Goal: Transaction & Acquisition: Purchase product/service

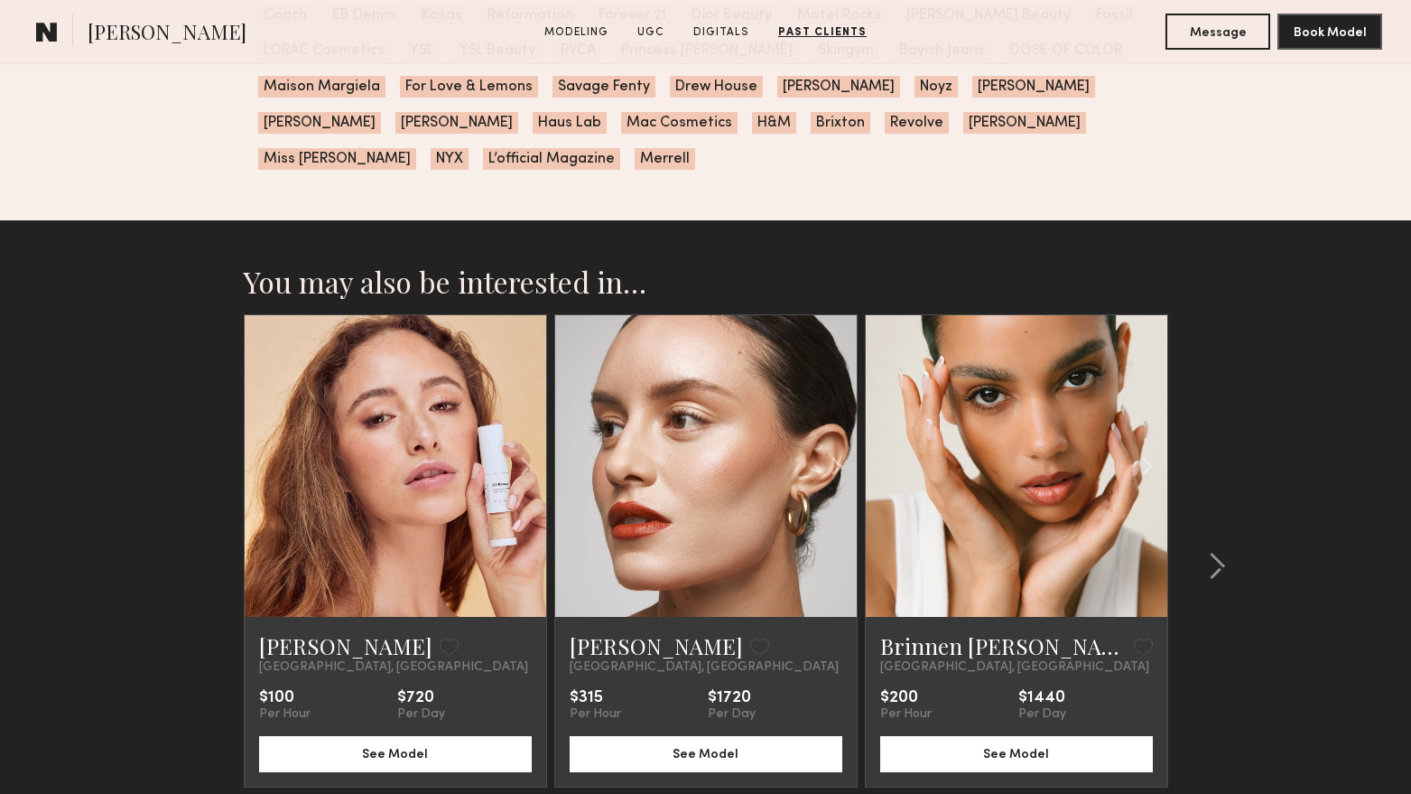
scroll to position [4882, 0]
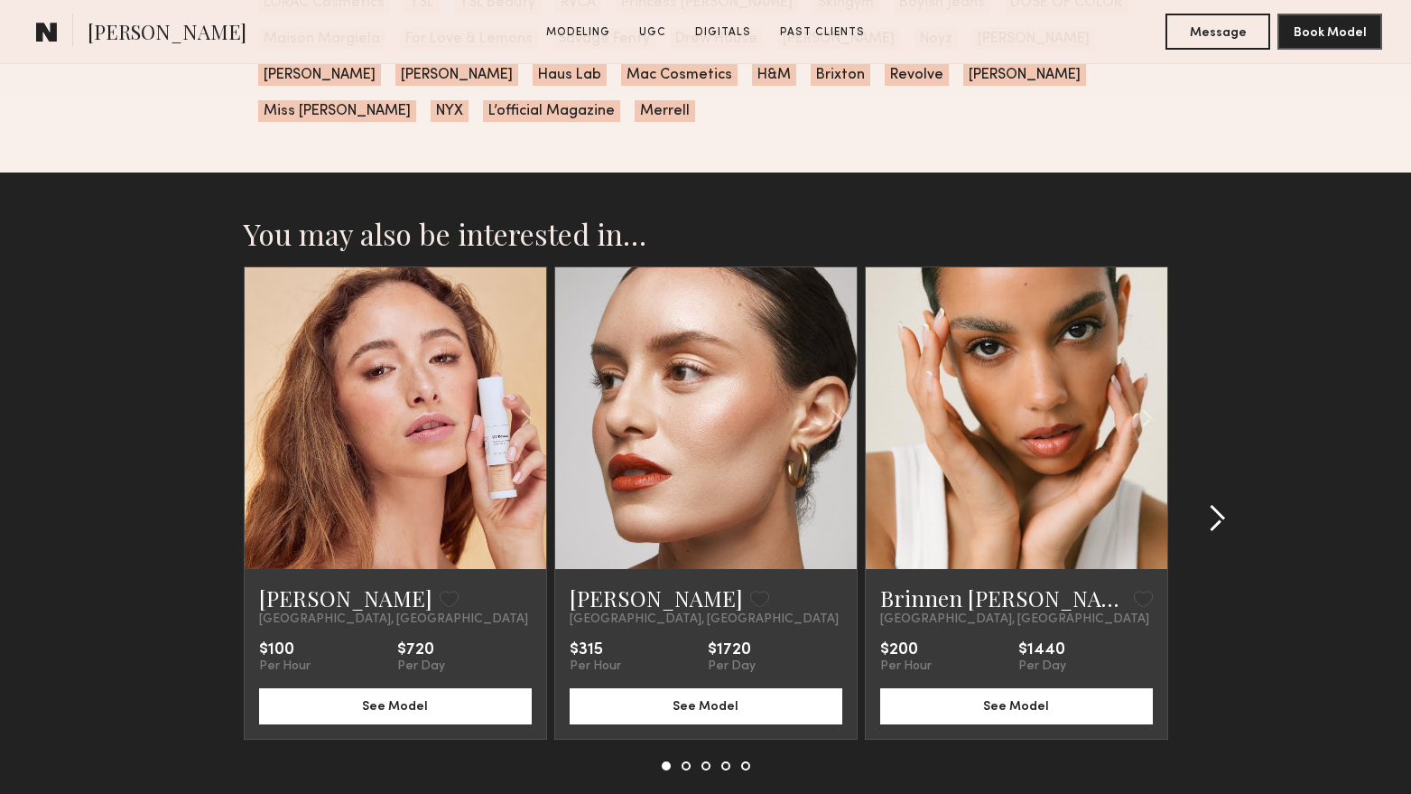
click at [1216, 504] on common-icon at bounding box center [1217, 518] width 18 height 29
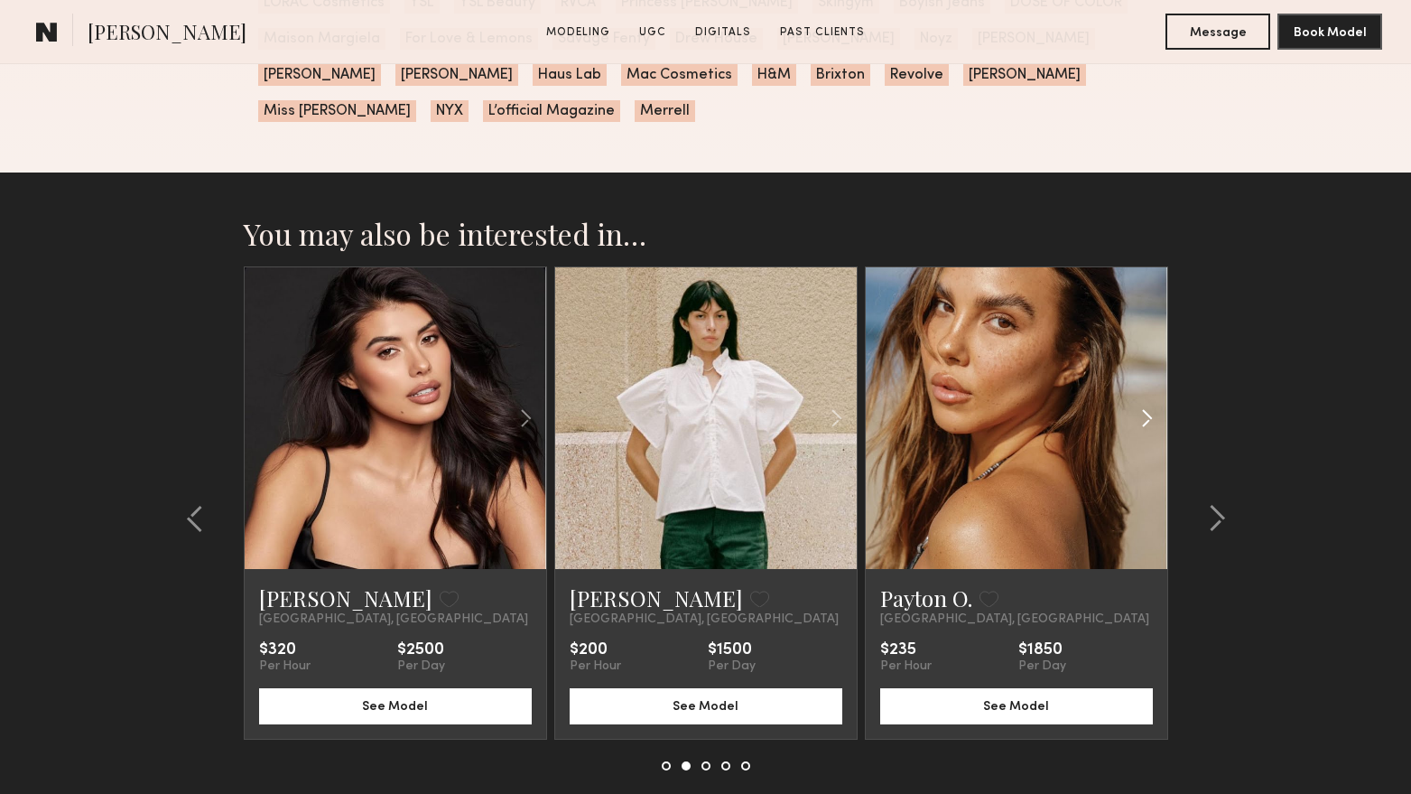
click at [1069, 420] on div at bounding box center [1116, 418] width 99 height 302
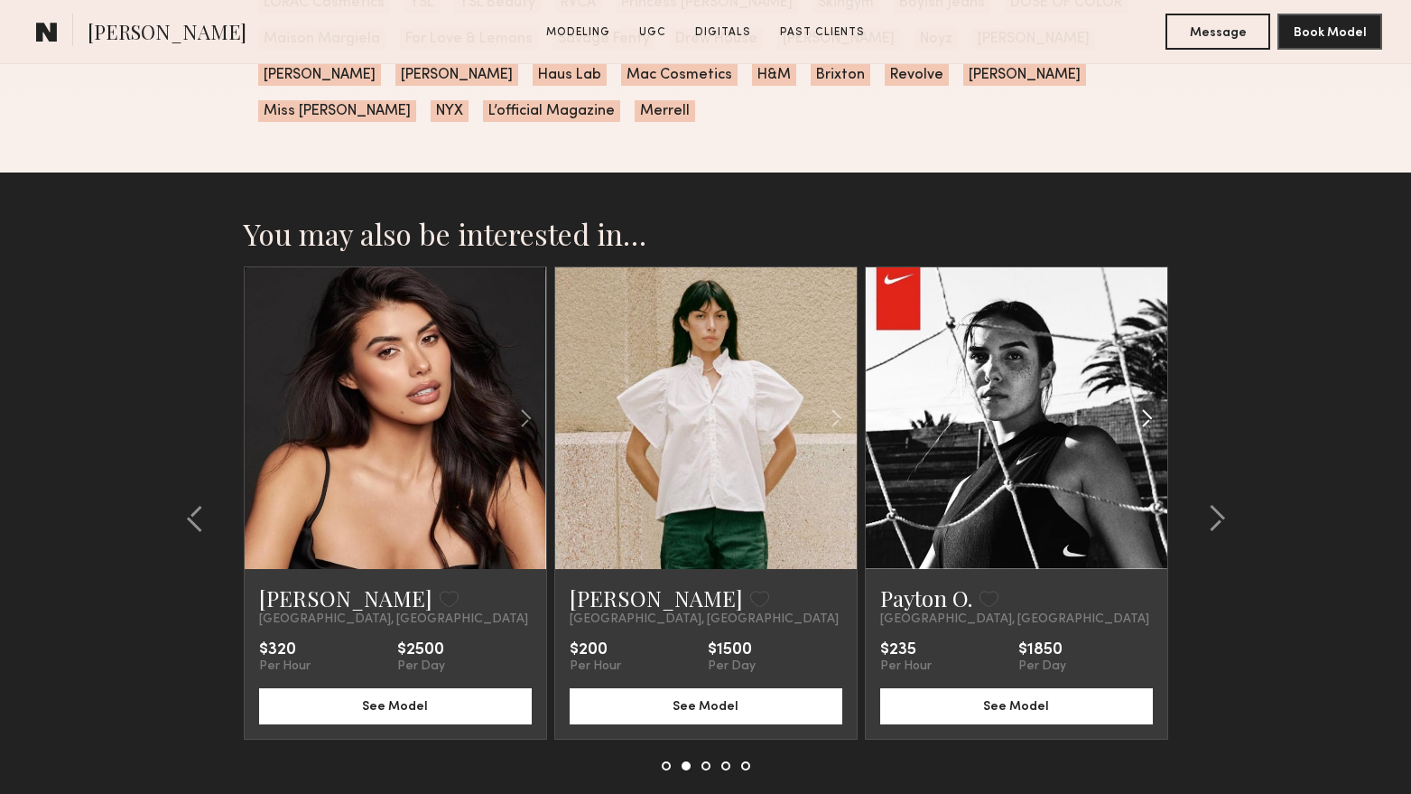
click at [1075, 418] on div at bounding box center [1116, 418] width 99 height 302
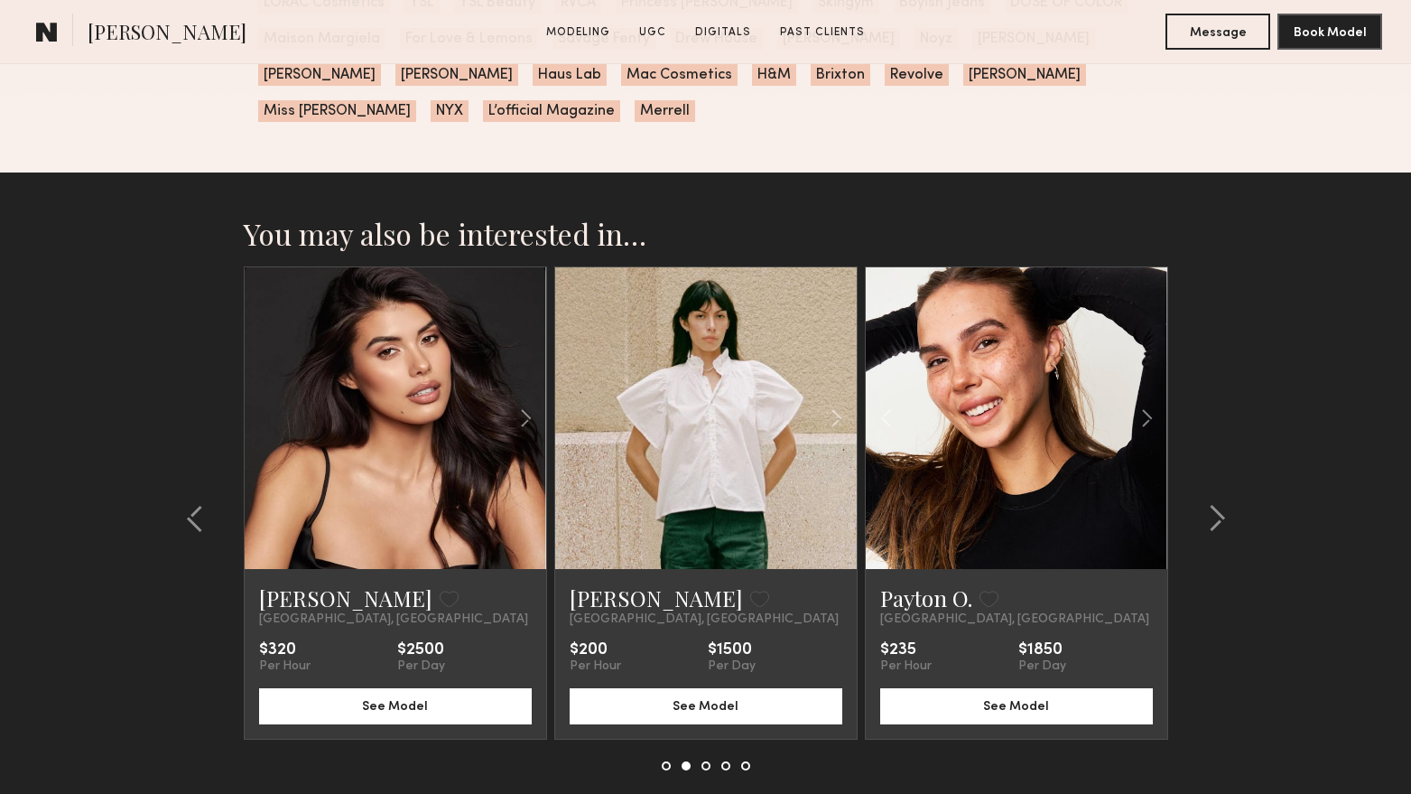
click at [1028, 413] on link at bounding box center [1016, 418] width 103 height 302
click at [1223, 504] on common-icon at bounding box center [1217, 518] width 18 height 29
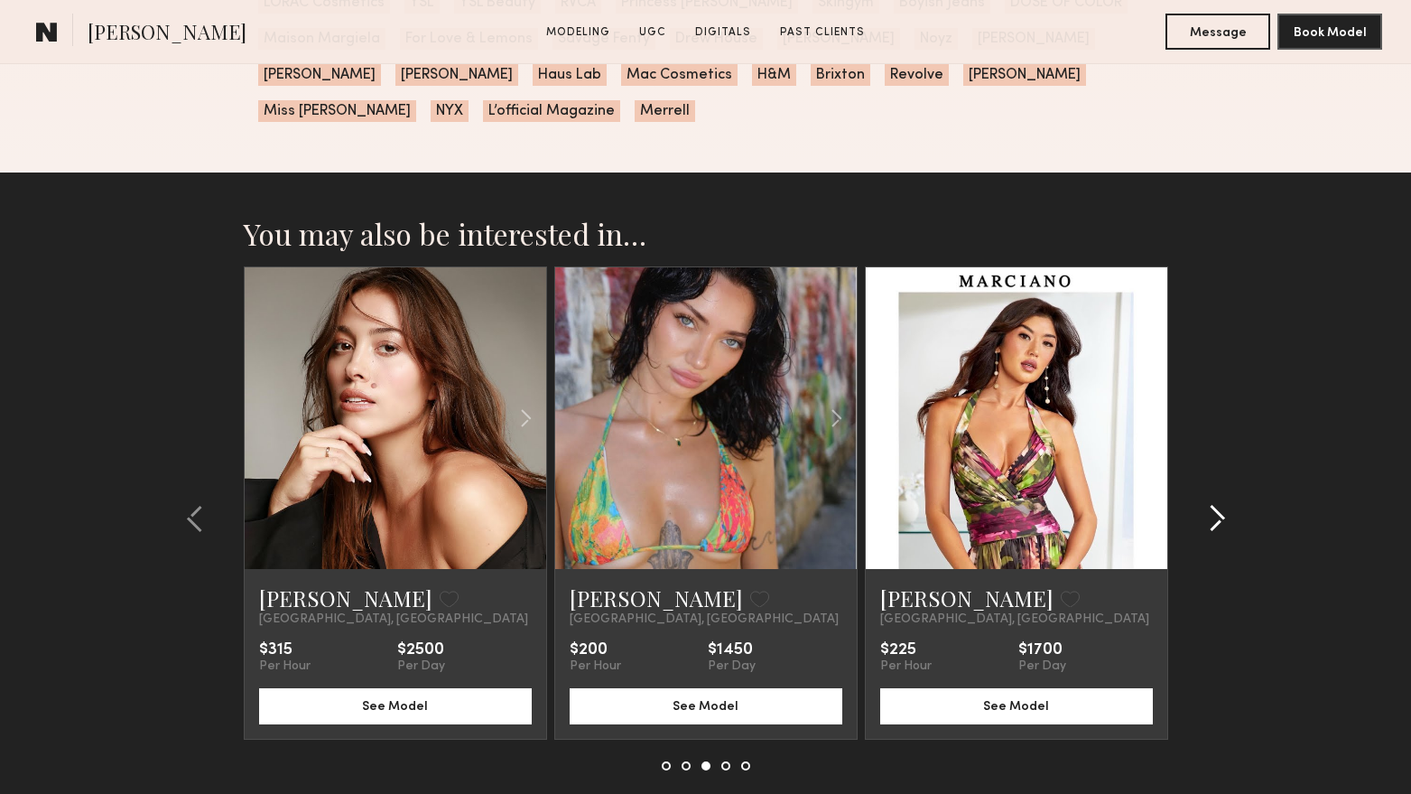
click at [1225, 504] on common-icon at bounding box center [1217, 518] width 18 height 29
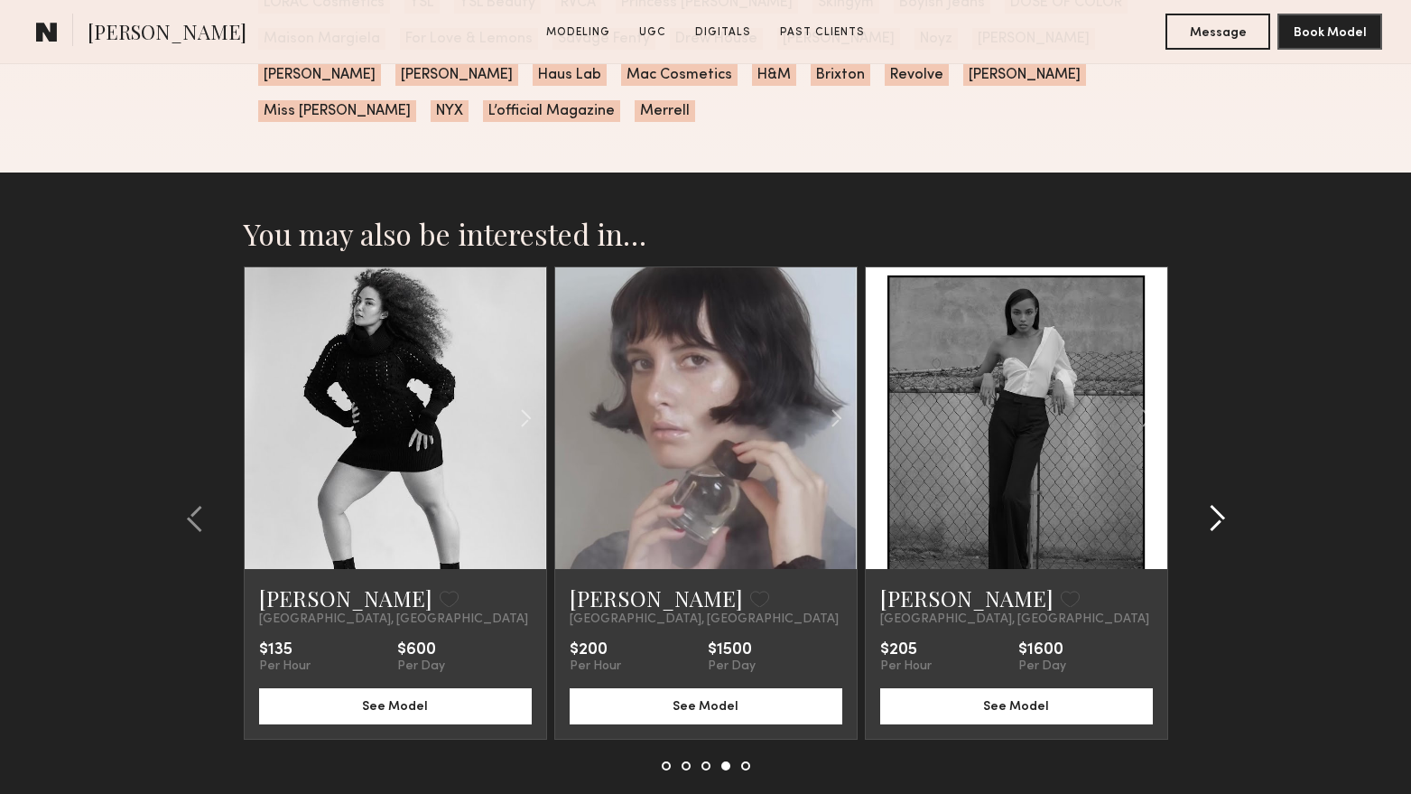
click at [1225, 504] on common-icon at bounding box center [1217, 518] width 18 height 29
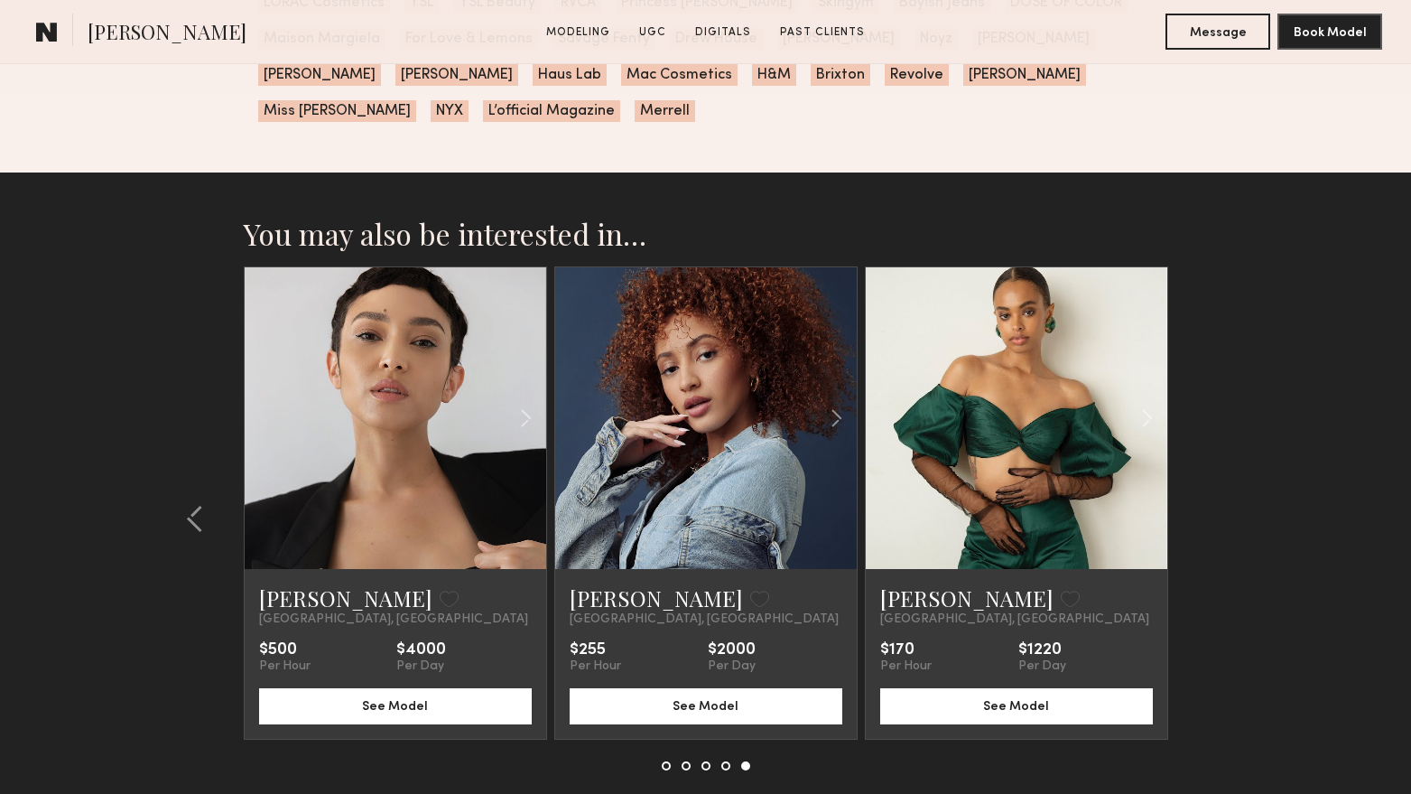
click at [1225, 493] on section "You may also be interested in… Jacqueline R. Favorite Los Angeles, CA $100 Per …" at bounding box center [705, 537] width 1411 height 730
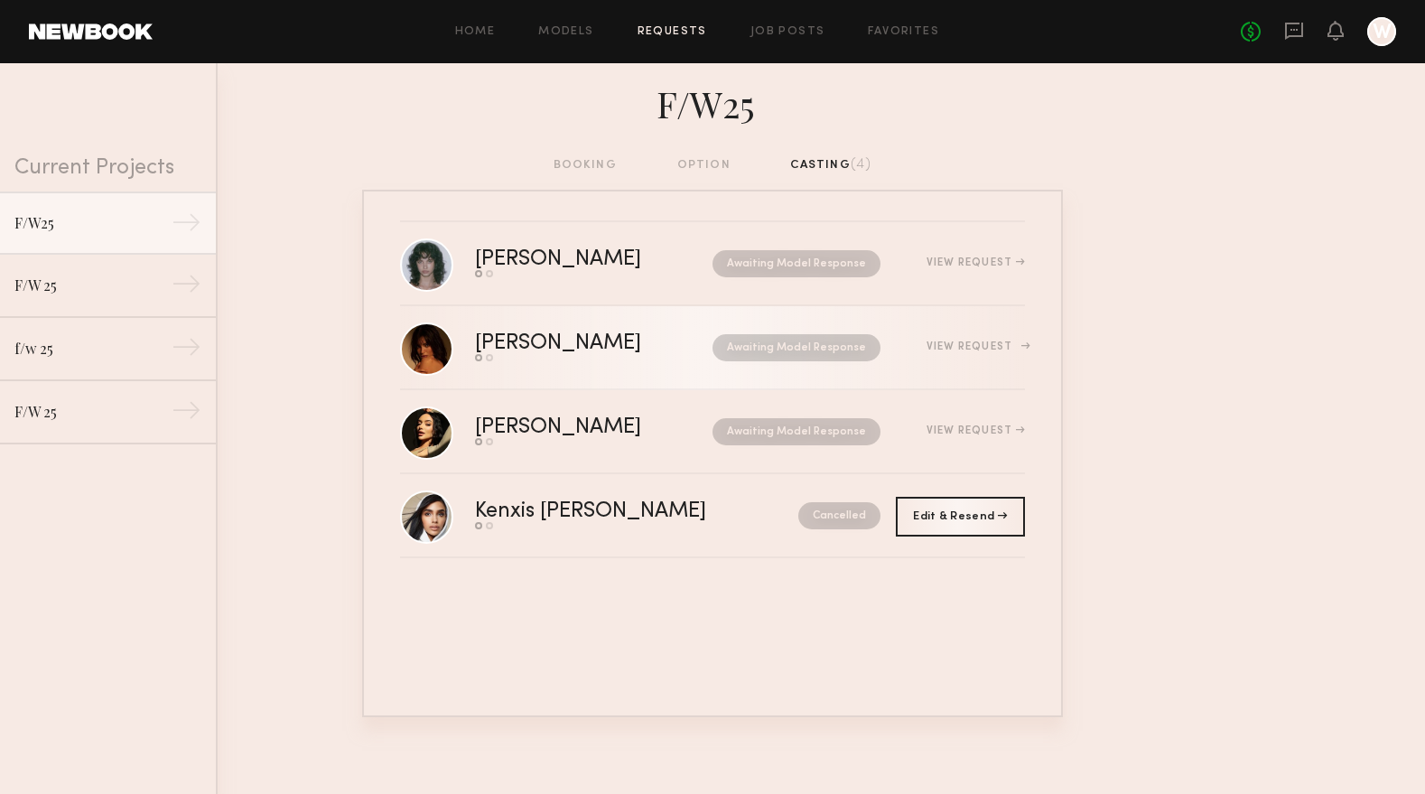
click at [515, 340] on div "[PERSON_NAME]" at bounding box center [576, 343] width 202 height 21
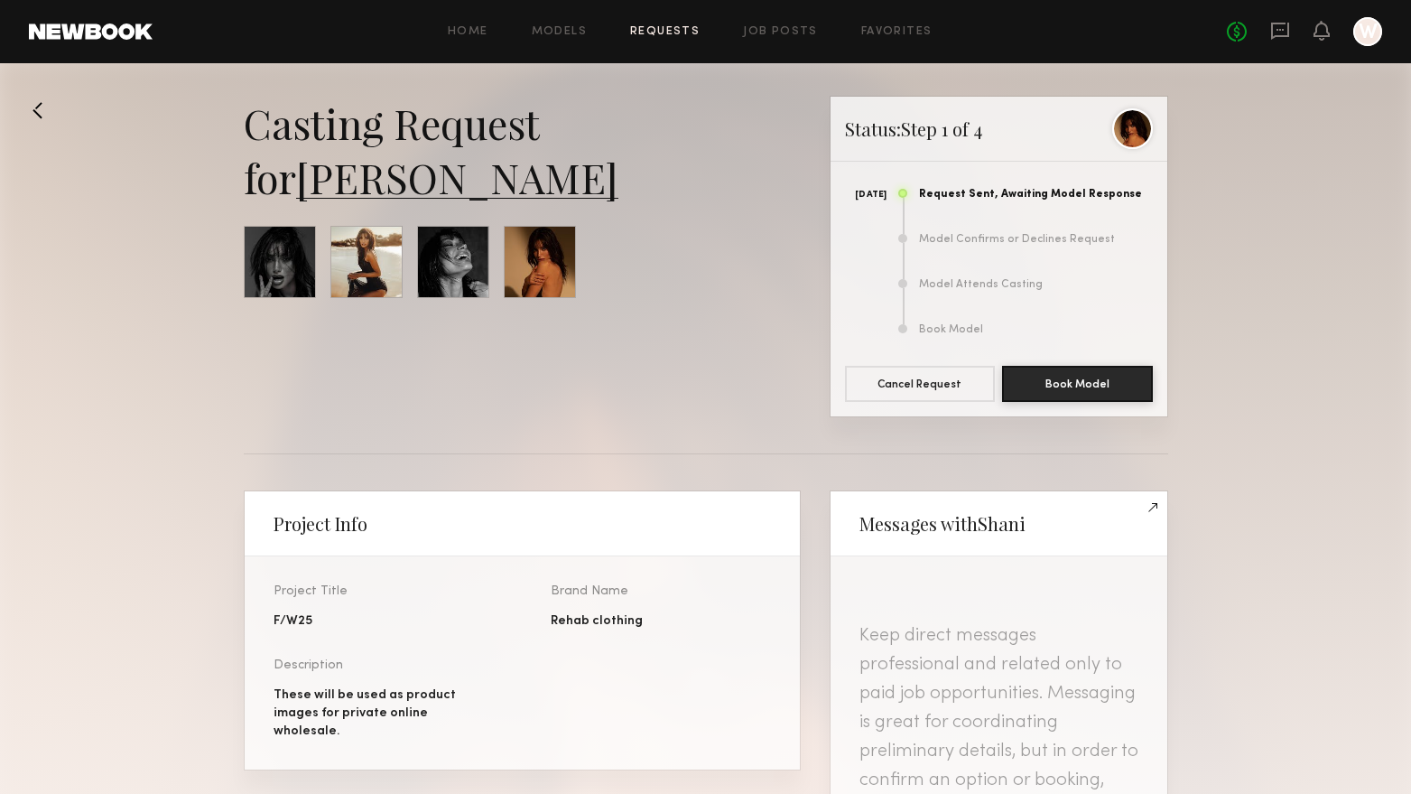
click at [432, 186] on link "[PERSON_NAME]" at bounding box center [457, 177] width 322 height 54
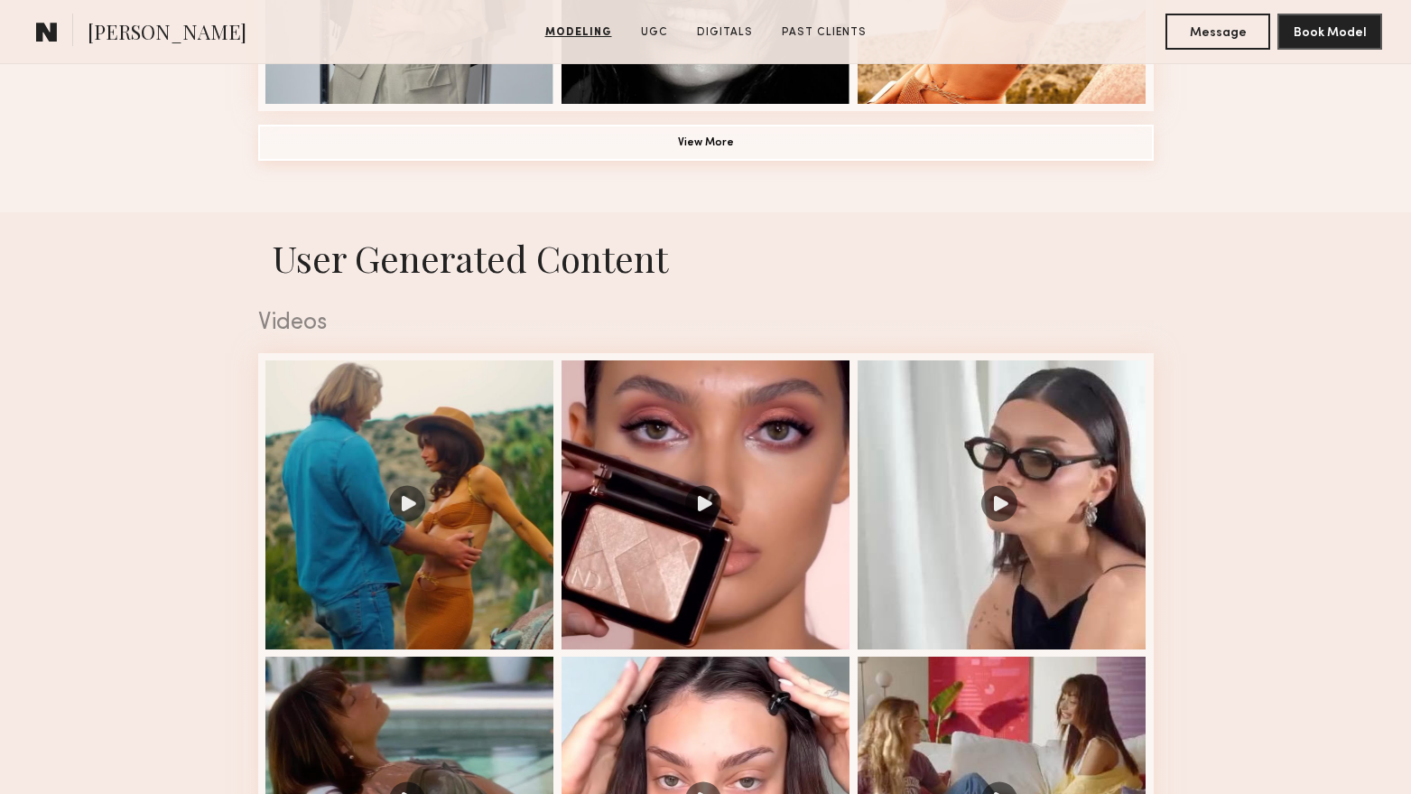
scroll to position [1716, 0]
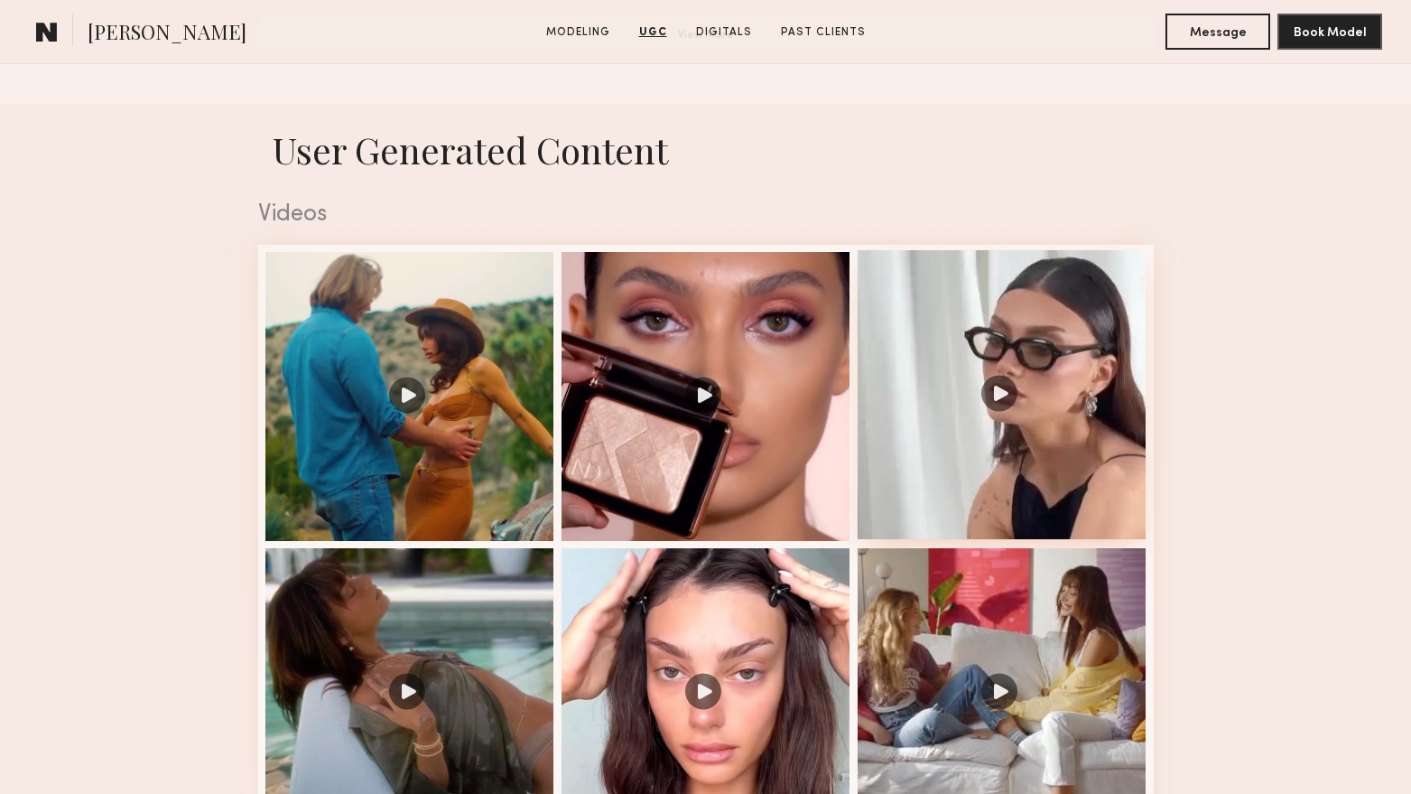
click at [997, 408] on div at bounding box center [1002, 394] width 289 height 289
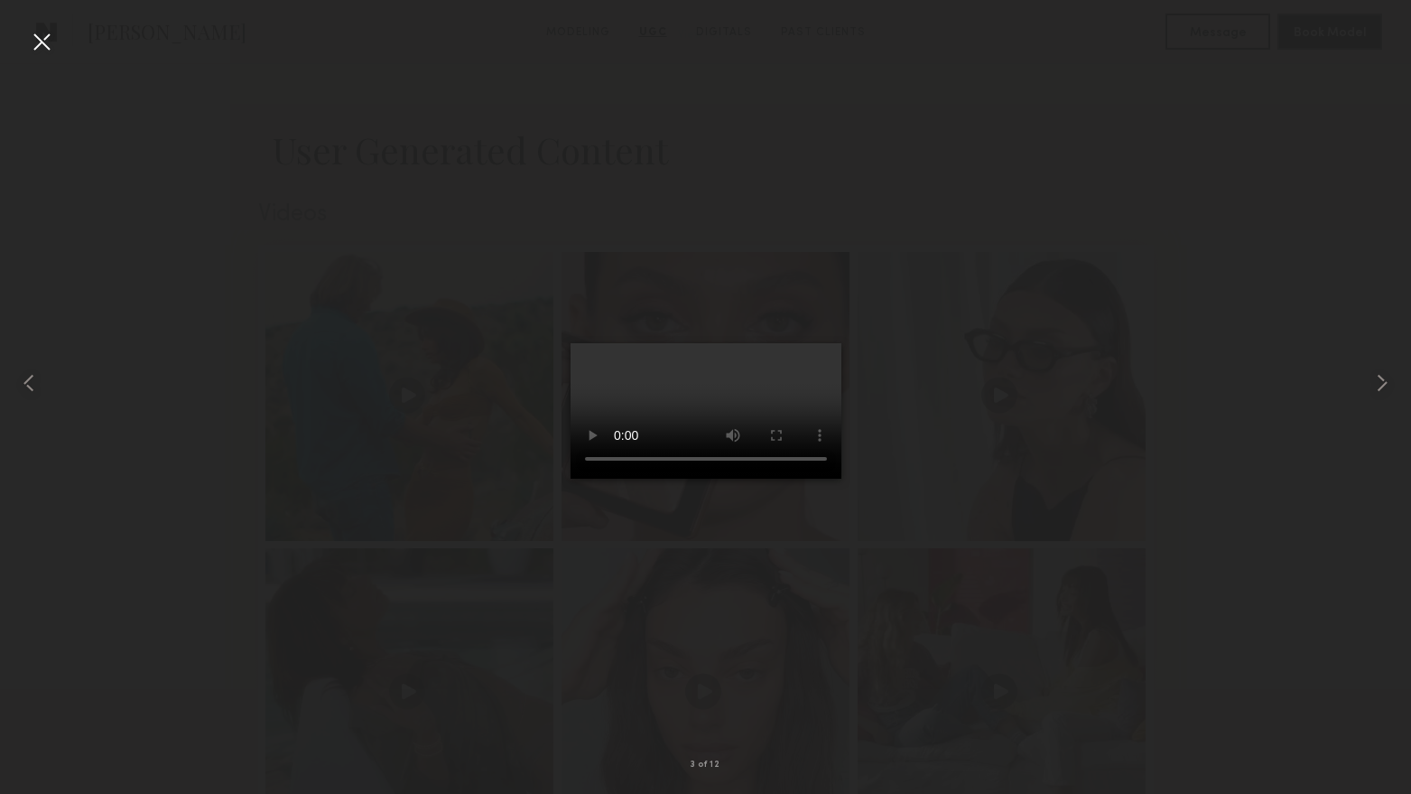
click at [47, 37] on div at bounding box center [41, 41] width 29 height 29
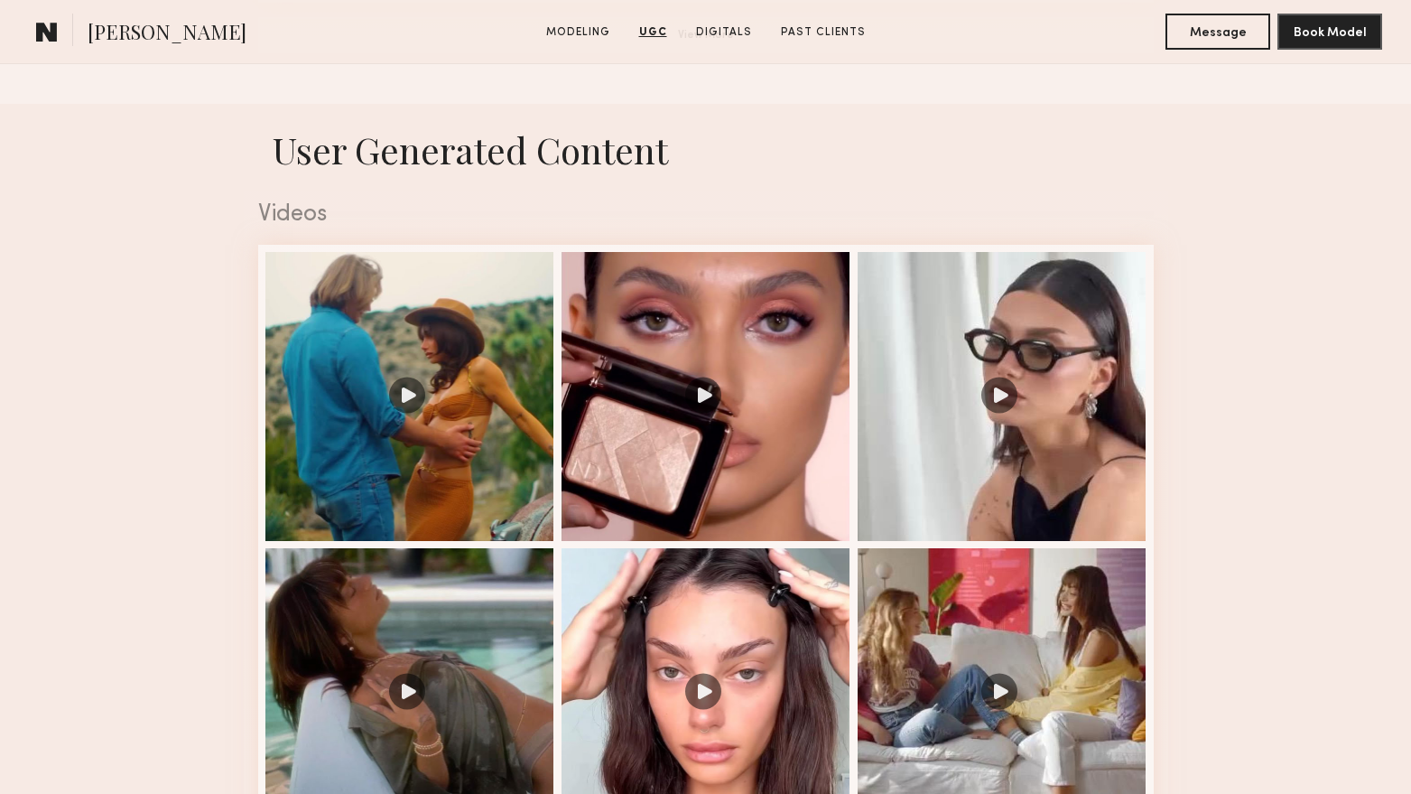
click at [107, 28] on span "[PERSON_NAME]" at bounding box center [167, 34] width 159 height 32
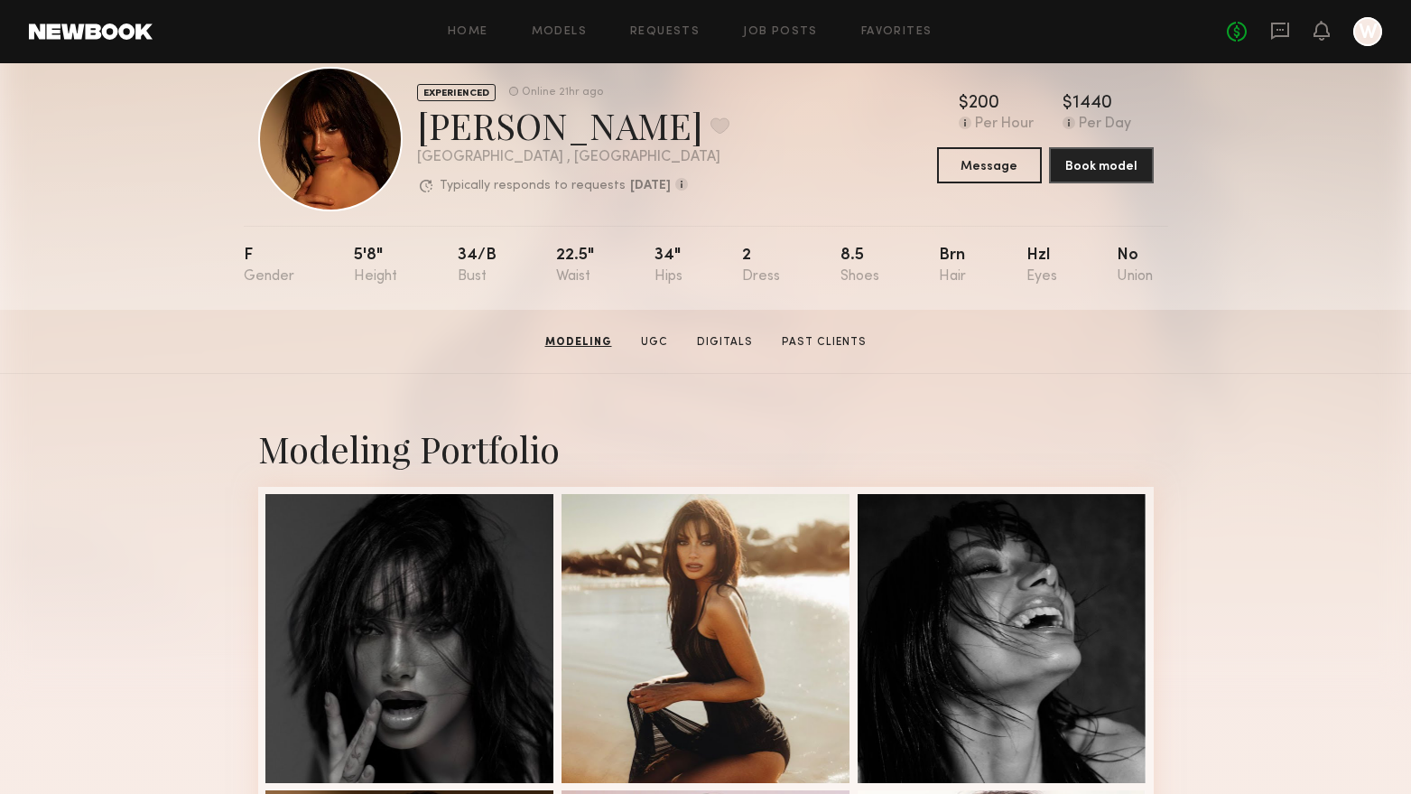
scroll to position [0, 0]
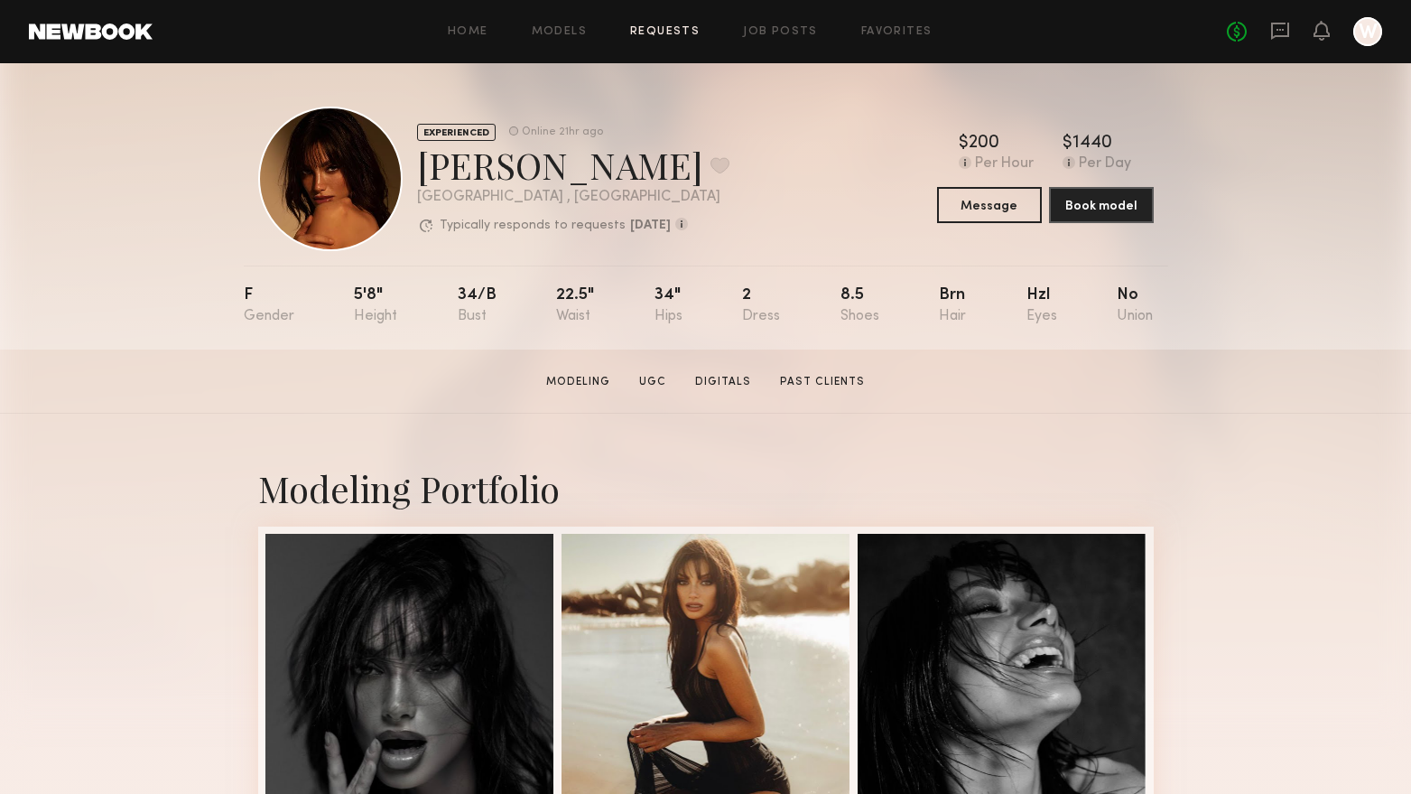
click at [673, 33] on link "Requests" at bounding box center [665, 32] width 70 height 12
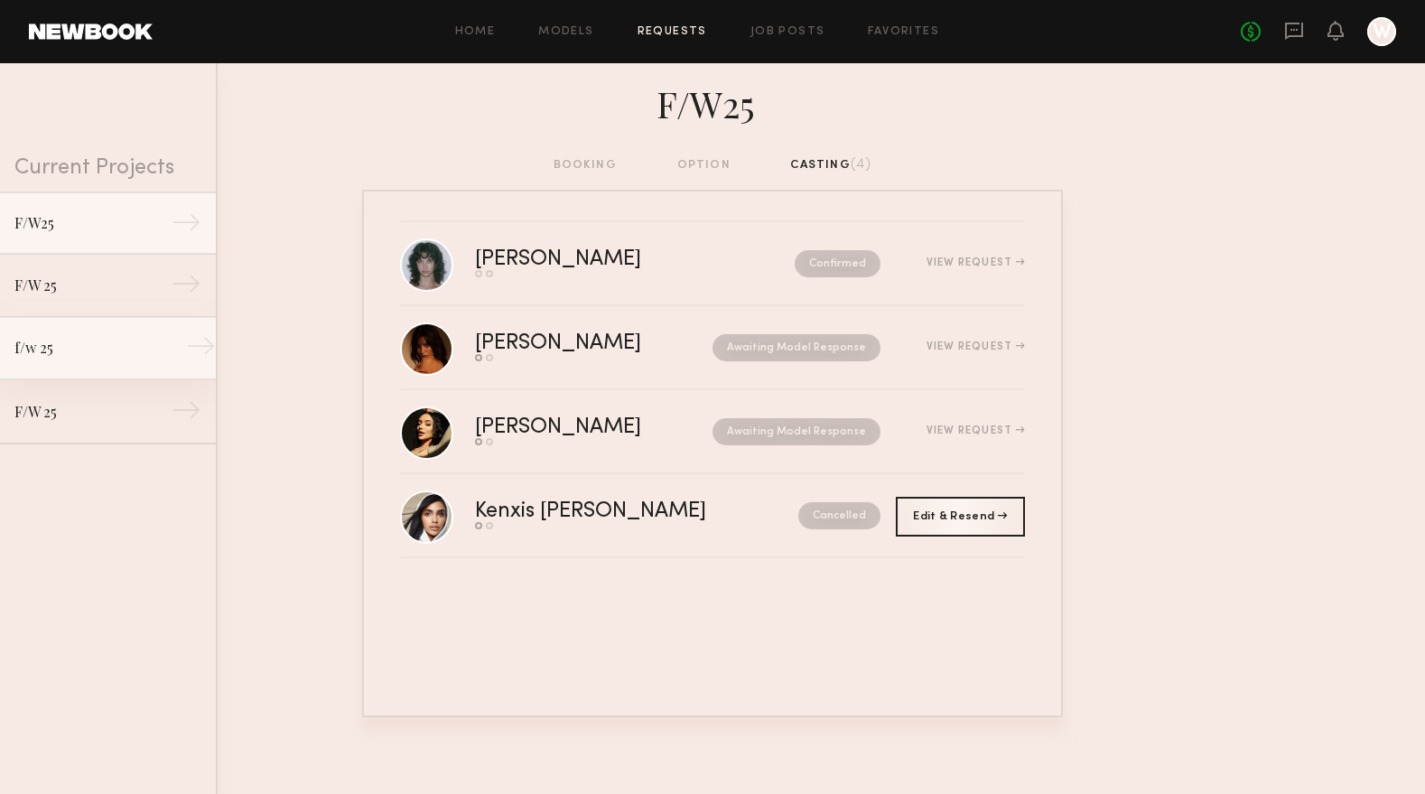
click at [64, 358] on link "f/w 25 →" at bounding box center [108, 348] width 216 height 63
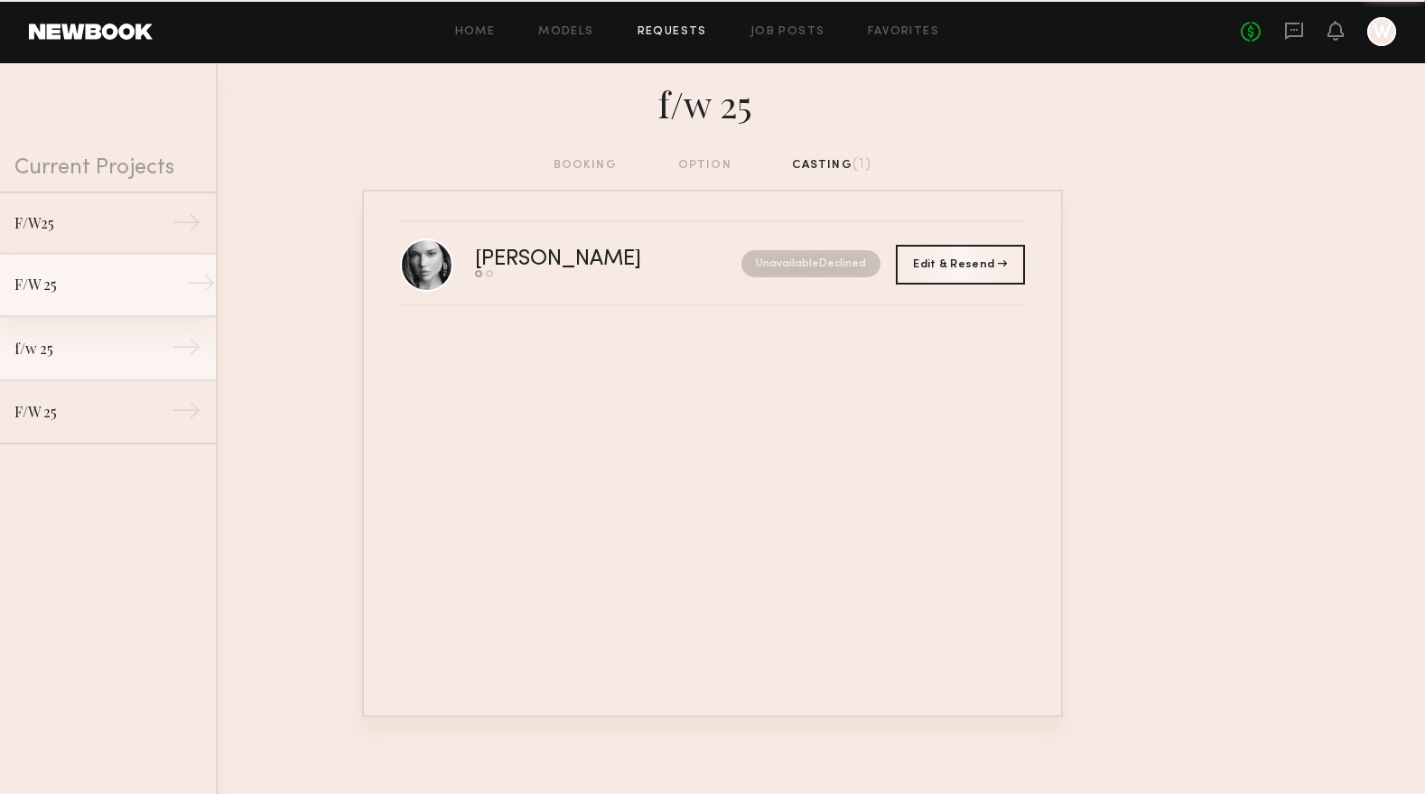
click at [69, 289] on div "F/W 25" at bounding box center [92, 285] width 157 height 22
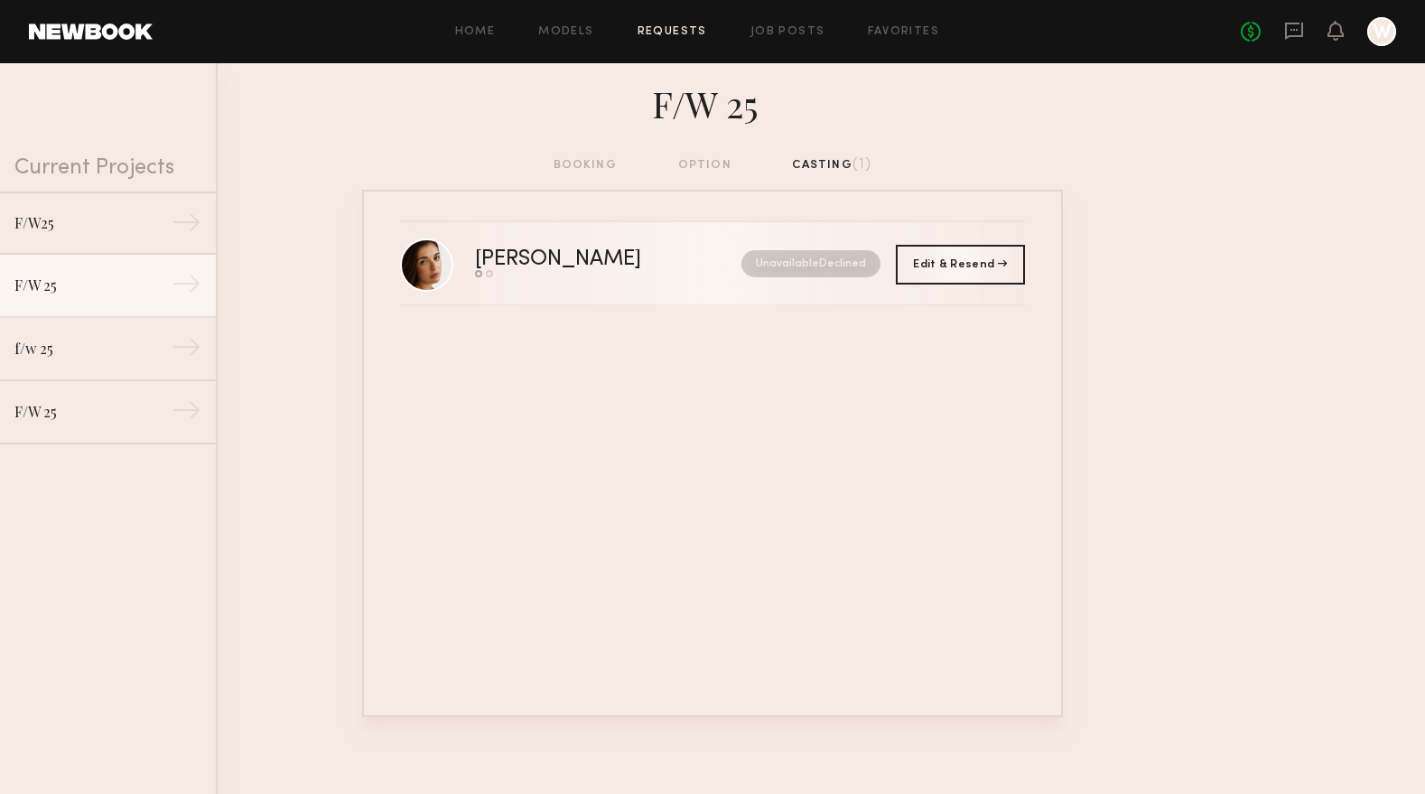
click at [578, 263] on div "Jasmine G." at bounding box center [583, 259] width 217 height 21
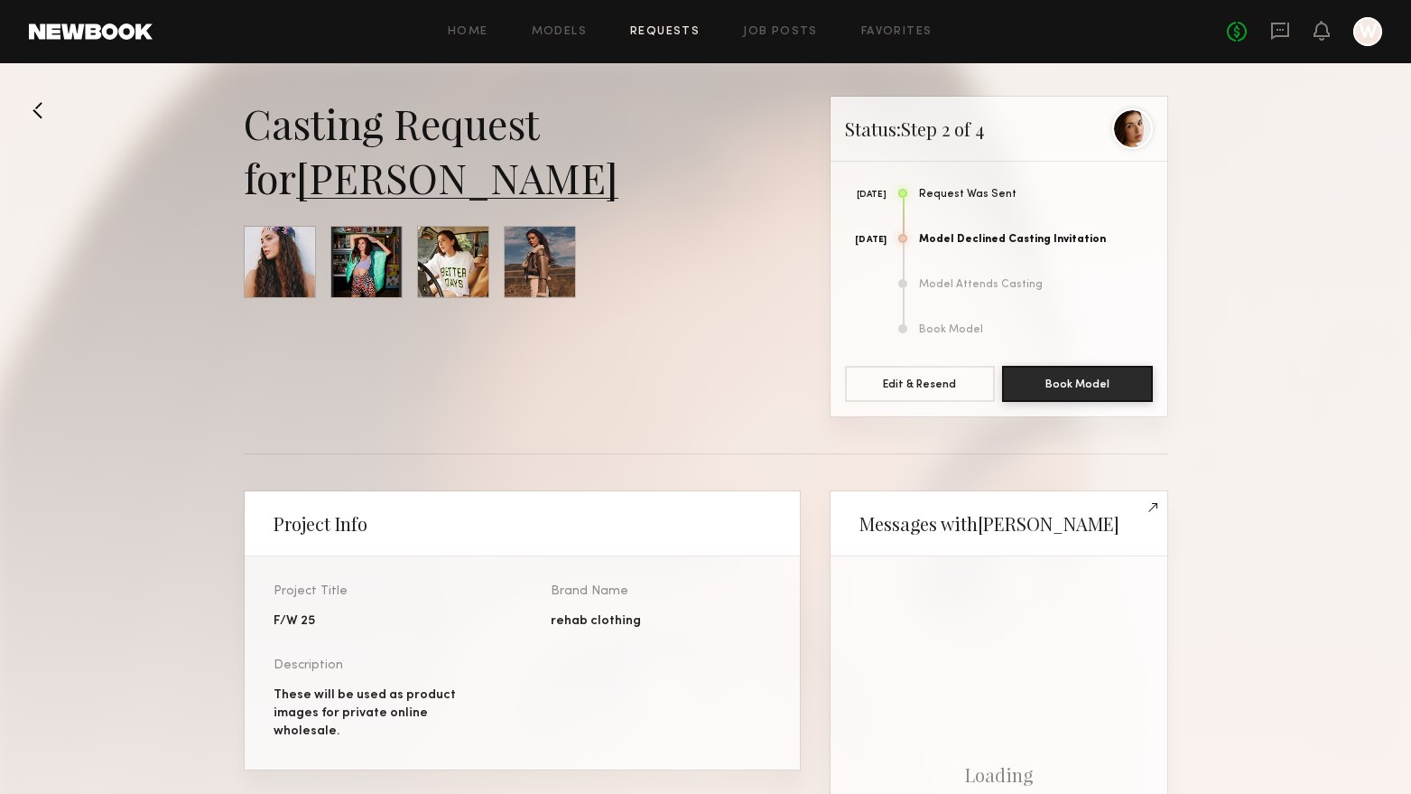
scroll to position [757, 0]
click at [433, 189] on link "Jasmine G." at bounding box center [457, 177] width 322 height 54
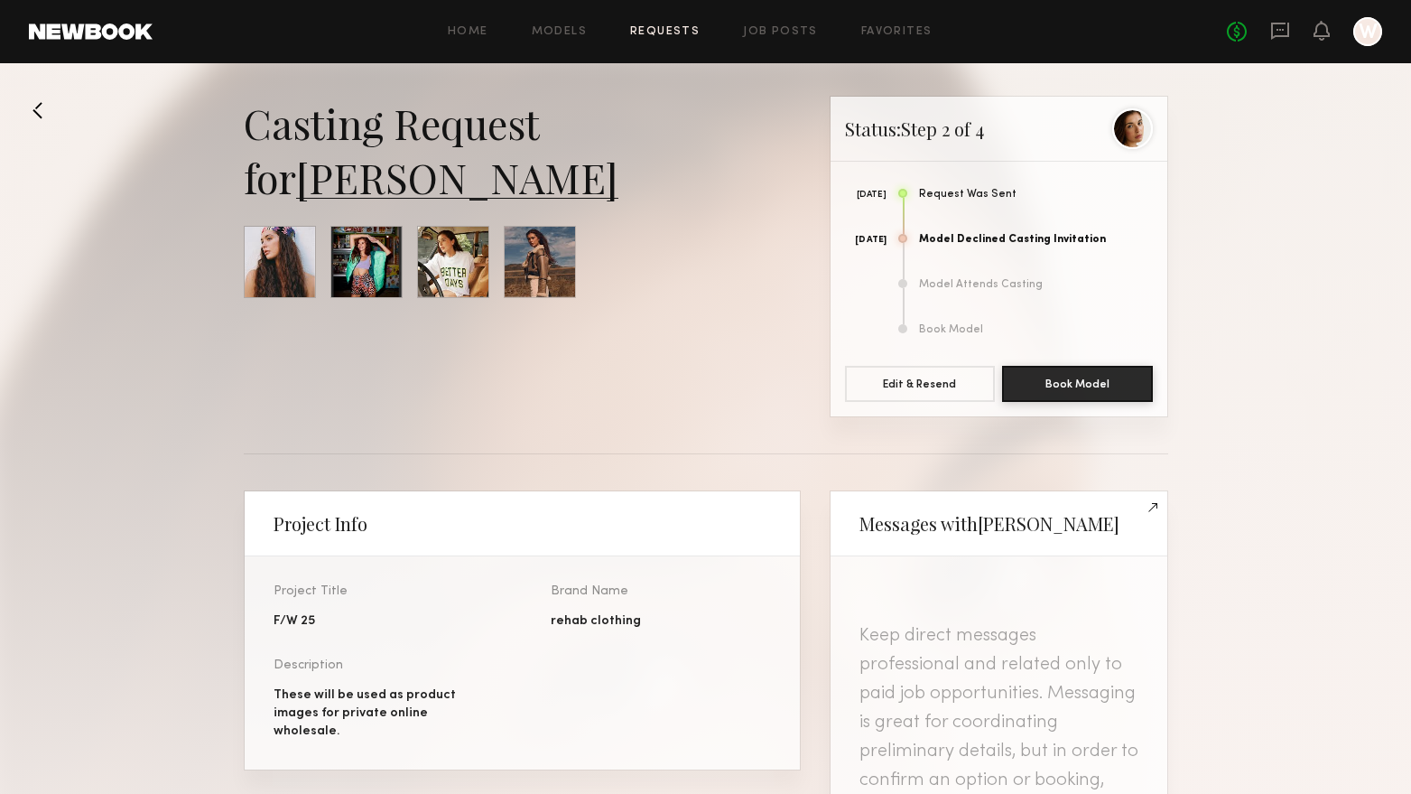
scroll to position [757, 0]
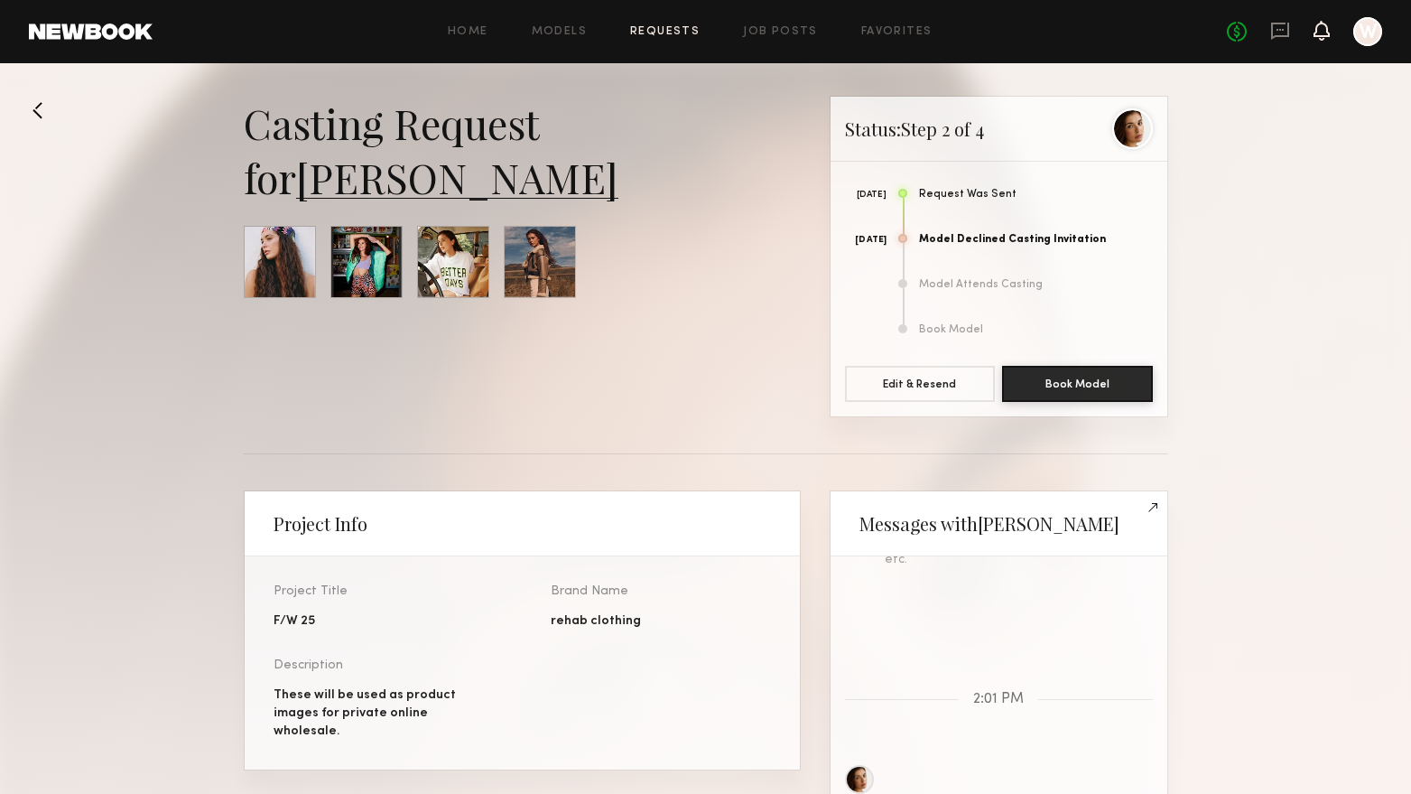
click at [1320, 26] on icon at bounding box center [1322, 29] width 14 height 13
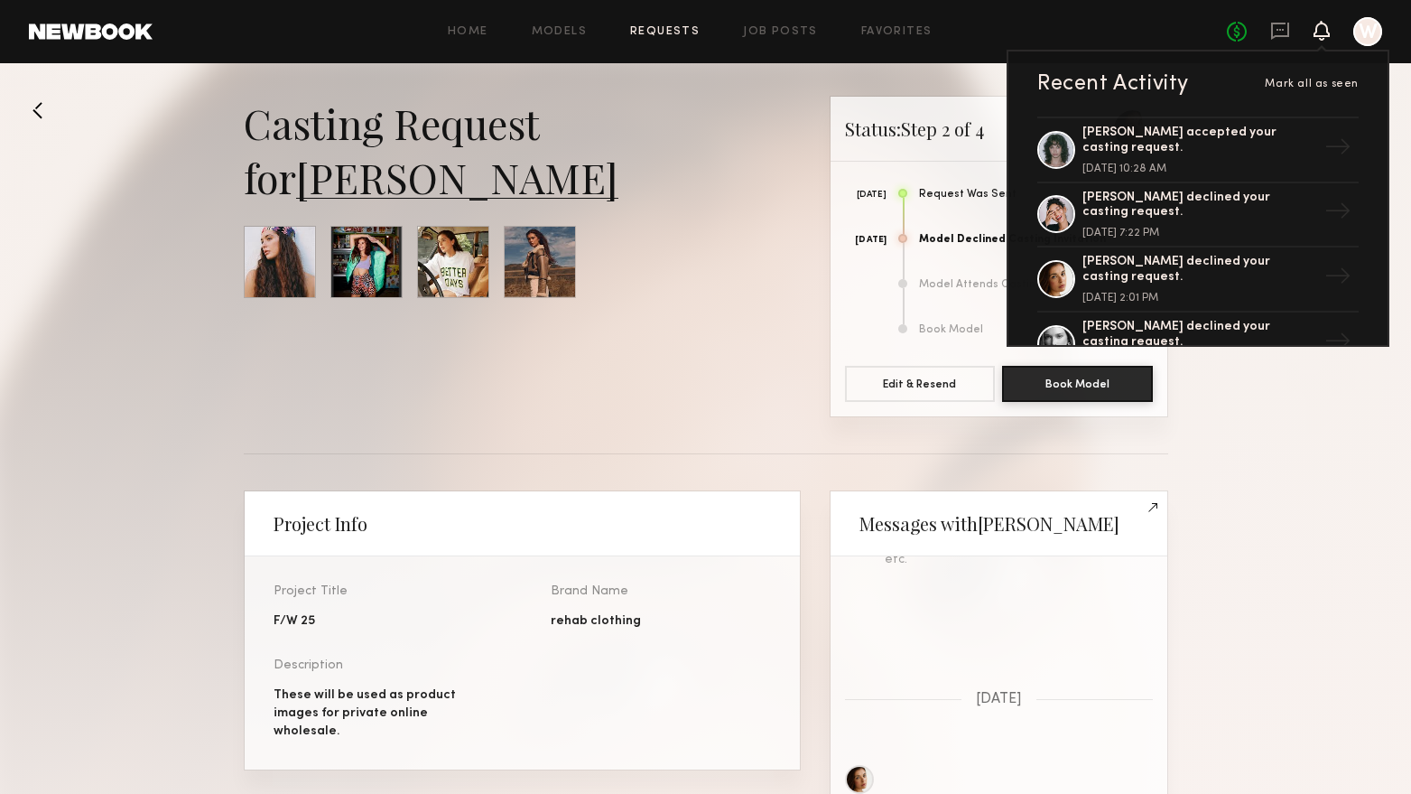
click at [672, 34] on link "Requests" at bounding box center [665, 32] width 70 height 12
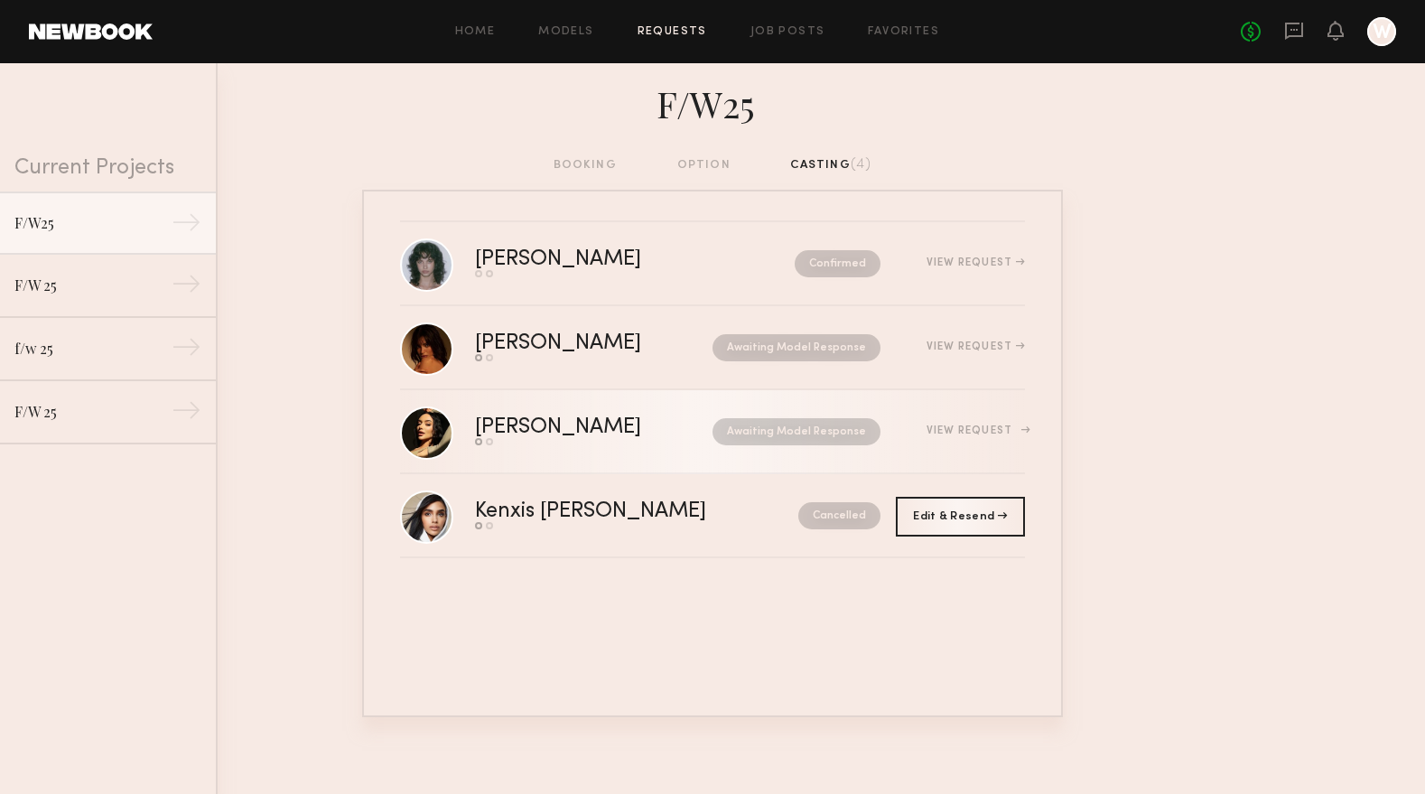
click at [512, 426] on div "[PERSON_NAME]" at bounding box center [576, 427] width 202 height 21
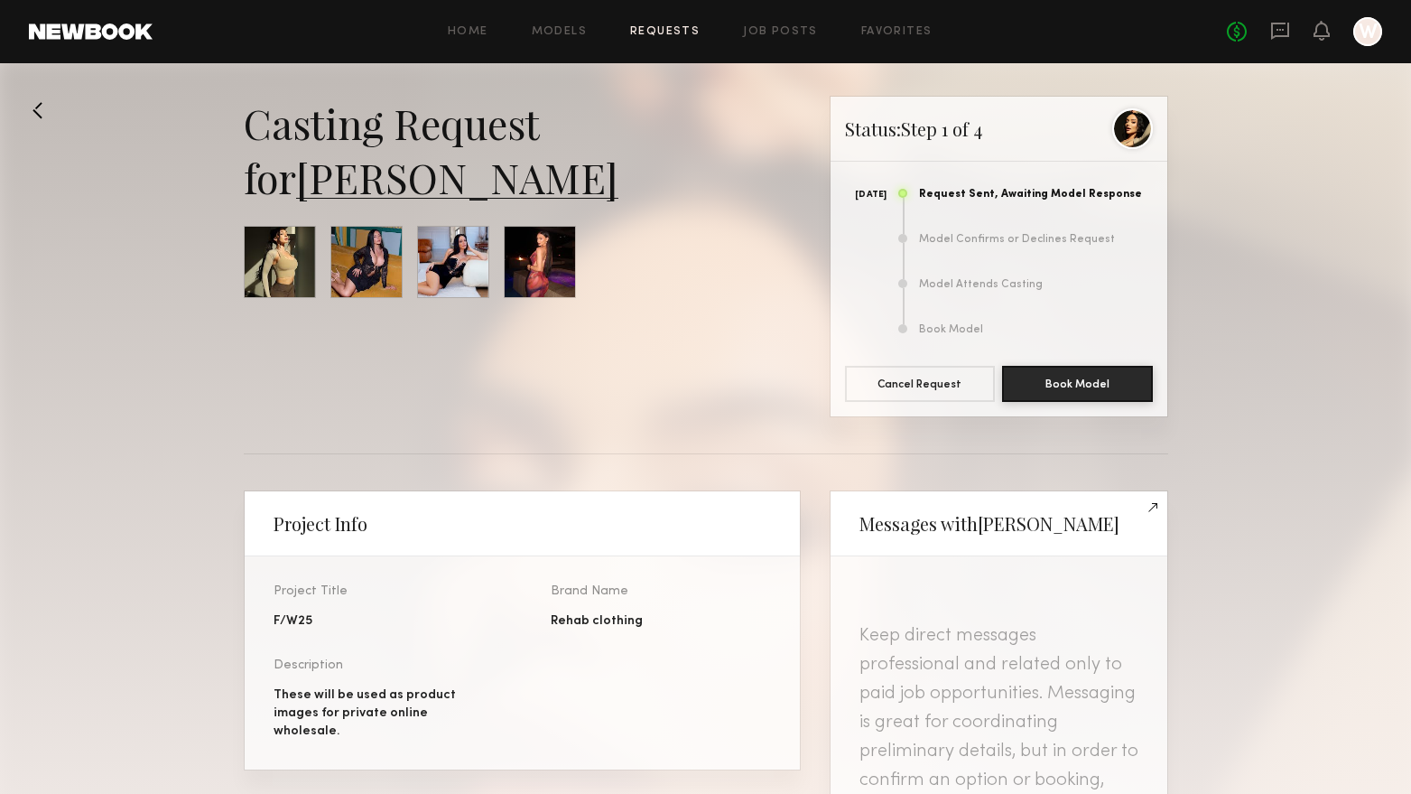
click at [388, 186] on link "[PERSON_NAME]" at bounding box center [457, 177] width 322 height 54
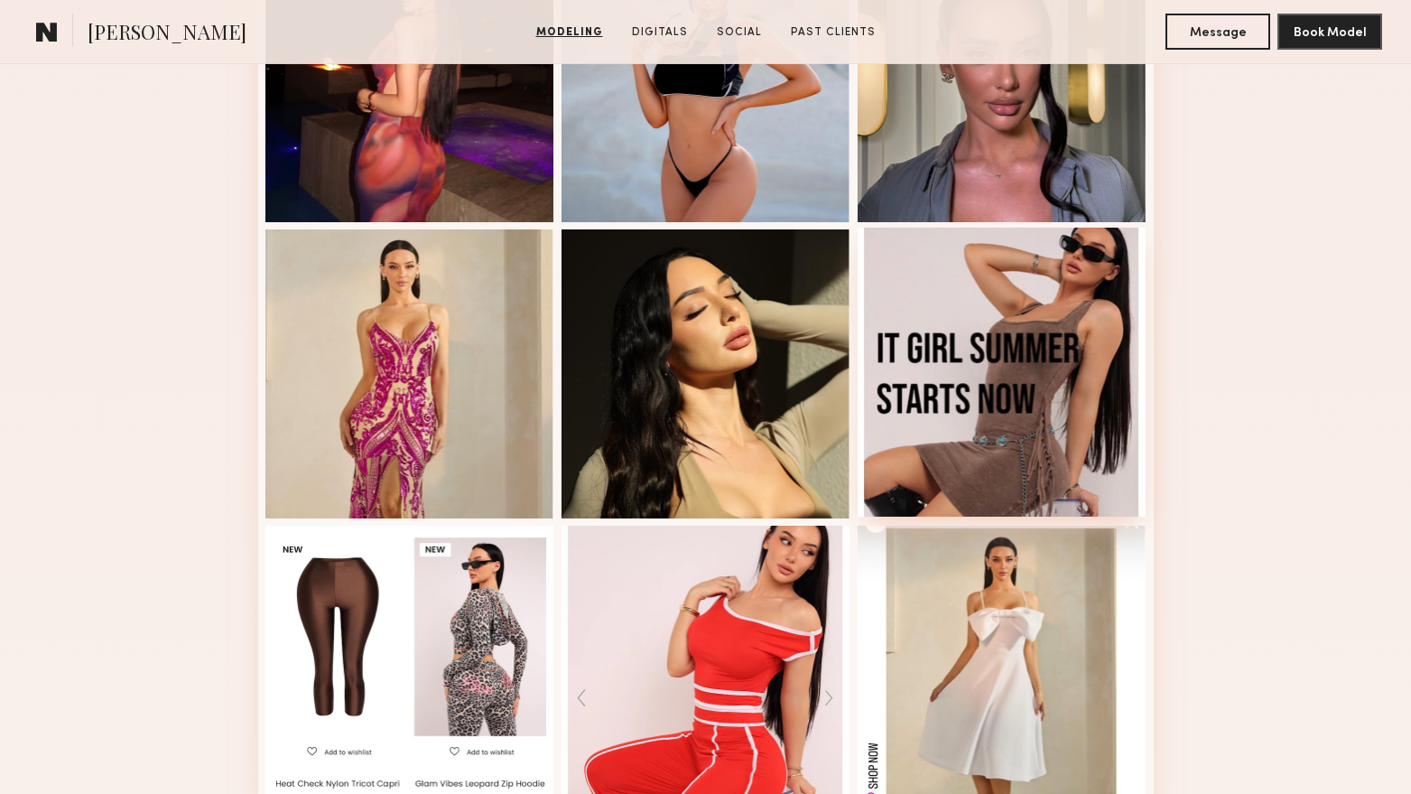
scroll to position [993, 0]
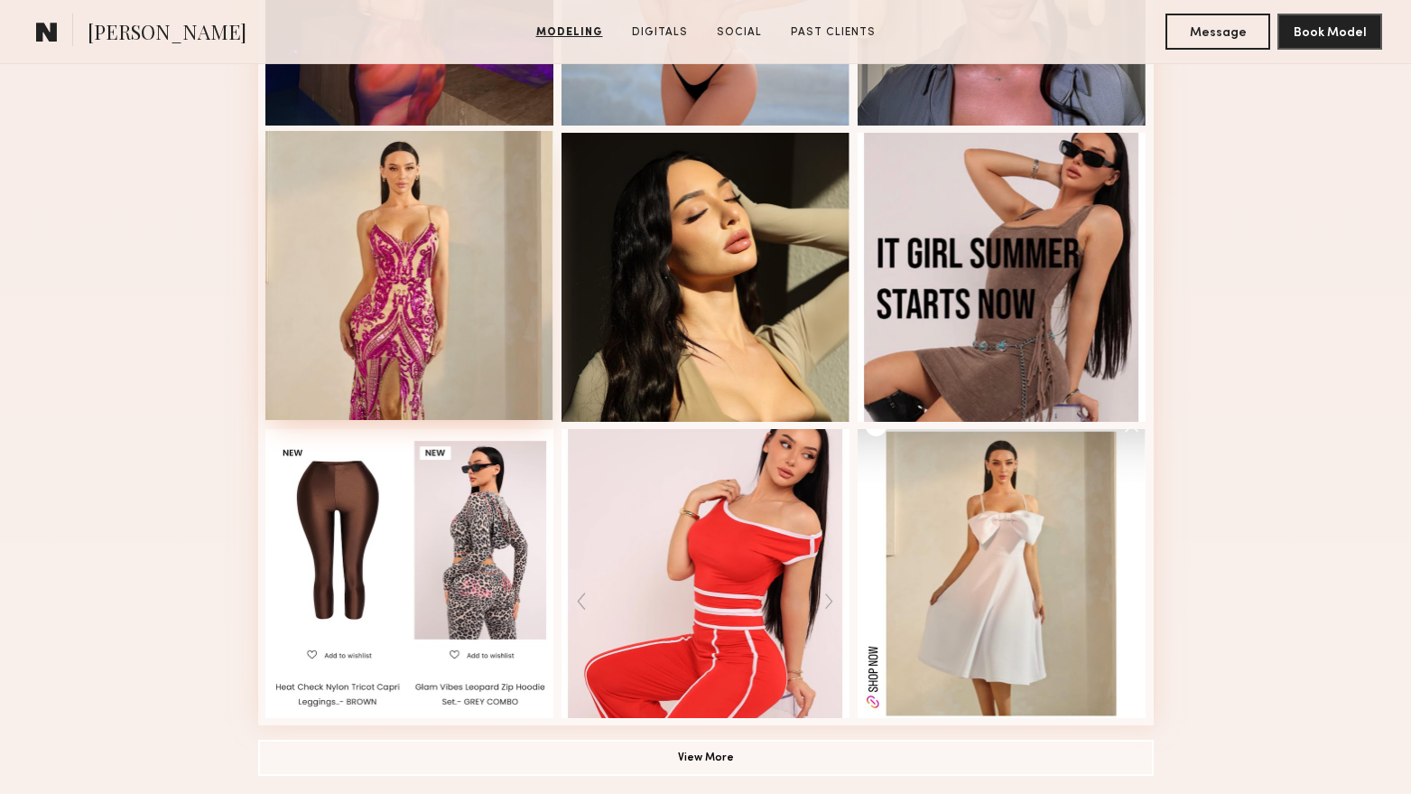
click at [470, 252] on div at bounding box center [409, 275] width 289 height 289
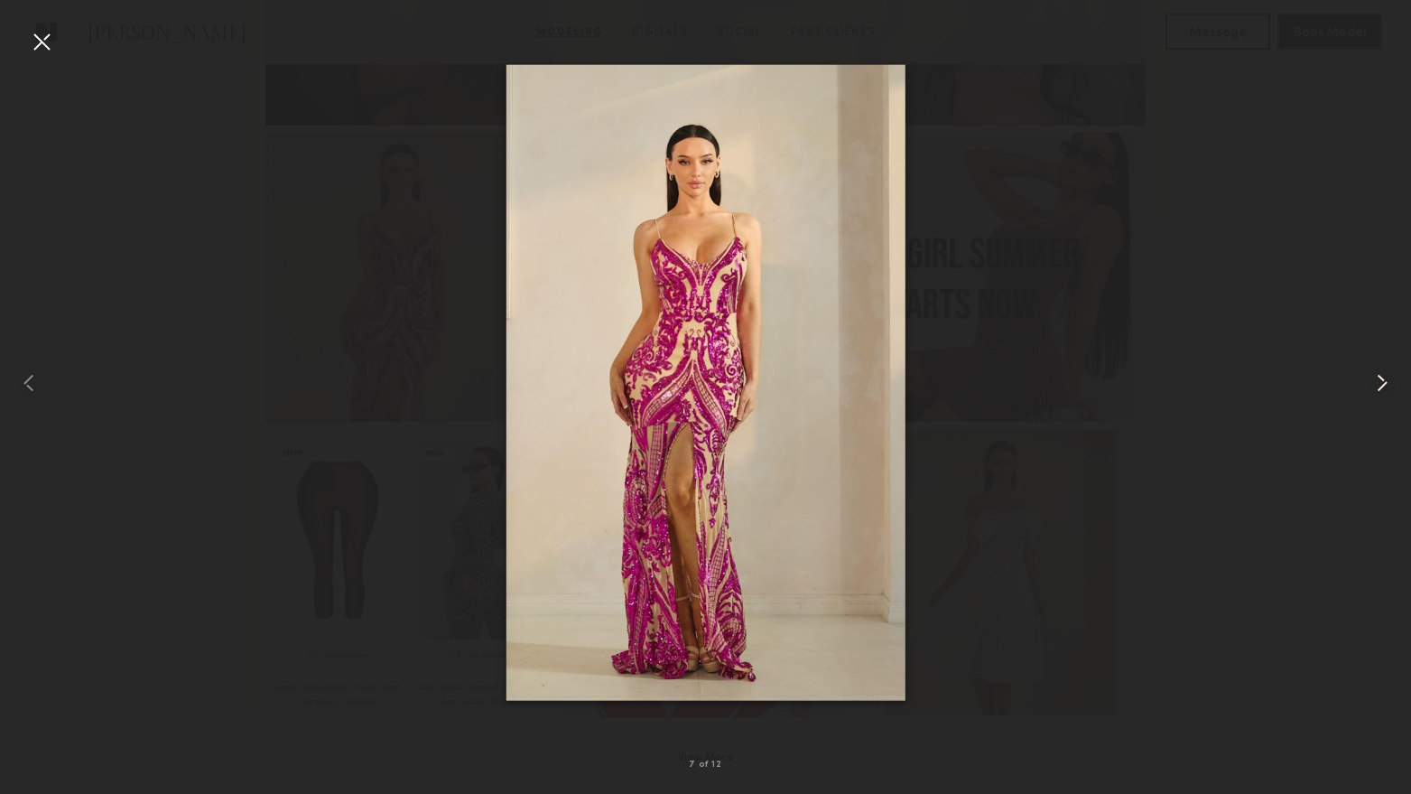
click at [1378, 386] on common-icon at bounding box center [1382, 382] width 29 height 29
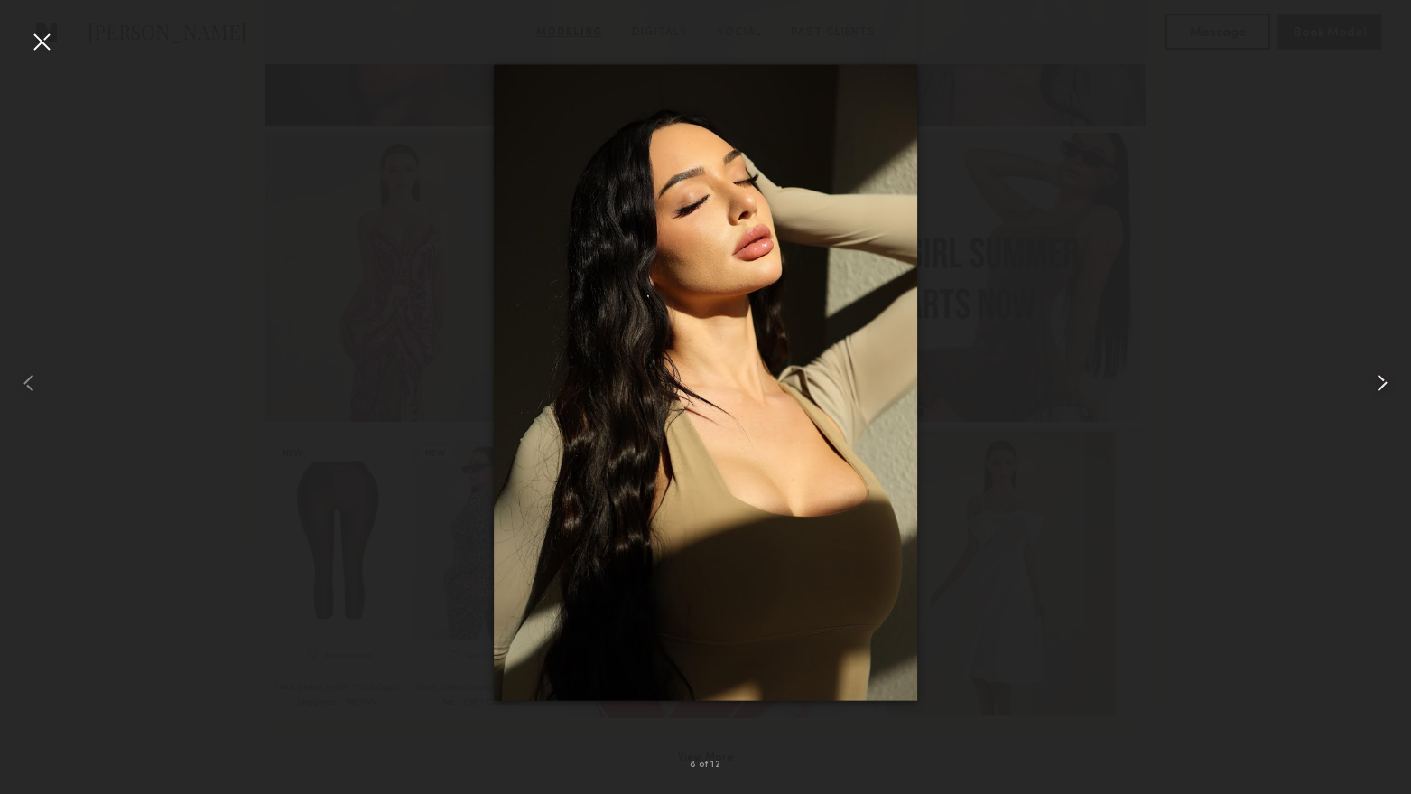
click at [1378, 386] on common-icon at bounding box center [1382, 382] width 29 height 29
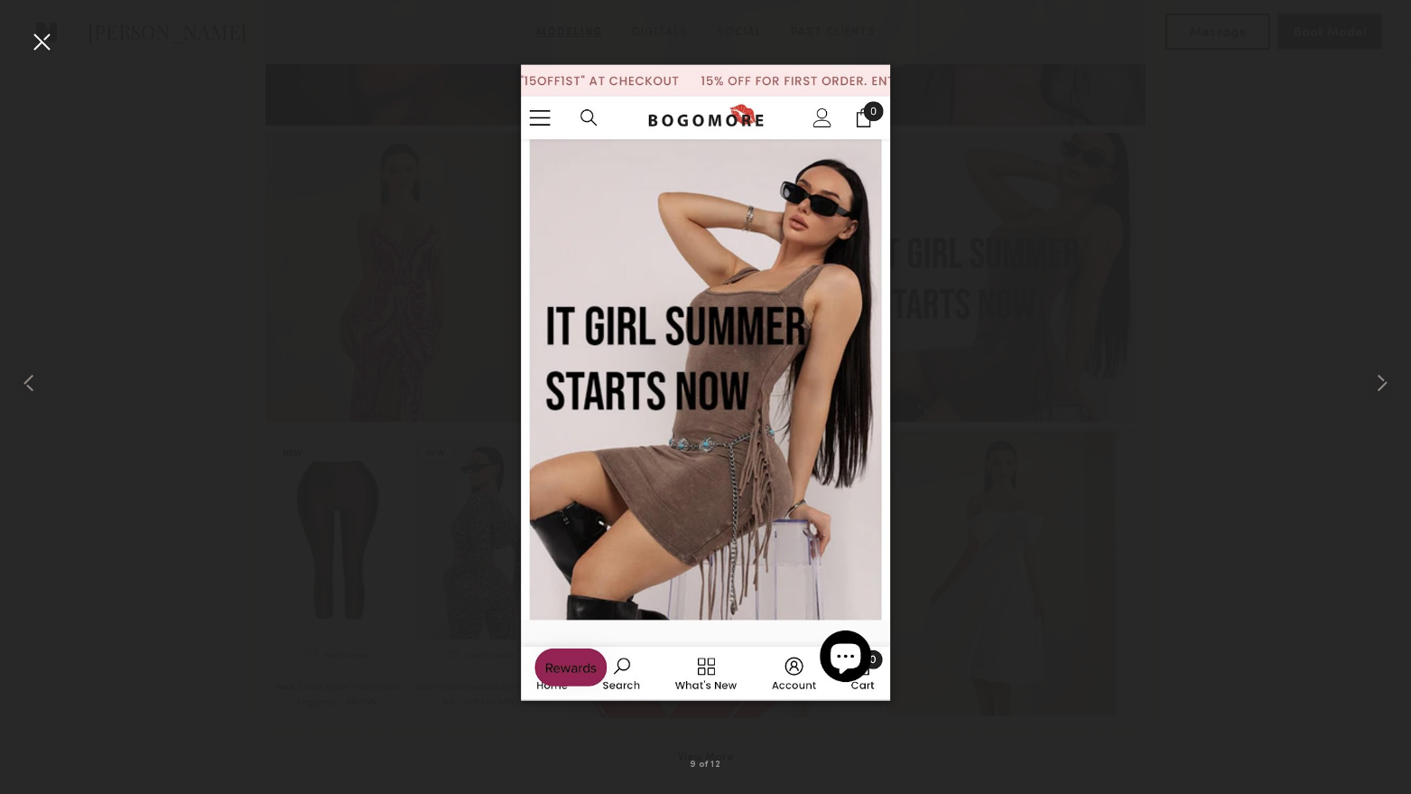
click at [52, 47] on div at bounding box center [41, 41] width 29 height 29
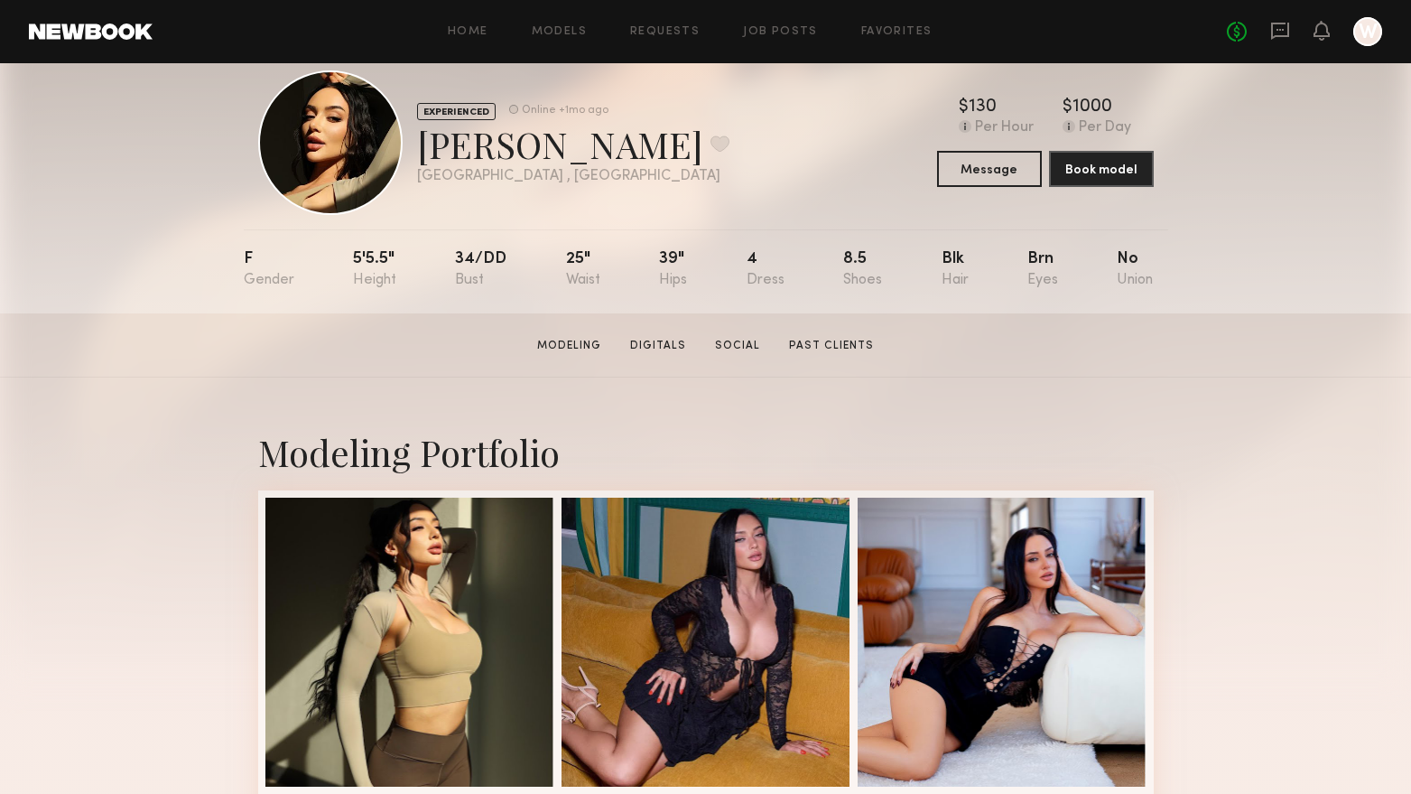
scroll to position [0, 0]
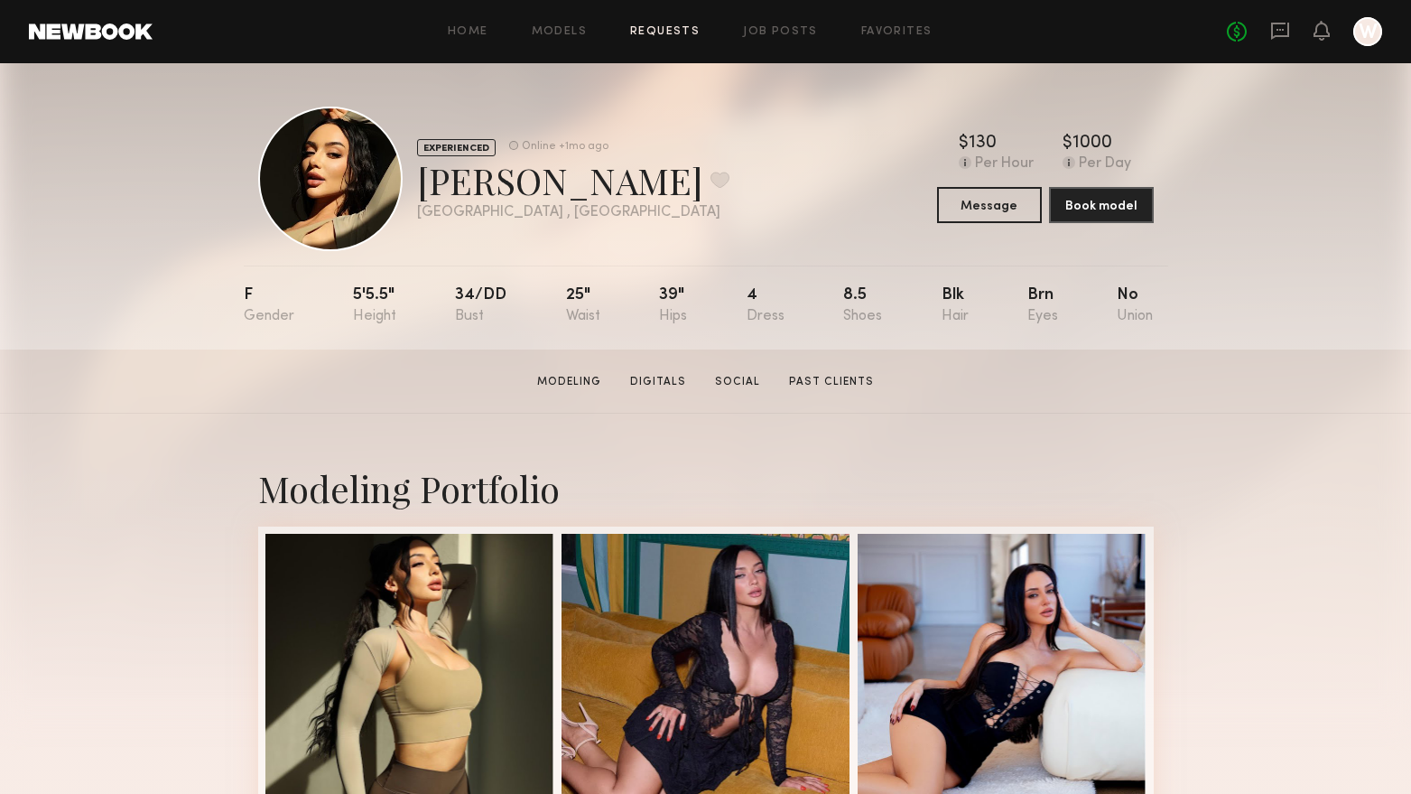
click at [674, 36] on link "Requests" at bounding box center [665, 32] width 70 height 12
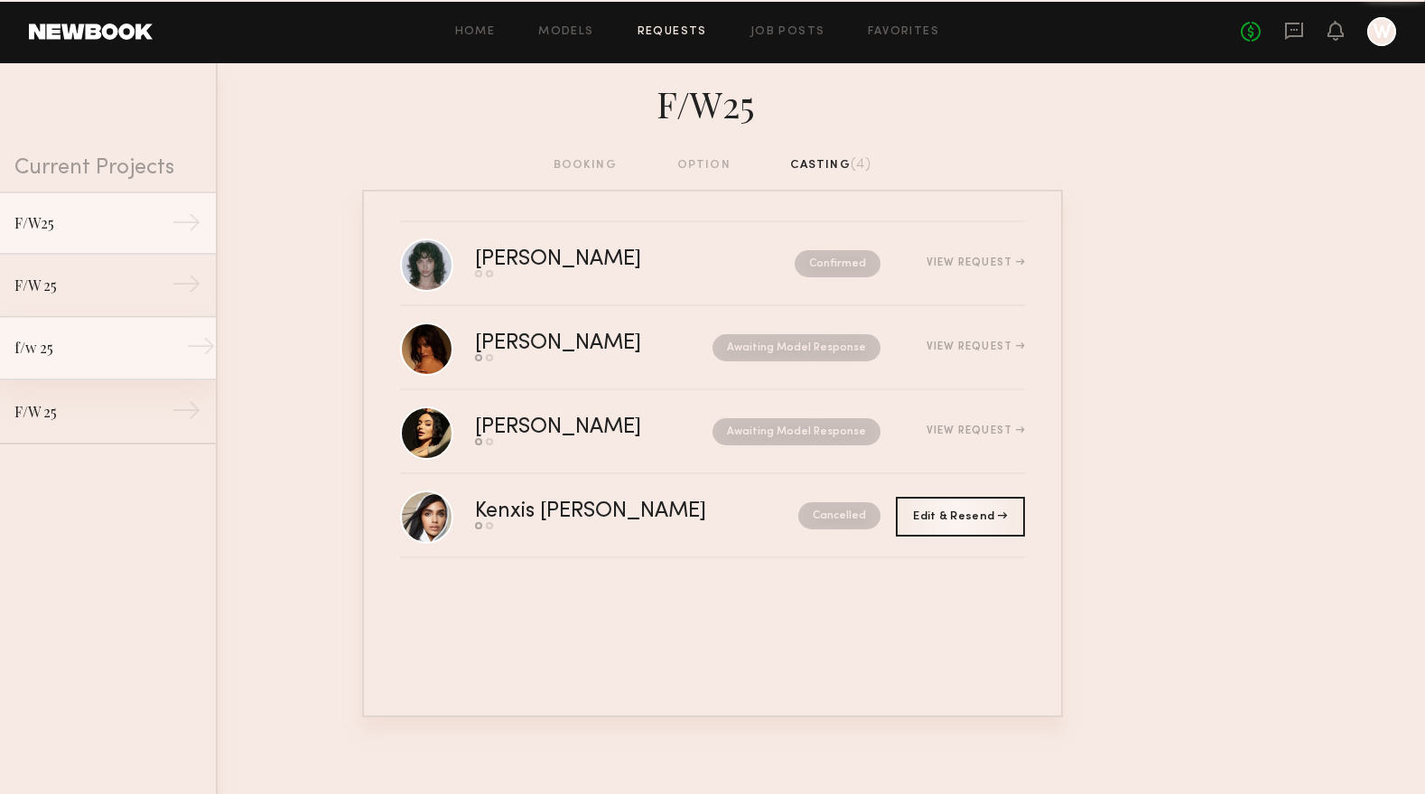
click at [97, 357] on div "f/w 25" at bounding box center [92, 348] width 157 height 22
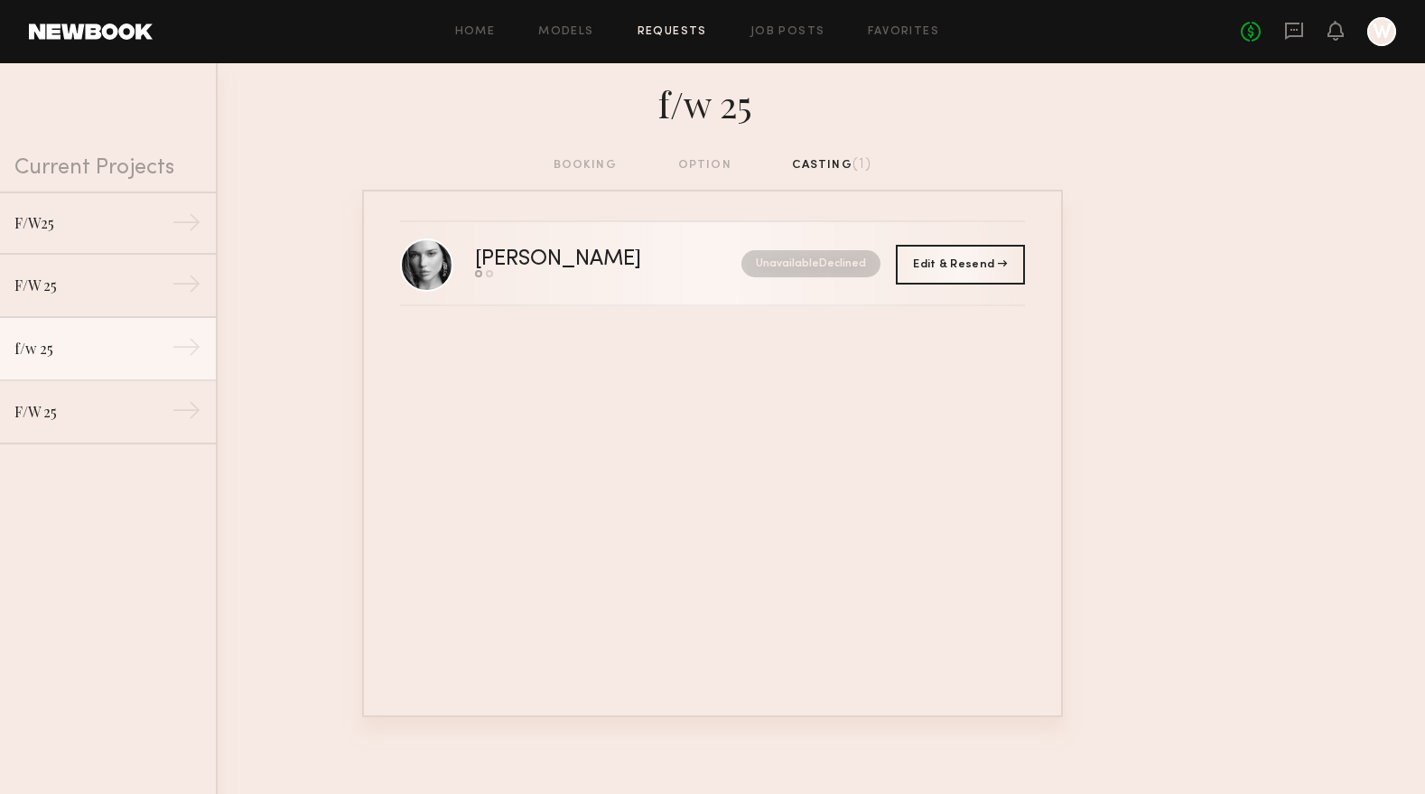
click at [528, 249] on div "[PERSON_NAME]" at bounding box center [583, 259] width 217 height 21
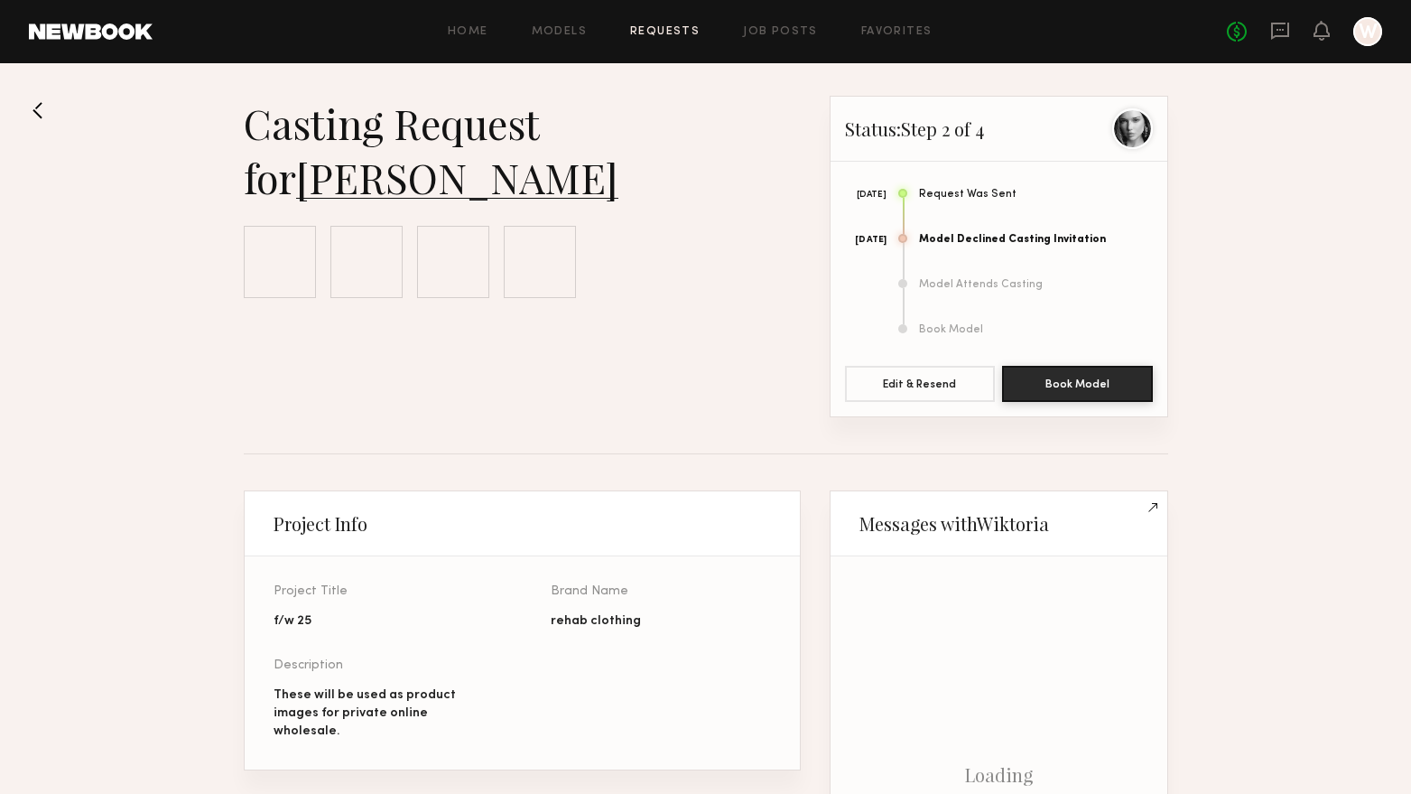
scroll to position [644, 0]
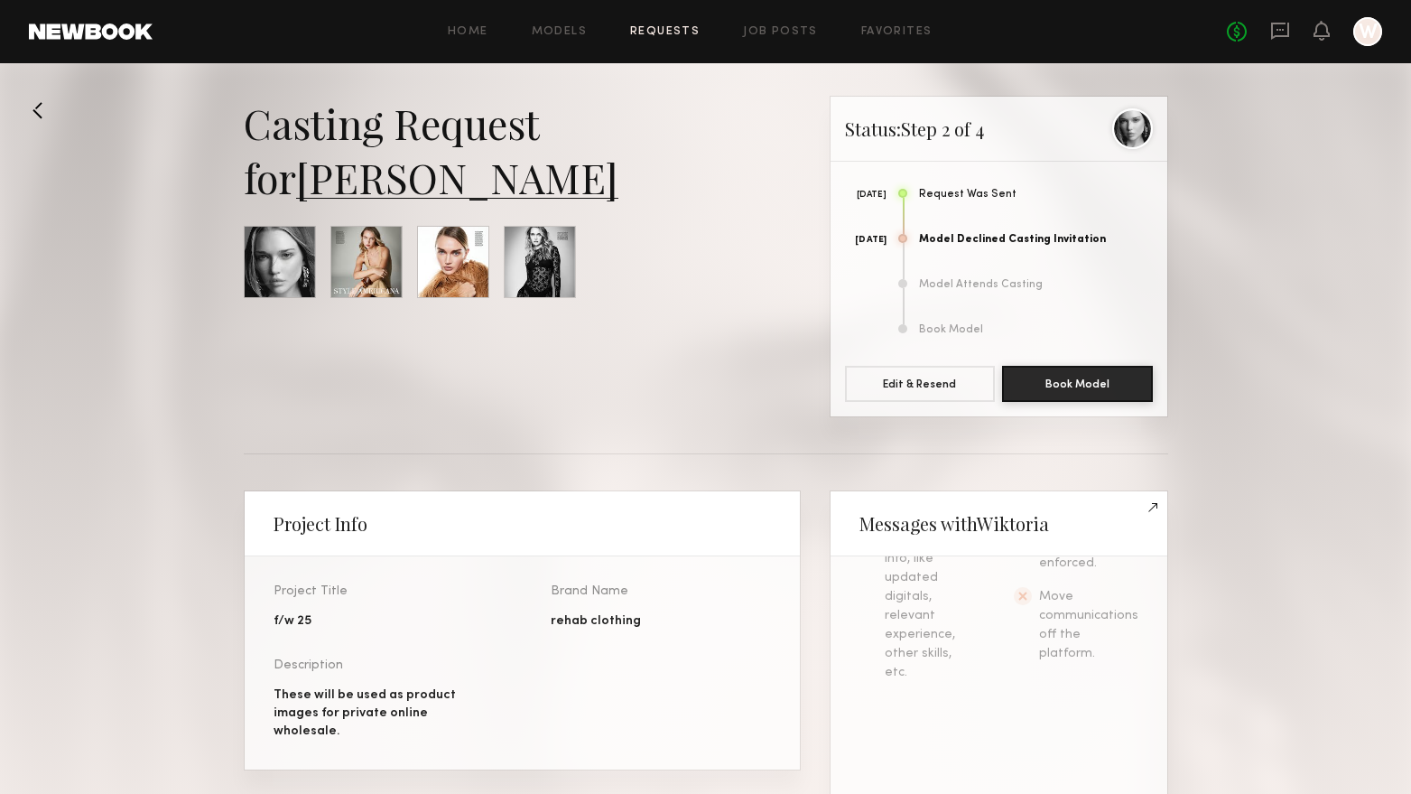
click at [421, 186] on link "[PERSON_NAME]" at bounding box center [457, 177] width 322 height 54
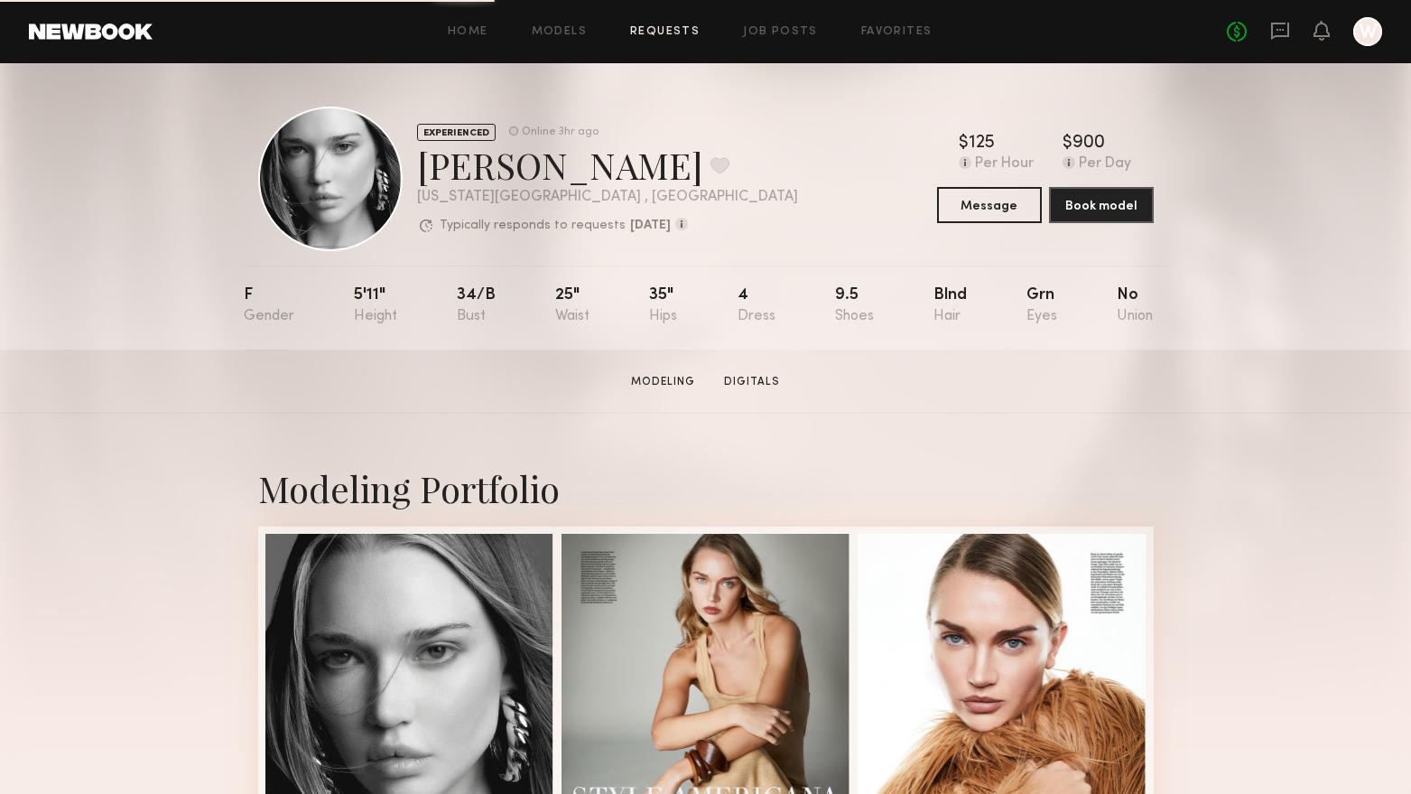
click at [649, 38] on link "Requests" at bounding box center [665, 32] width 70 height 12
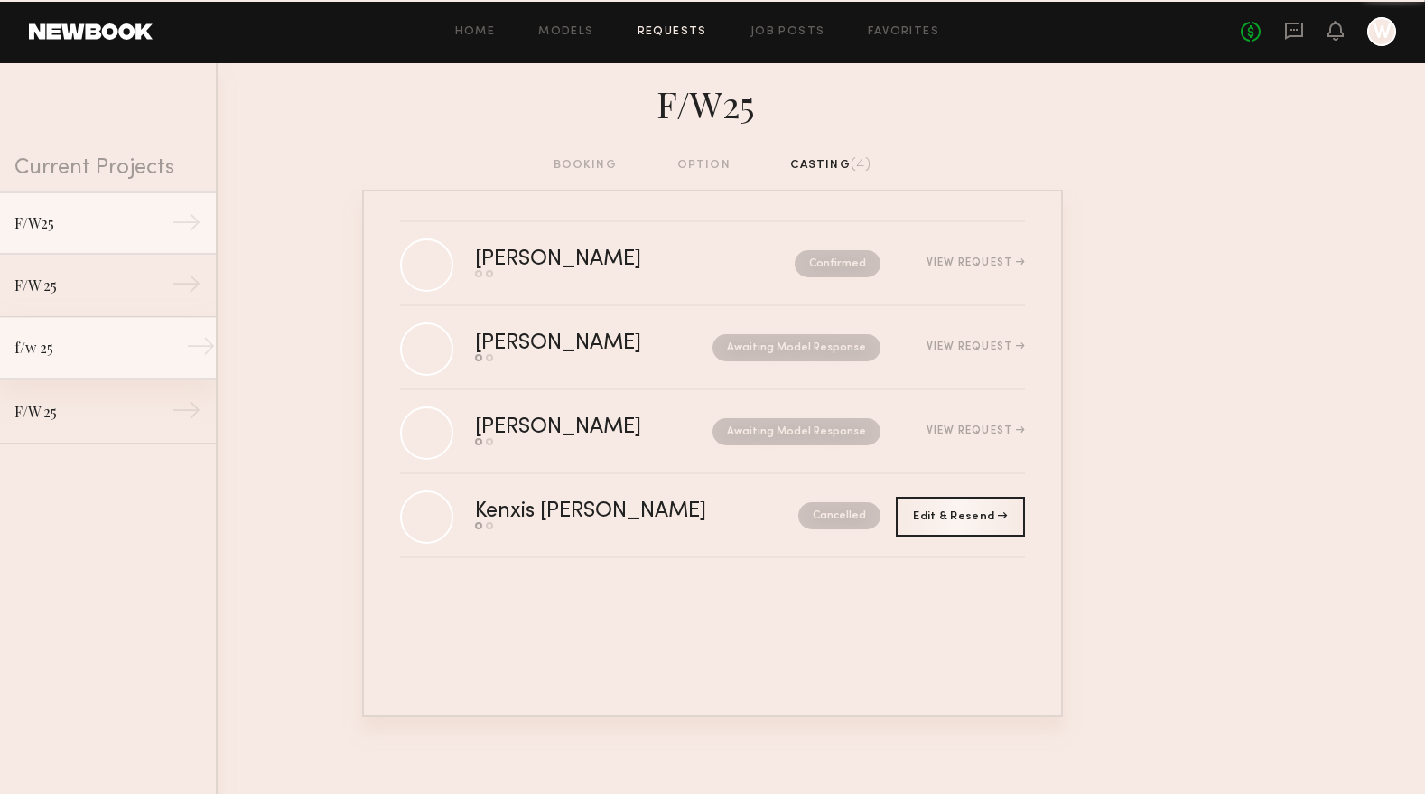
click at [95, 346] on div "f/w 25" at bounding box center [92, 348] width 157 height 22
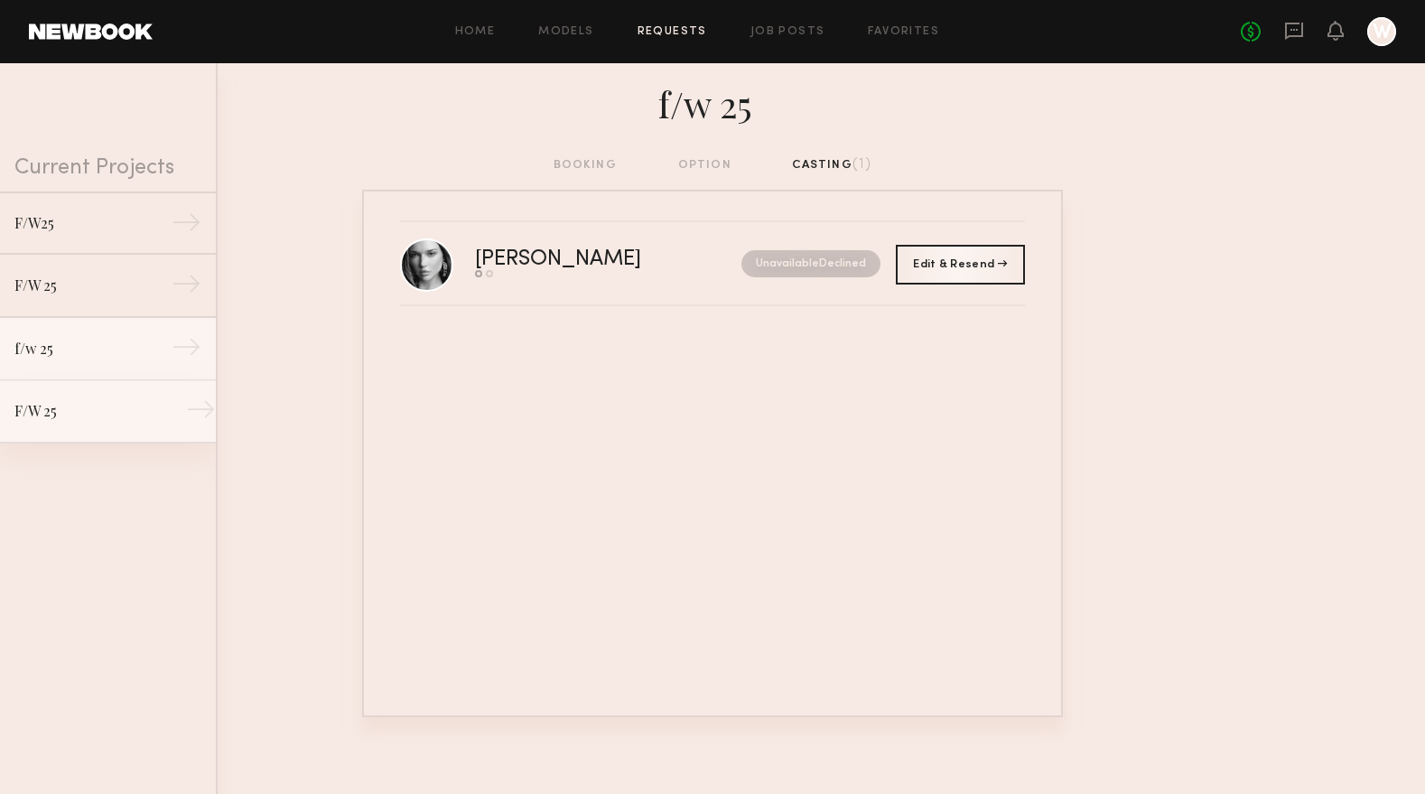
click at [90, 404] on div "F/W 25" at bounding box center [92, 411] width 157 height 22
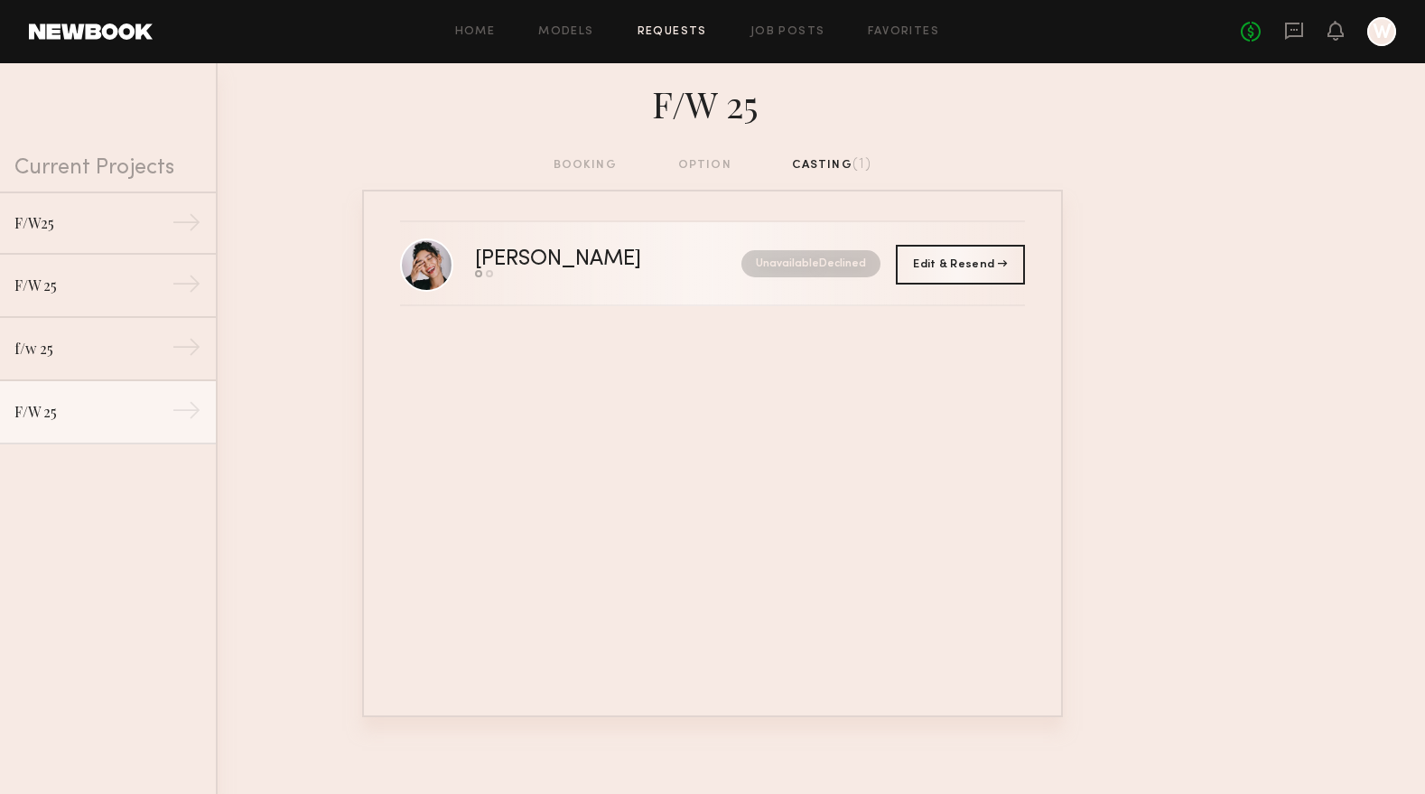
click at [525, 263] on div "[PERSON_NAME]" at bounding box center [583, 259] width 217 height 21
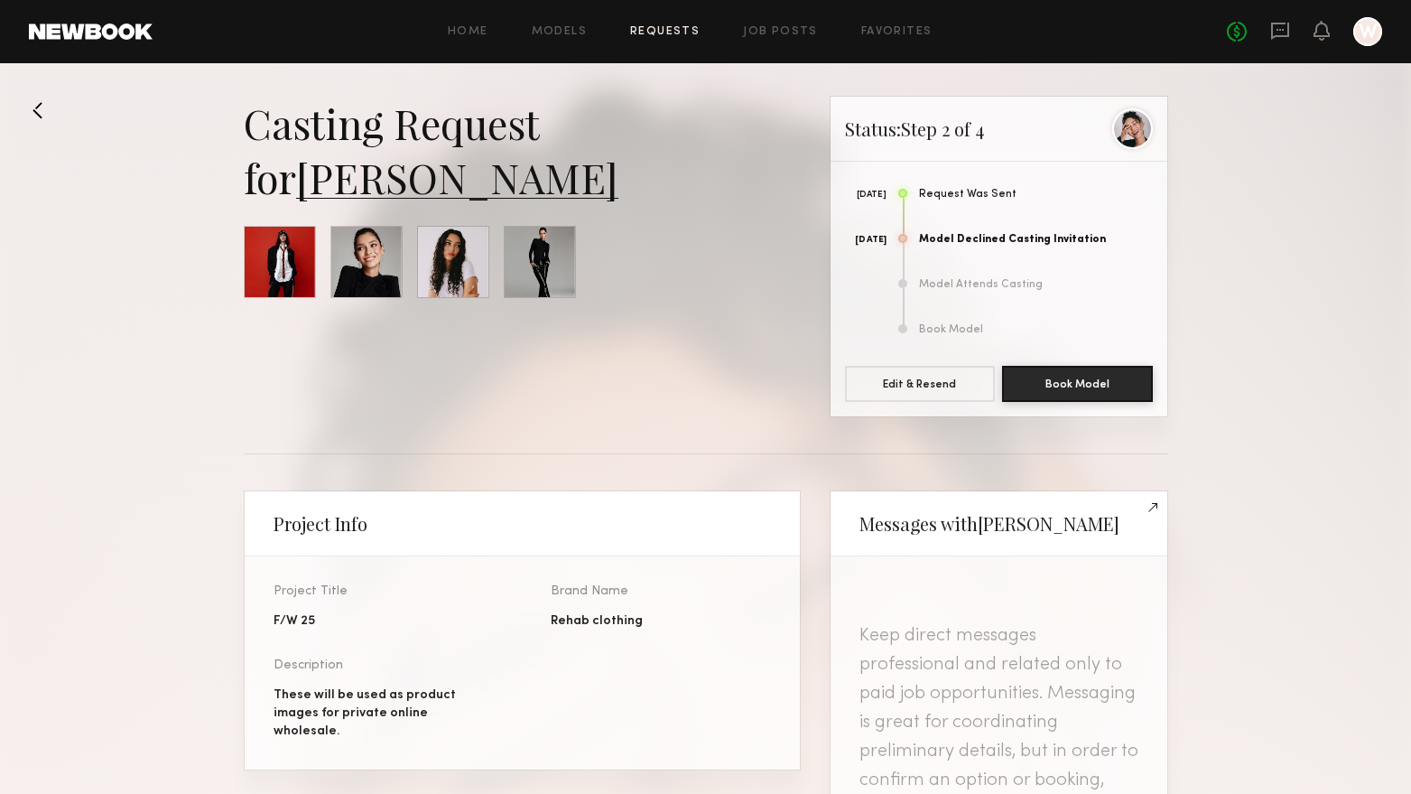
click at [368, 177] on link "[PERSON_NAME]" at bounding box center [457, 177] width 322 height 54
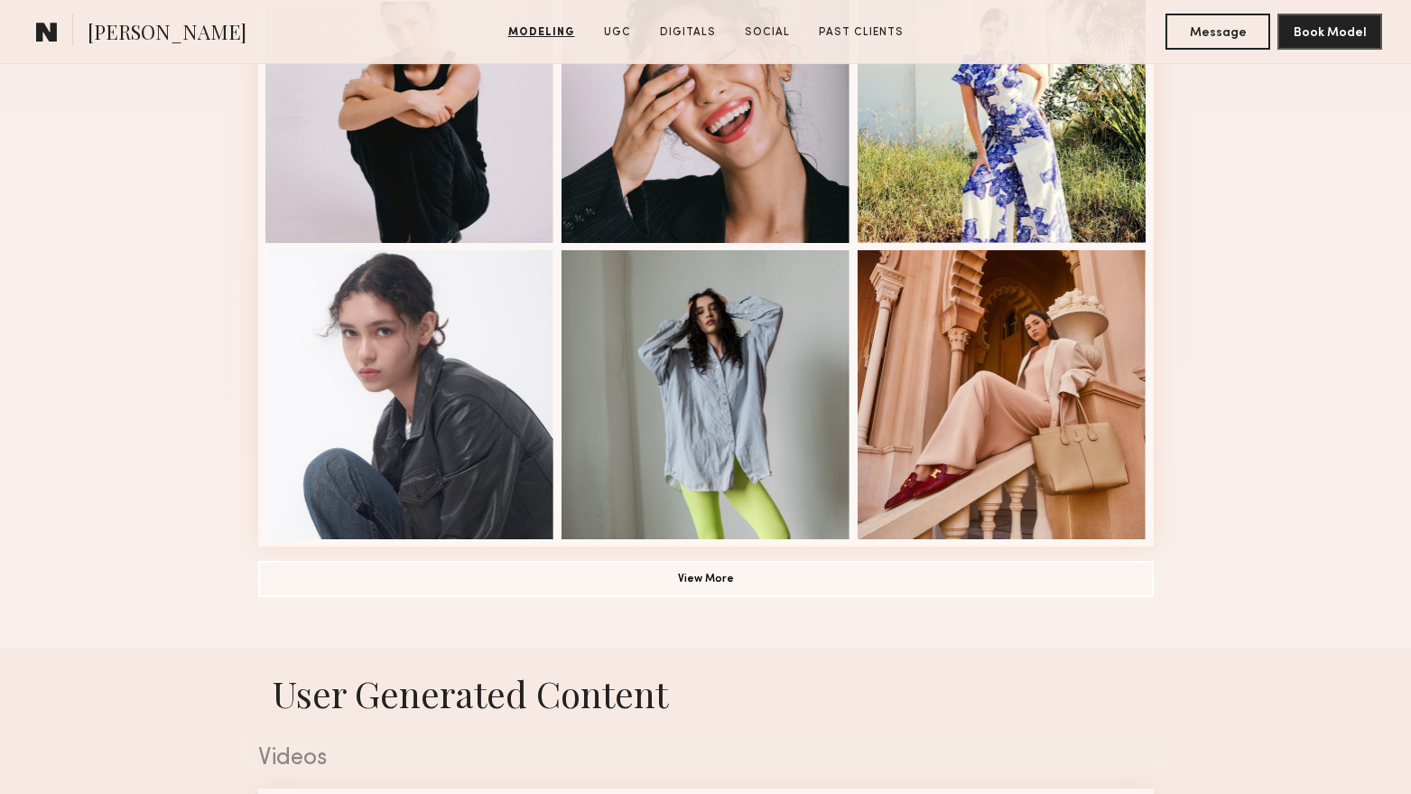
scroll to position [1174, 0]
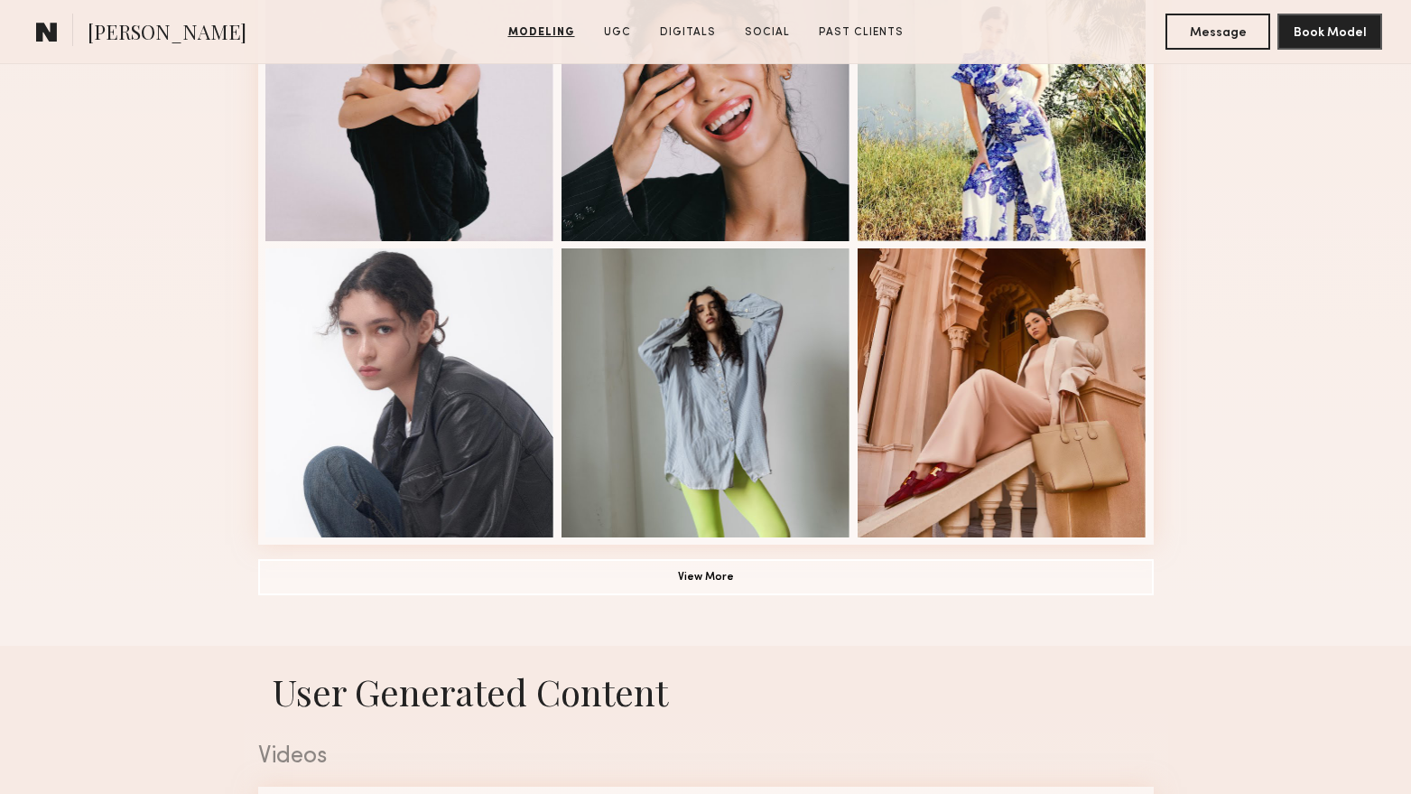
click at [54, 40] on common-icon at bounding box center [47, 31] width 22 height 23
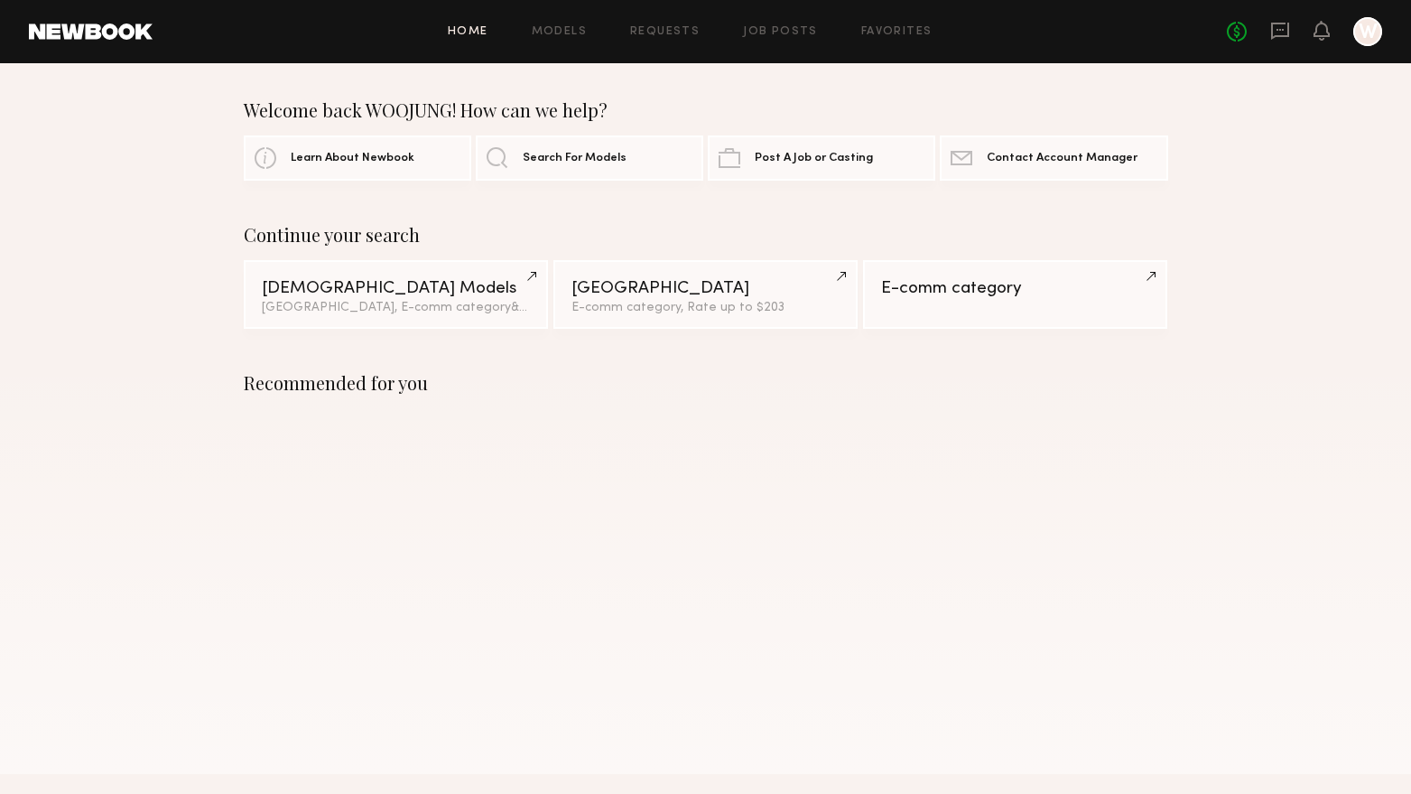
click at [668, 50] on header "Home Models Requests Job Posts Favorites Sign Out No fees up to $5,000 W" at bounding box center [705, 31] width 1411 height 63
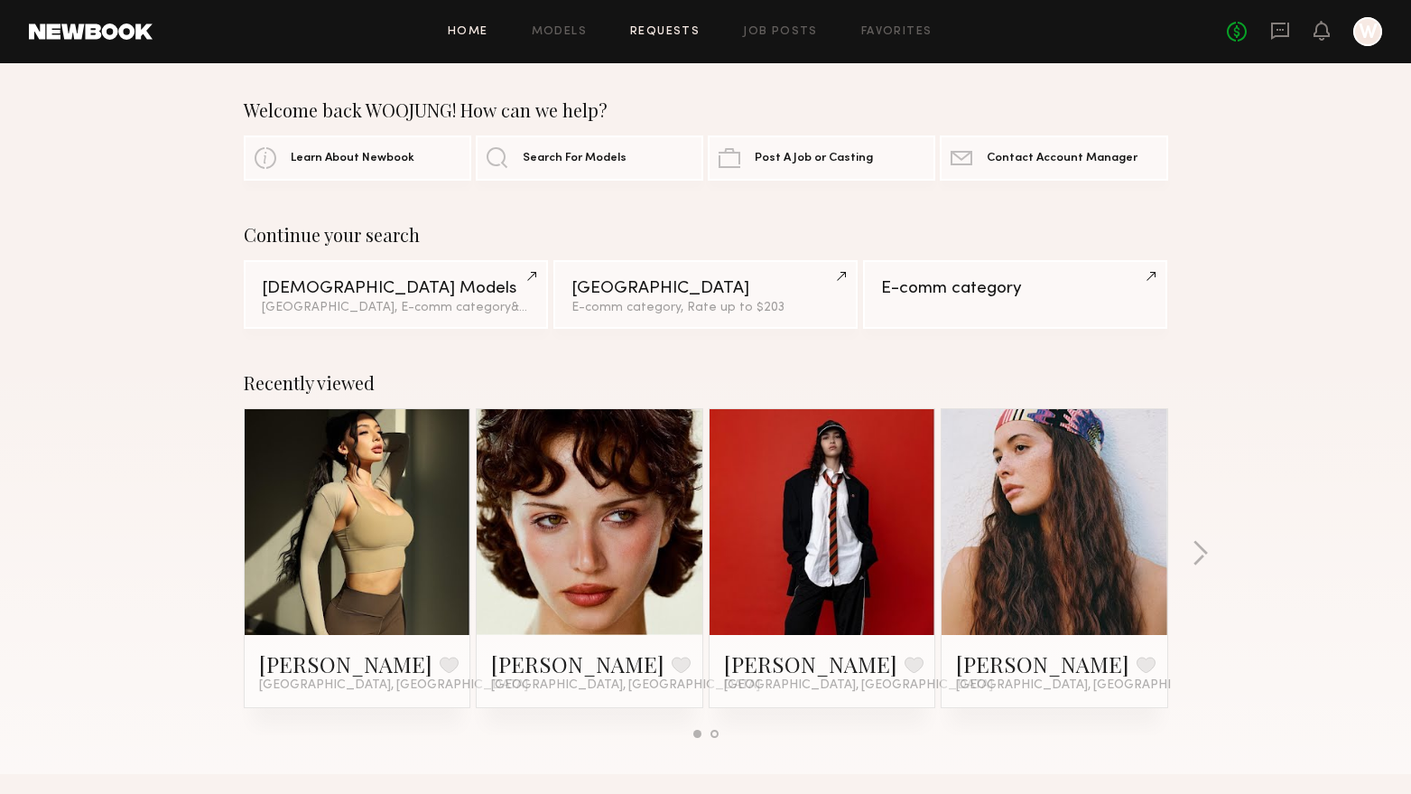
click at [673, 32] on link "Requests" at bounding box center [665, 32] width 70 height 12
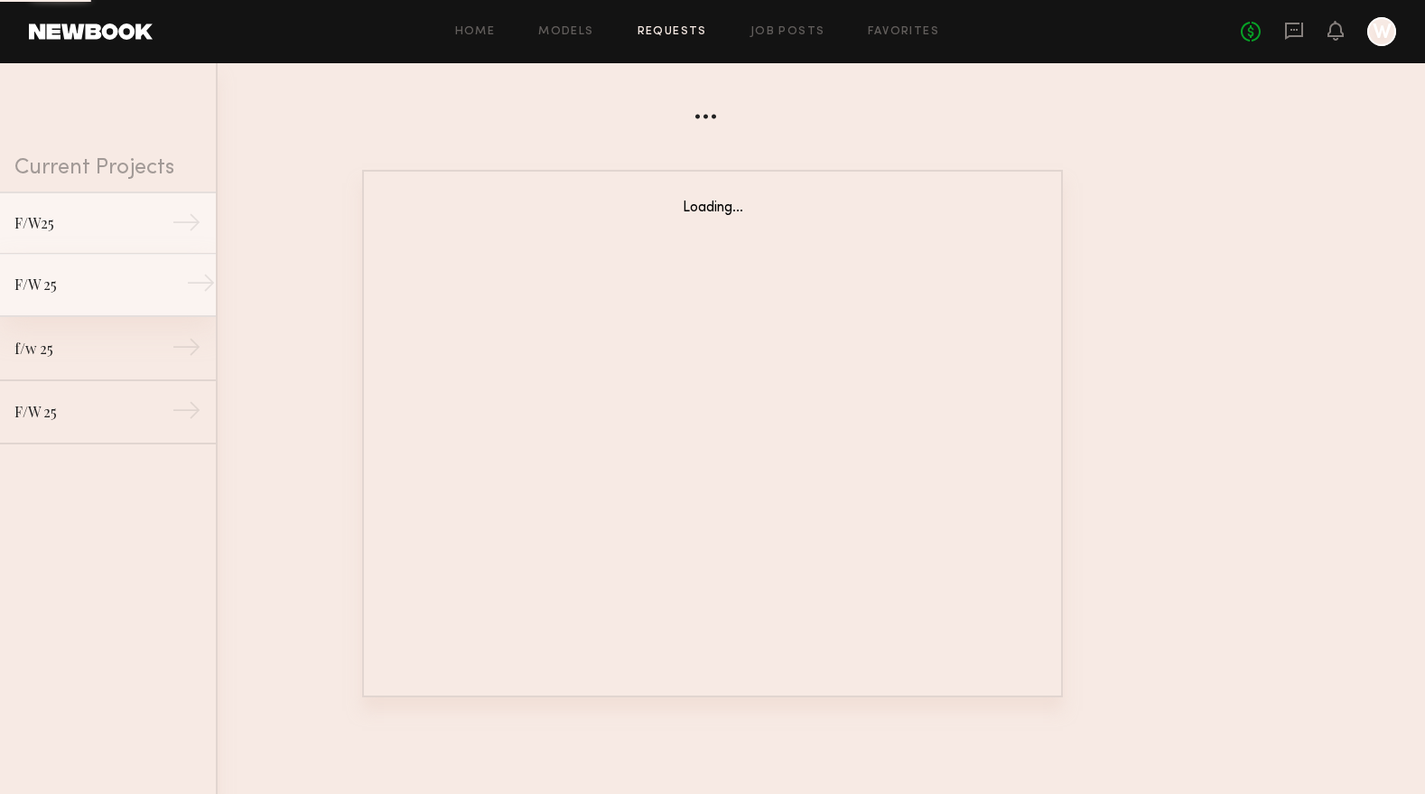
click at [84, 306] on link "F/W 25 →" at bounding box center [108, 285] width 216 height 63
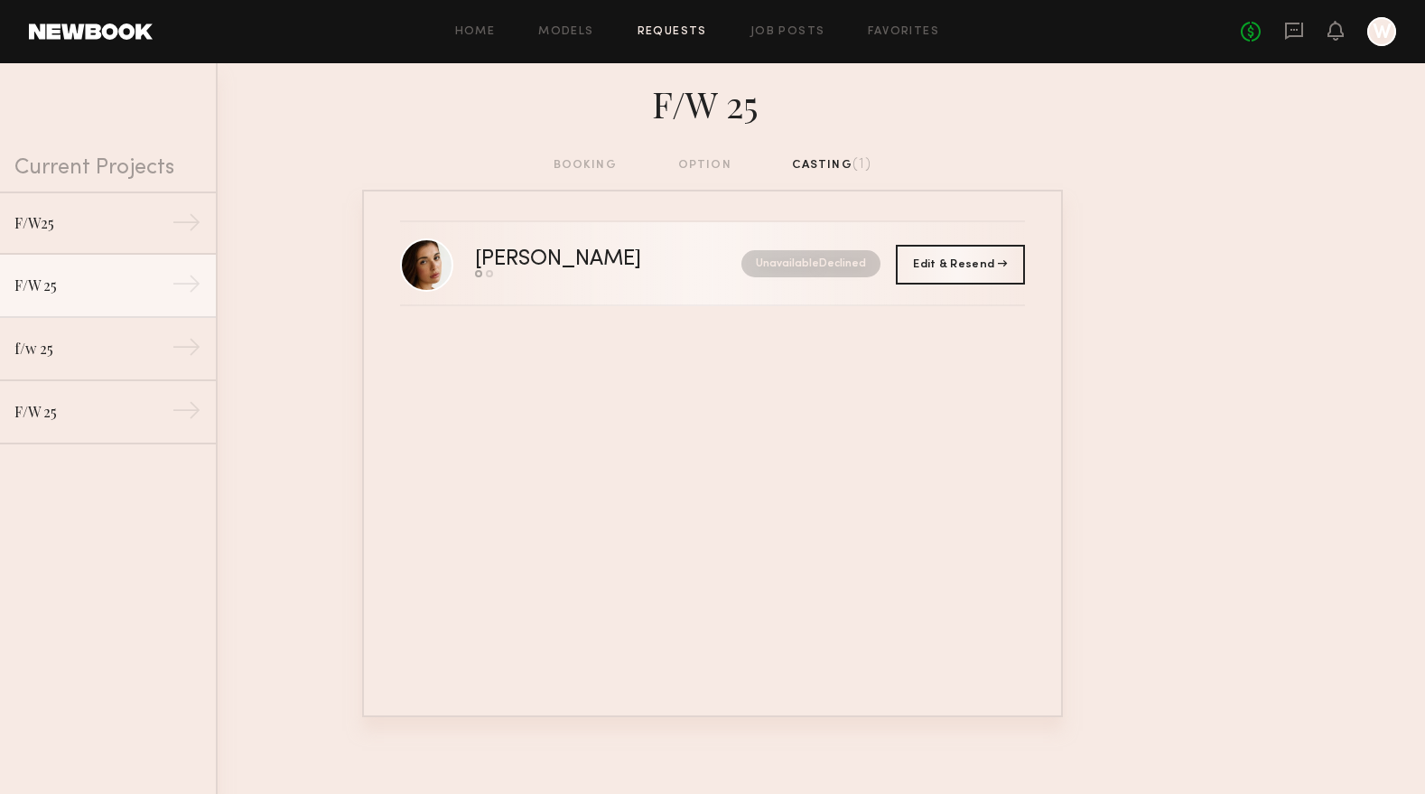
click at [521, 263] on div "[PERSON_NAME]" at bounding box center [583, 259] width 217 height 21
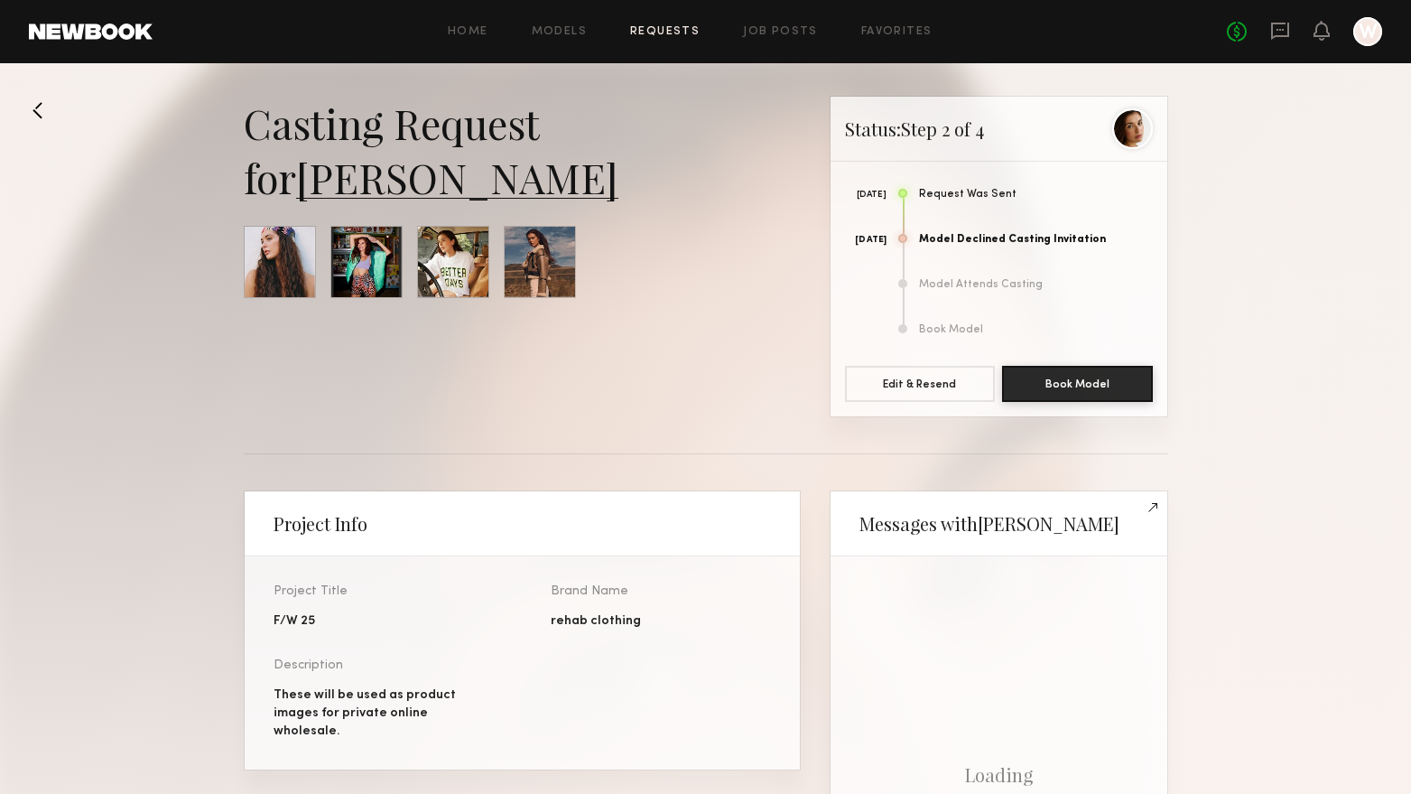
scroll to position [757, 0]
click at [291, 256] on div at bounding box center [280, 262] width 72 height 72
click at [385, 181] on link "[PERSON_NAME]" at bounding box center [457, 177] width 322 height 54
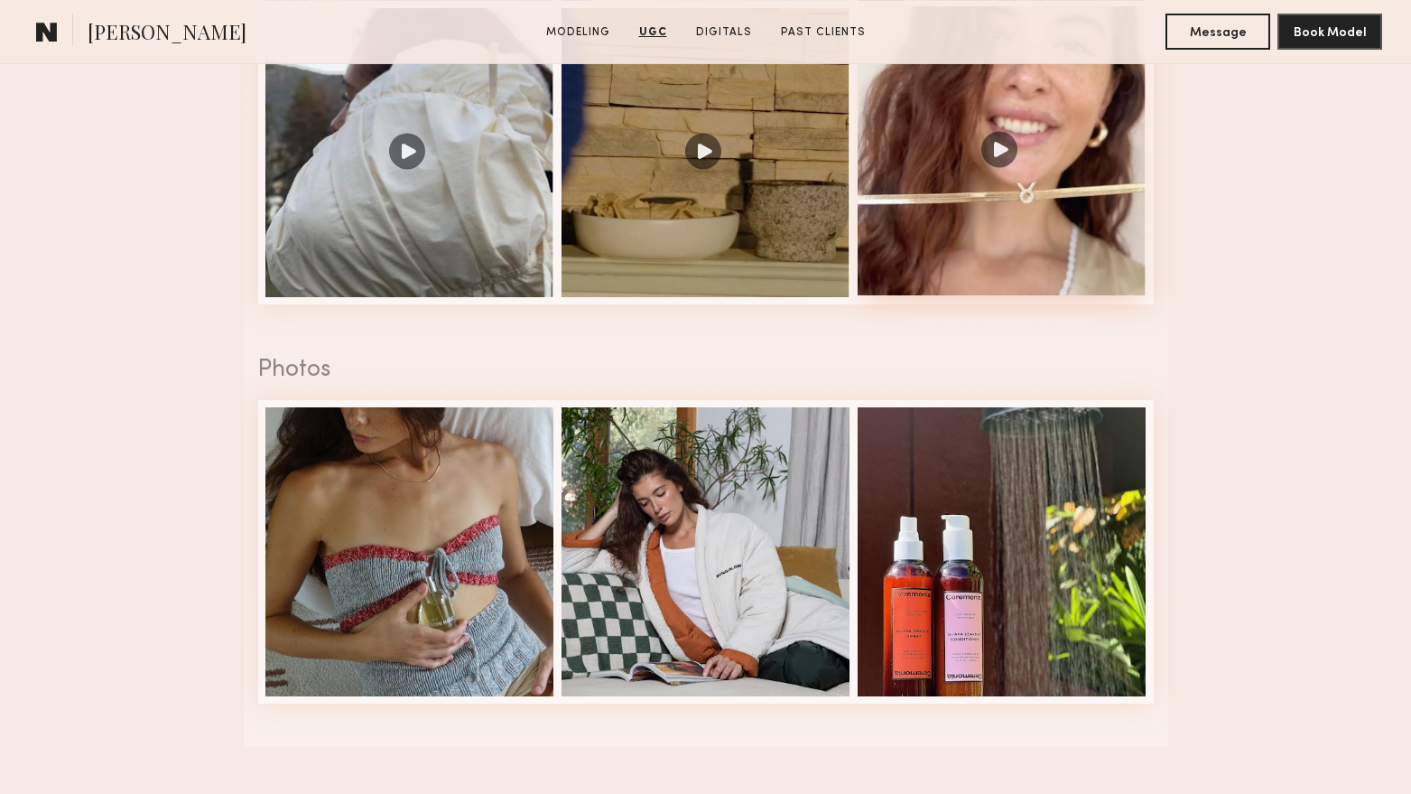
scroll to position [1986, 0]
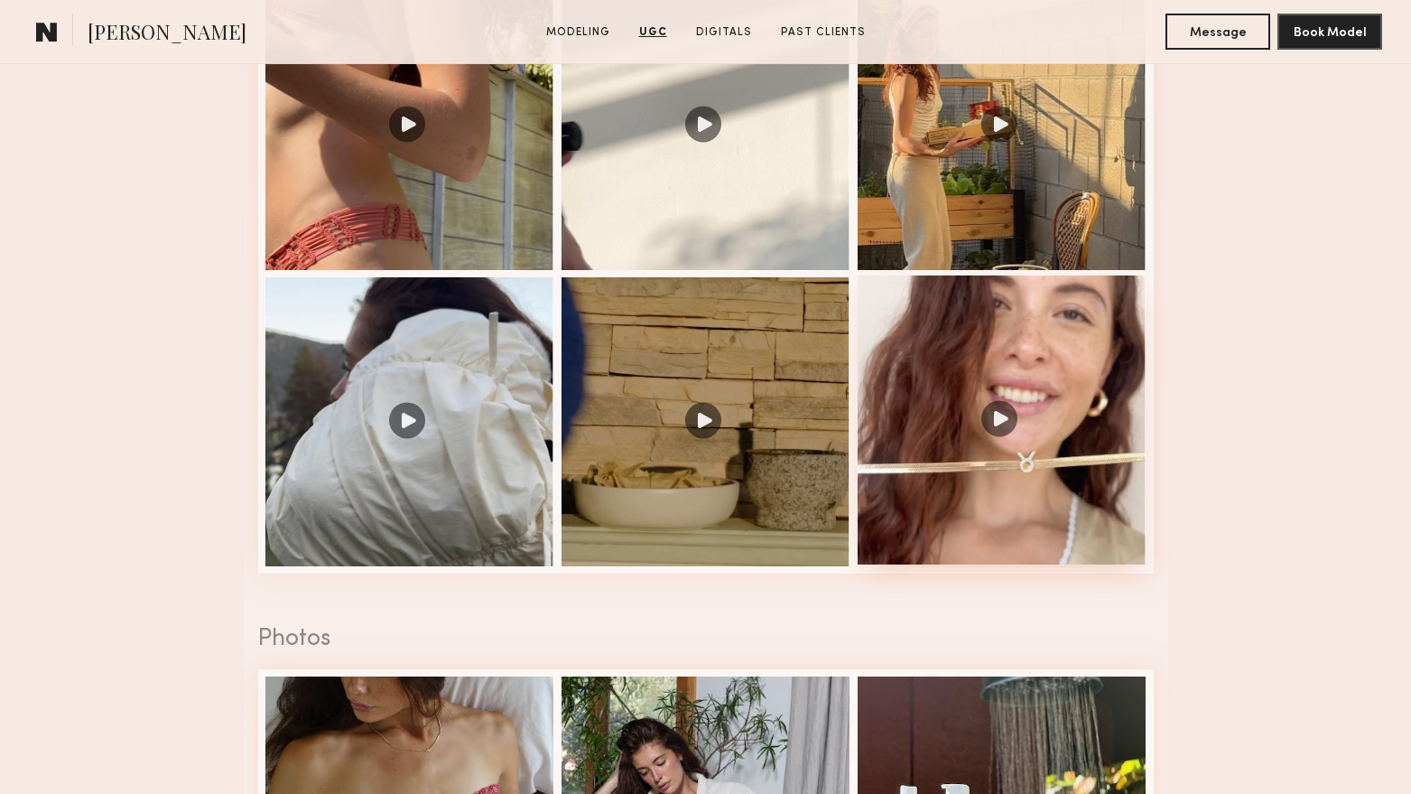
click at [995, 431] on div at bounding box center [1002, 419] width 289 height 289
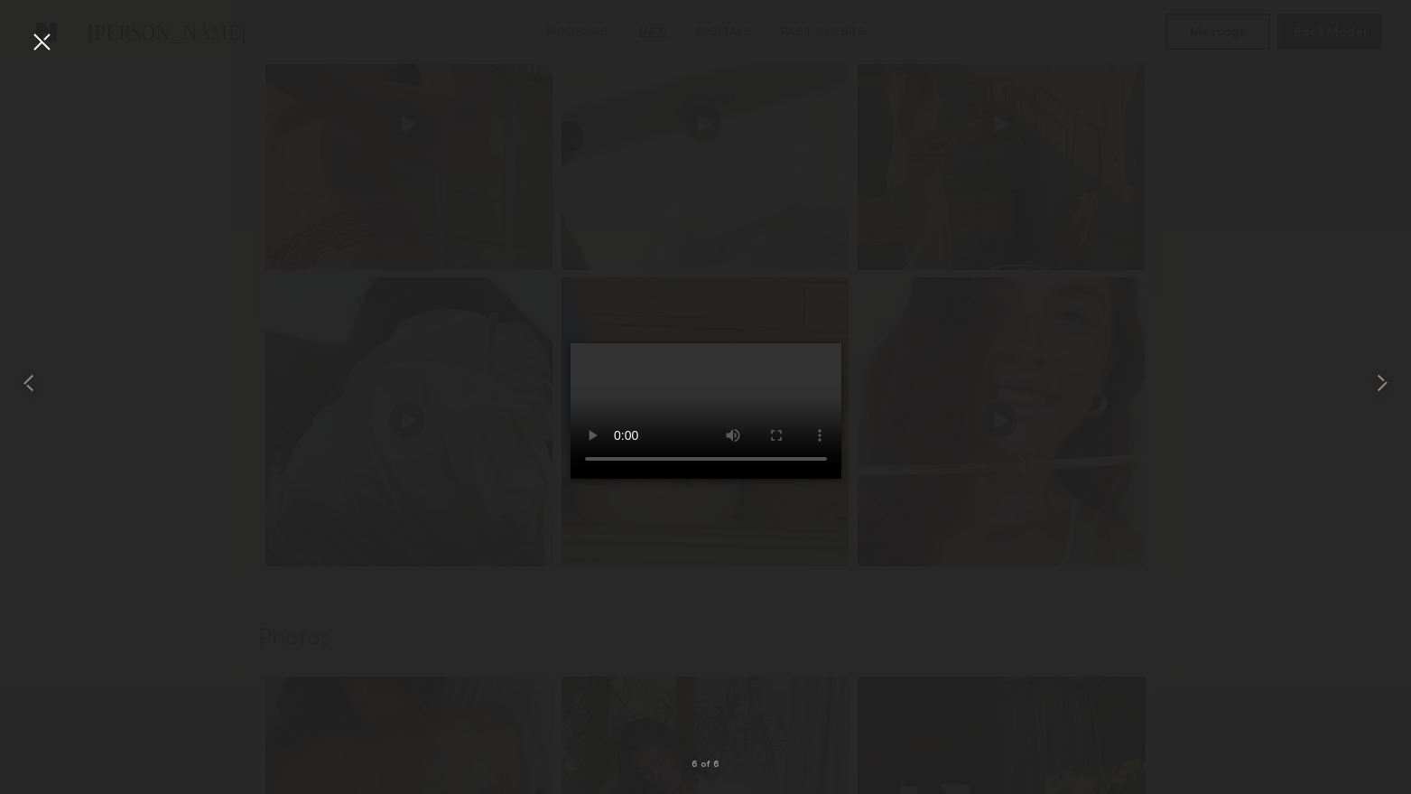
click at [42, 36] on div at bounding box center [41, 41] width 29 height 29
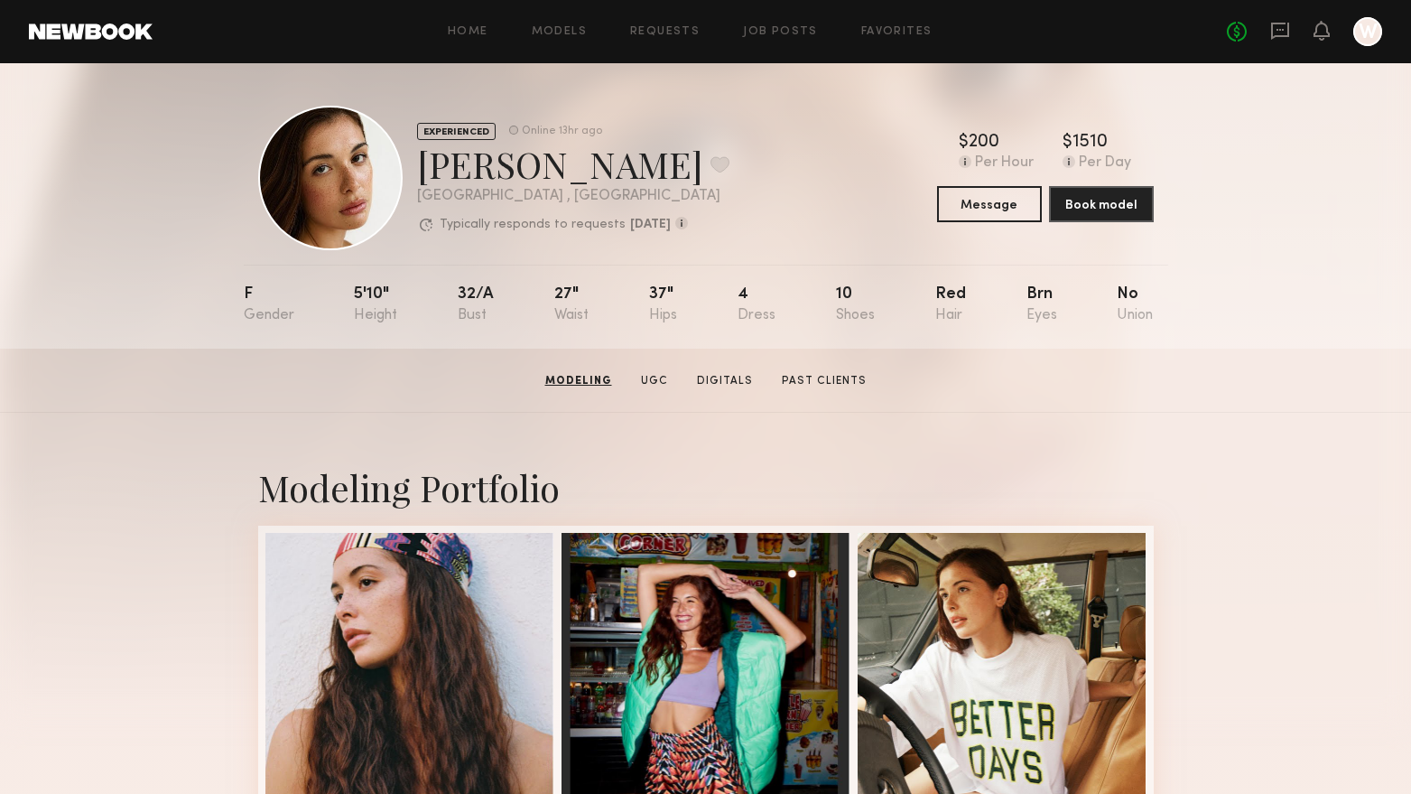
scroll to position [0, 0]
click at [989, 209] on button "Message" at bounding box center [989, 204] width 105 height 36
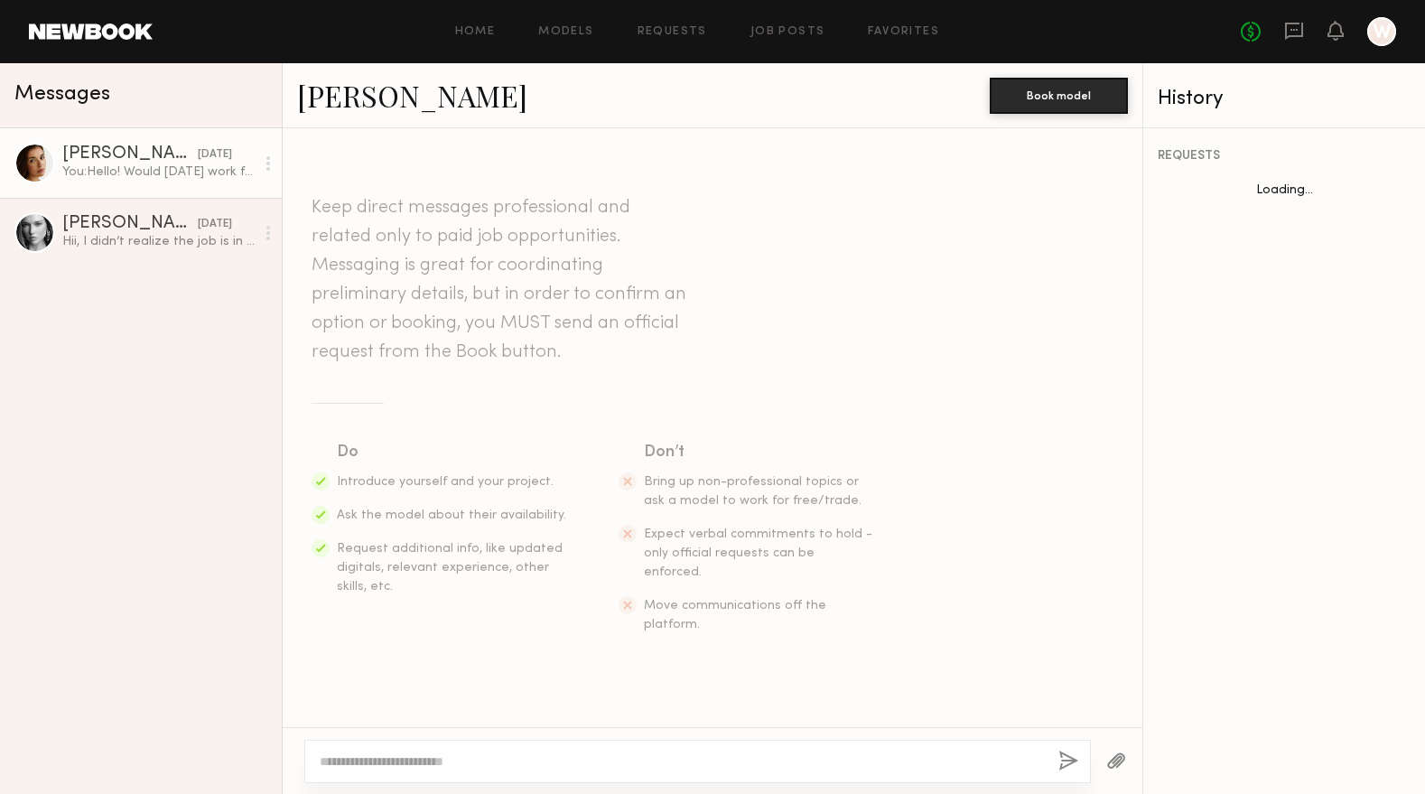
scroll to position [291, 0]
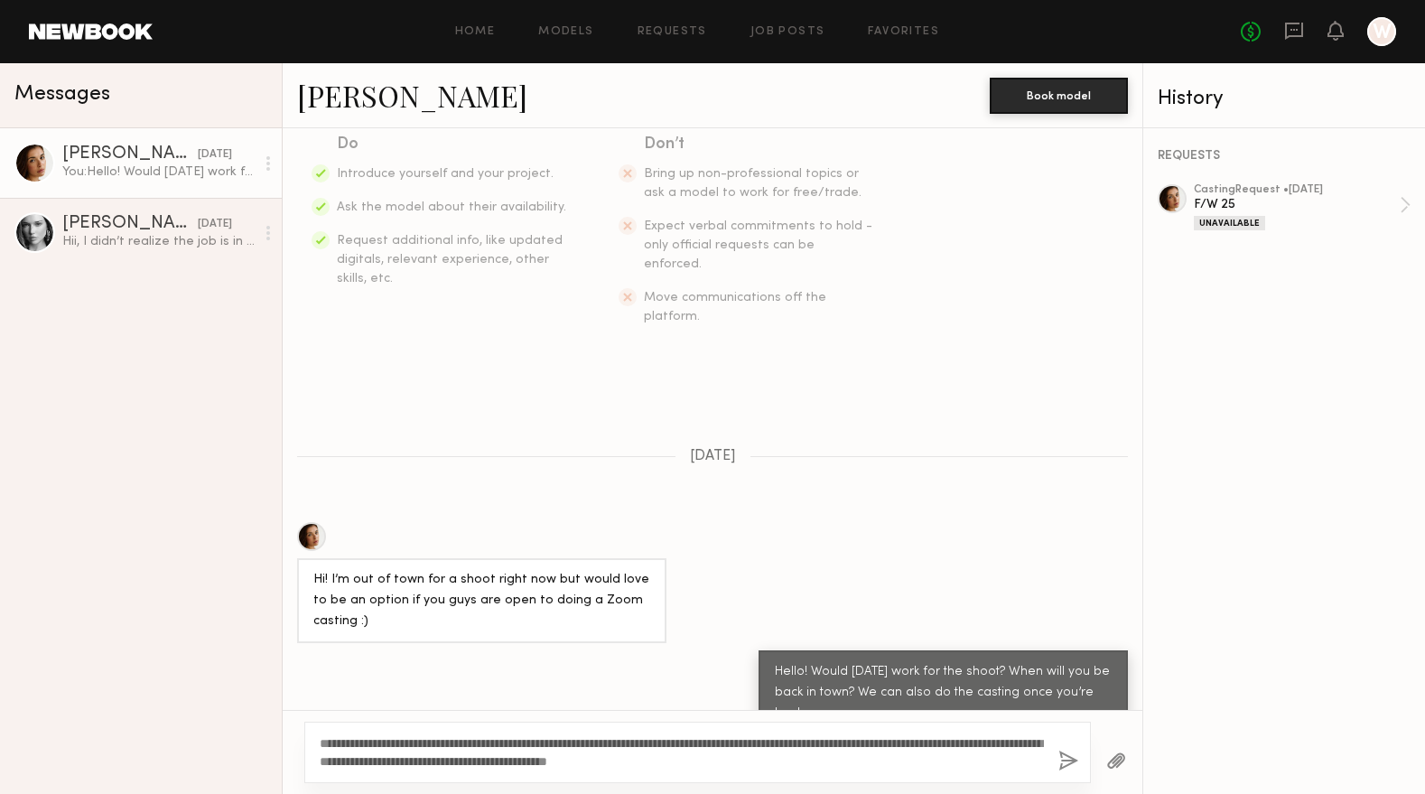
type textarea "**********"
click at [1064, 767] on button "button" at bounding box center [1068, 761] width 20 height 23
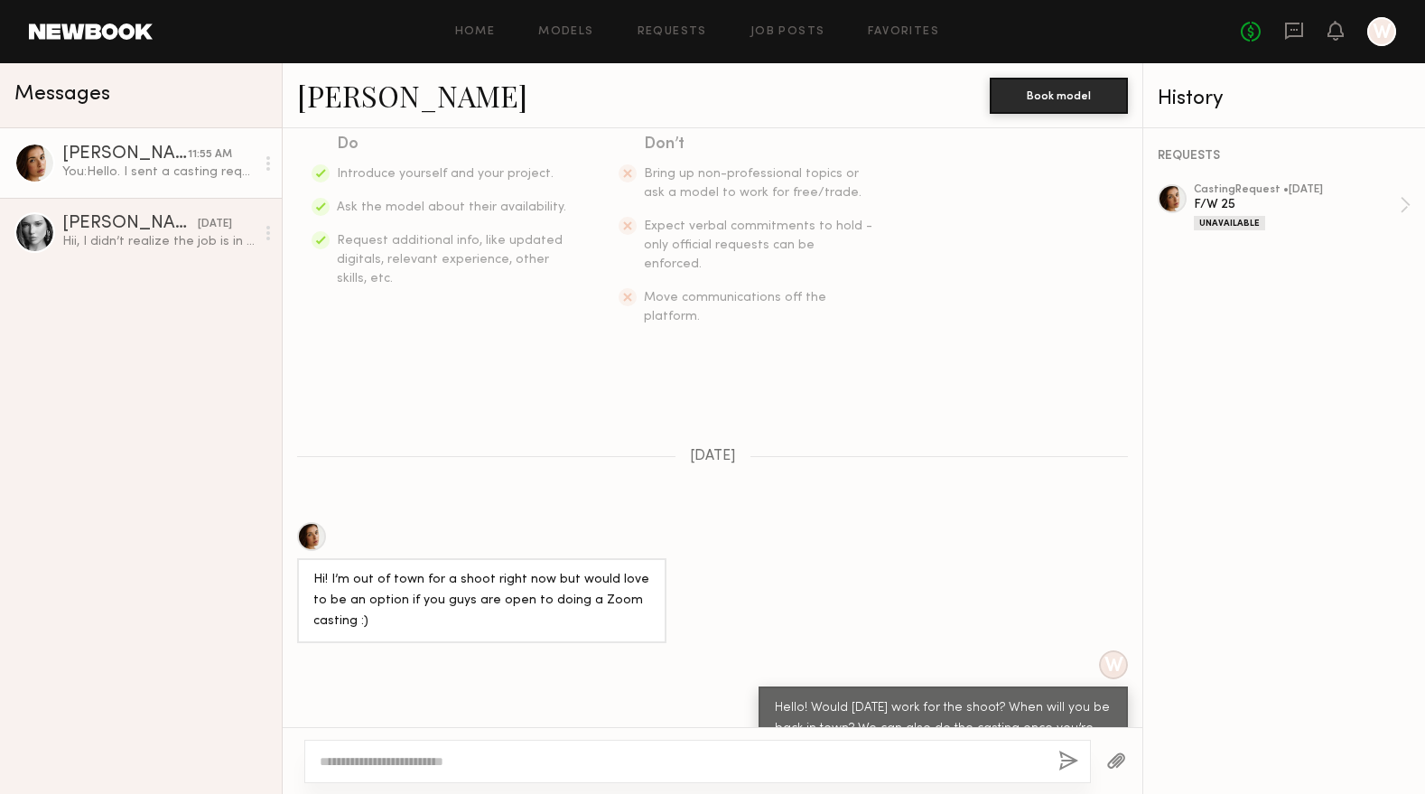
scroll to position [721, 0]
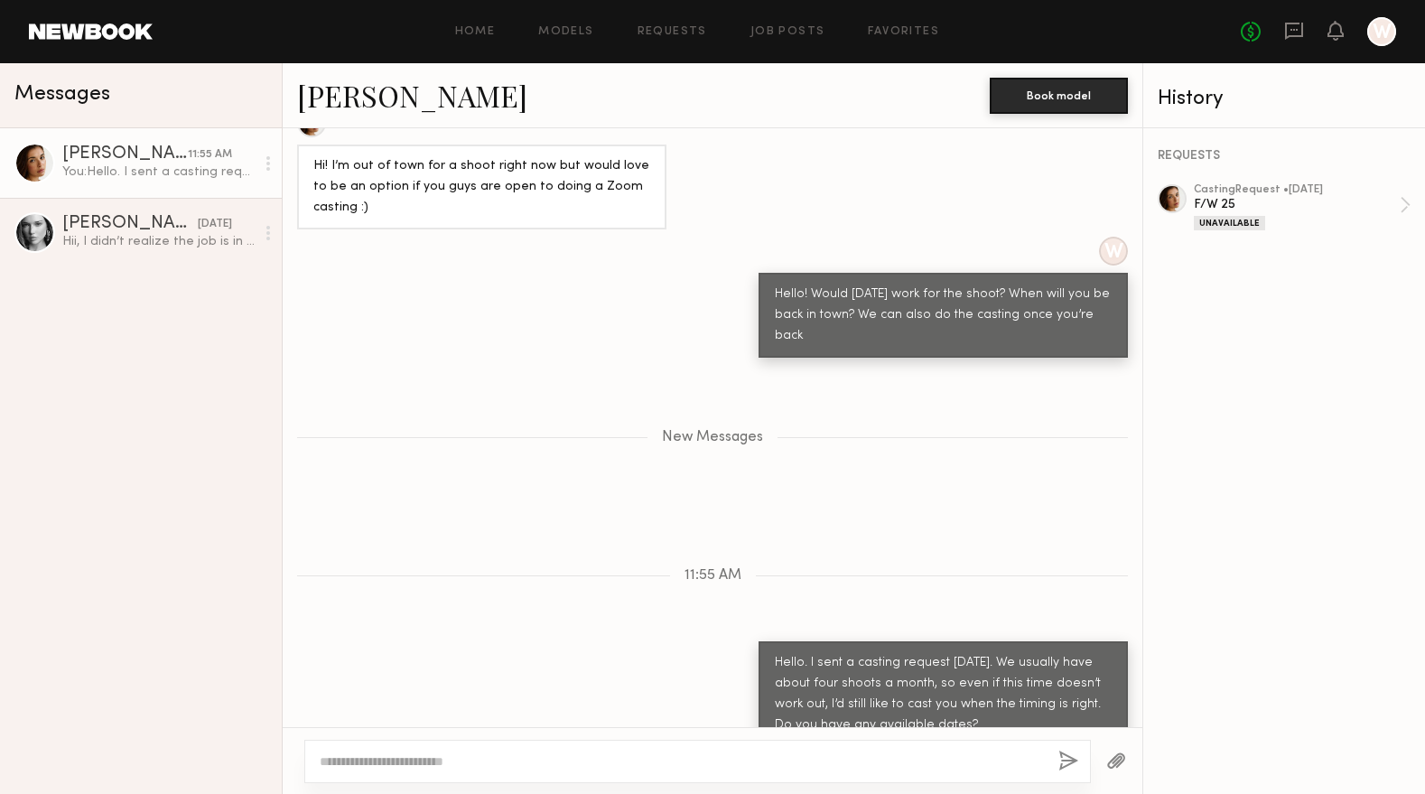
click at [390, 96] on link "Jasmine G." at bounding box center [412, 95] width 230 height 39
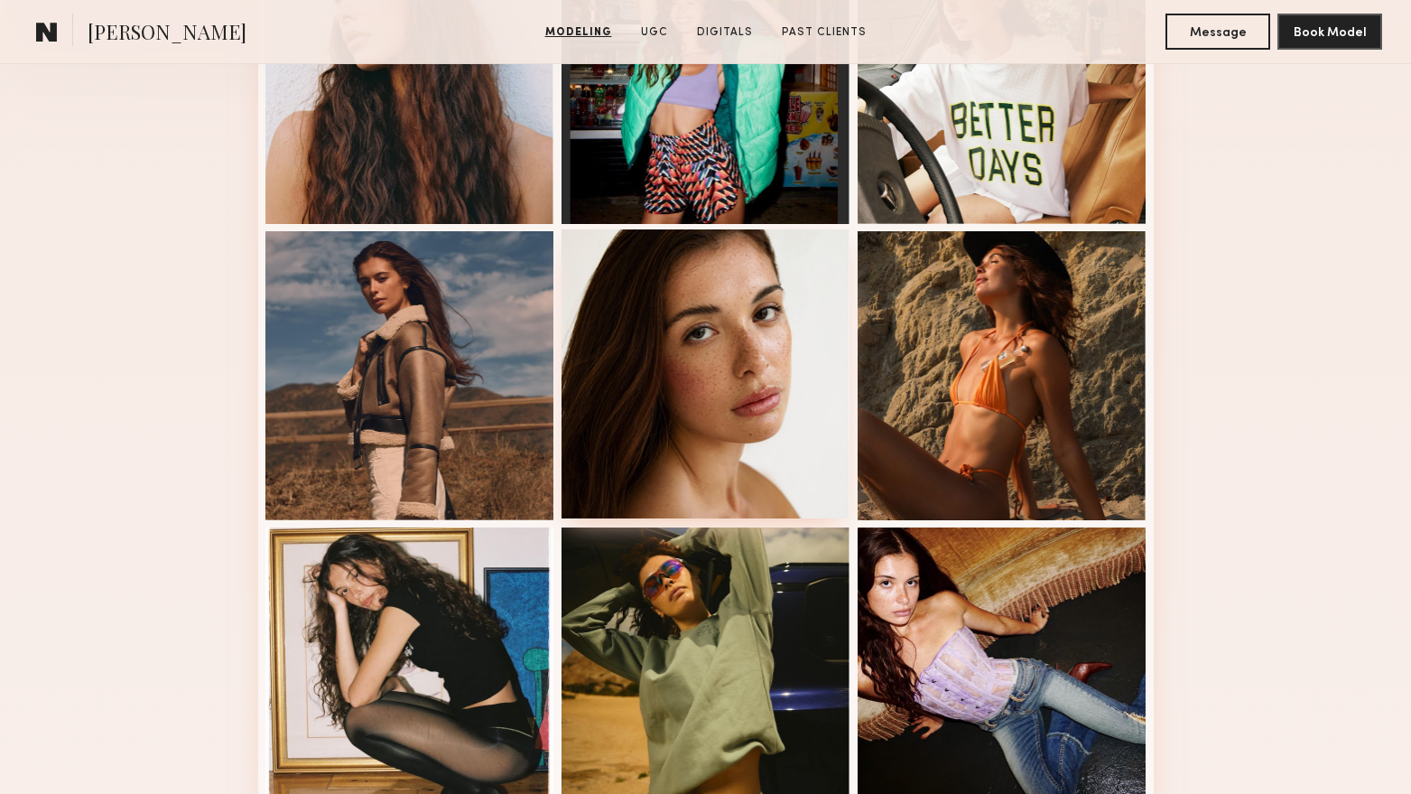
scroll to position [632, 0]
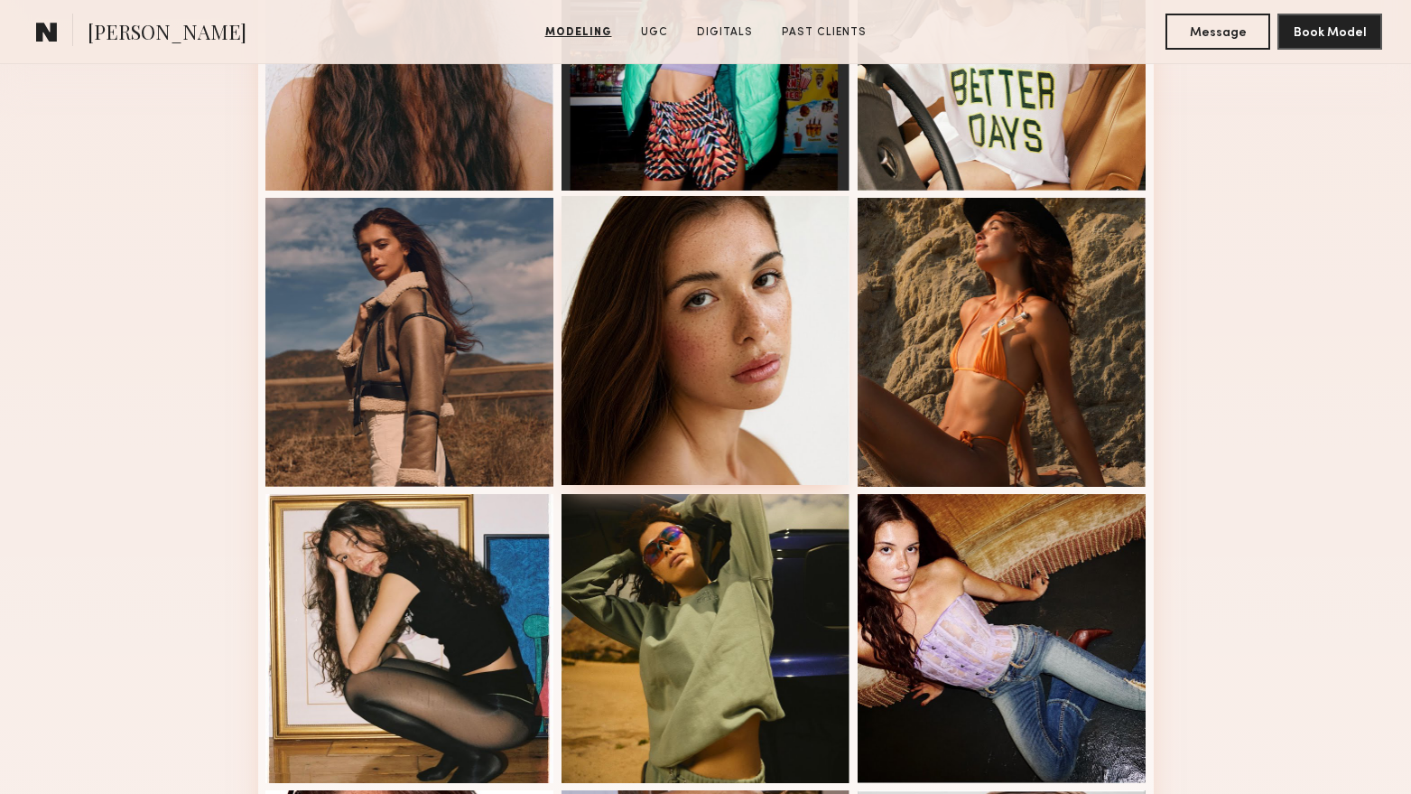
click at [642, 289] on div at bounding box center [706, 340] width 289 height 289
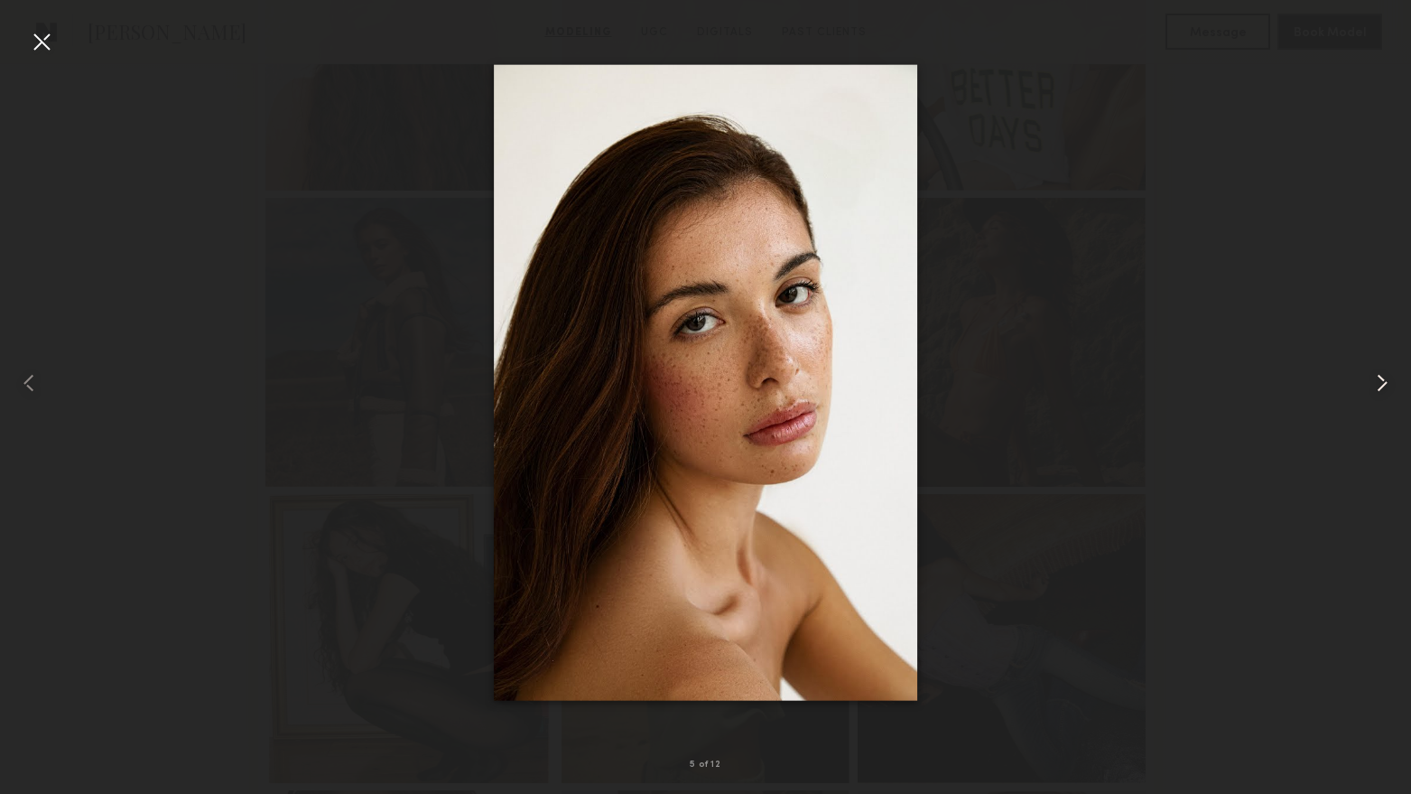
click at [1390, 395] on common-icon at bounding box center [1382, 382] width 29 height 29
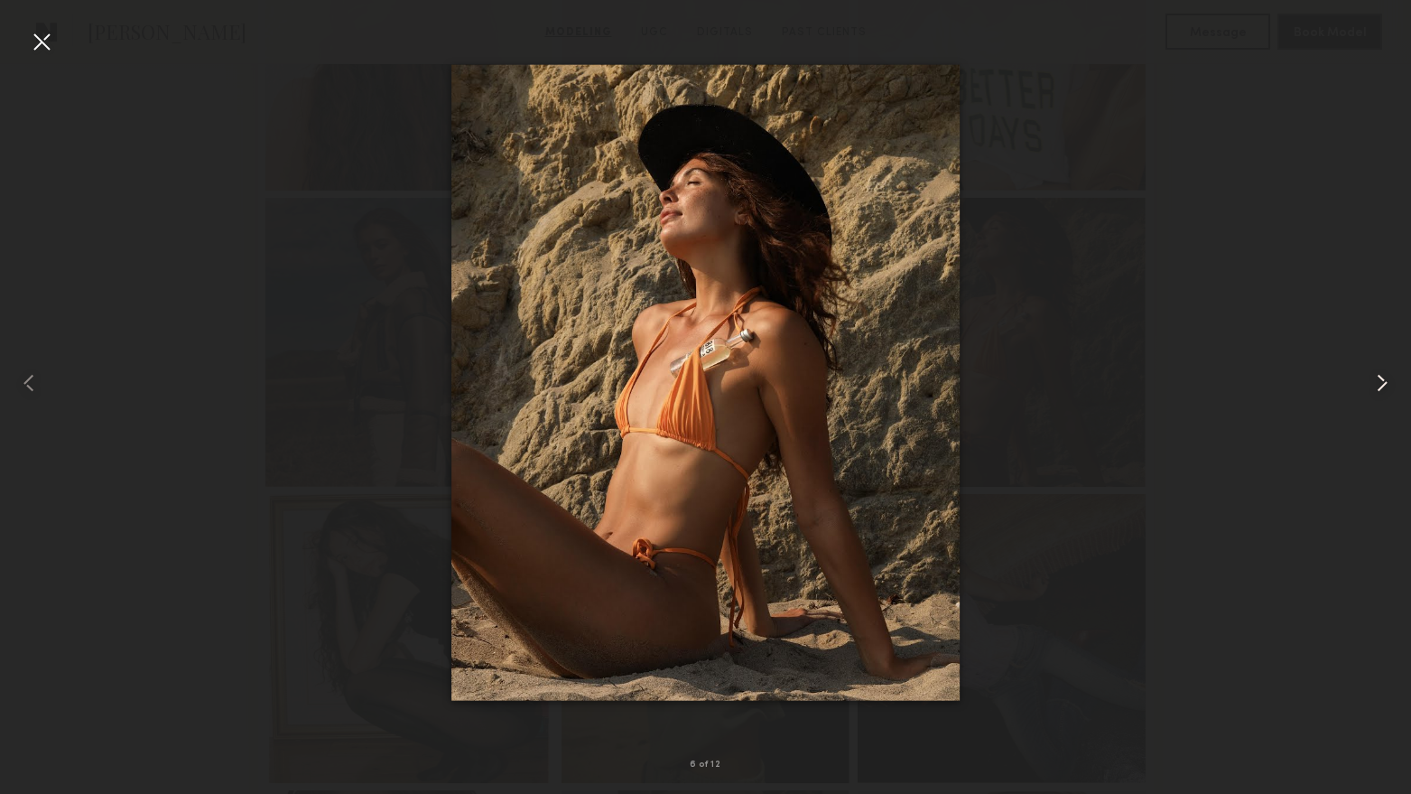
click at [1385, 386] on common-icon at bounding box center [1382, 382] width 29 height 29
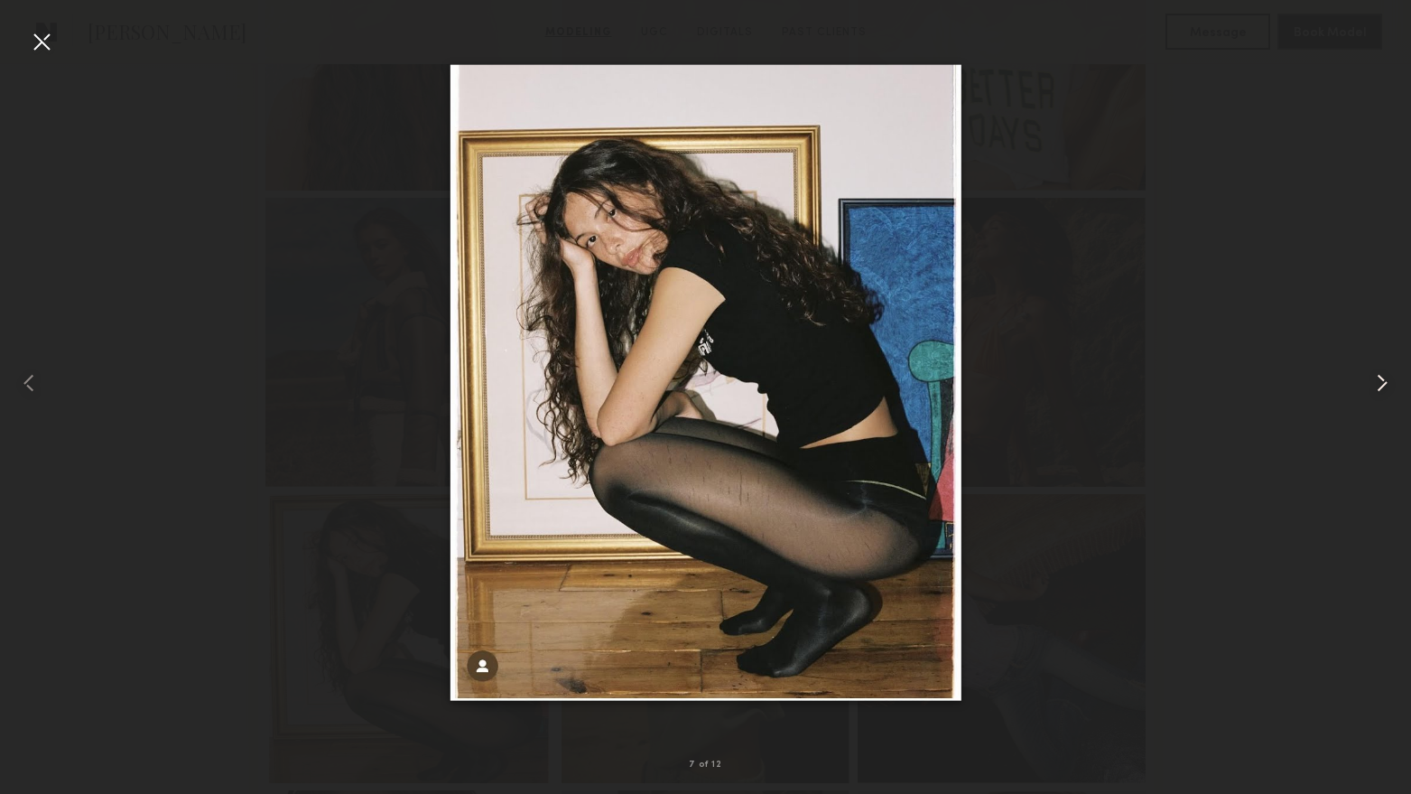
click at [1385, 386] on common-icon at bounding box center [1382, 382] width 29 height 29
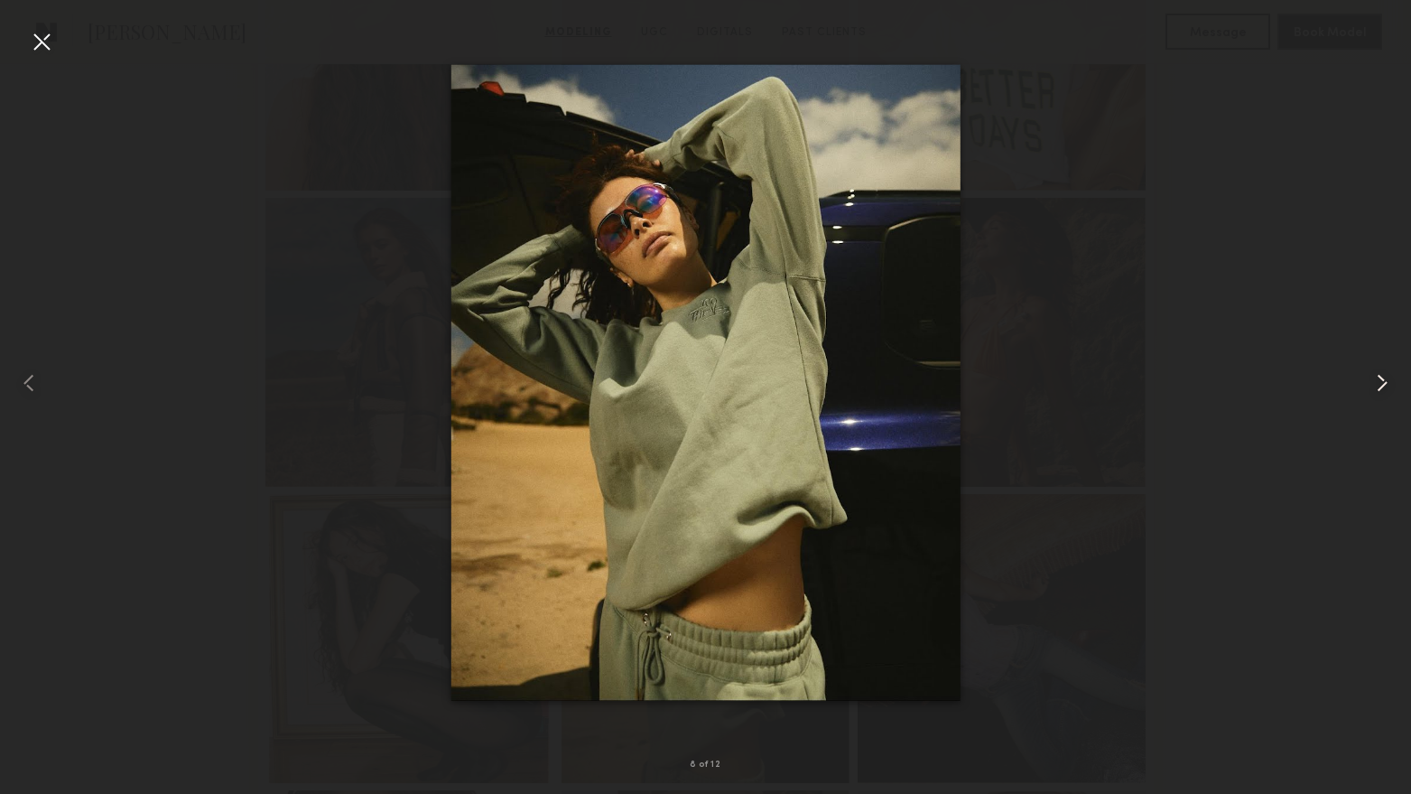
click at [1385, 386] on common-icon at bounding box center [1382, 382] width 29 height 29
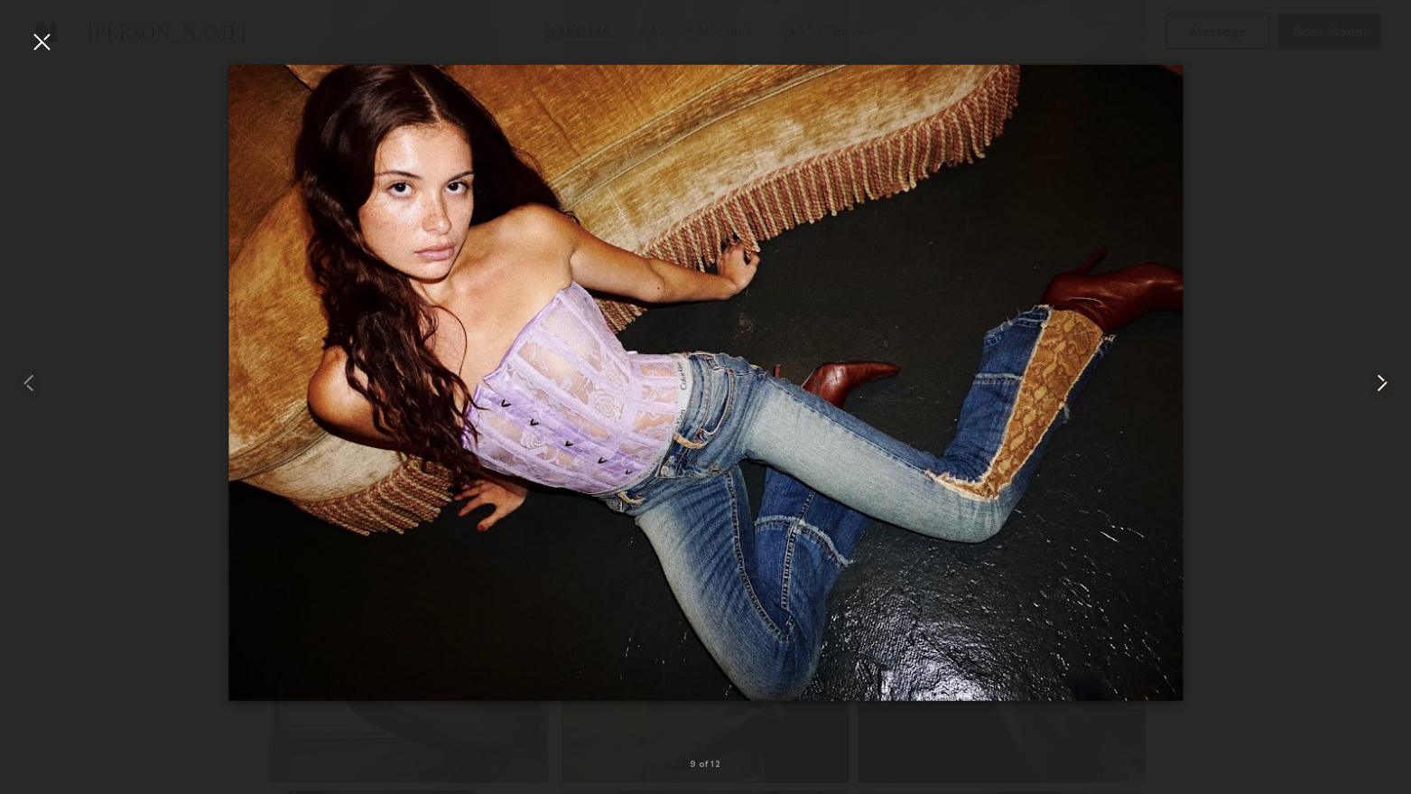
click at [1385, 386] on common-icon at bounding box center [1382, 382] width 29 height 29
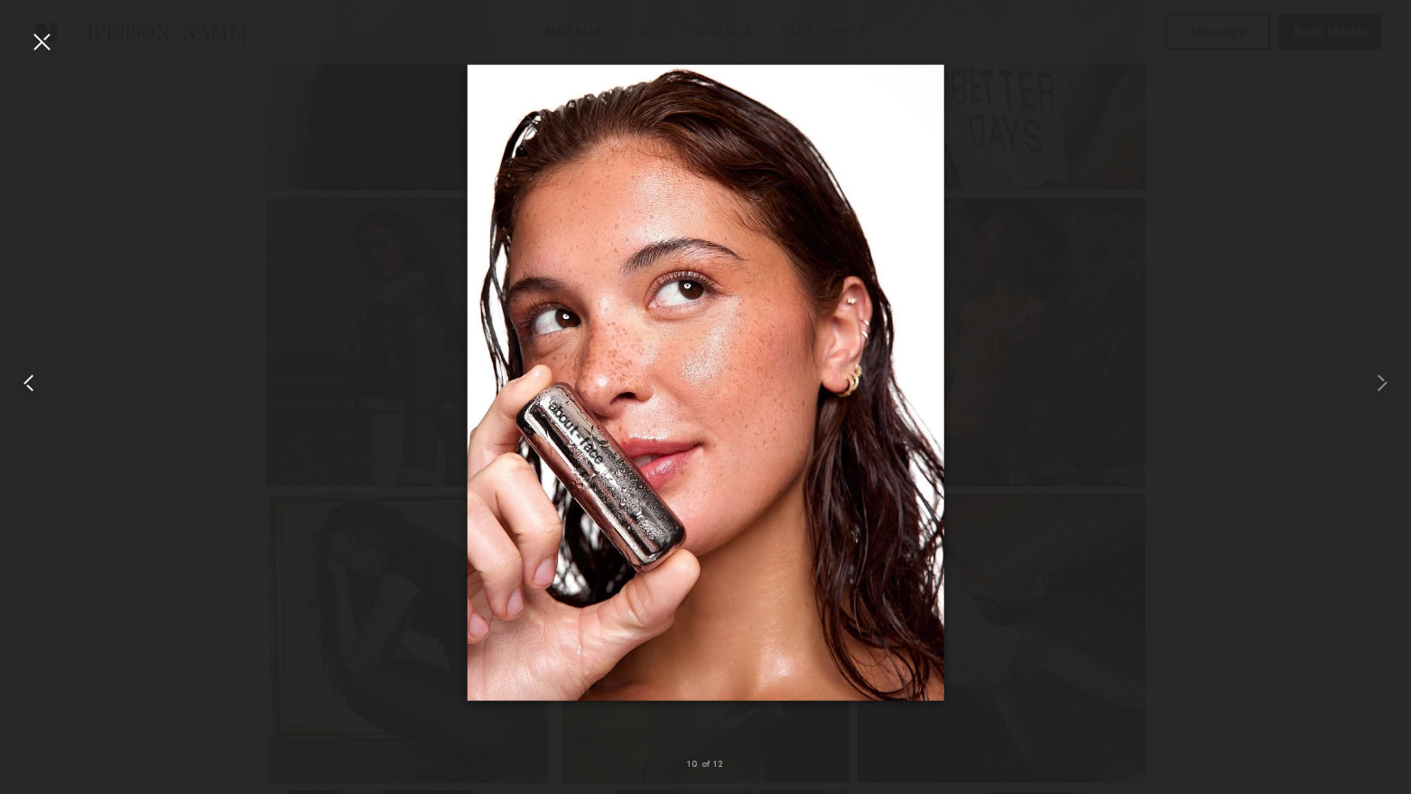
click at [31, 385] on common-icon at bounding box center [28, 382] width 29 height 29
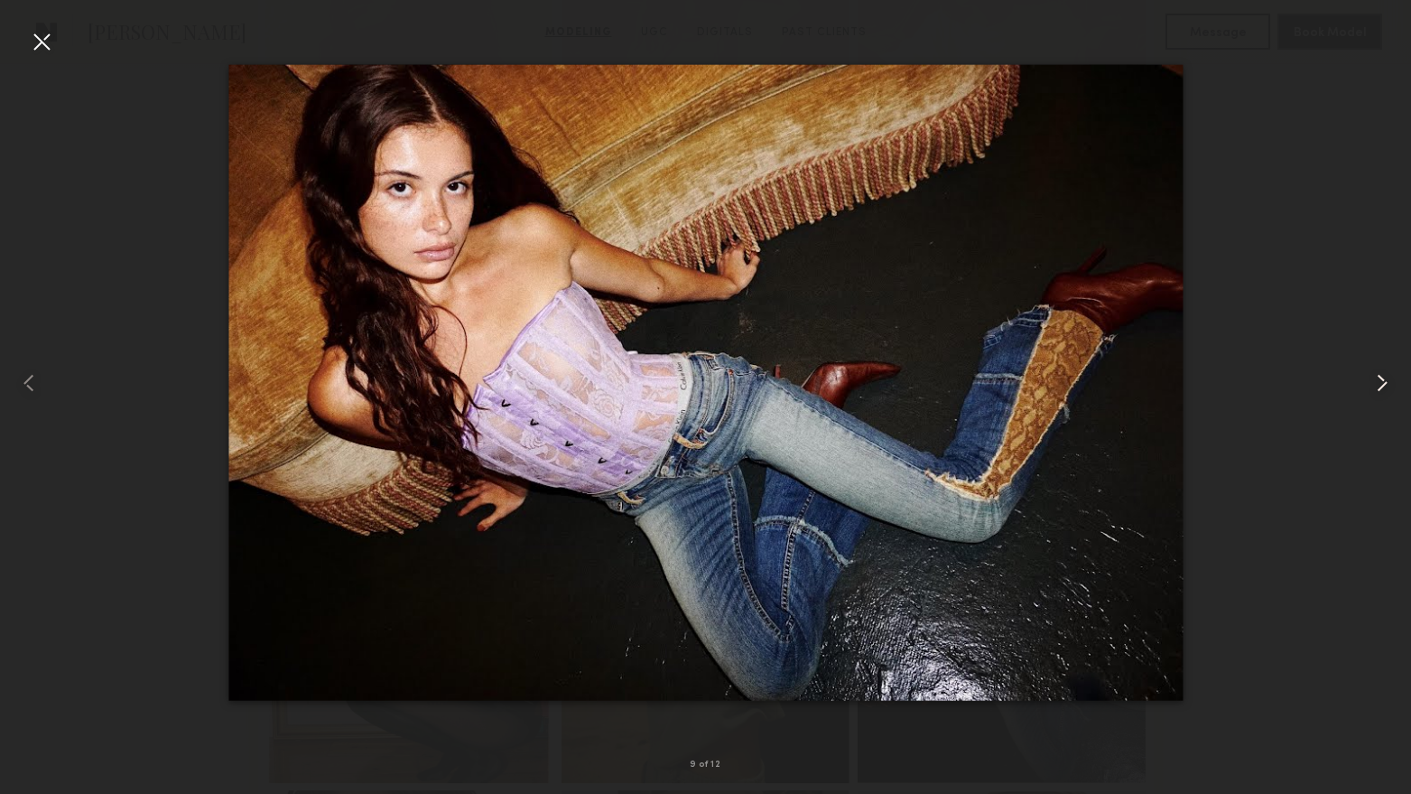
click at [1369, 378] on common-icon at bounding box center [1382, 382] width 29 height 29
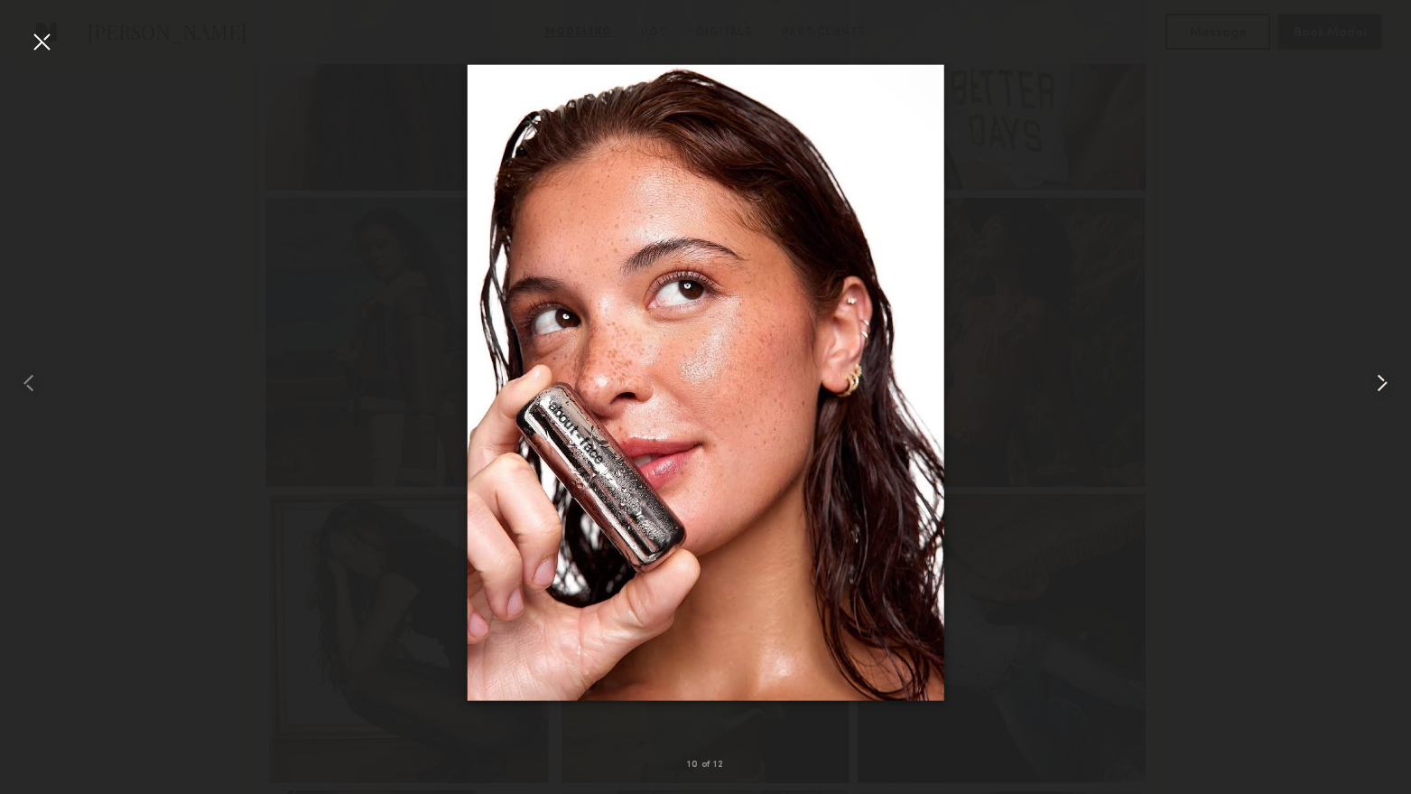
click at [1391, 383] on common-icon at bounding box center [1382, 382] width 29 height 29
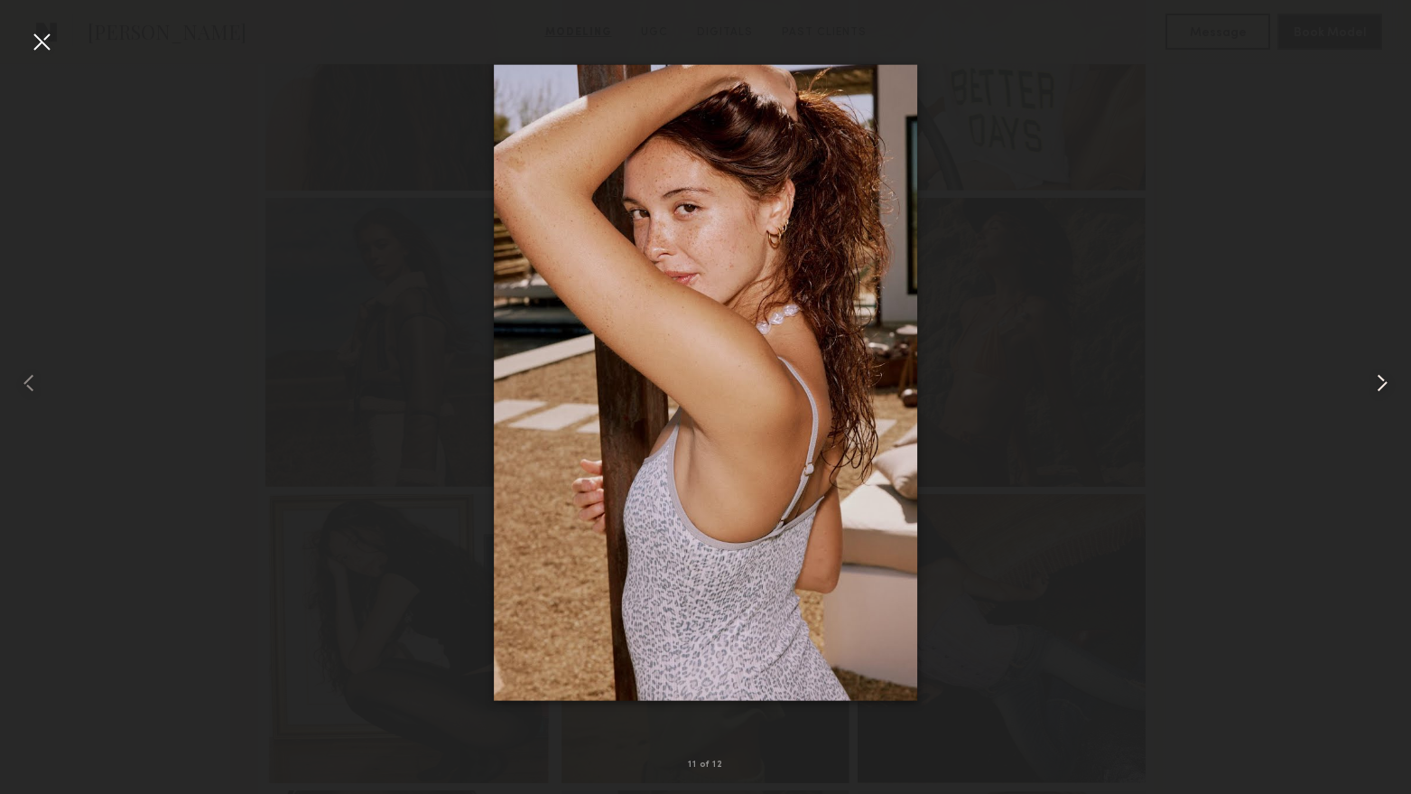
click at [1391, 383] on common-icon at bounding box center [1382, 382] width 29 height 29
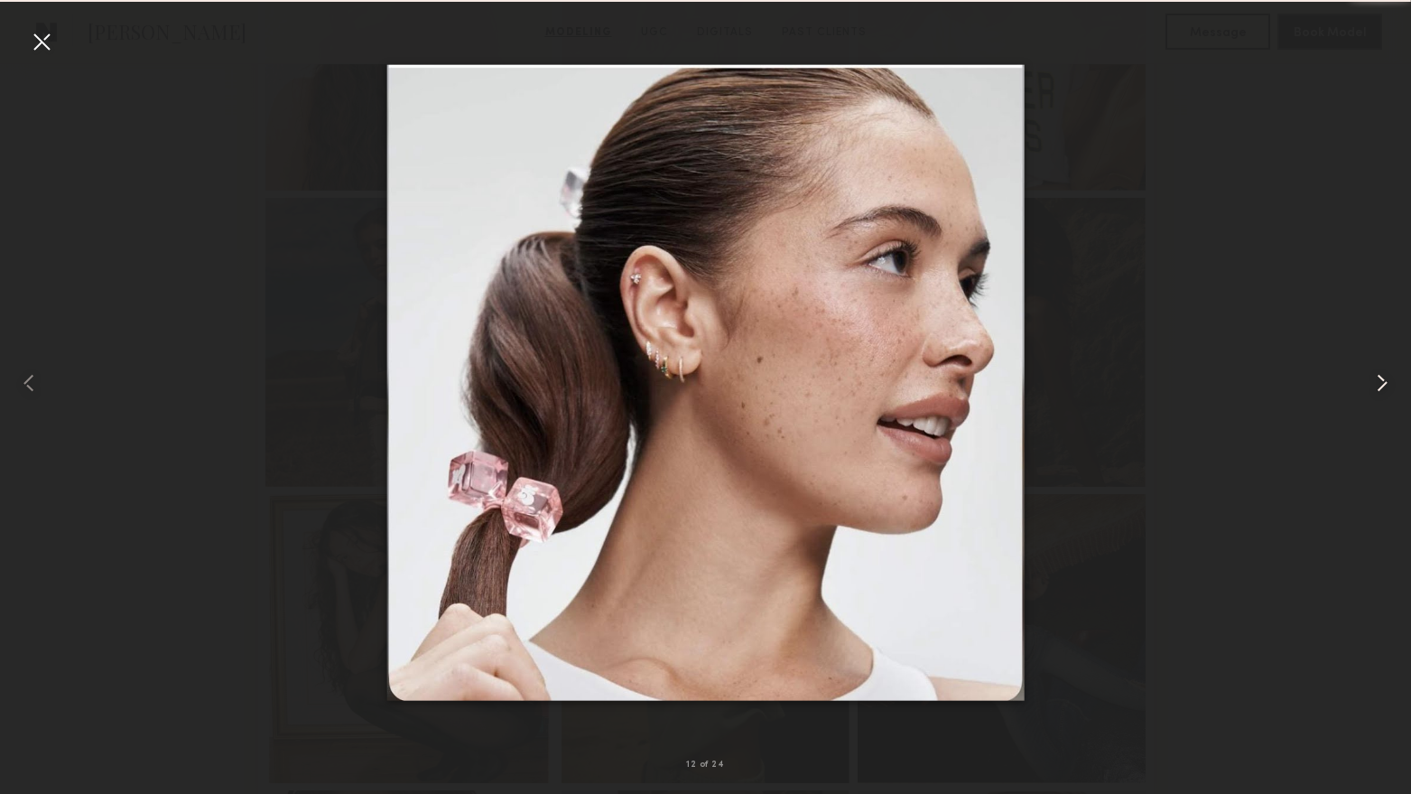
click at [1391, 383] on common-icon at bounding box center [1382, 382] width 29 height 29
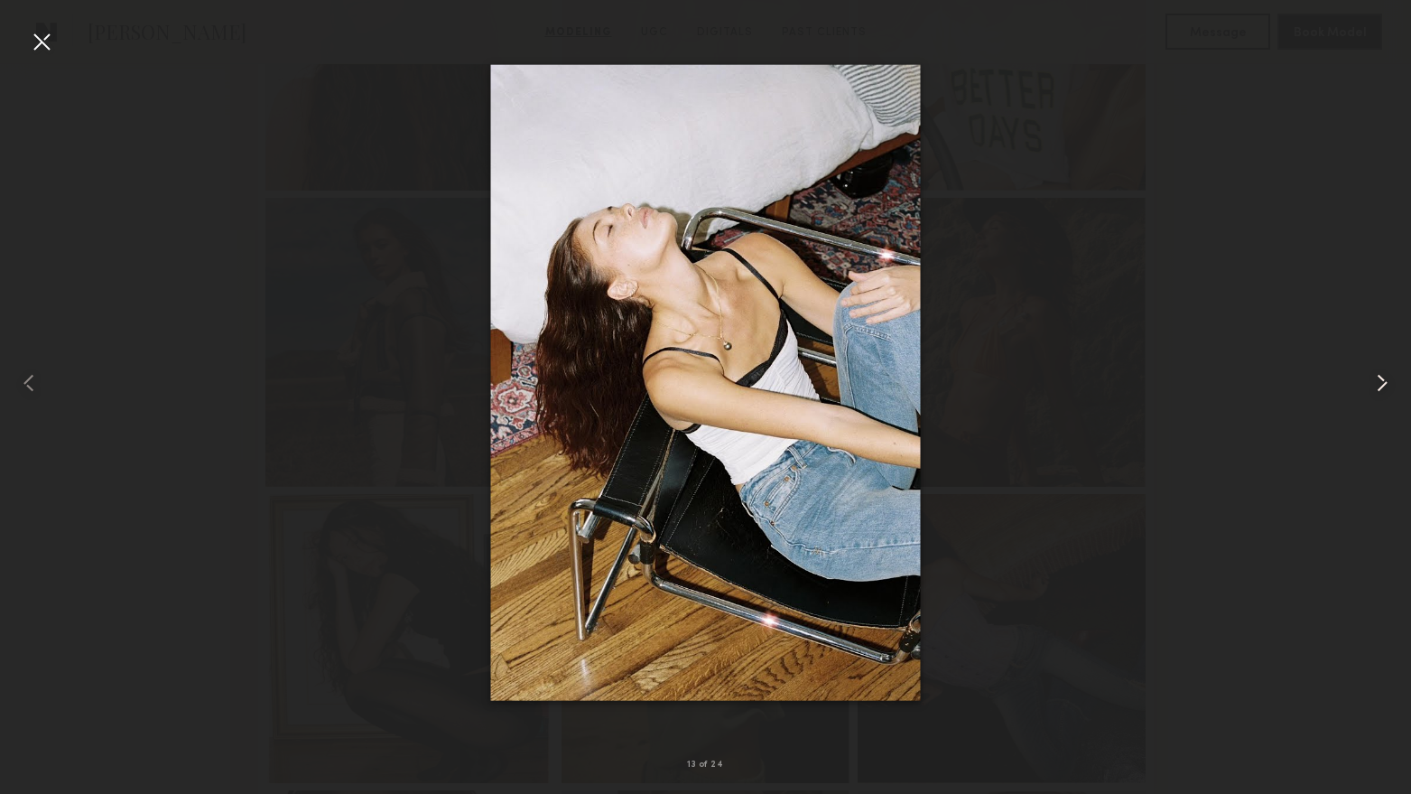
click at [1391, 383] on common-icon at bounding box center [1382, 382] width 29 height 29
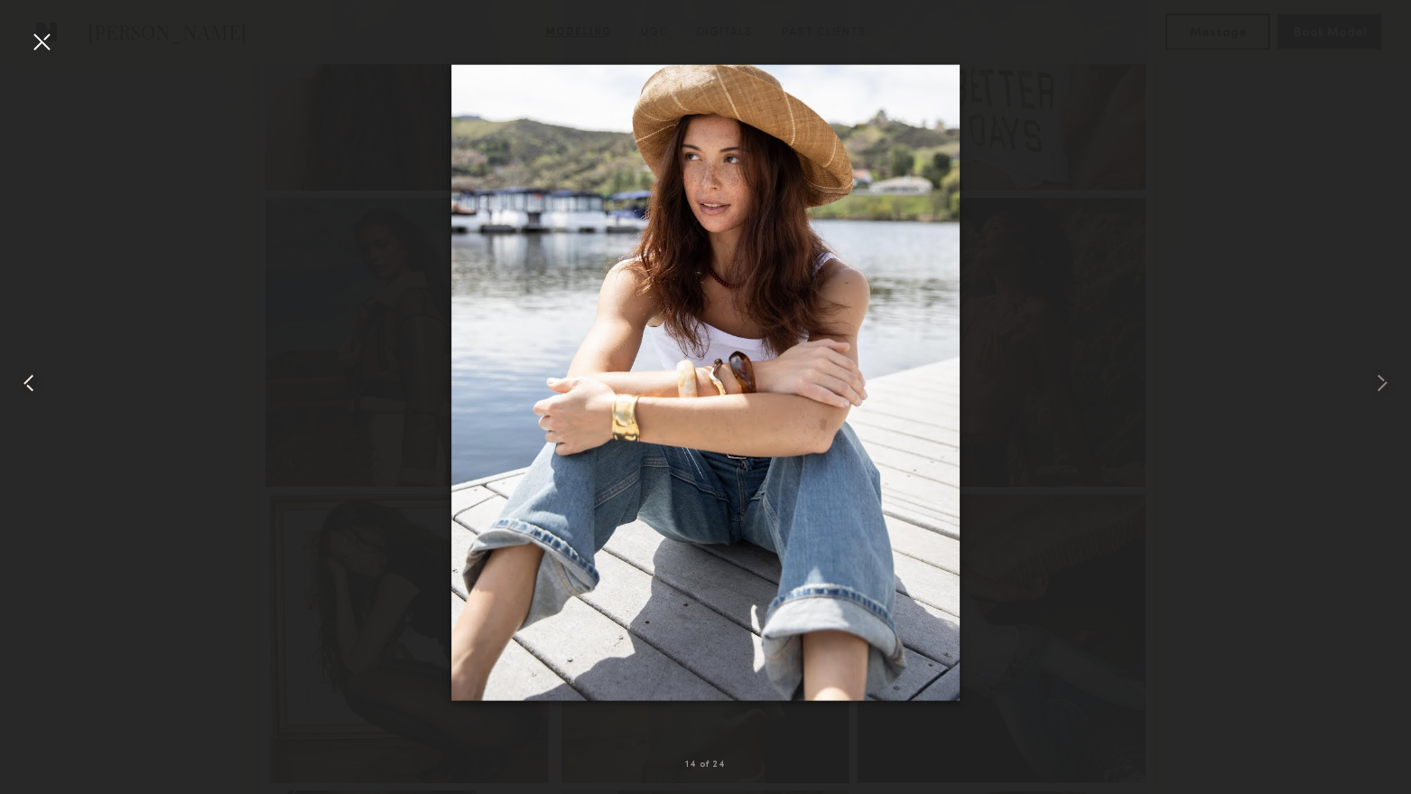
click at [24, 39] on div at bounding box center [28, 382] width 57 height 707
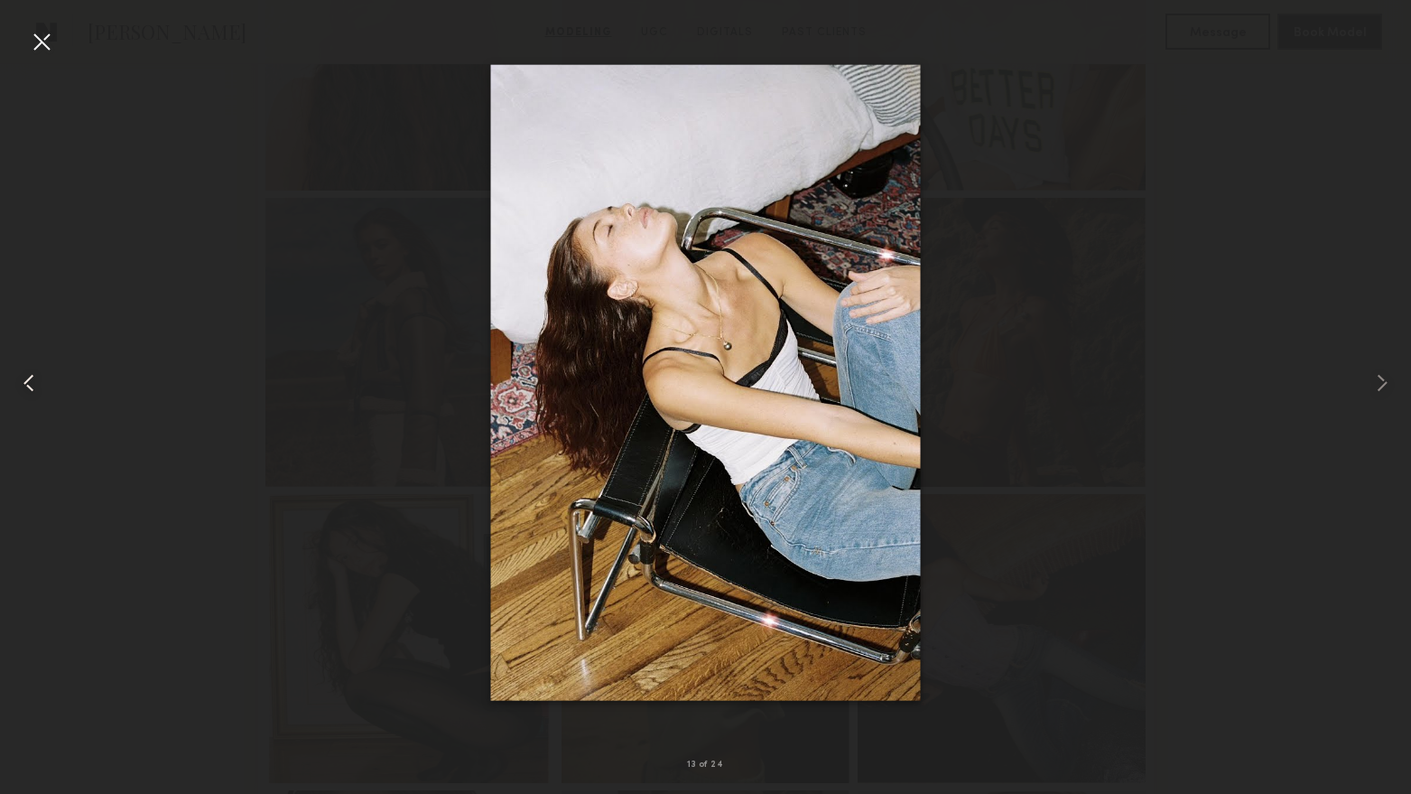
click at [34, 43] on div at bounding box center [41, 41] width 29 height 29
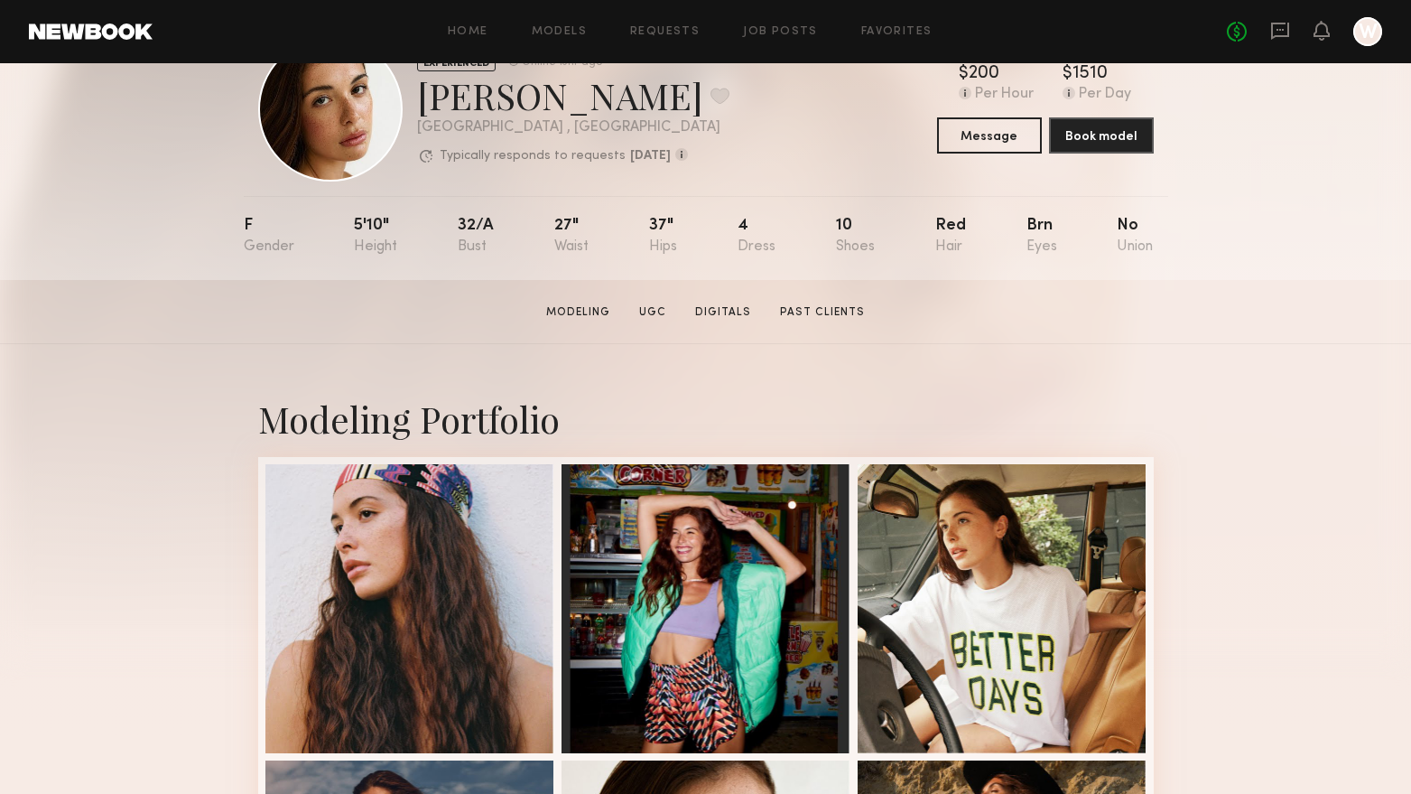
scroll to position [0, 0]
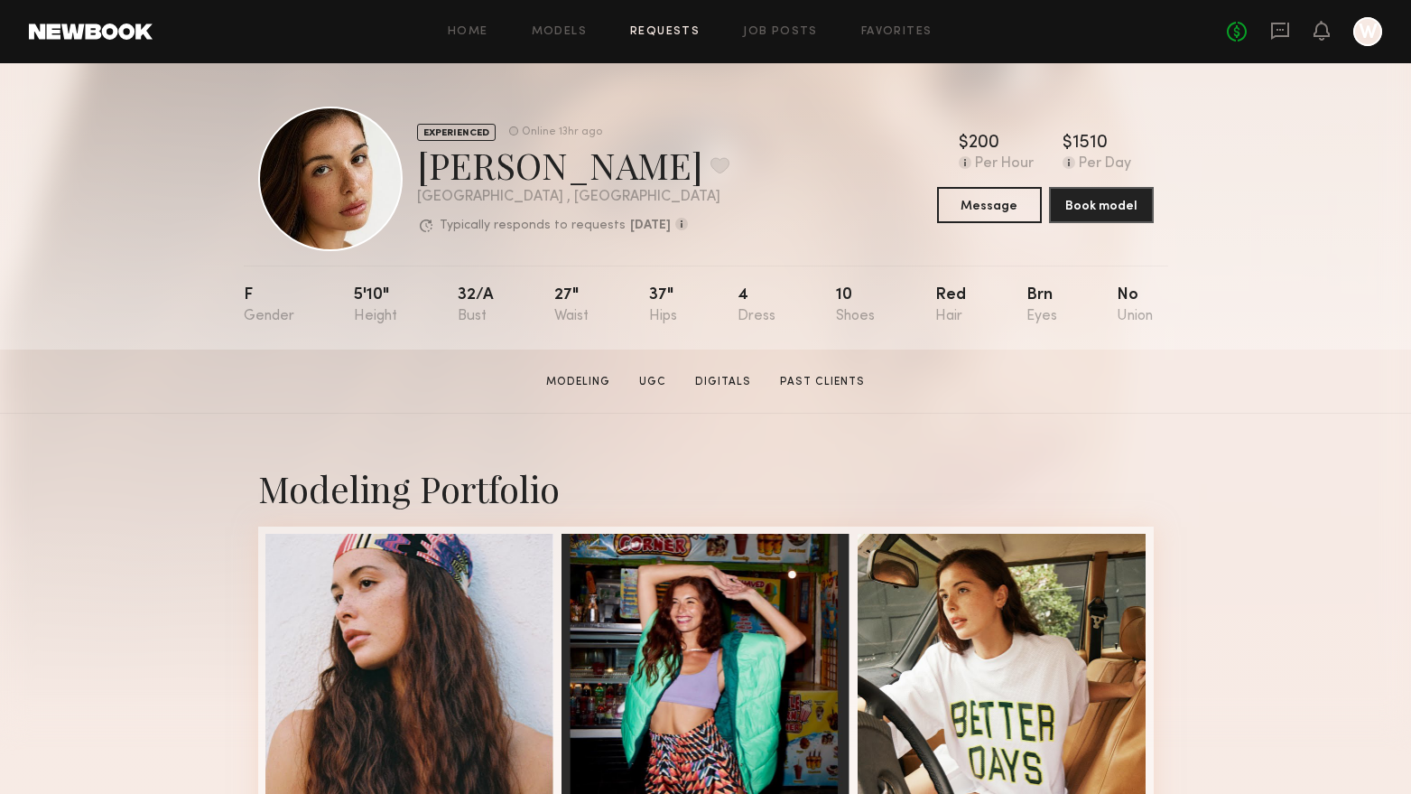
click at [673, 28] on link "Requests" at bounding box center [665, 32] width 70 height 12
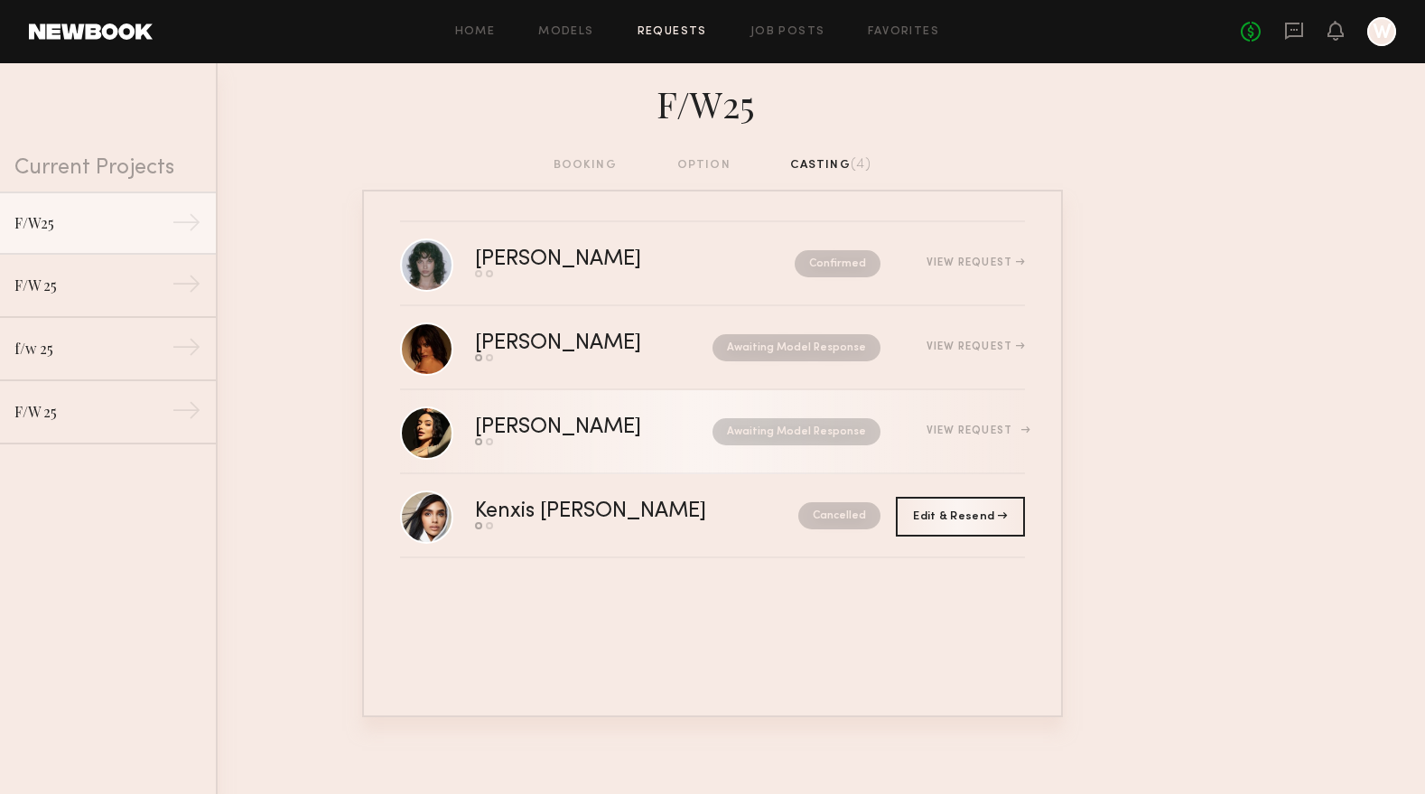
click at [507, 420] on div "[PERSON_NAME]" at bounding box center [576, 427] width 202 height 21
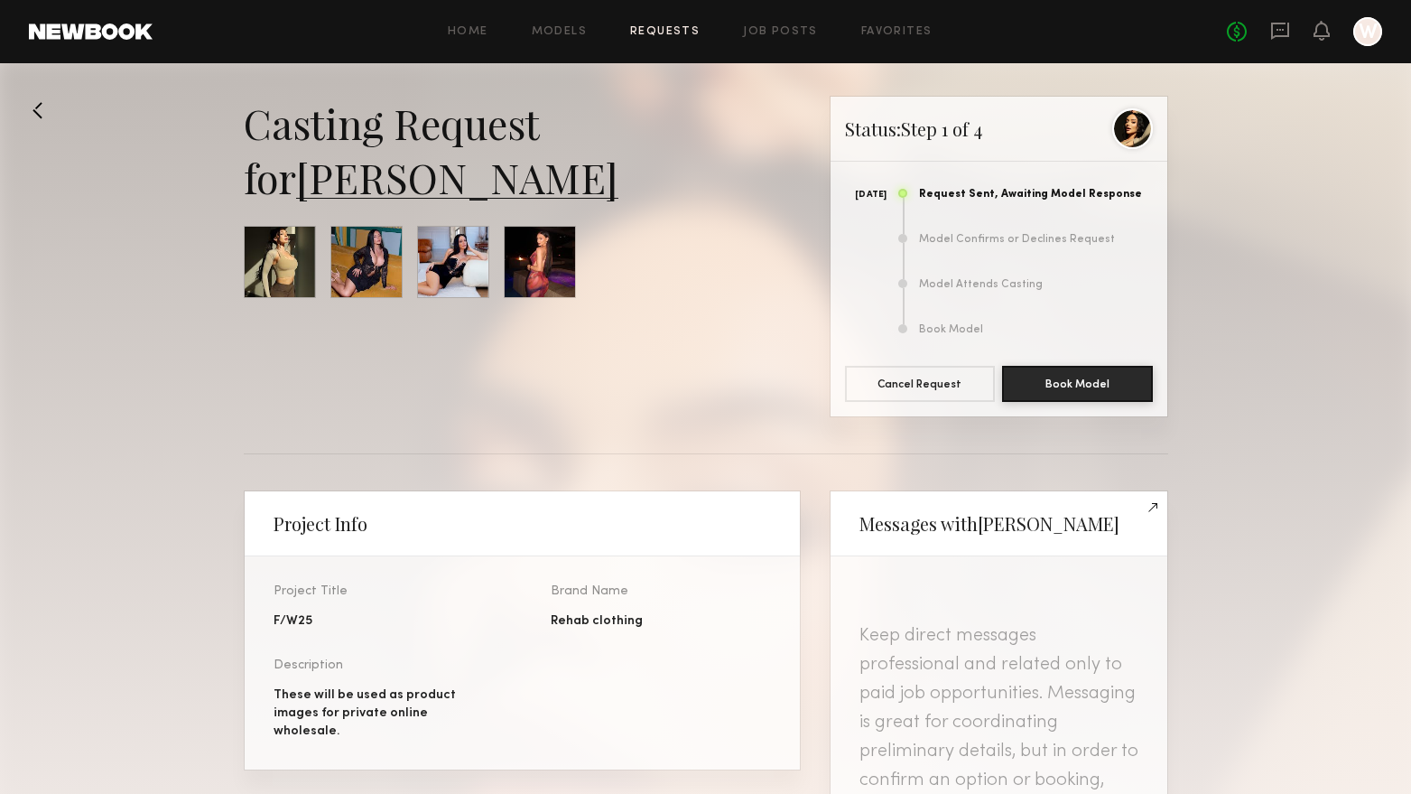
click at [353, 194] on link "[PERSON_NAME]" at bounding box center [457, 177] width 322 height 54
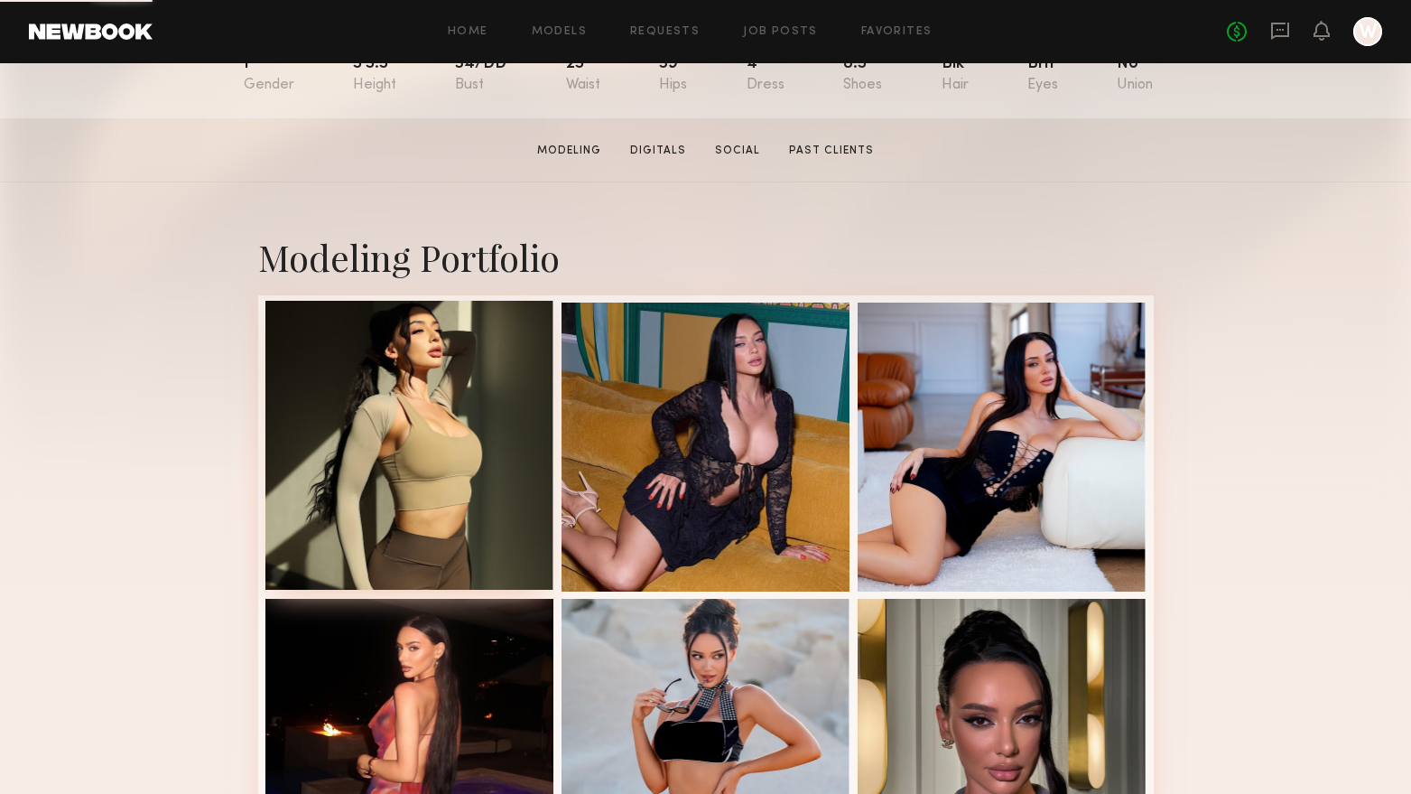
scroll to position [271, 0]
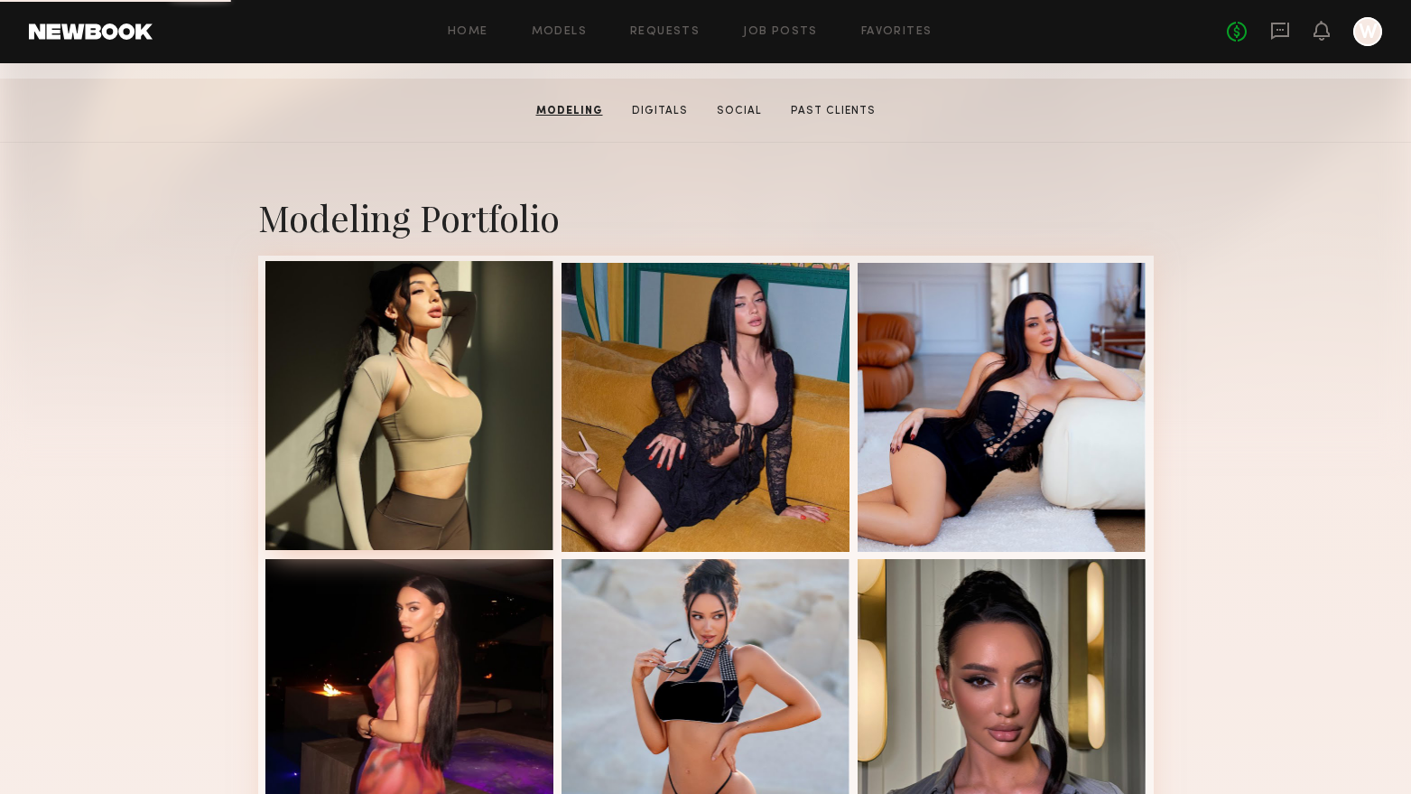
click at [459, 349] on div at bounding box center [409, 405] width 289 height 289
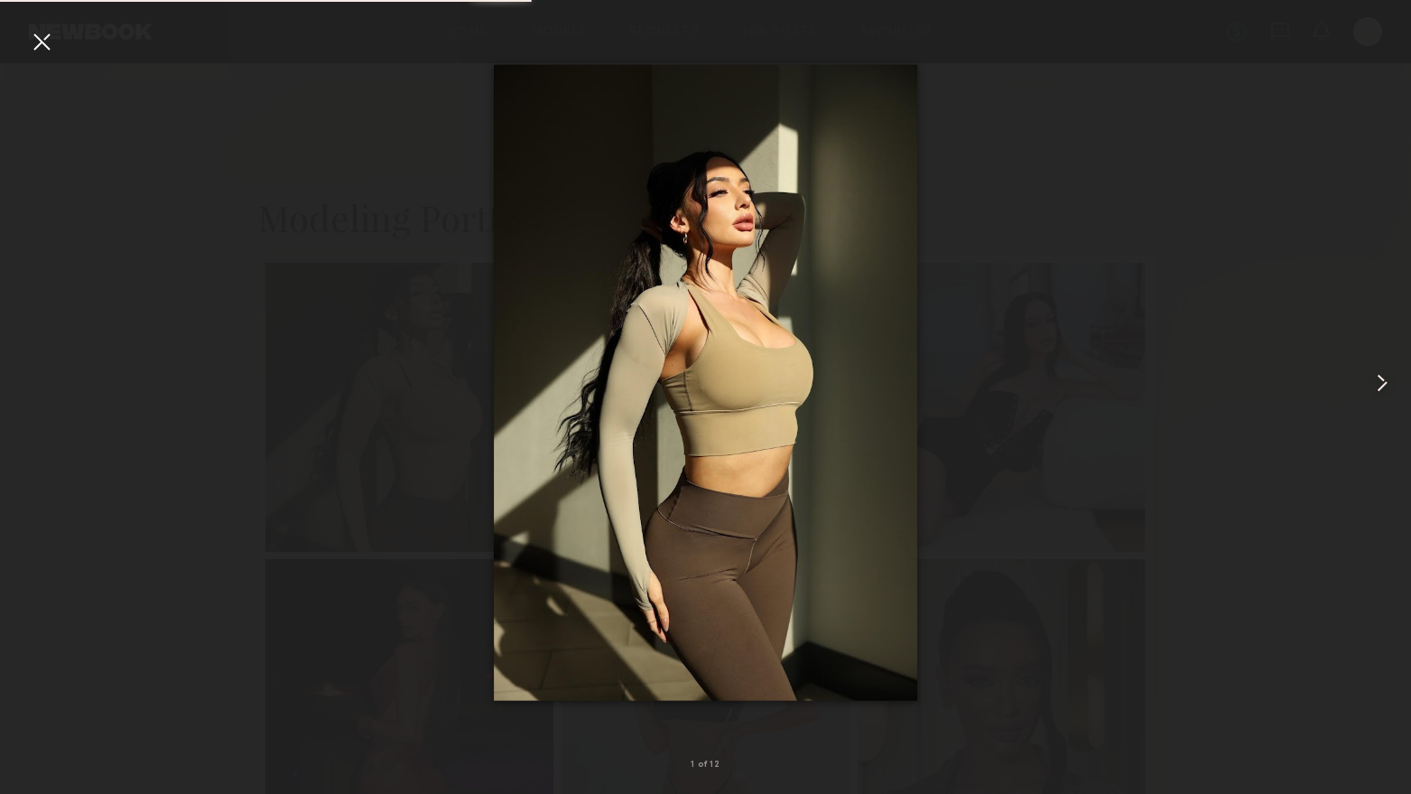
click at [1375, 378] on common-icon at bounding box center [1382, 382] width 29 height 29
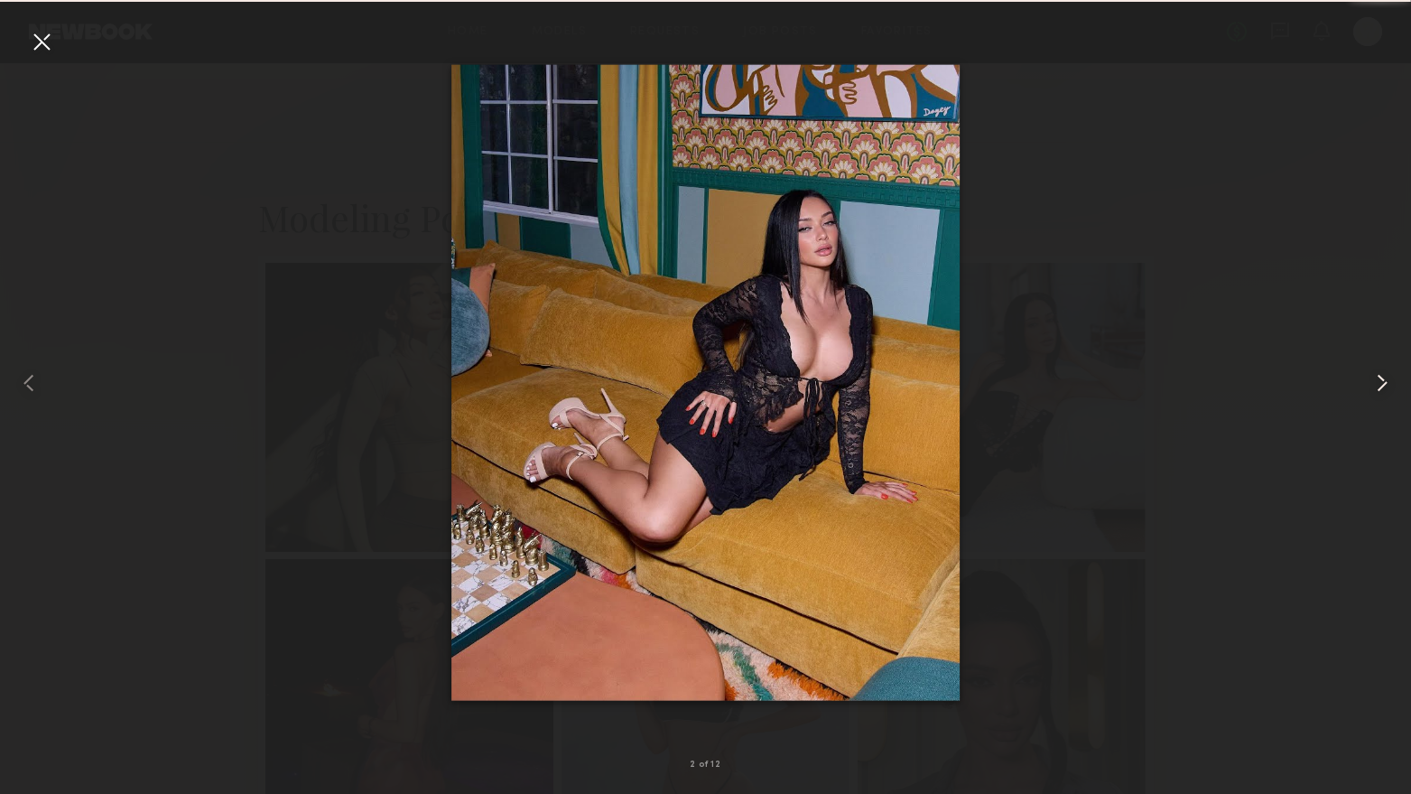
click at [1375, 378] on common-icon at bounding box center [1382, 382] width 29 height 29
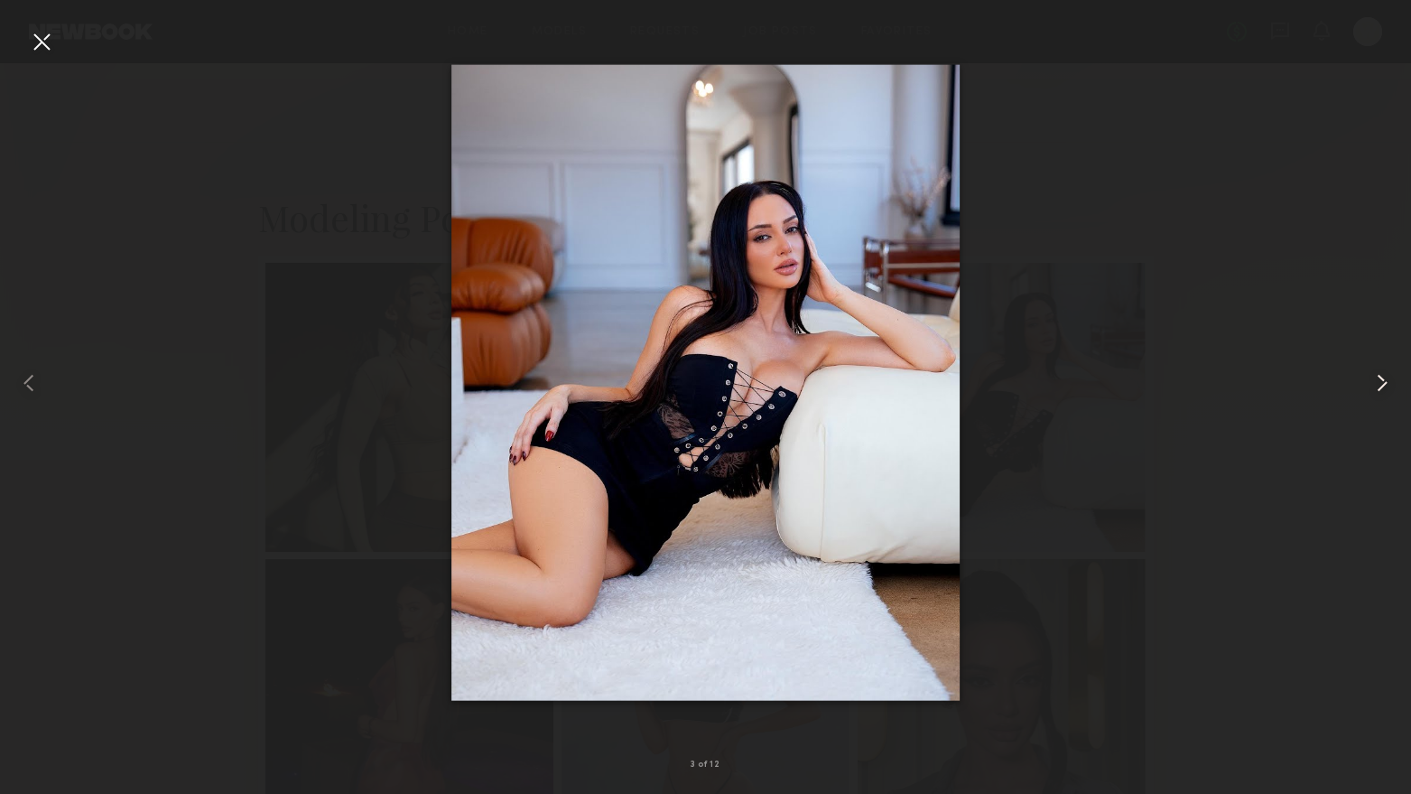
click at [1375, 378] on common-icon at bounding box center [1382, 382] width 29 height 29
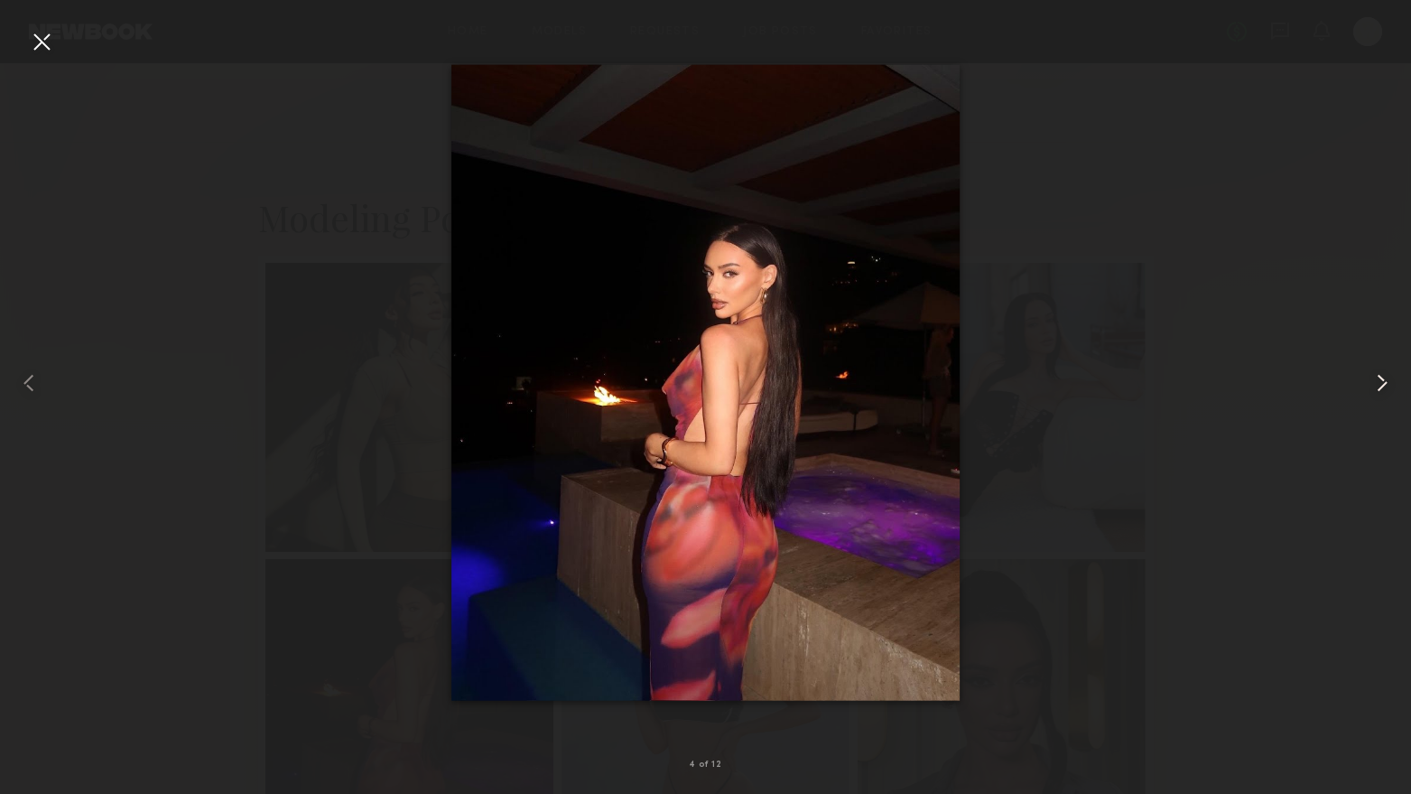
click at [1375, 379] on common-icon at bounding box center [1382, 382] width 29 height 29
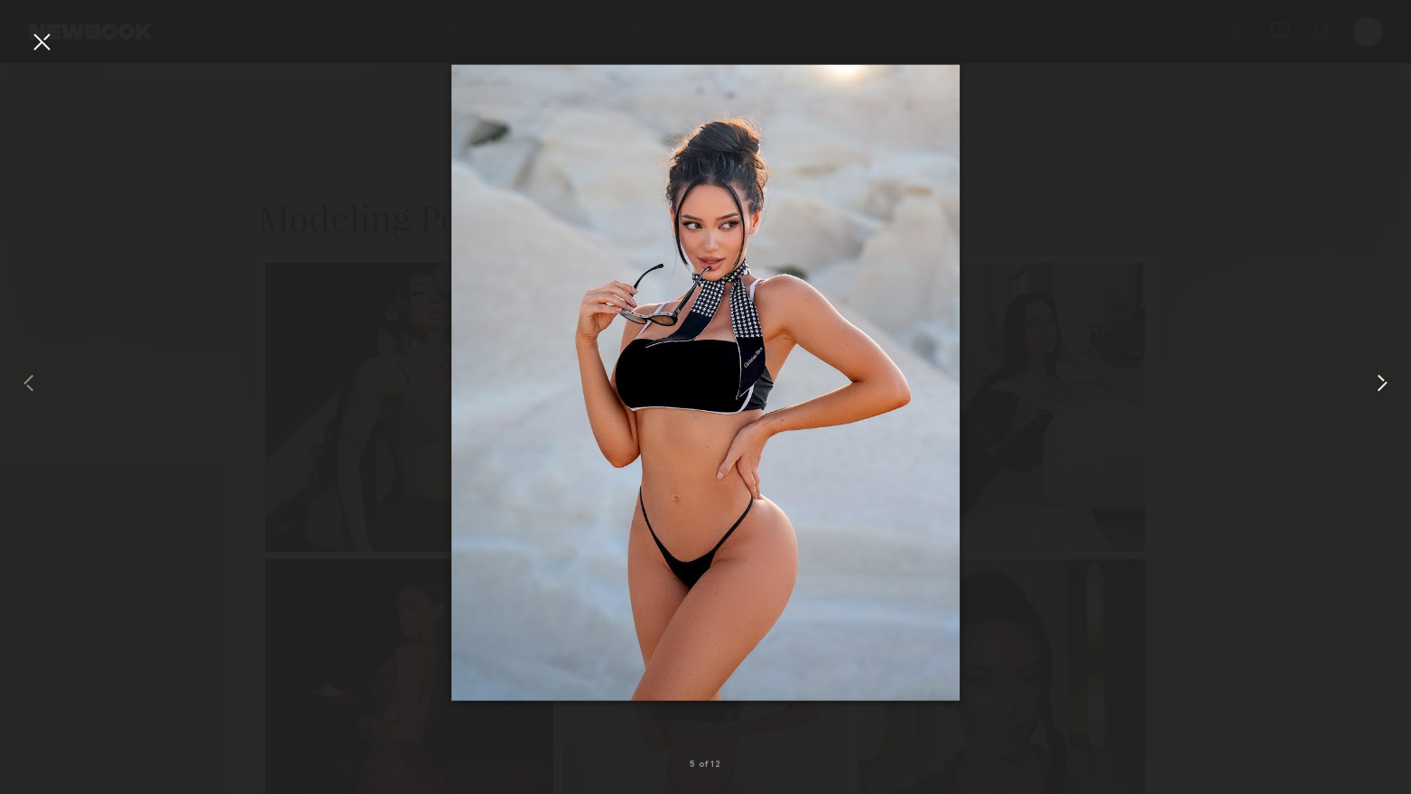
click at [1375, 379] on common-icon at bounding box center [1382, 382] width 29 height 29
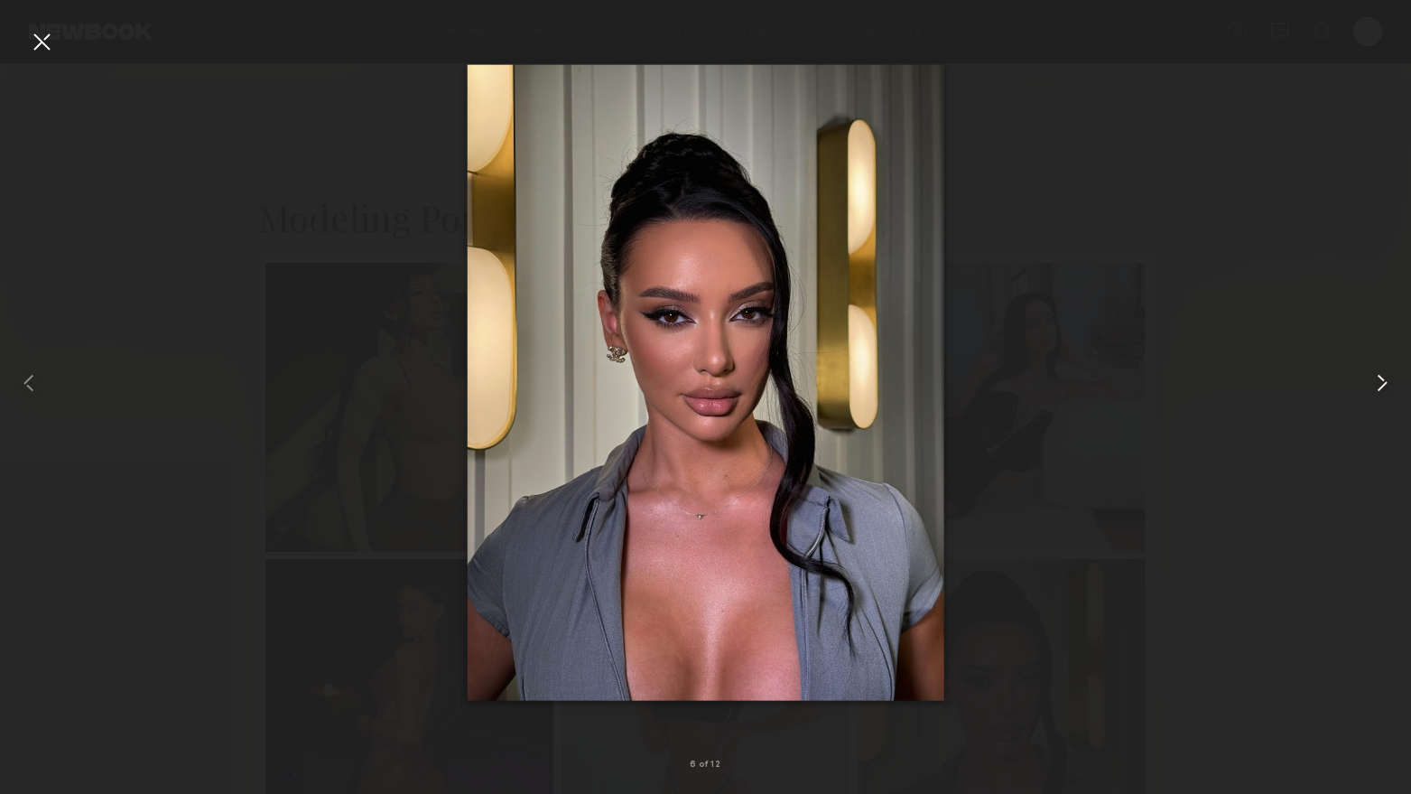
click at [1375, 379] on common-icon at bounding box center [1382, 382] width 29 height 29
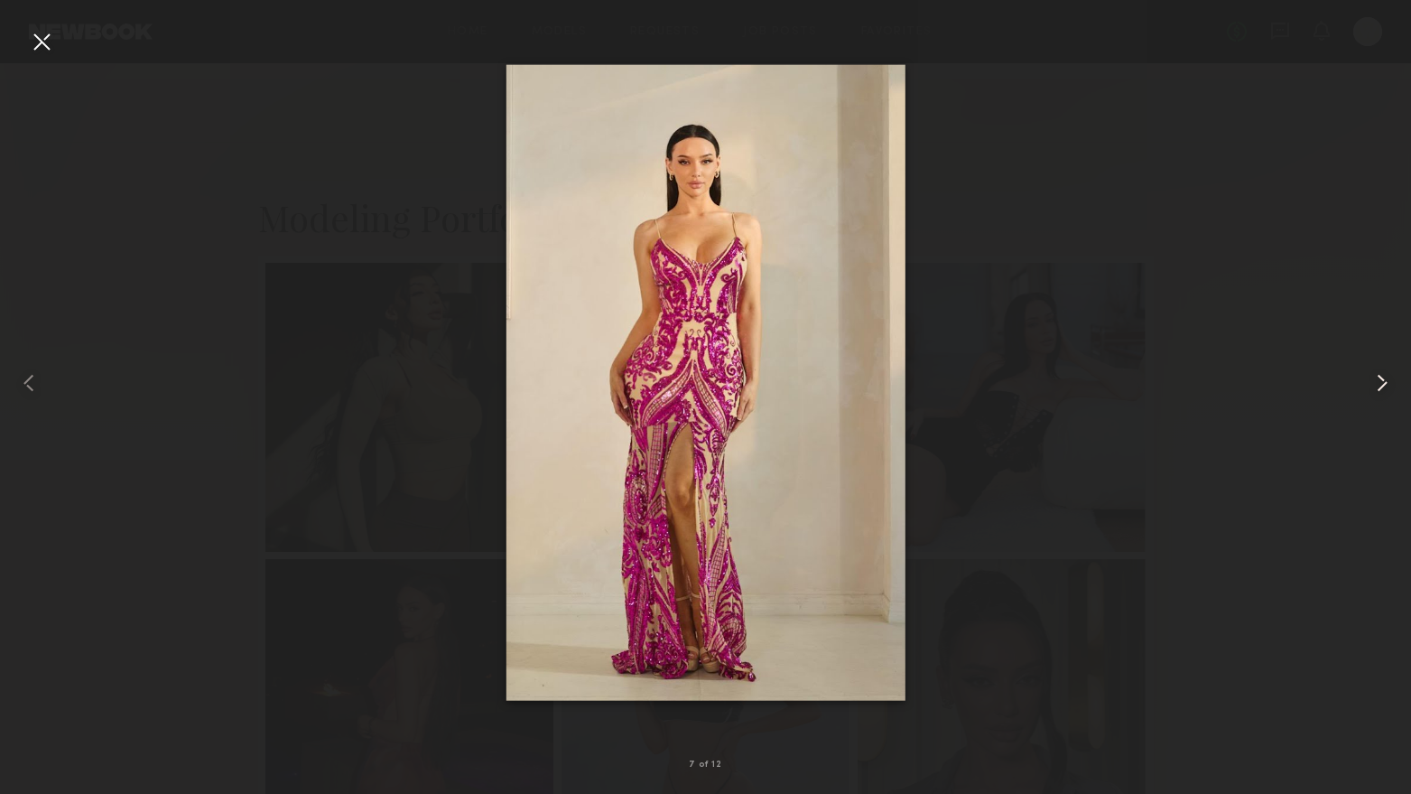
click at [1375, 379] on common-icon at bounding box center [1382, 382] width 29 height 29
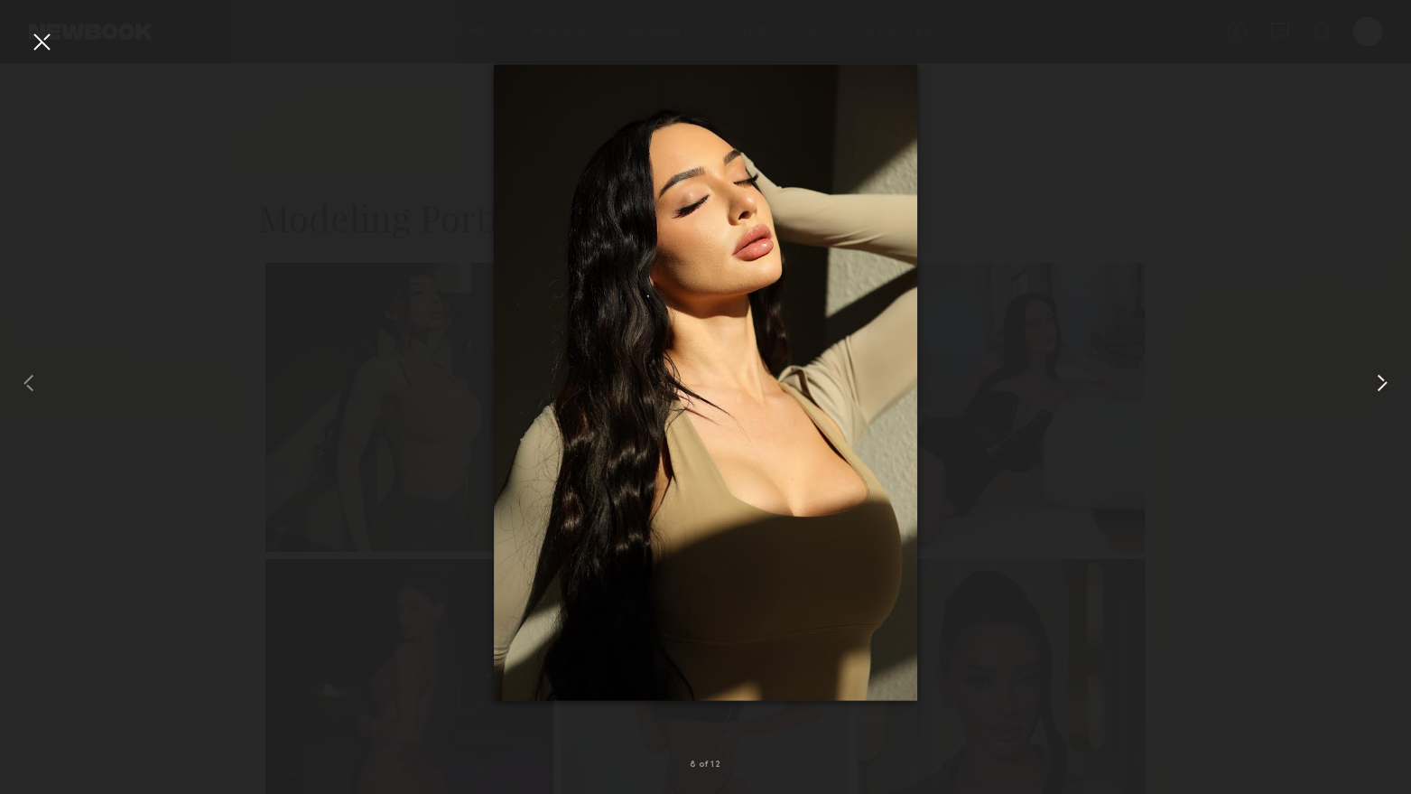
click at [1375, 379] on common-icon at bounding box center [1382, 382] width 29 height 29
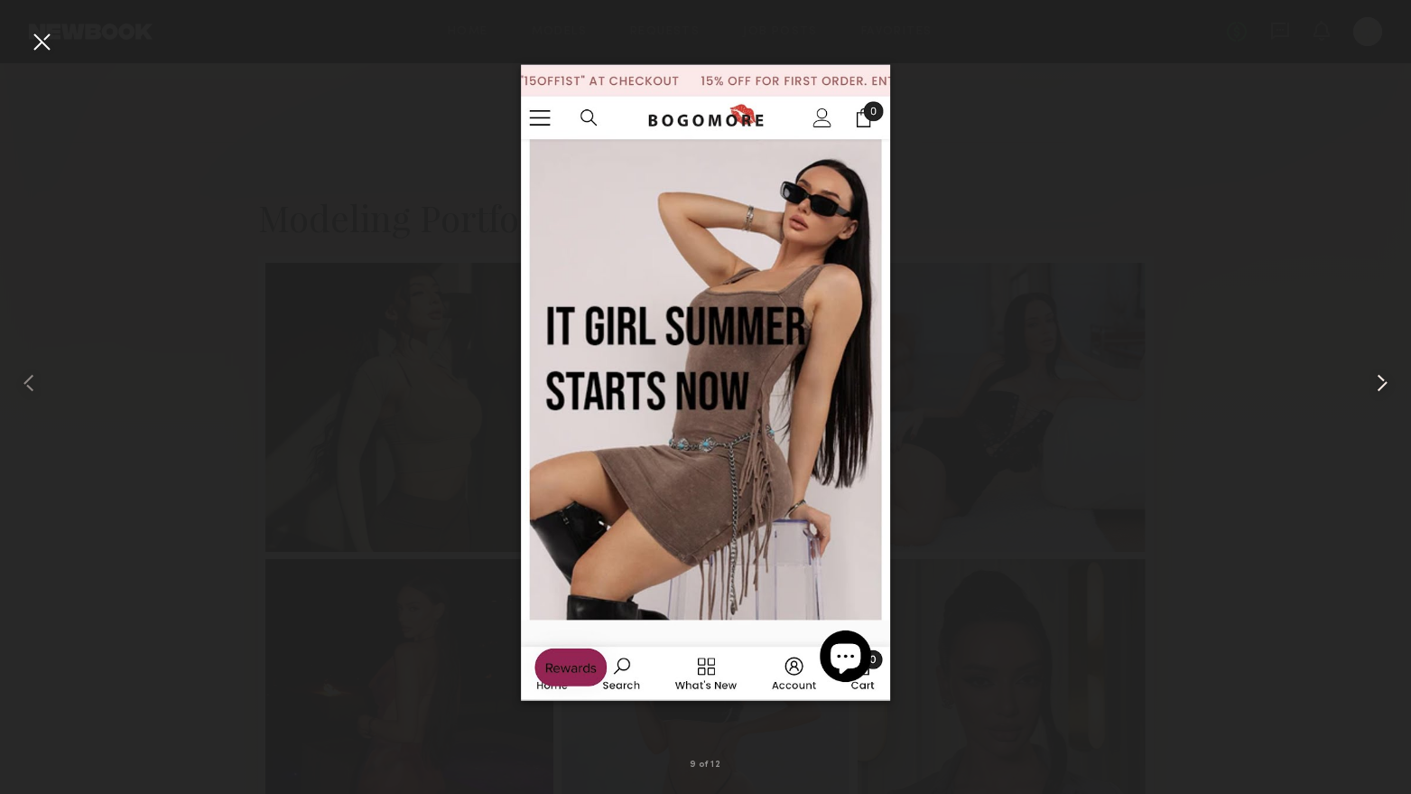
click at [1375, 379] on common-icon at bounding box center [1382, 382] width 29 height 29
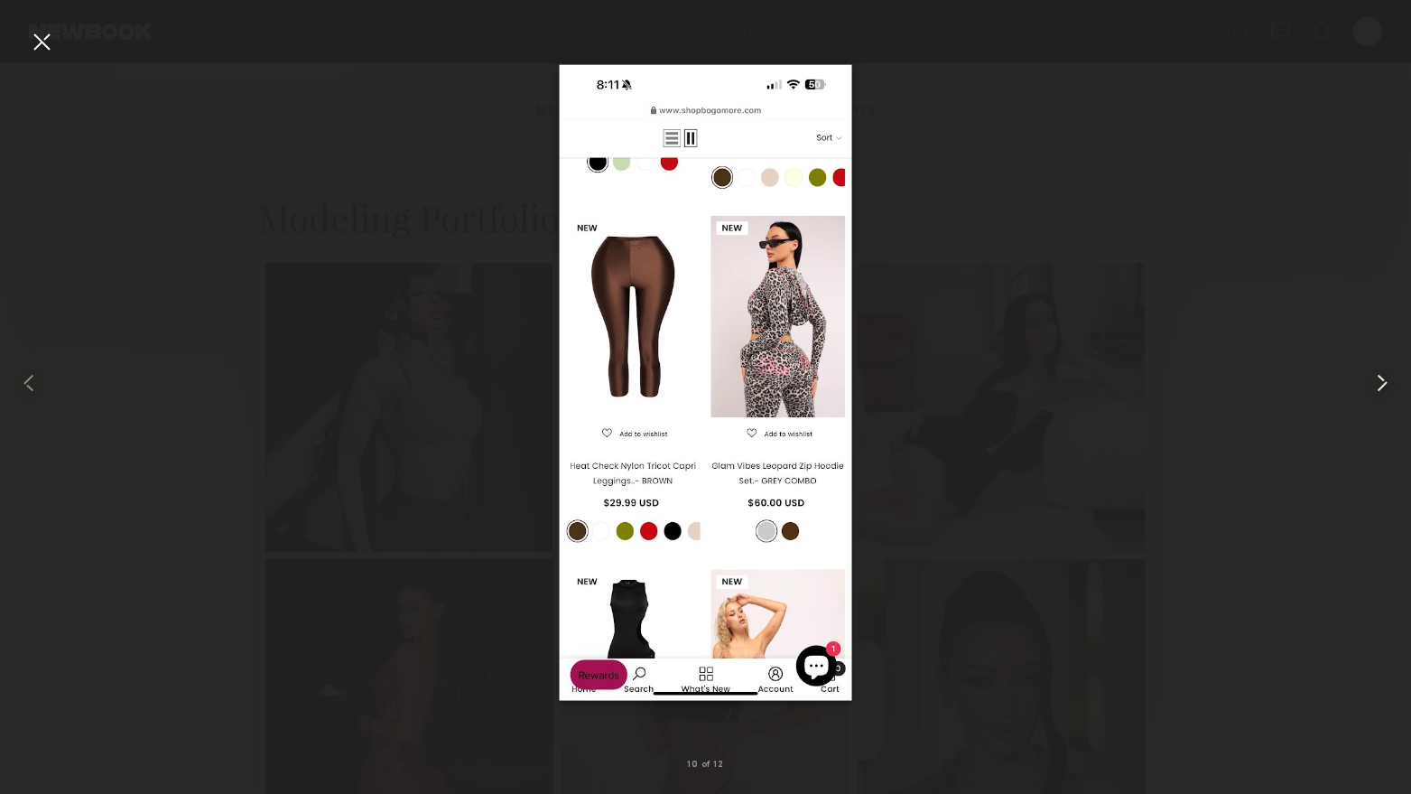
click at [1375, 379] on common-icon at bounding box center [1382, 382] width 29 height 29
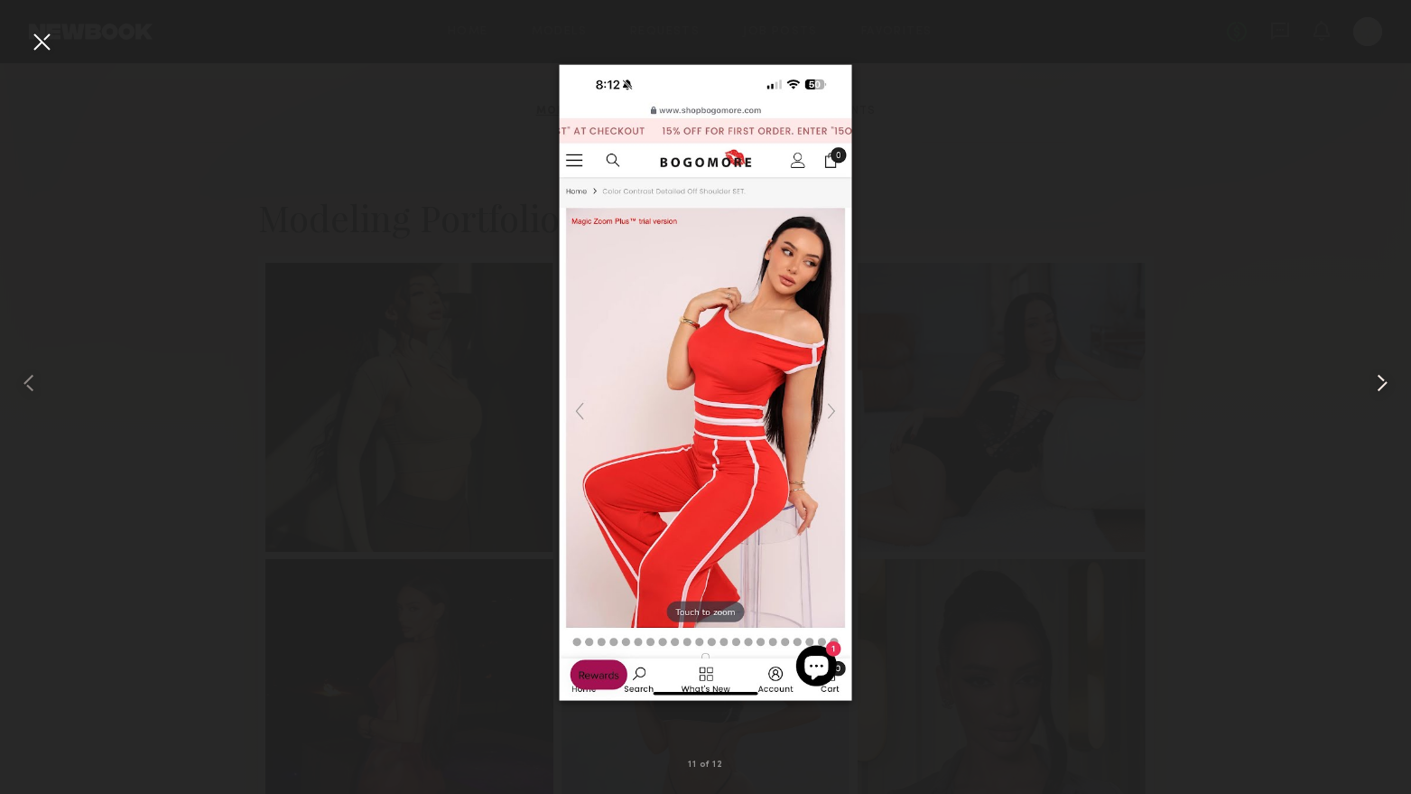
click at [1375, 379] on common-icon at bounding box center [1382, 382] width 29 height 29
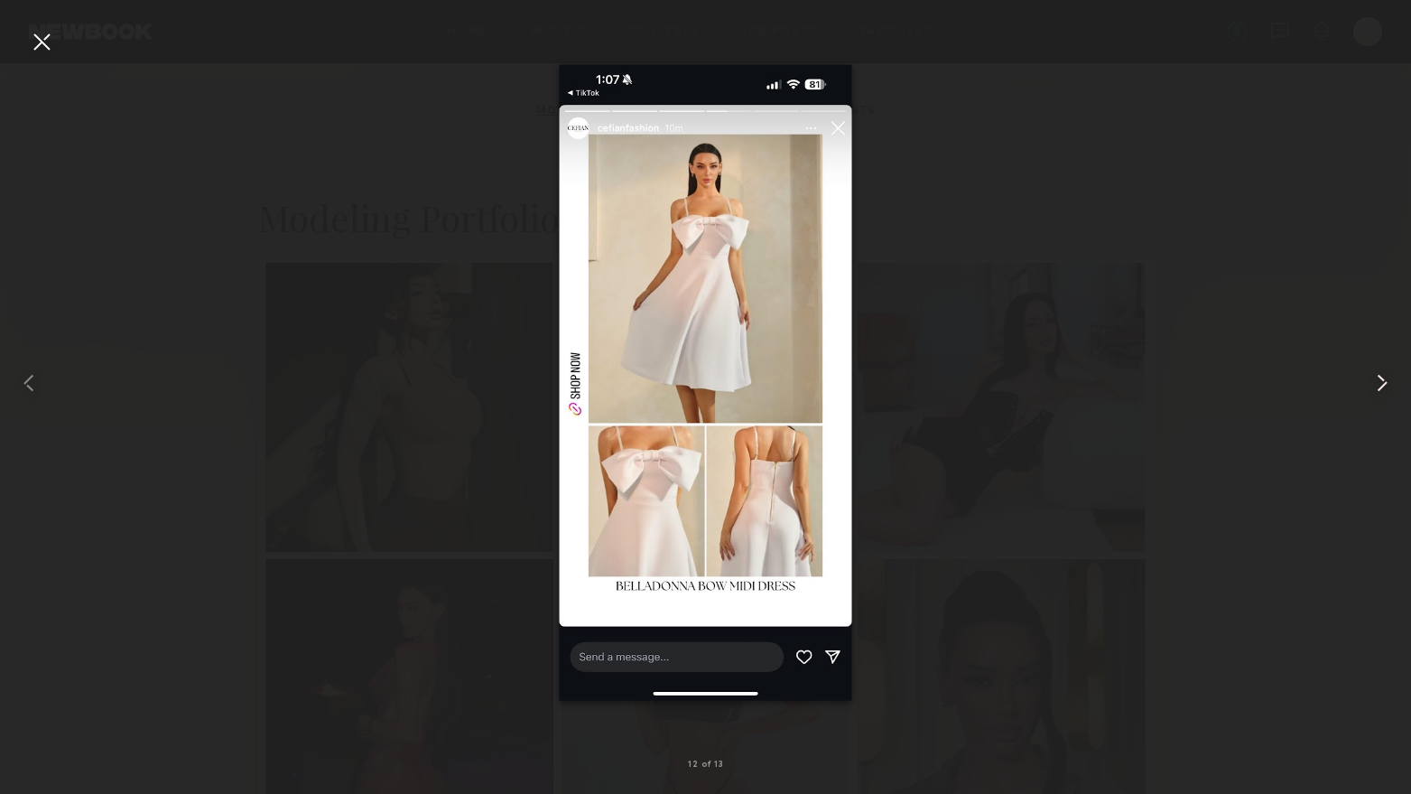
click at [1375, 379] on common-icon at bounding box center [1382, 382] width 29 height 29
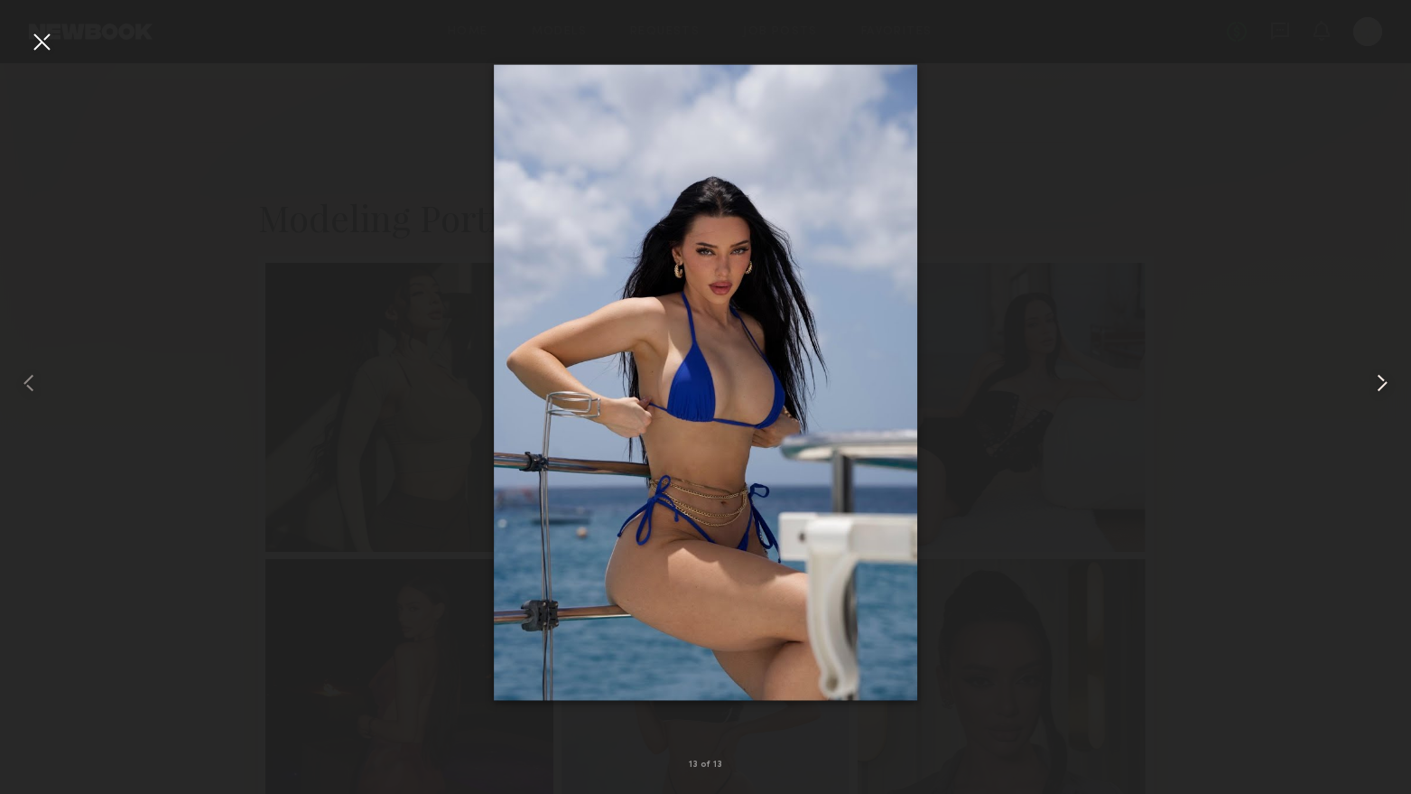
click at [1375, 379] on common-icon at bounding box center [1382, 382] width 29 height 29
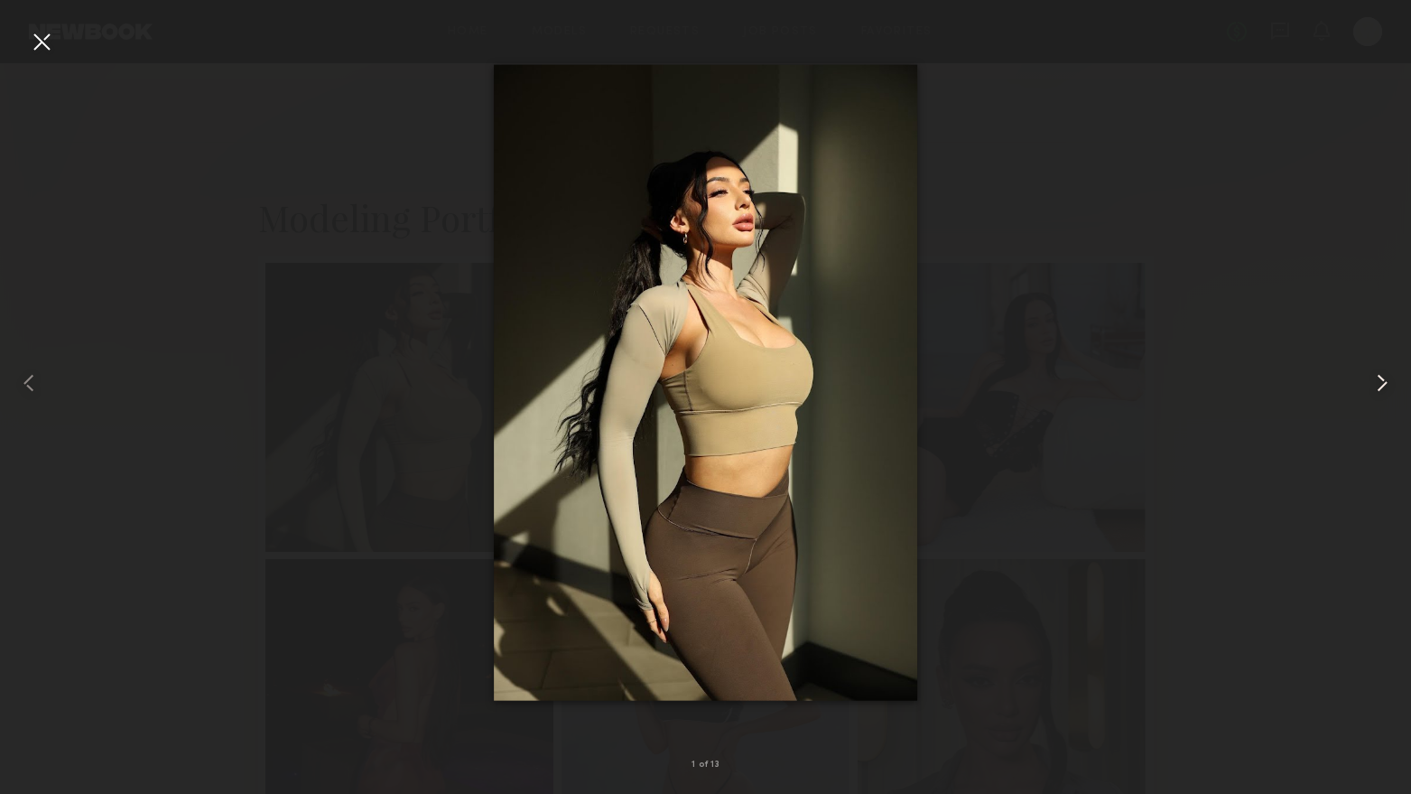
click at [1375, 379] on common-icon at bounding box center [1382, 382] width 29 height 29
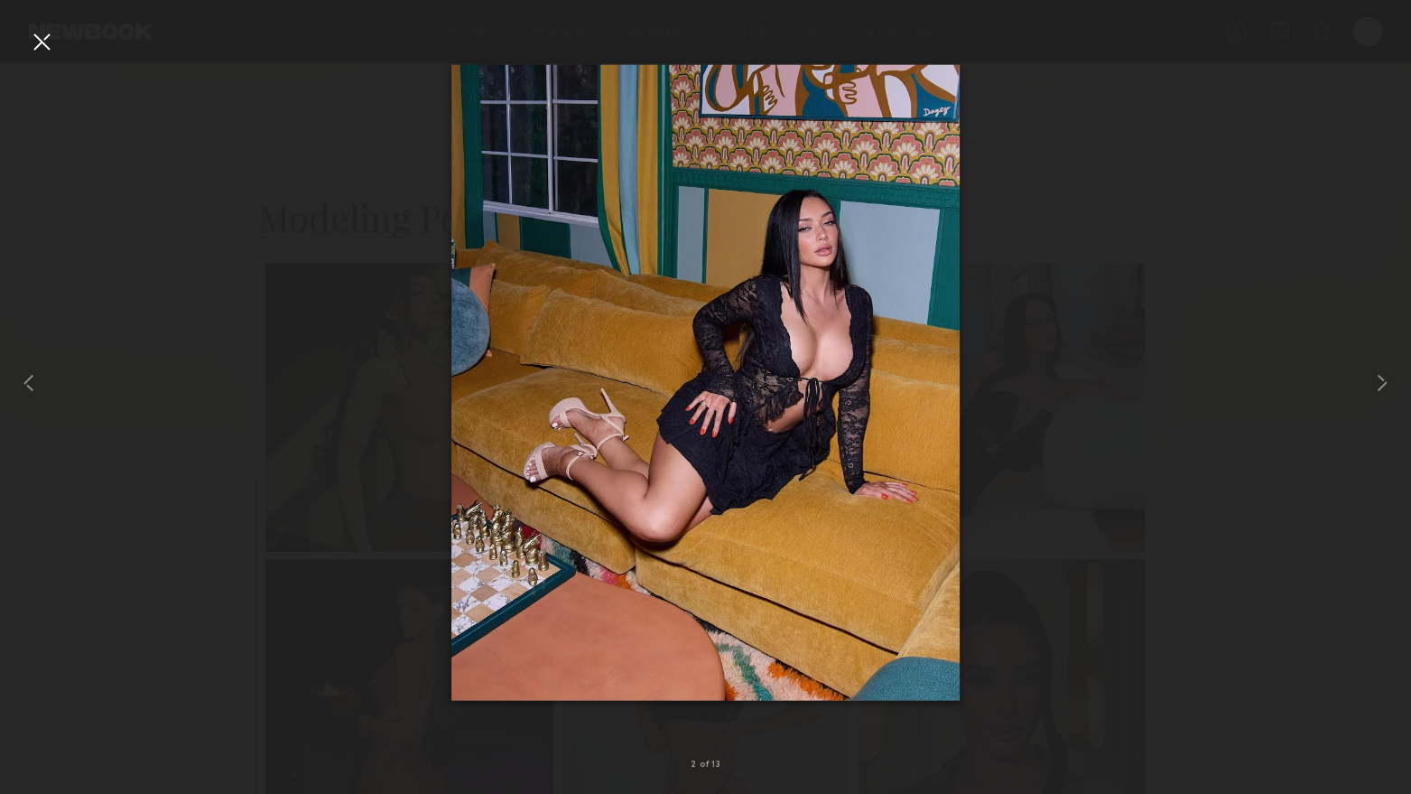
drag, startPoint x: 45, startPoint y: 36, endPoint x: 170, endPoint y: 213, distance: 216.4
click at [46, 36] on div at bounding box center [41, 41] width 29 height 29
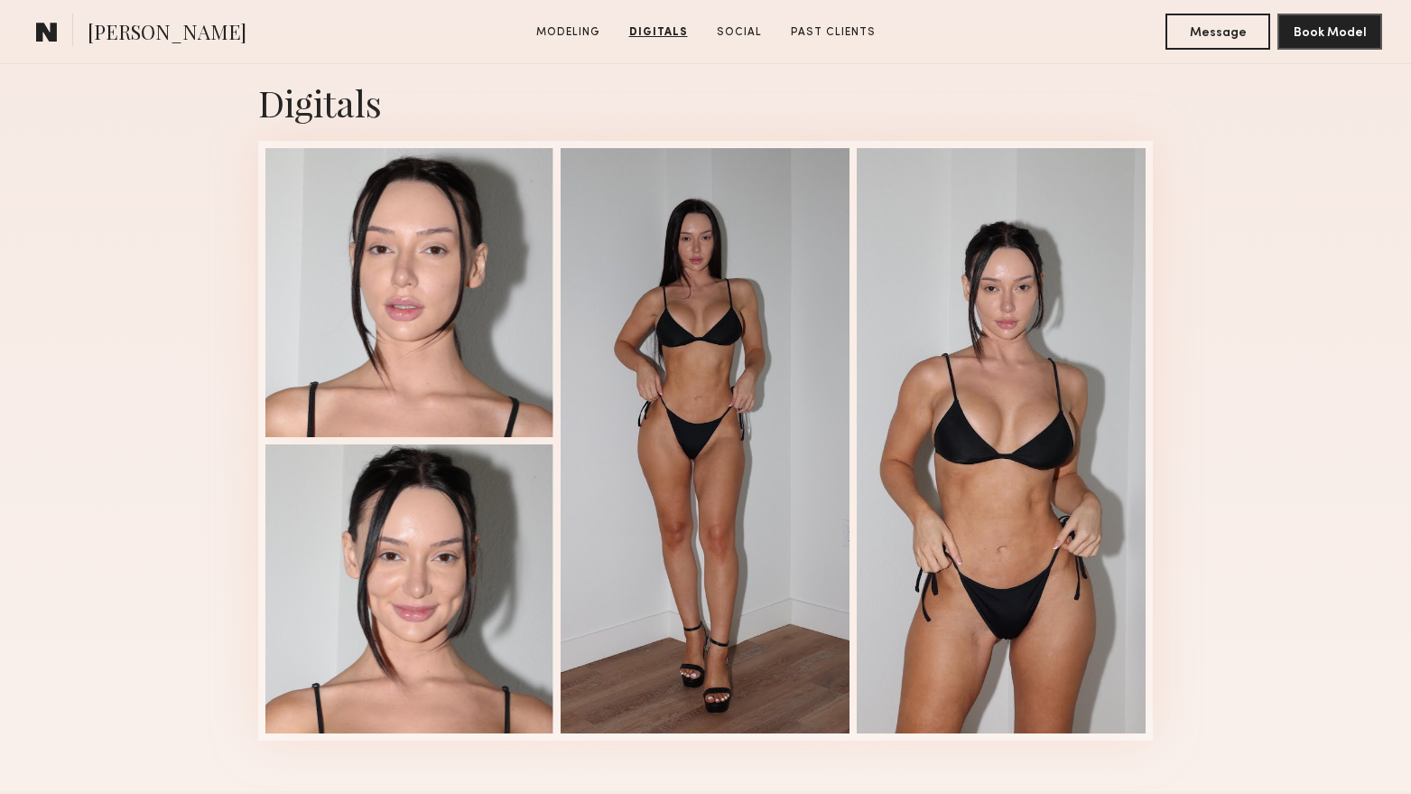
scroll to position [2077, 0]
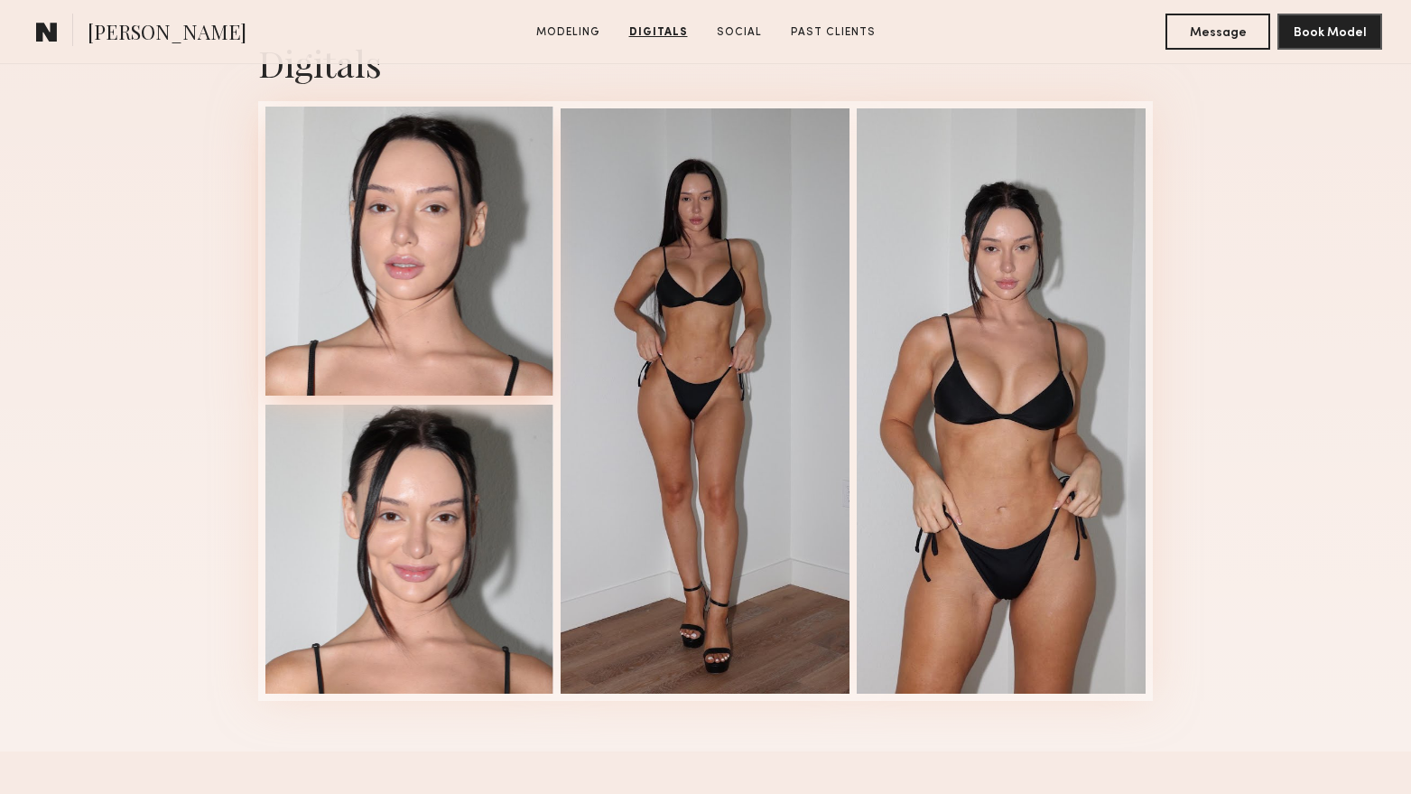
click at [474, 280] on div at bounding box center [409, 251] width 289 height 289
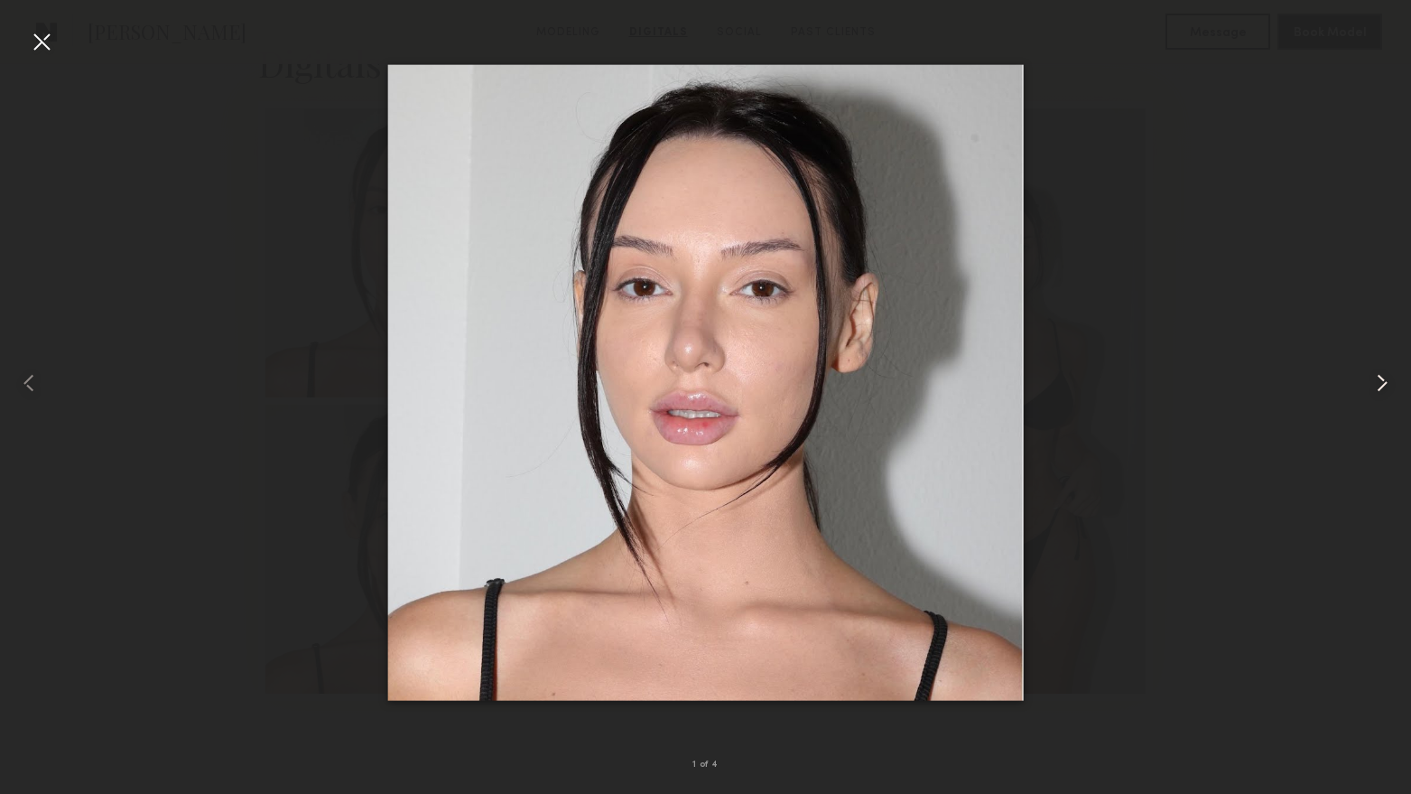
click at [1388, 387] on common-icon at bounding box center [1382, 382] width 29 height 29
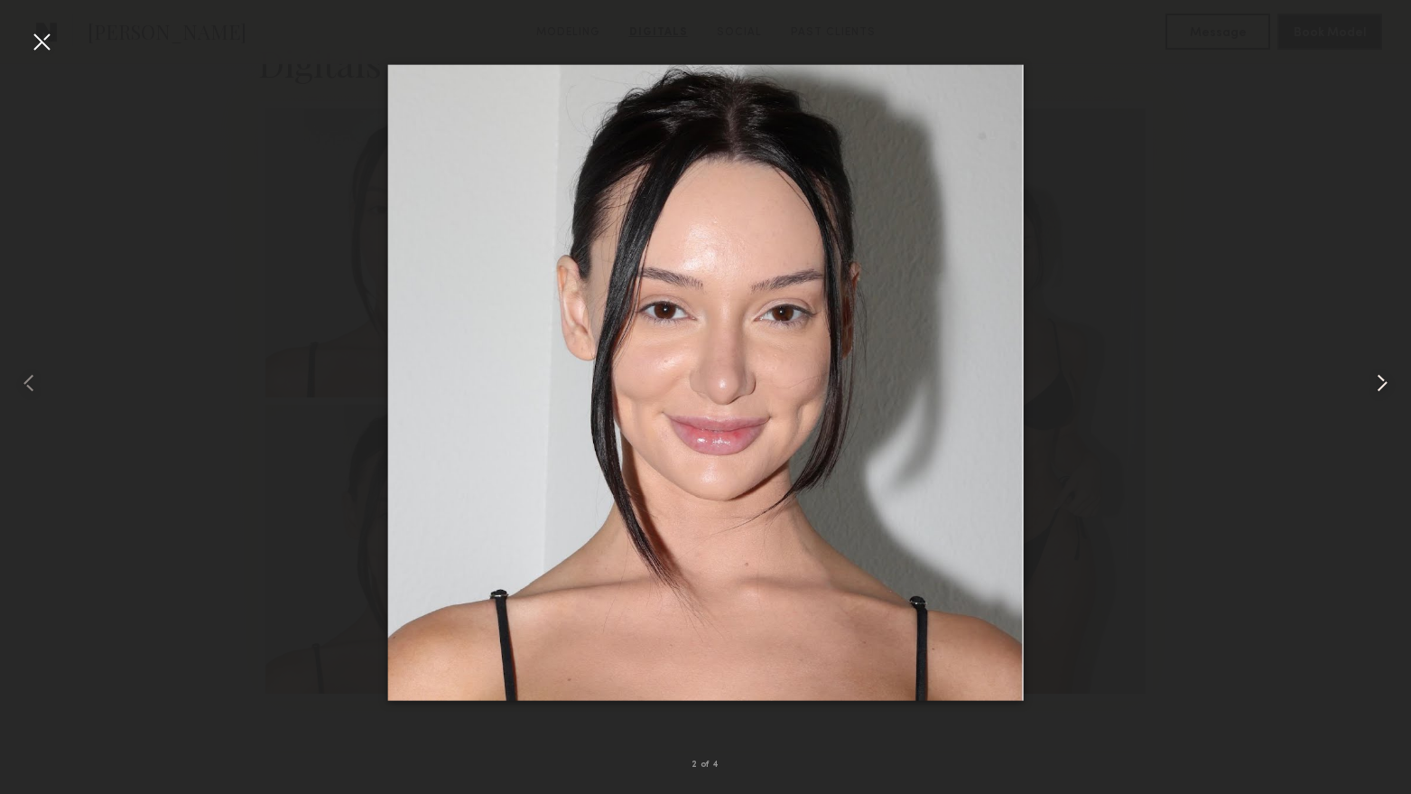
click at [1388, 387] on common-icon at bounding box center [1382, 382] width 29 height 29
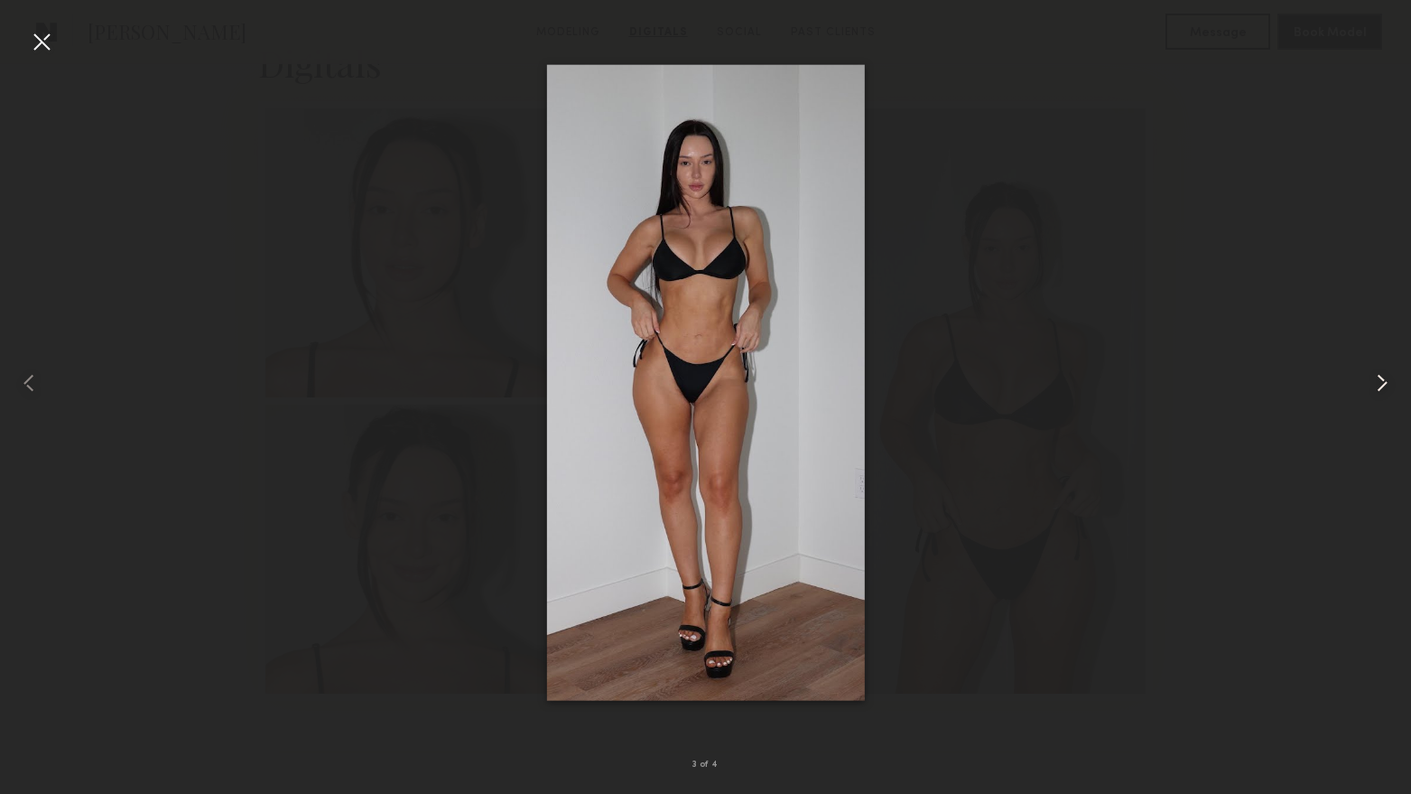
click at [1388, 387] on common-icon at bounding box center [1382, 382] width 29 height 29
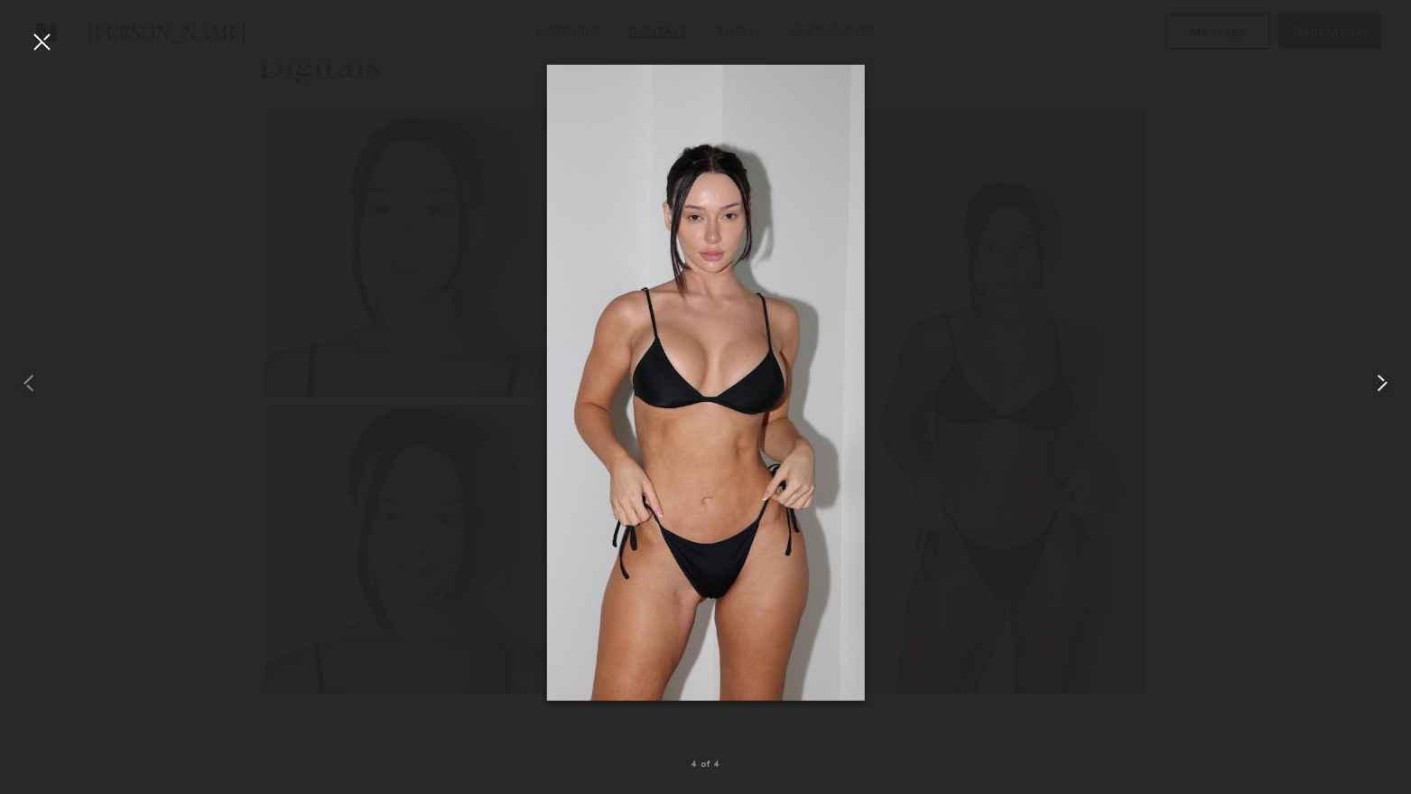
click at [1388, 387] on common-icon at bounding box center [1382, 382] width 29 height 29
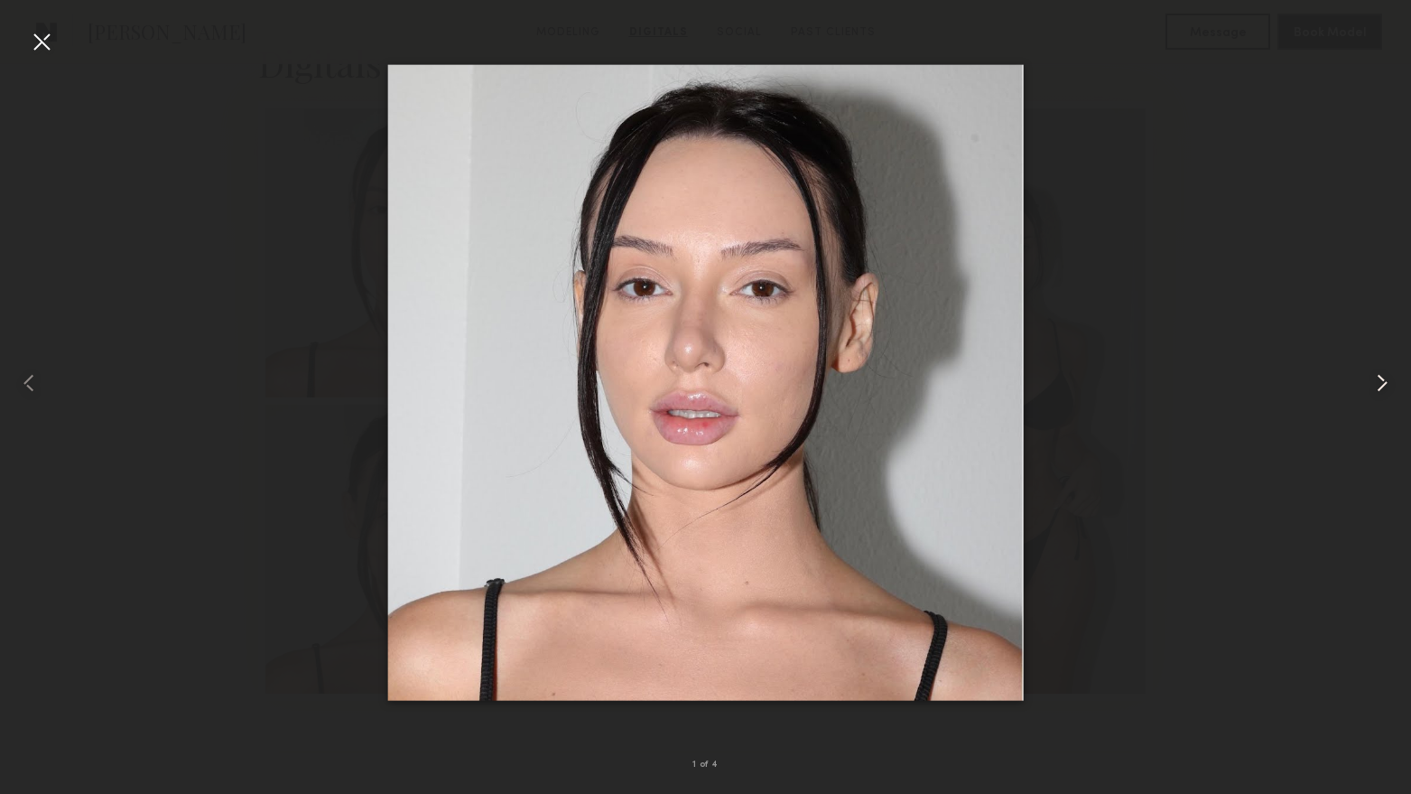
click at [1388, 387] on common-icon at bounding box center [1382, 382] width 29 height 29
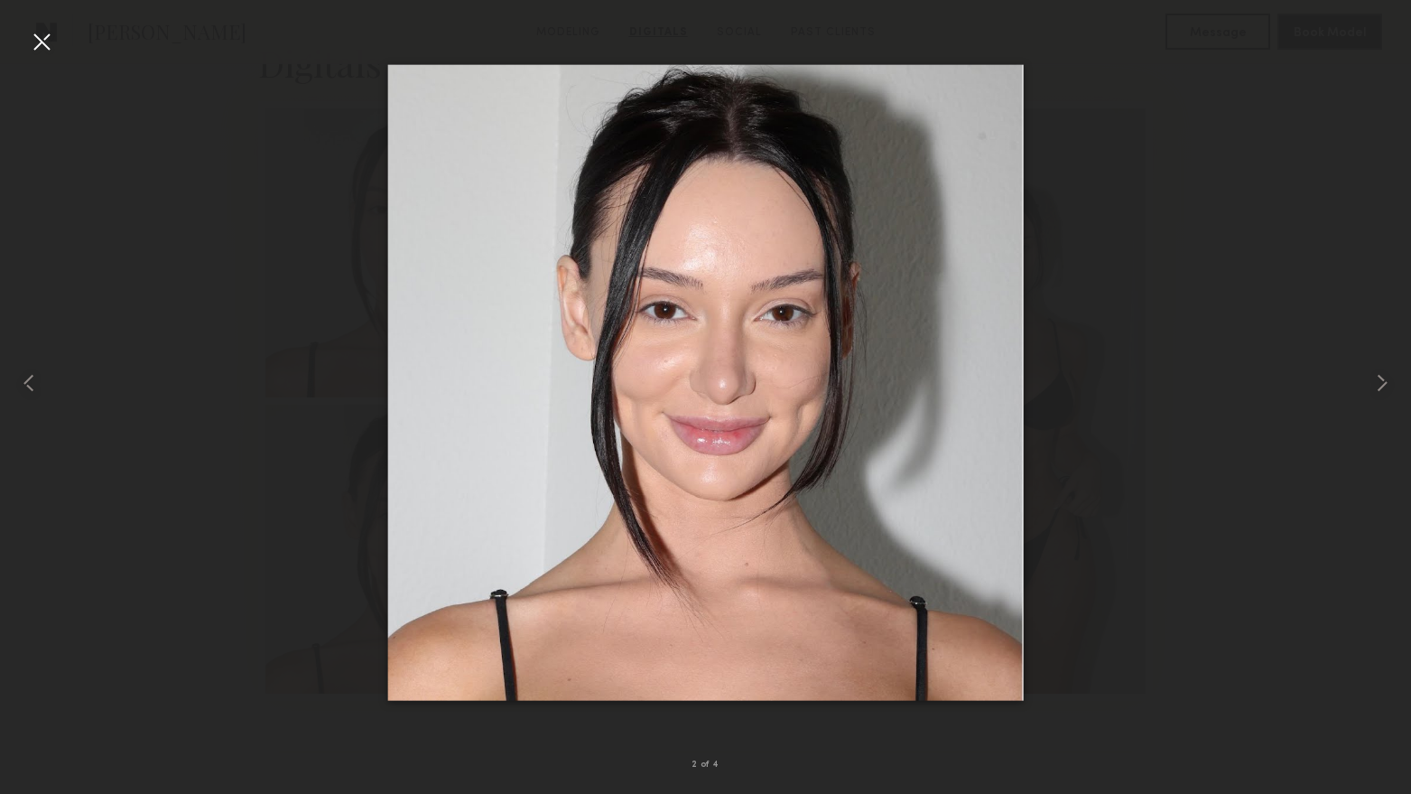
click at [46, 38] on div at bounding box center [41, 41] width 29 height 29
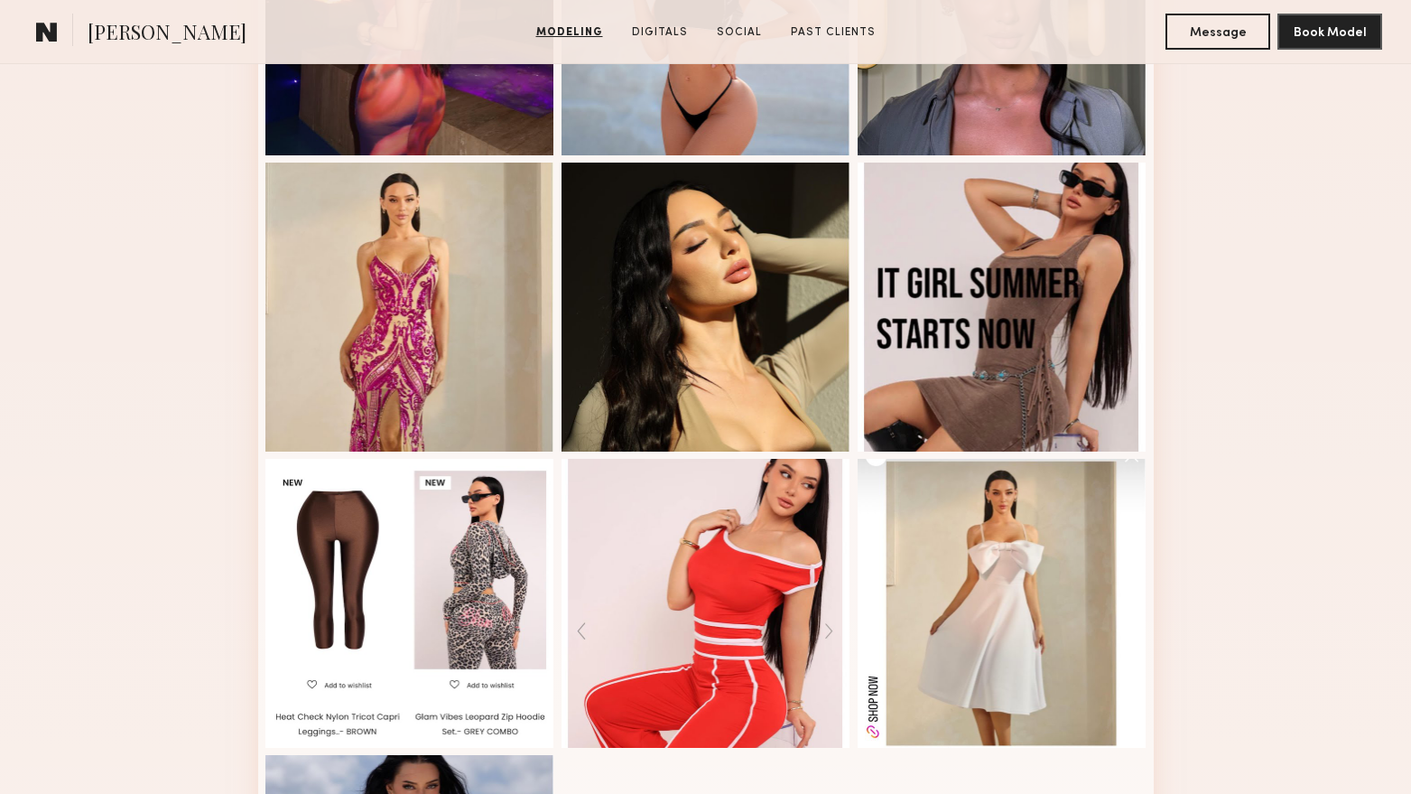
scroll to position [196, 0]
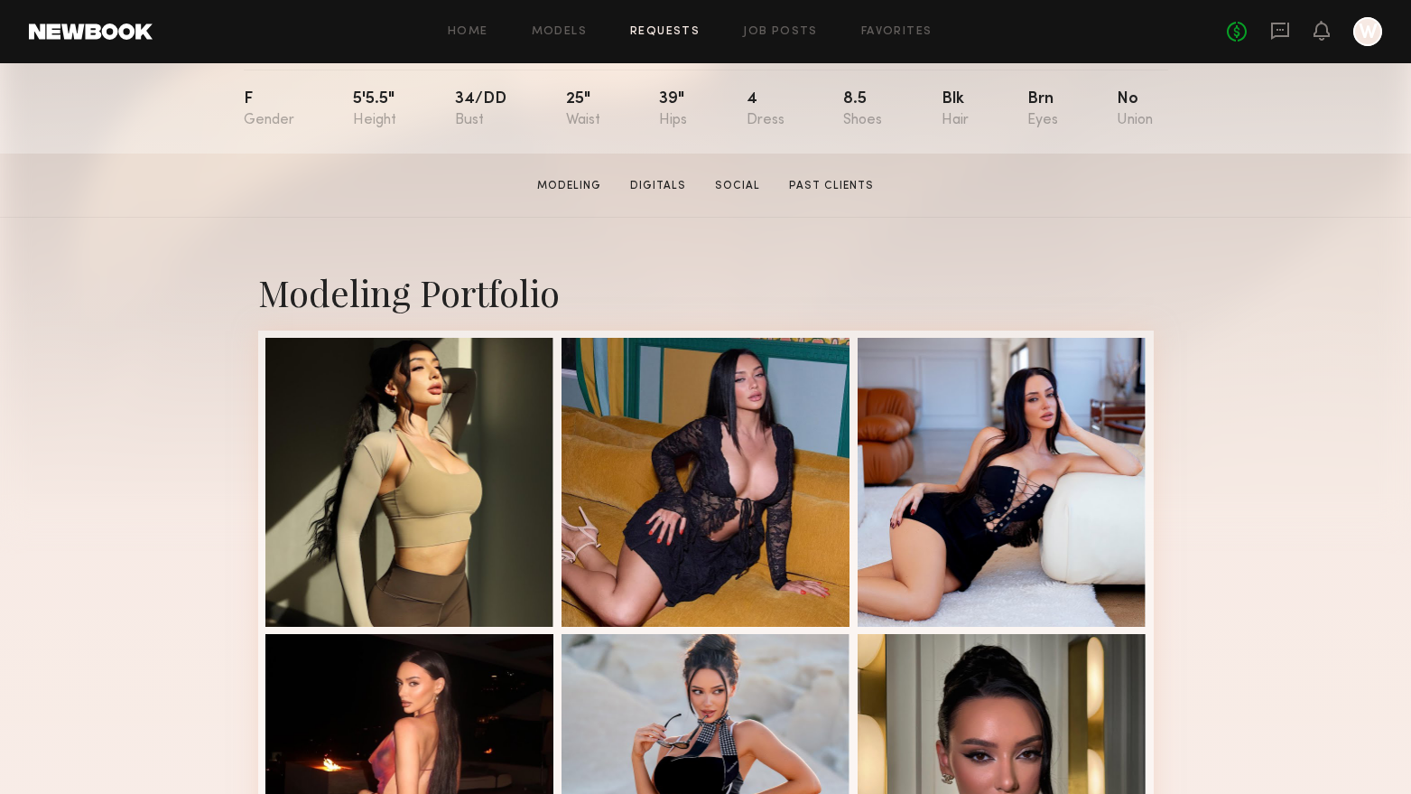
click at [660, 38] on link "Requests" at bounding box center [665, 32] width 70 height 12
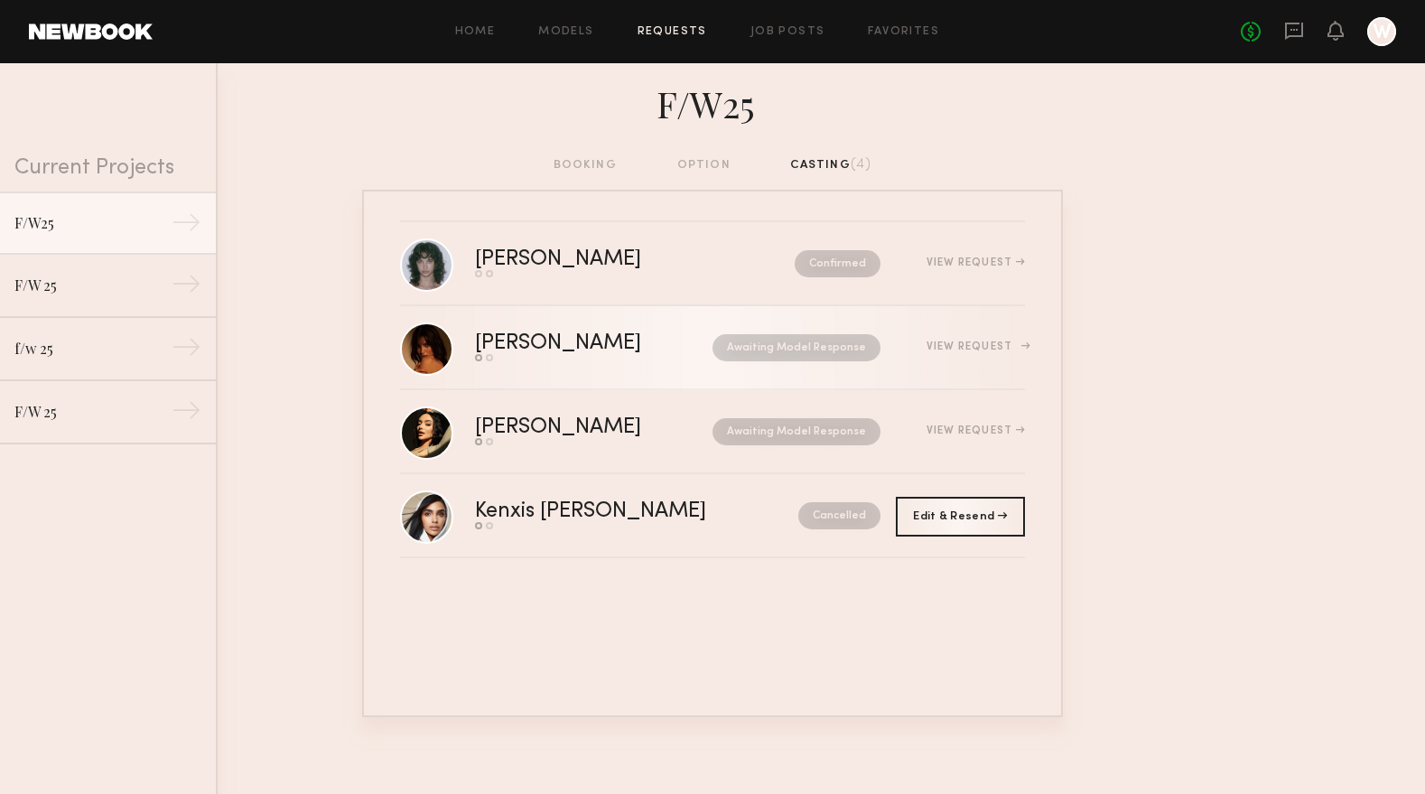
click at [529, 345] on div "[PERSON_NAME]" at bounding box center [576, 343] width 202 height 21
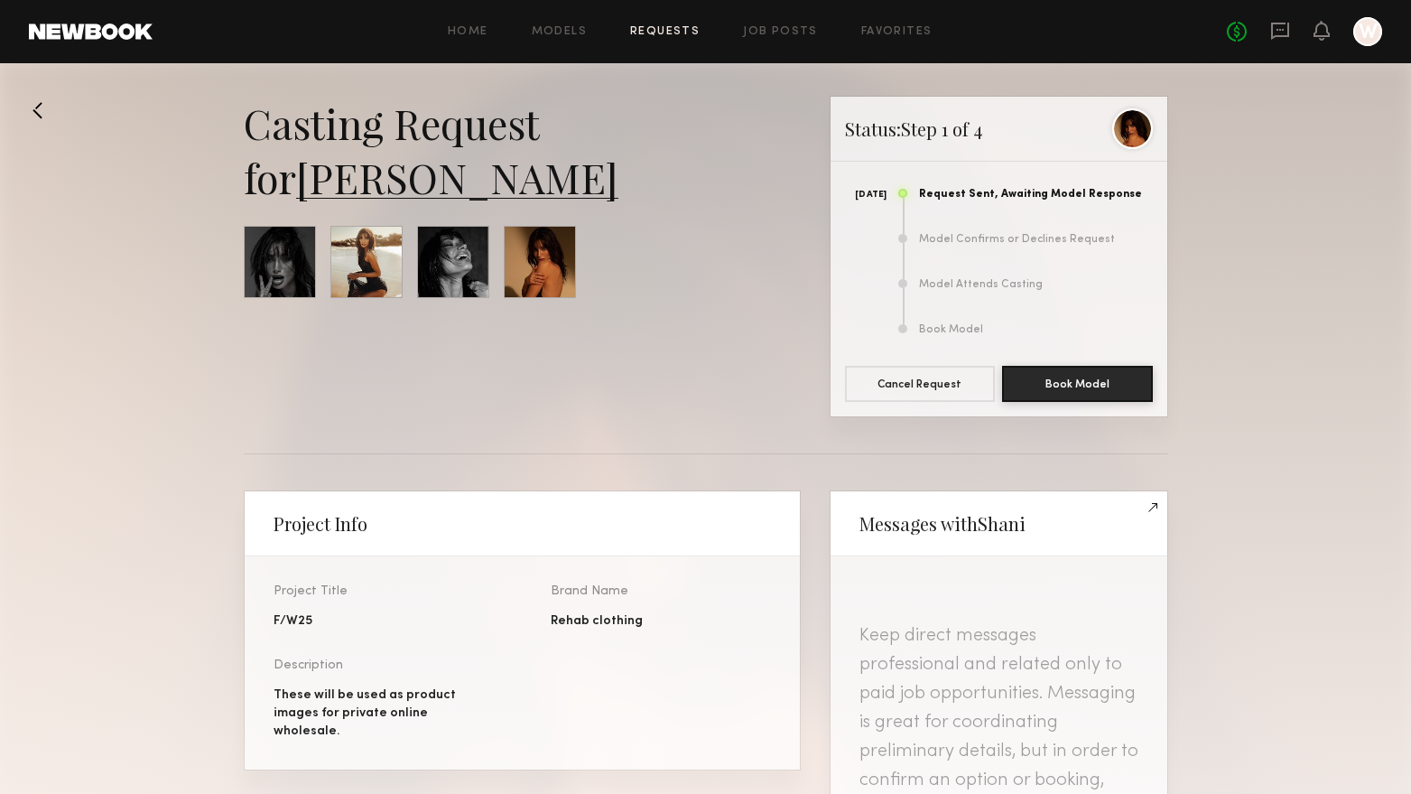
click at [409, 187] on link "[PERSON_NAME]" at bounding box center [457, 177] width 322 height 54
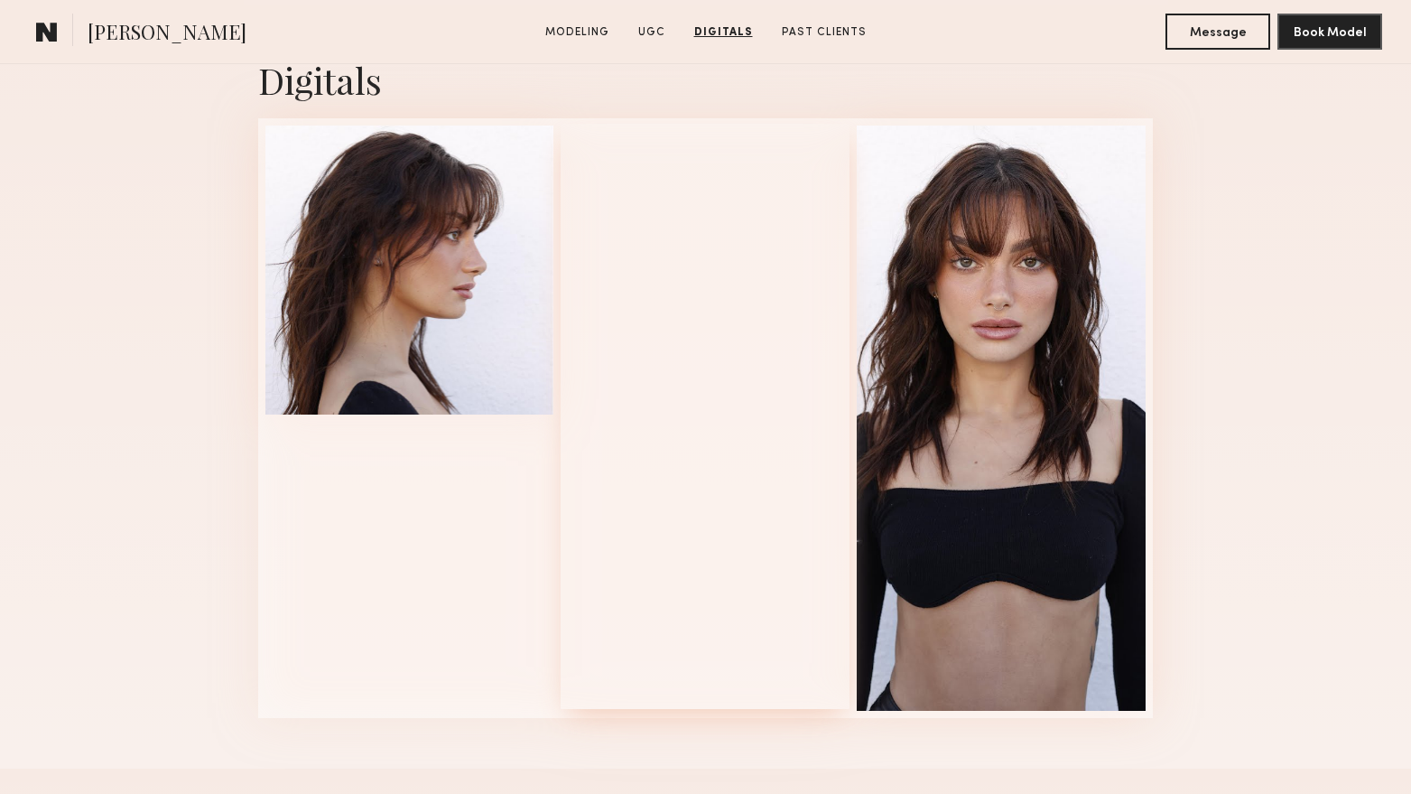
scroll to position [3341, 0]
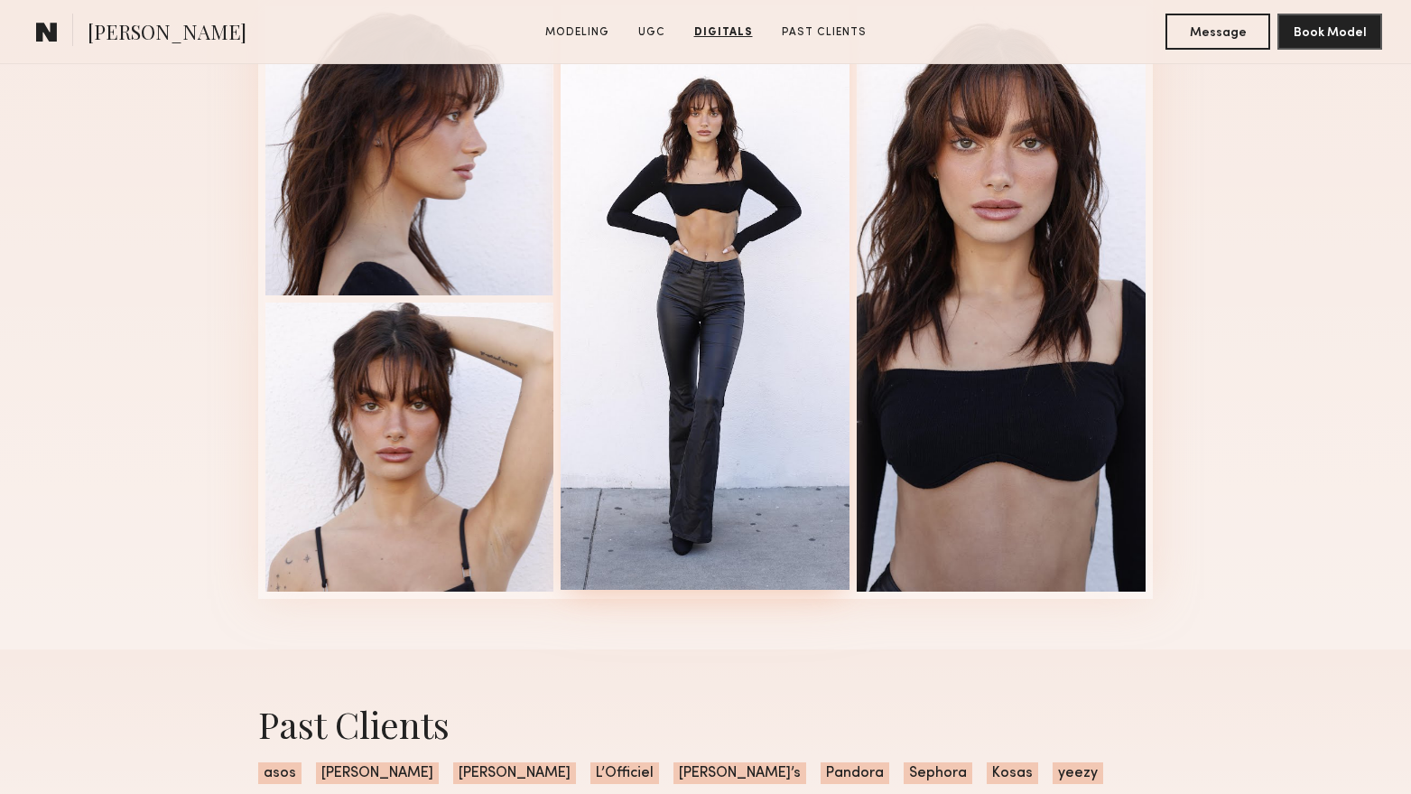
click at [737, 376] on div at bounding box center [705, 297] width 289 height 585
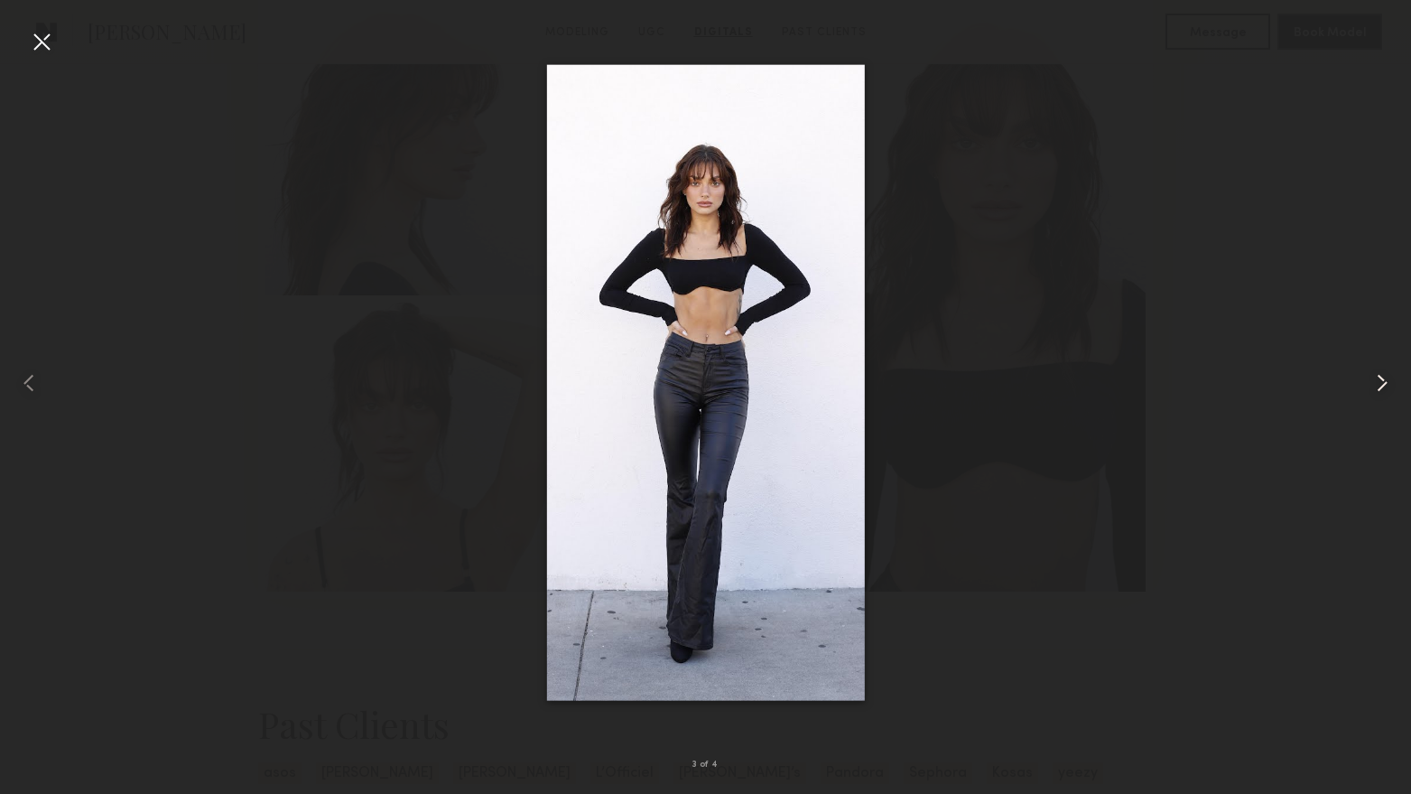
click at [1390, 386] on common-icon at bounding box center [1382, 382] width 29 height 29
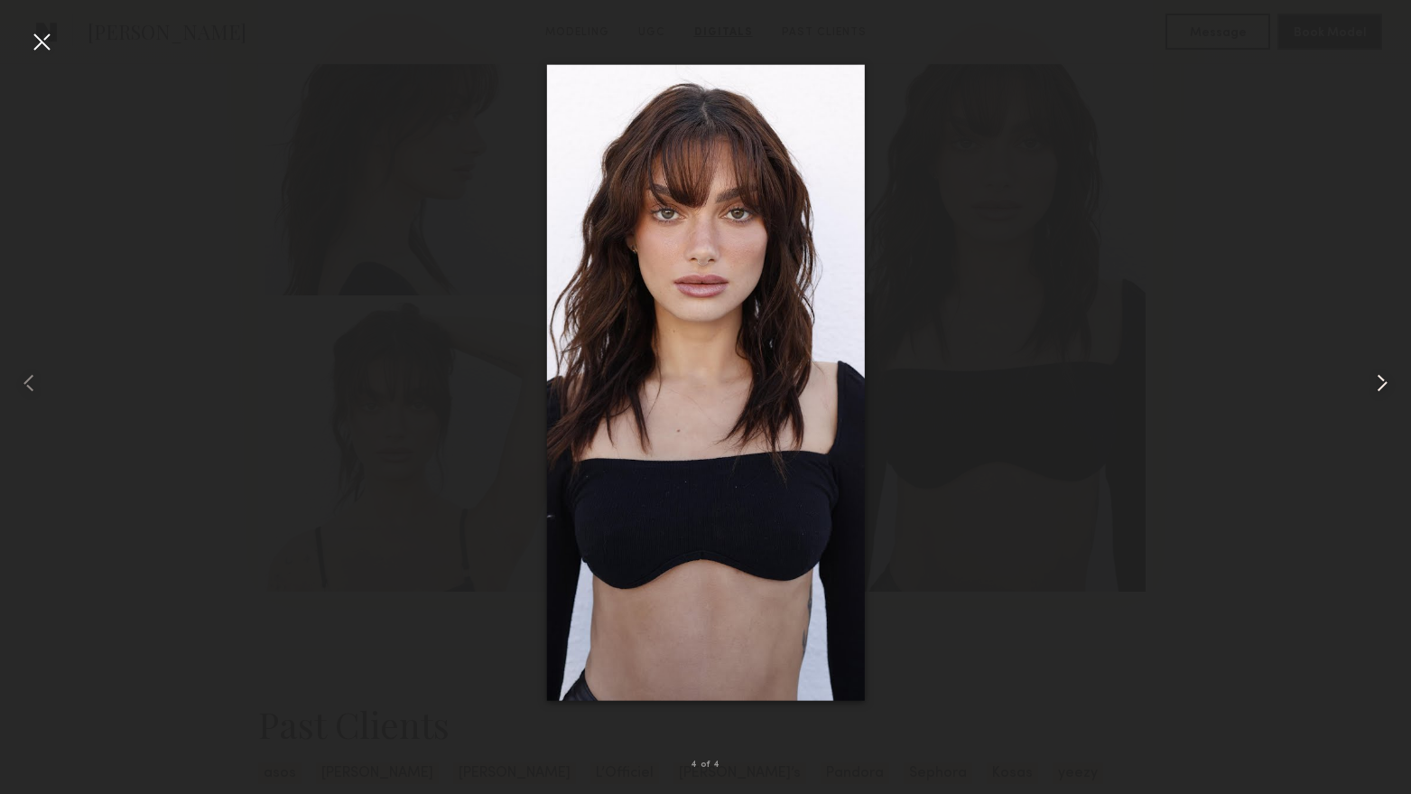
click at [1390, 386] on common-icon at bounding box center [1382, 382] width 29 height 29
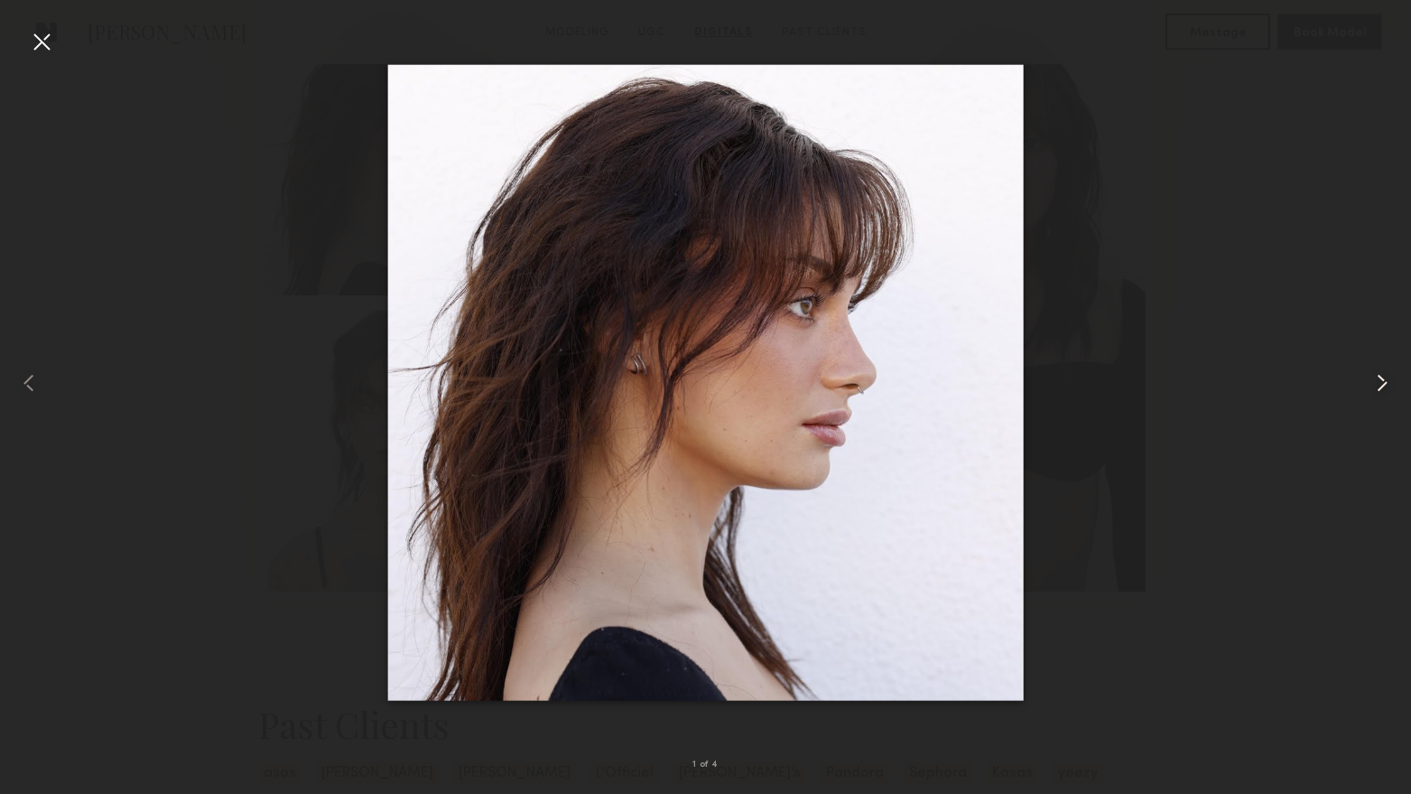
click at [1390, 386] on common-icon at bounding box center [1382, 382] width 29 height 29
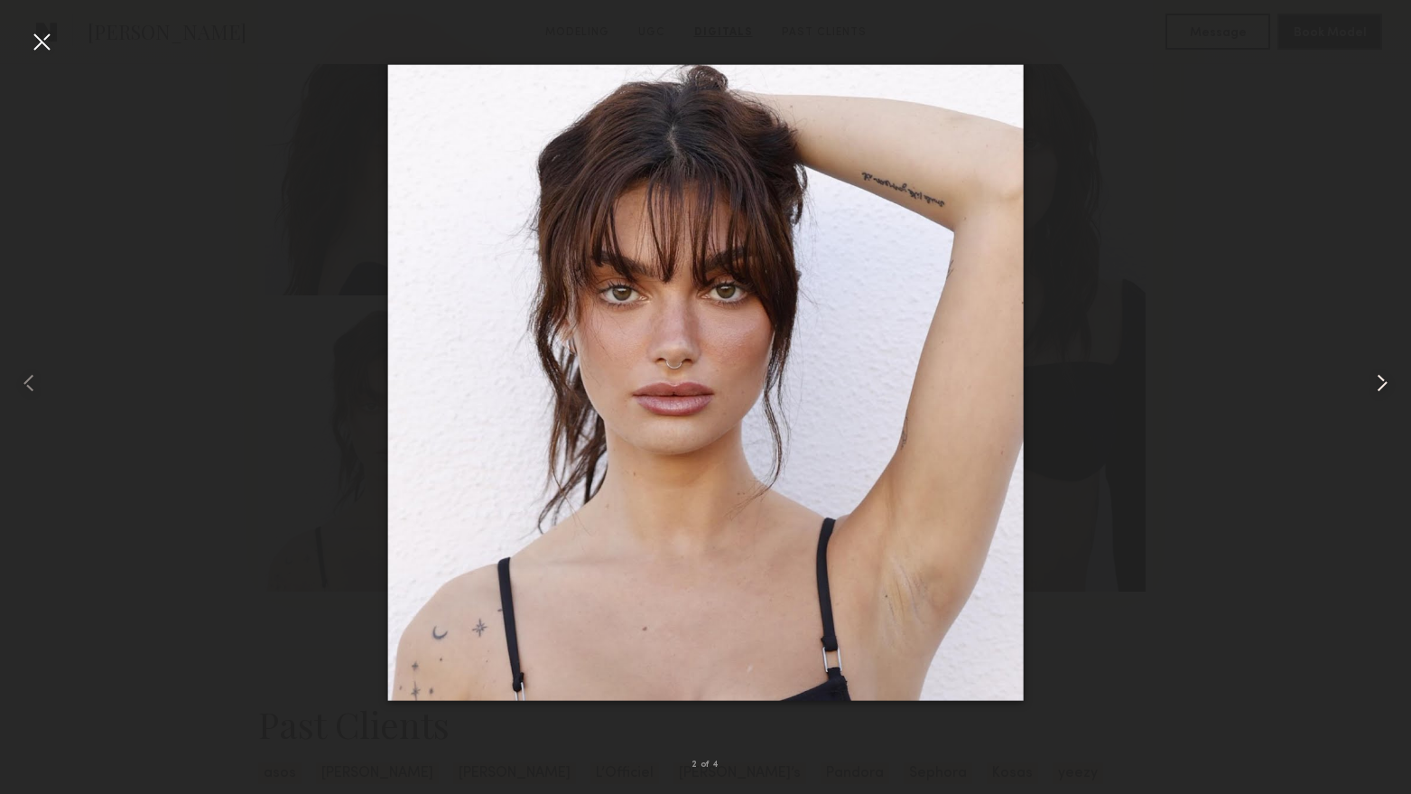
click at [1390, 386] on common-icon at bounding box center [1382, 382] width 29 height 29
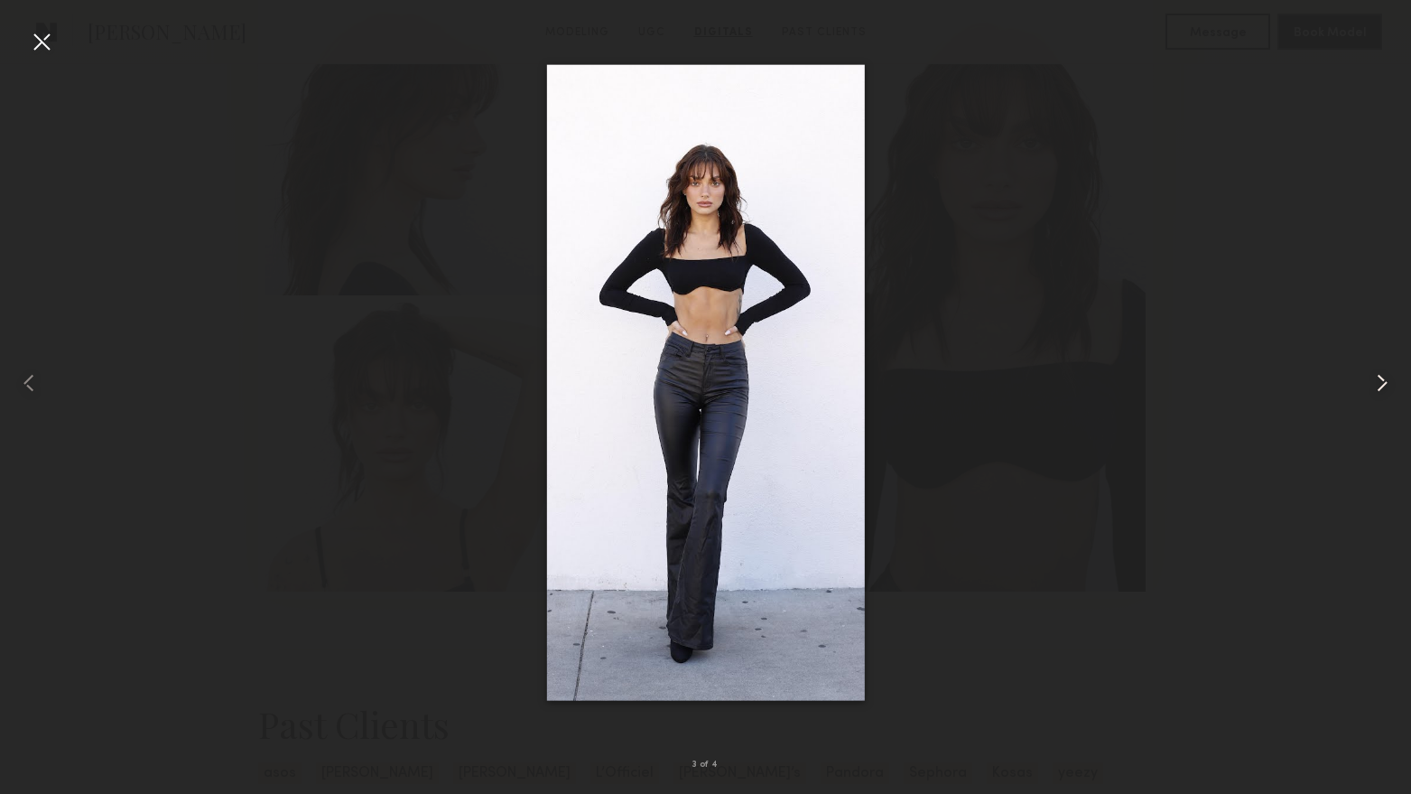
click at [1390, 386] on common-icon at bounding box center [1382, 382] width 29 height 29
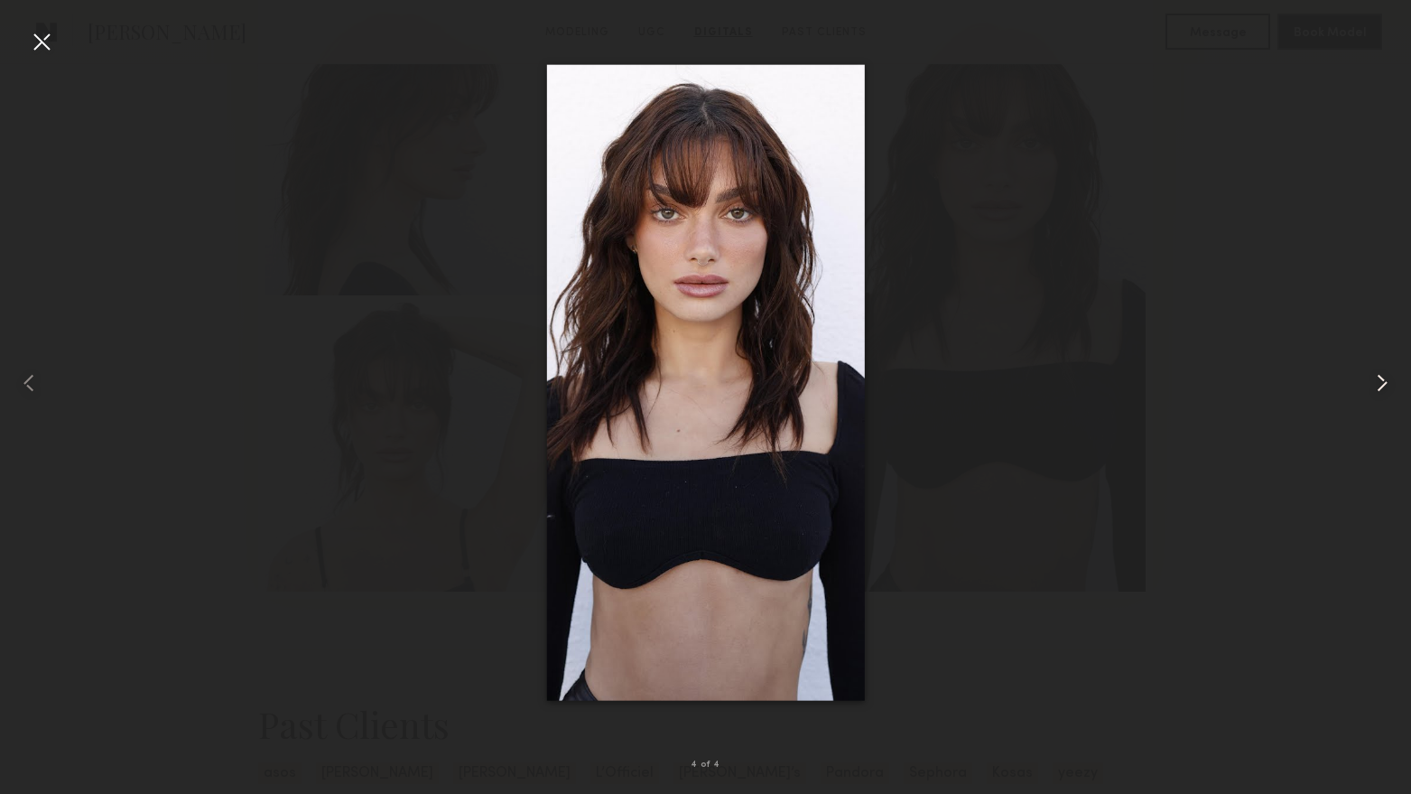
click at [1390, 386] on common-icon at bounding box center [1382, 382] width 29 height 29
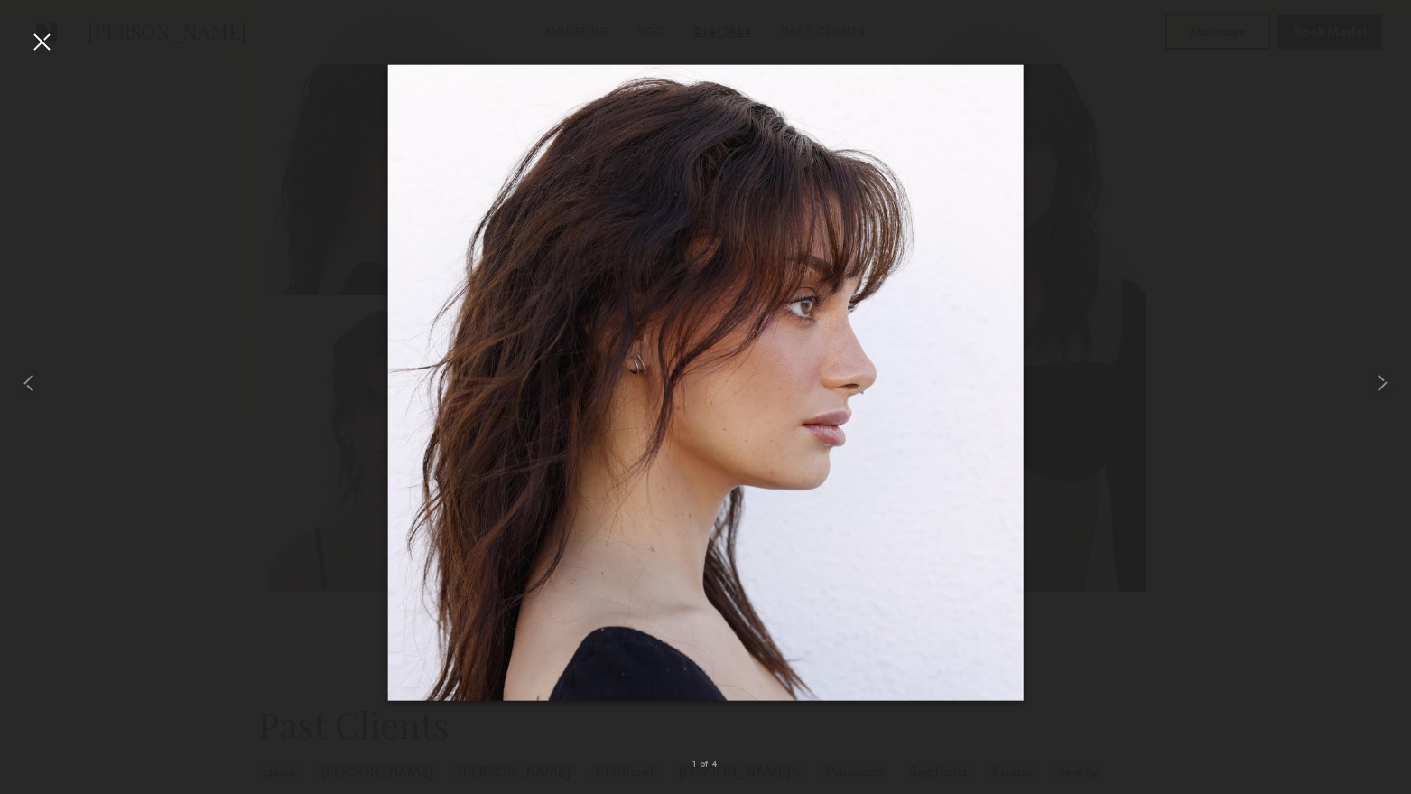
click at [50, 42] on div at bounding box center [41, 41] width 29 height 29
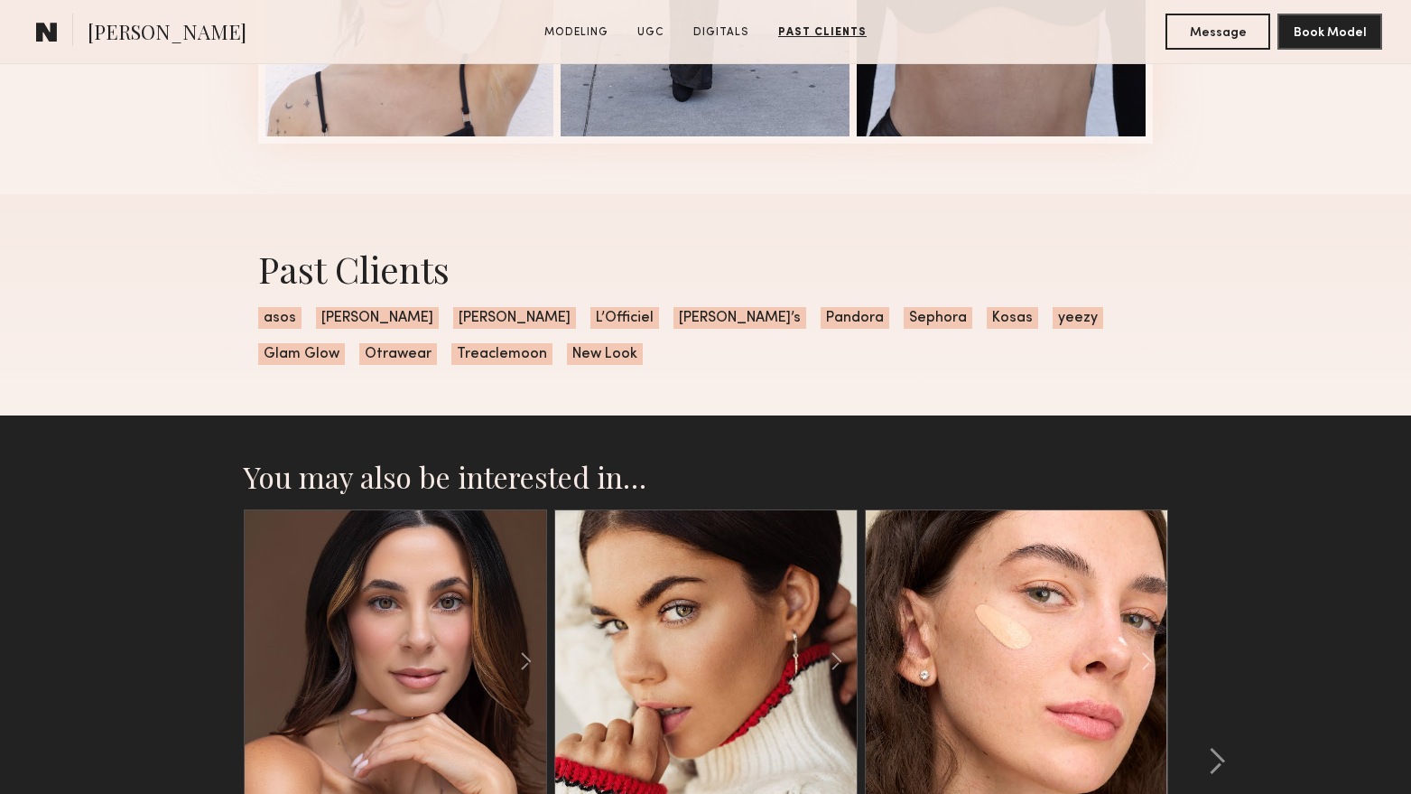
scroll to position [3792, 0]
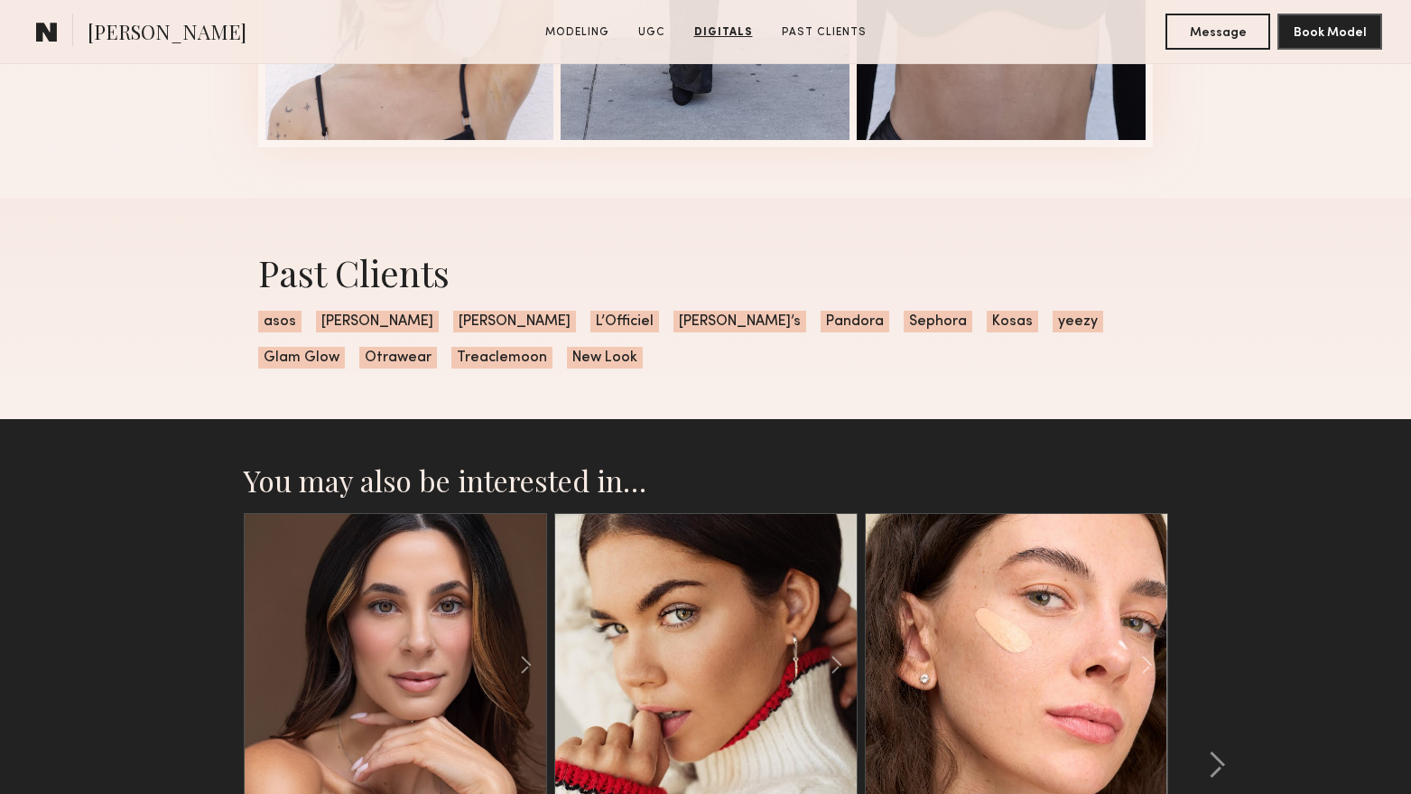
click at [79, 26] on section "[PERSON_NAME]" at bounding box center [214, 32] width 371 height 36
click at [57, 30] on common-icon at bounding box center [47, 31] width 22 height 23
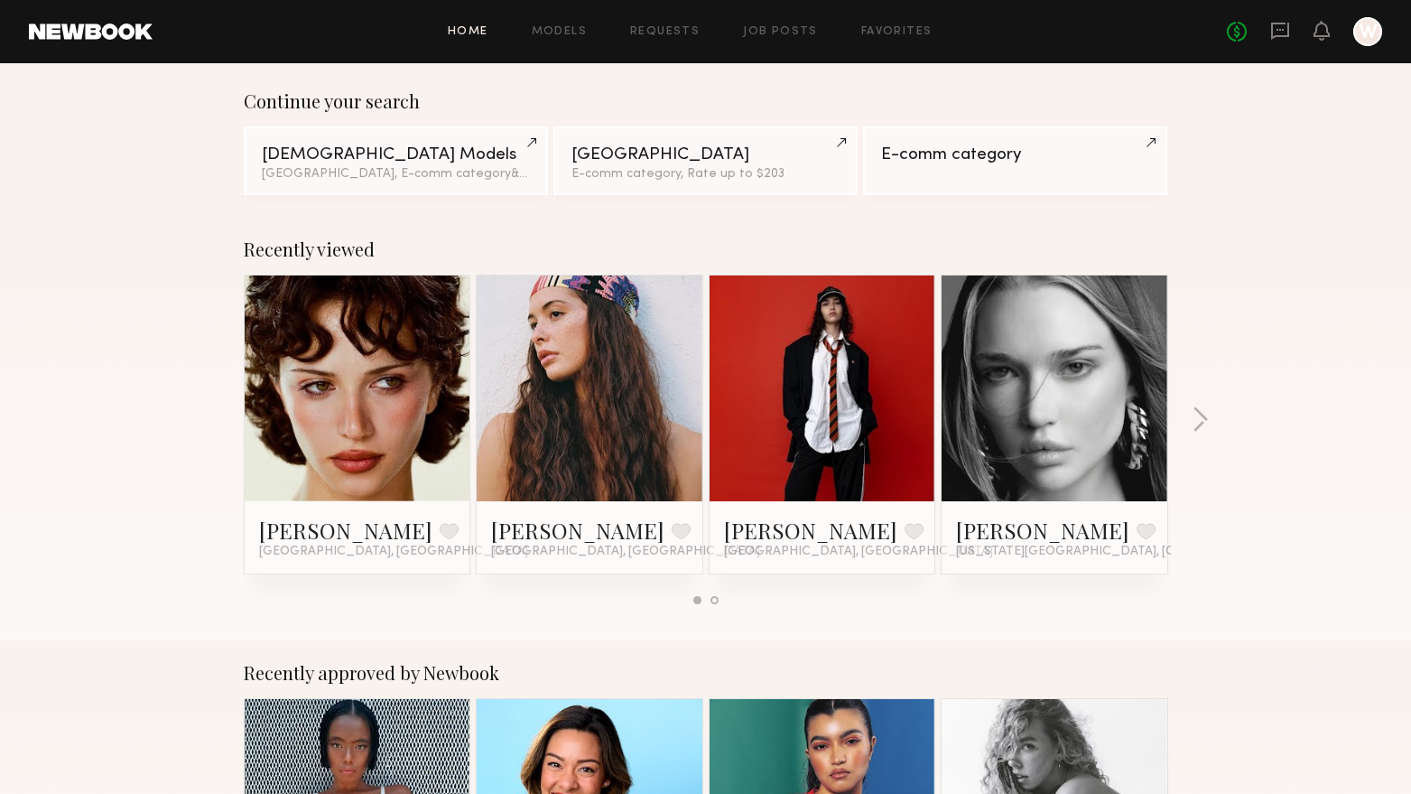
scroll to position [181, 0]
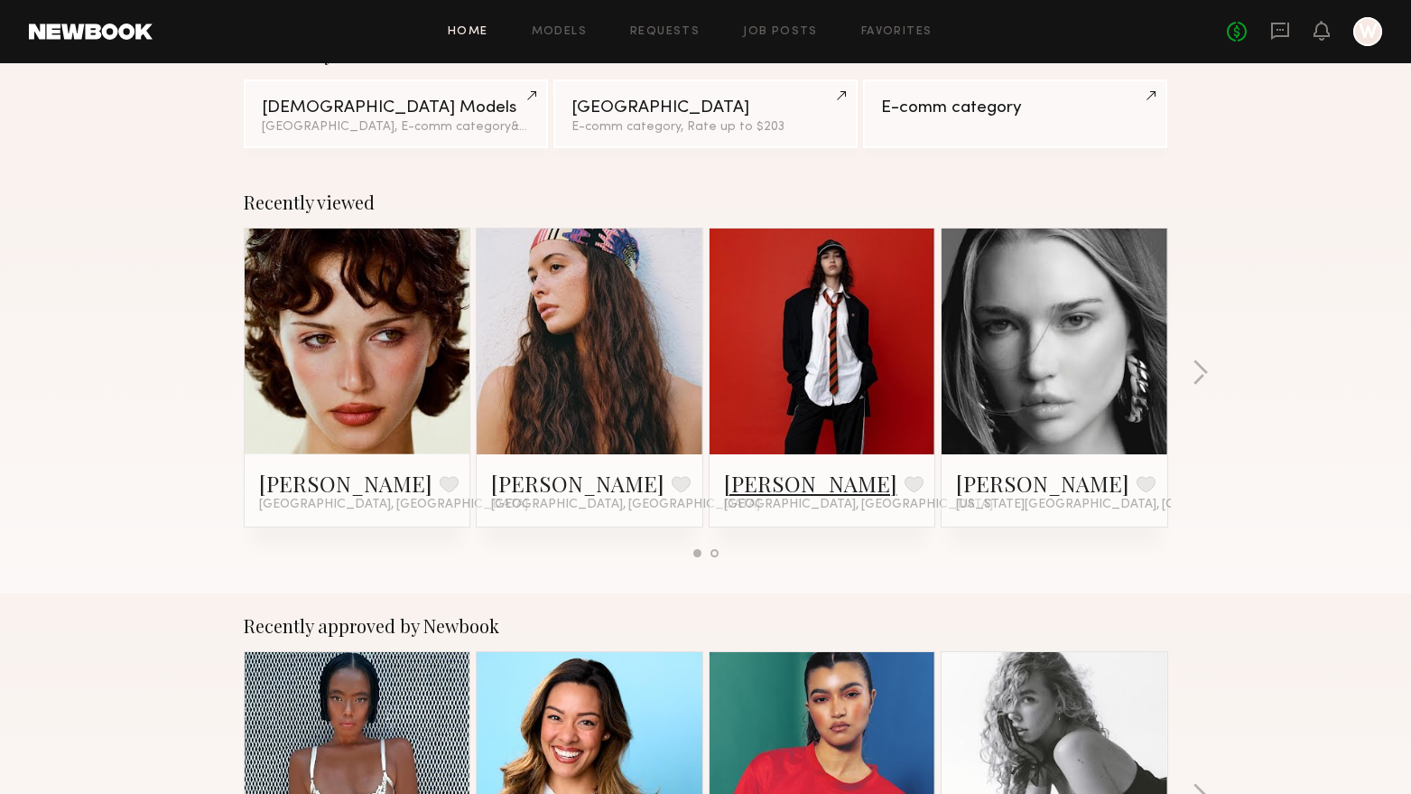
click at [752, 479] on link "Anisa N." at bounding box center [810, 483] width 173 height 29
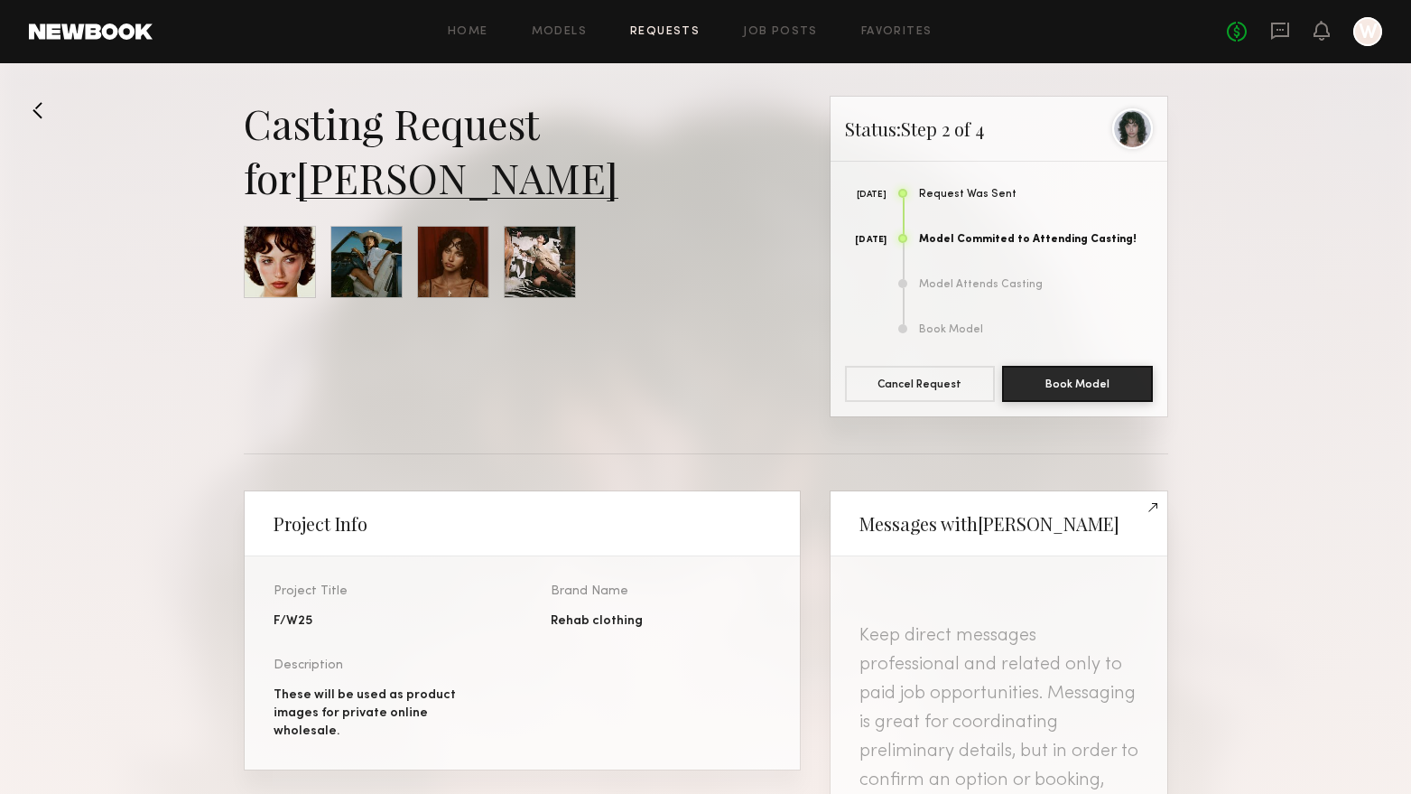
click at [438, 180] on link "[PERSON_NAME]" at bounding box center [457, 177] width 322 height 54
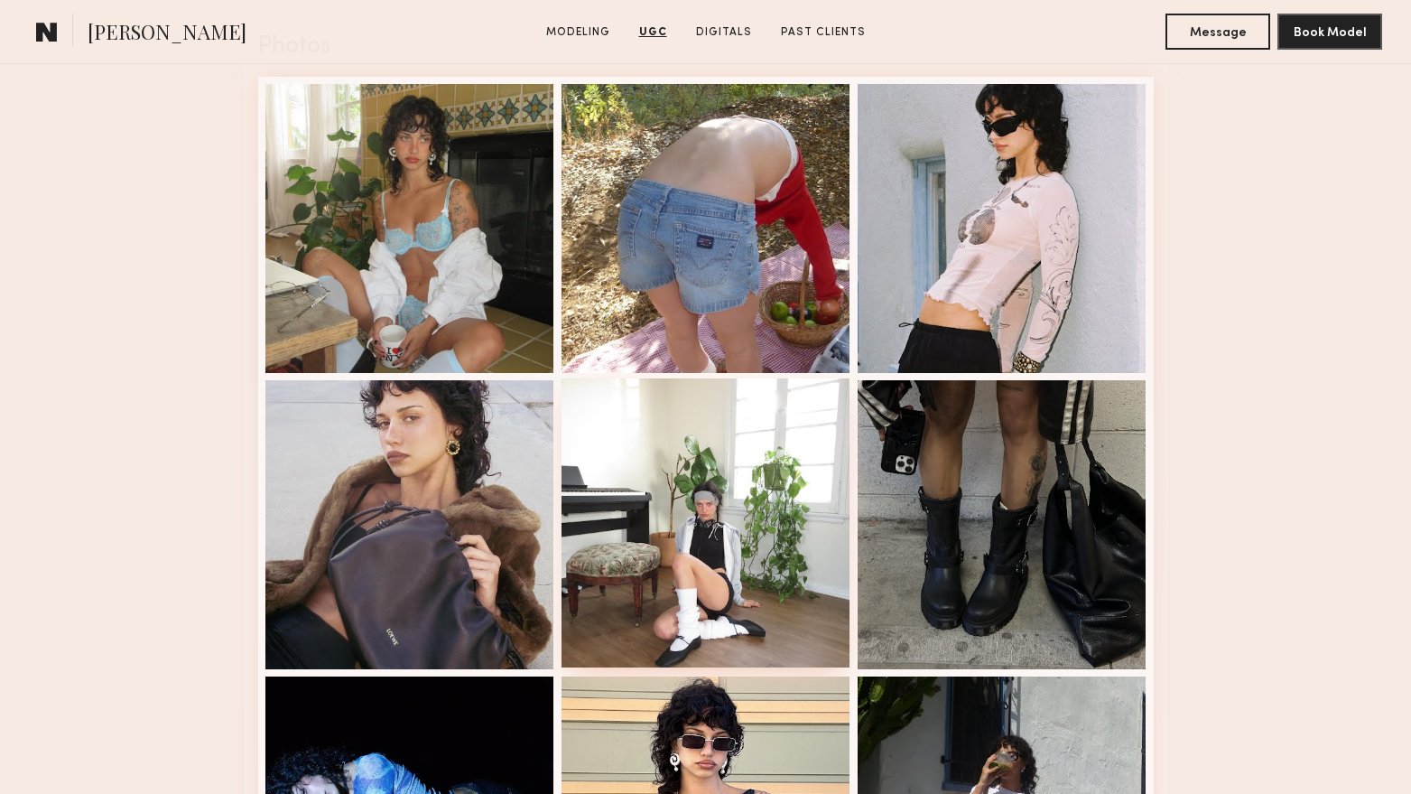
scroll to position [2618, 0]
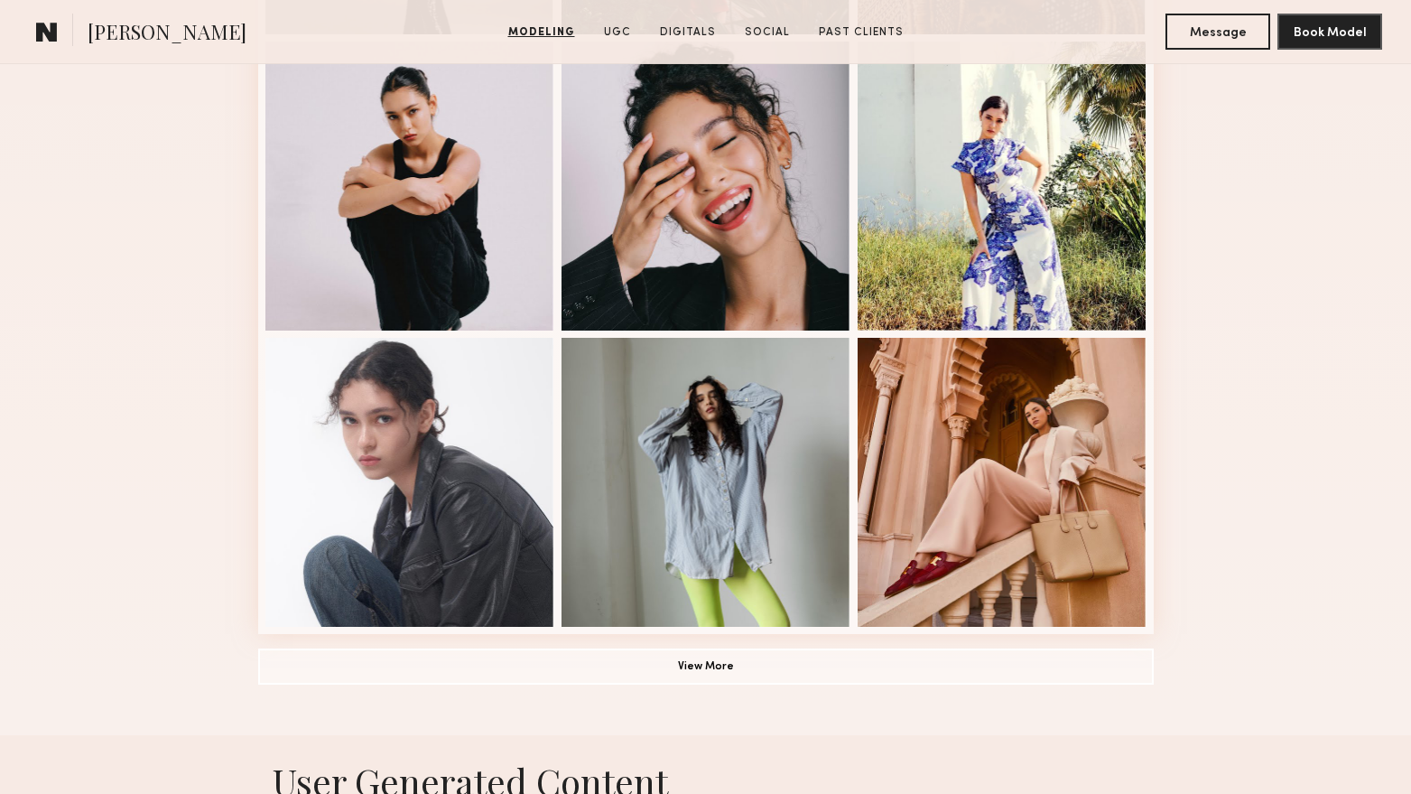
scroll to position [1174, 0]
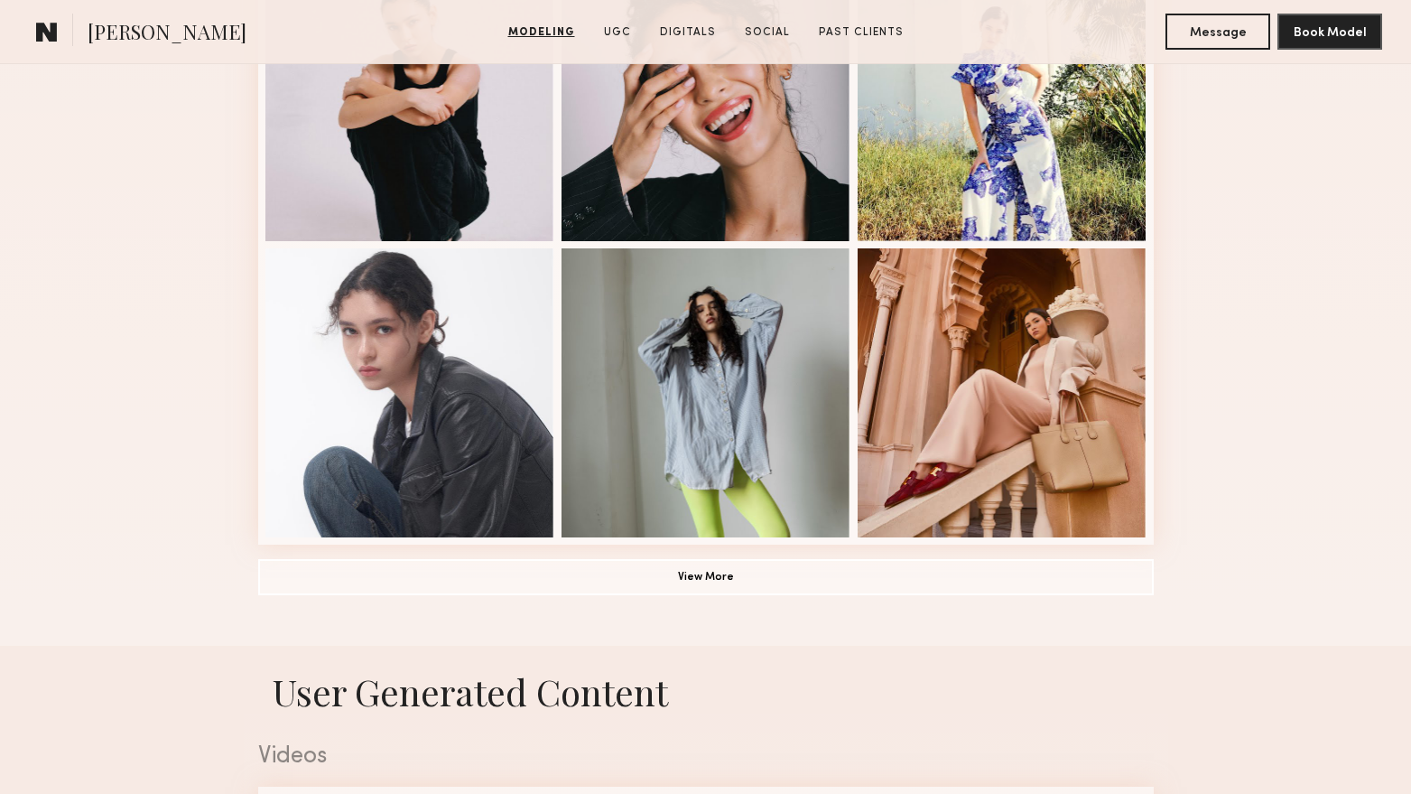
click at [39, 40] on common-icon at bounding box center [47, 31] width 22 height 23
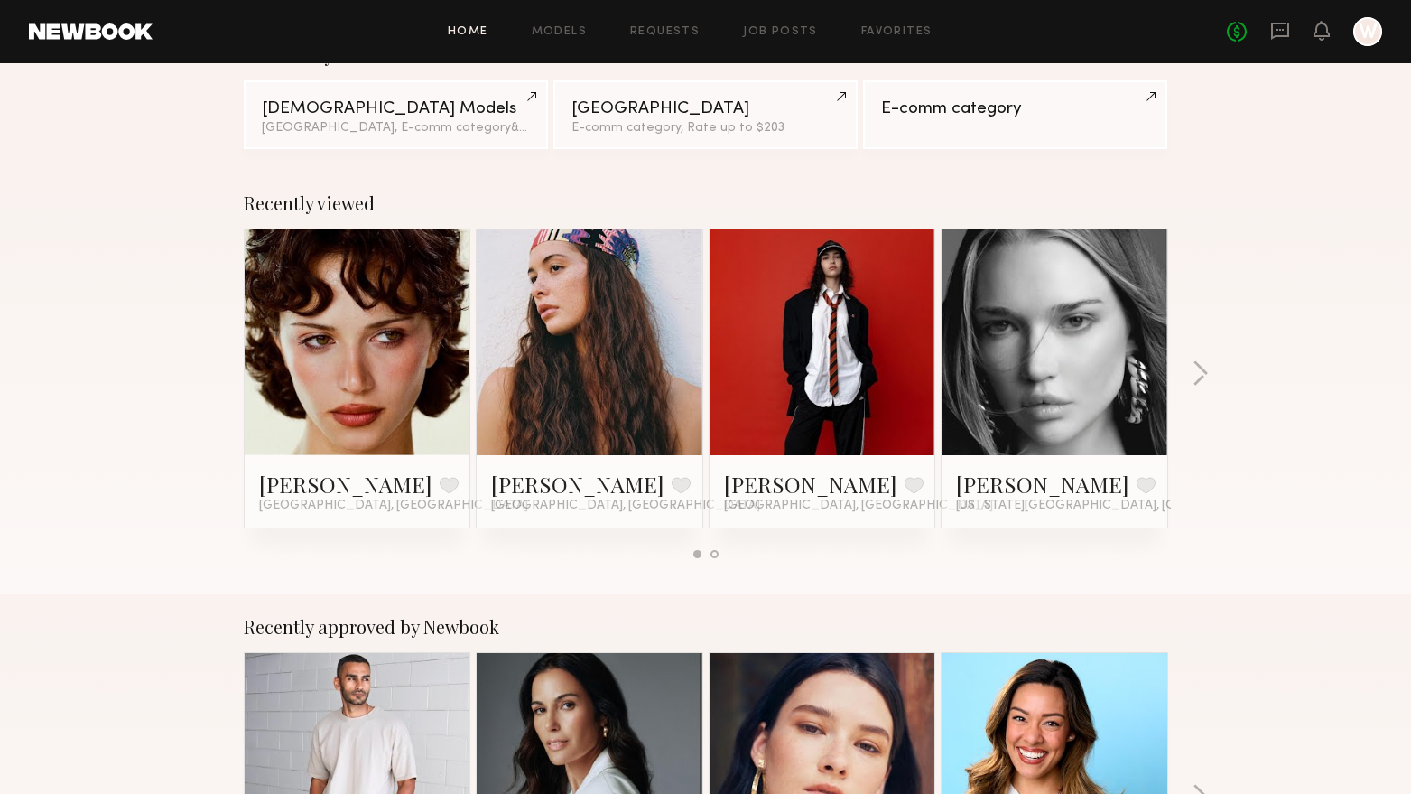
scroll to position [181, 0]
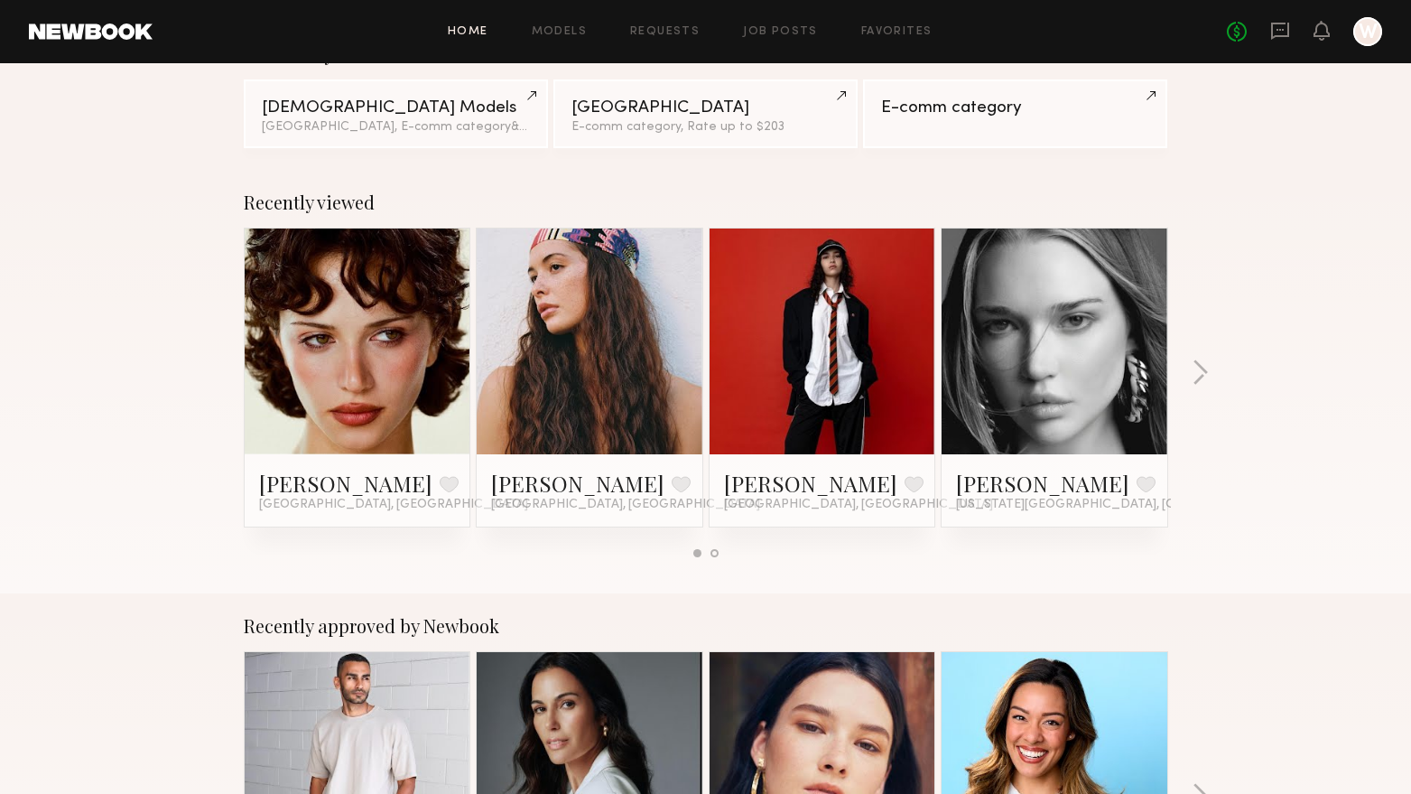
click at [1213, 370] on div "Recently viewed Jessie M. Favorite Los Angeles, CA Jasmine G. Favorite Los Ange…" at bounding box center [705, 381] width 1411 height 423
click at [1204, 373] on button "button" at bounding box center [1200, 374] width 17 height 30
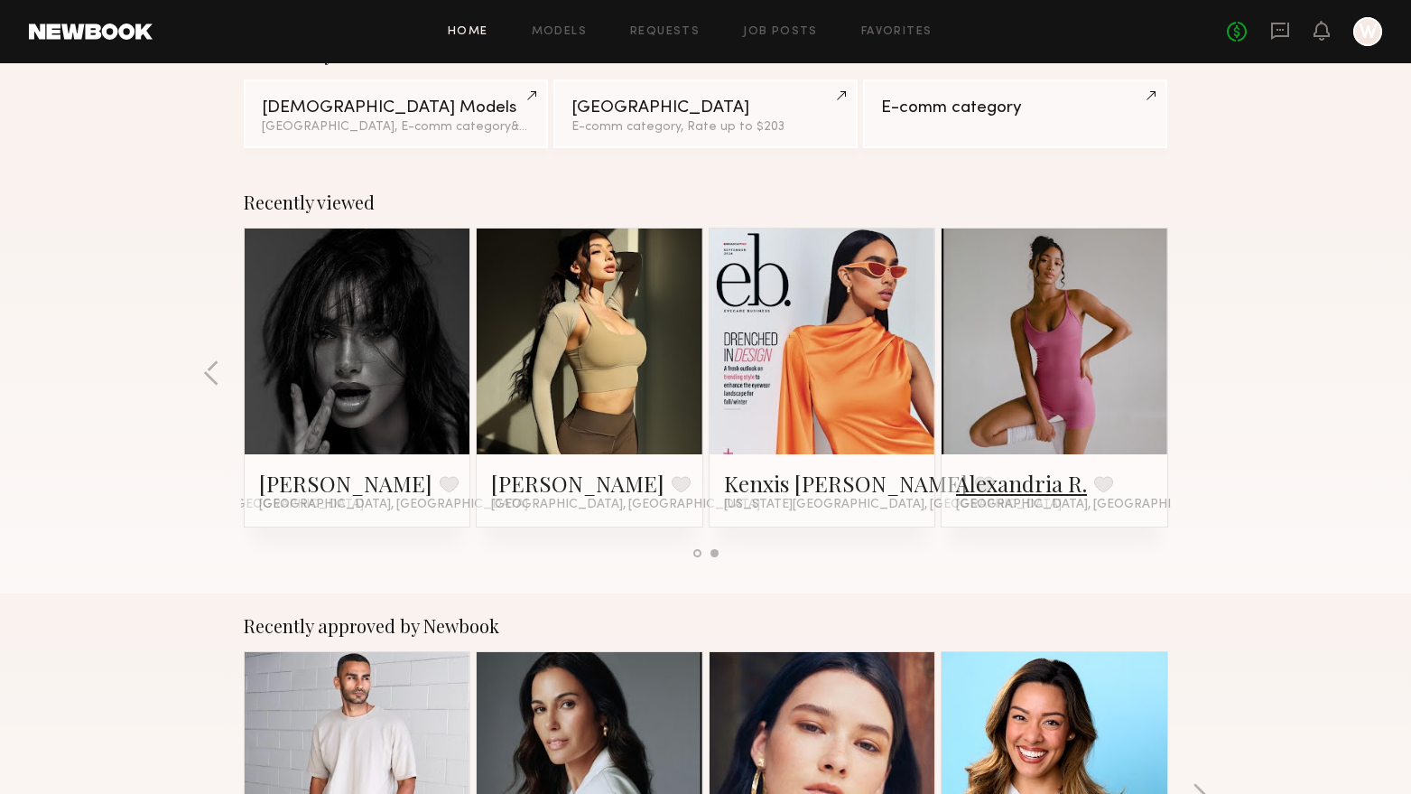
click at [1024, 492] on link "Alexandria R." at bounding box center [1021, 483] width 131 height 29
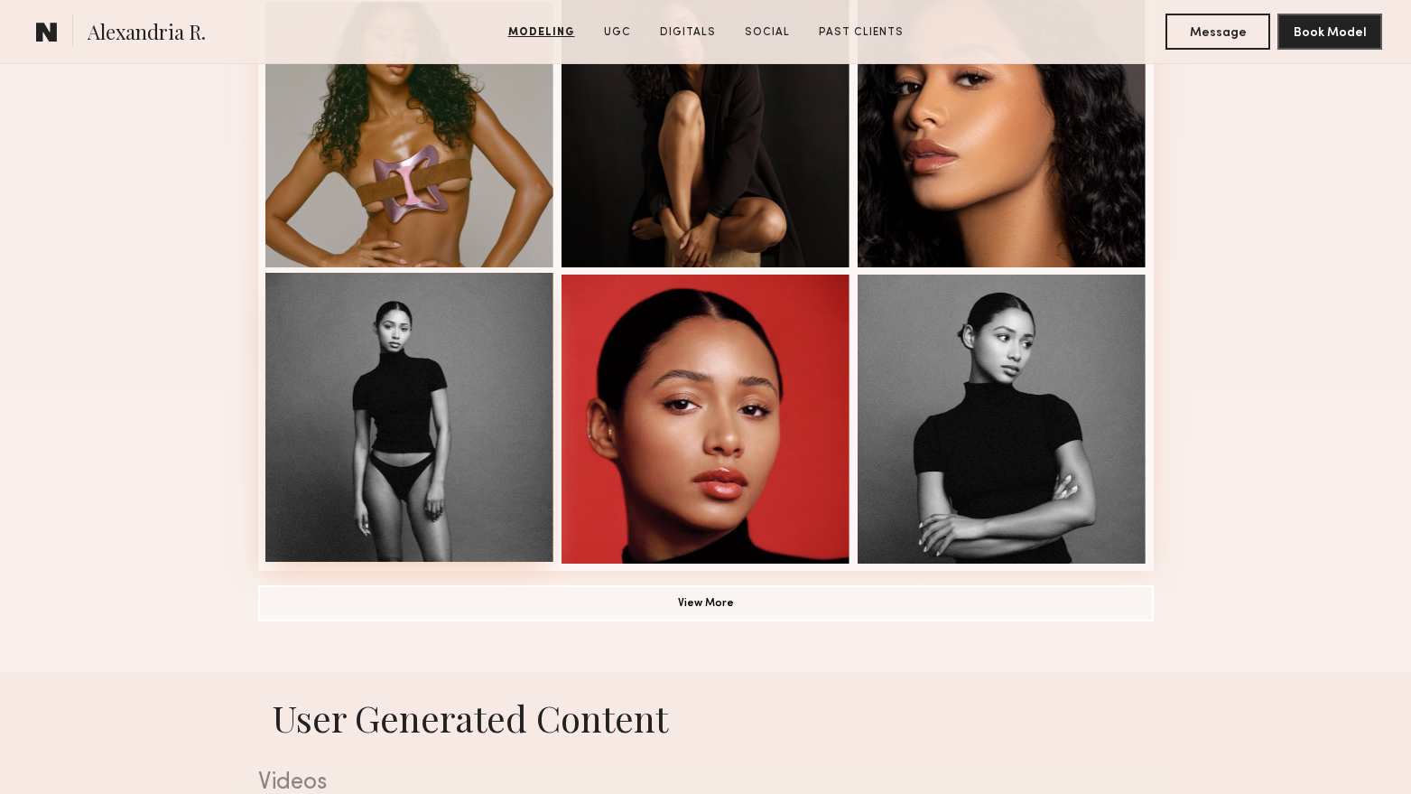
scroll to position [1264, 0]
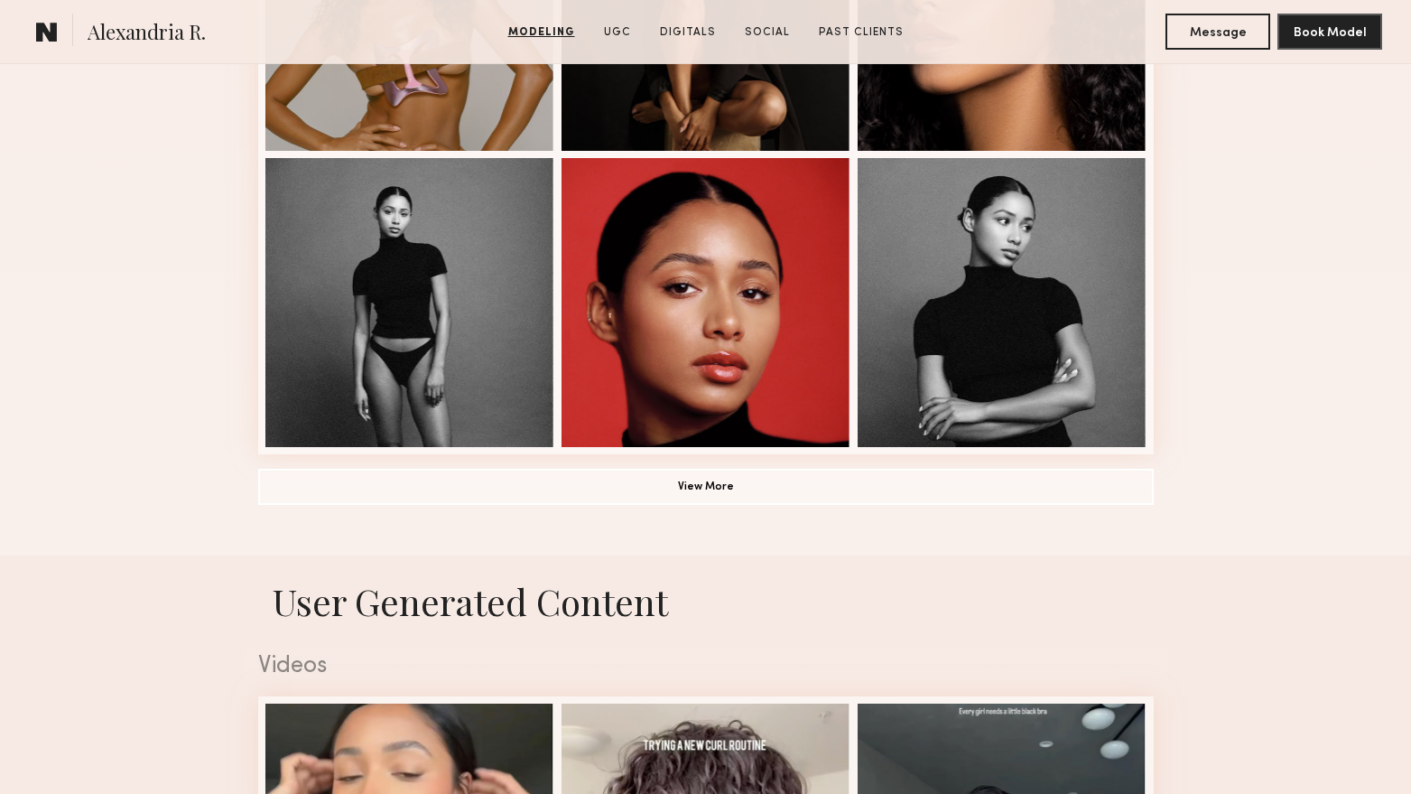
click at [38, 35] on common-icon at bounding box center [47, 31] width 22 height 23
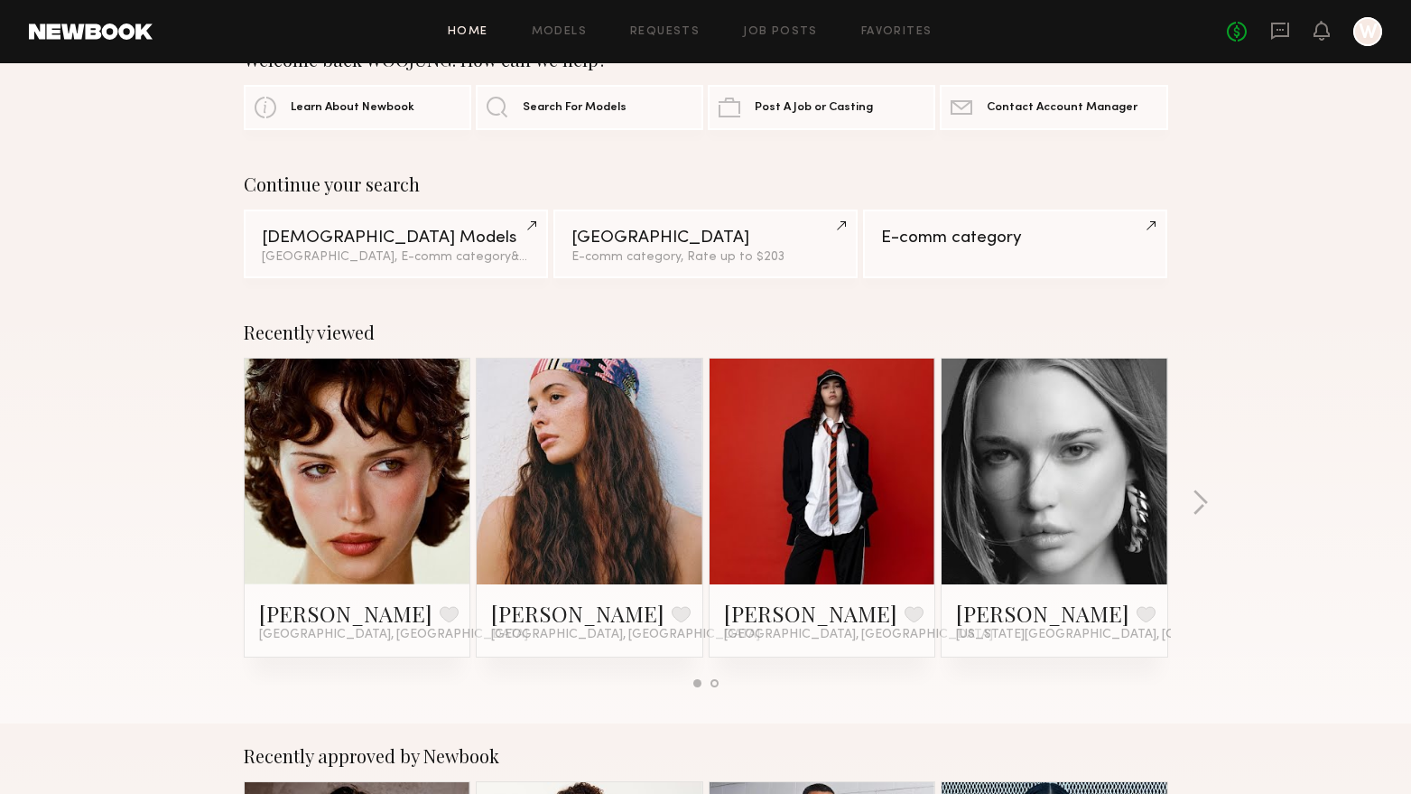
scroll to position [90, 0]
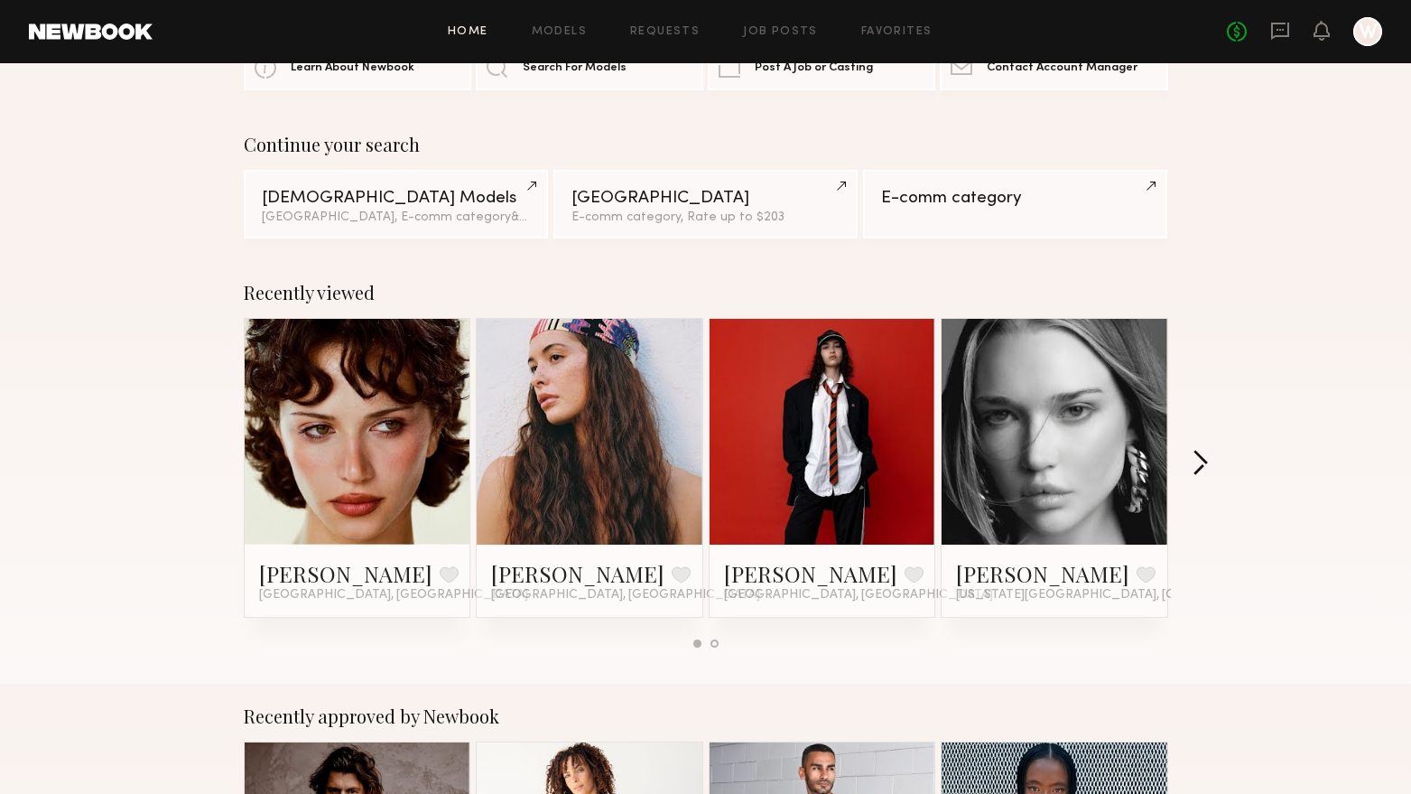
click at [1202, 463] on button "button" at bounding box center [1200, 465] width 17 height 30
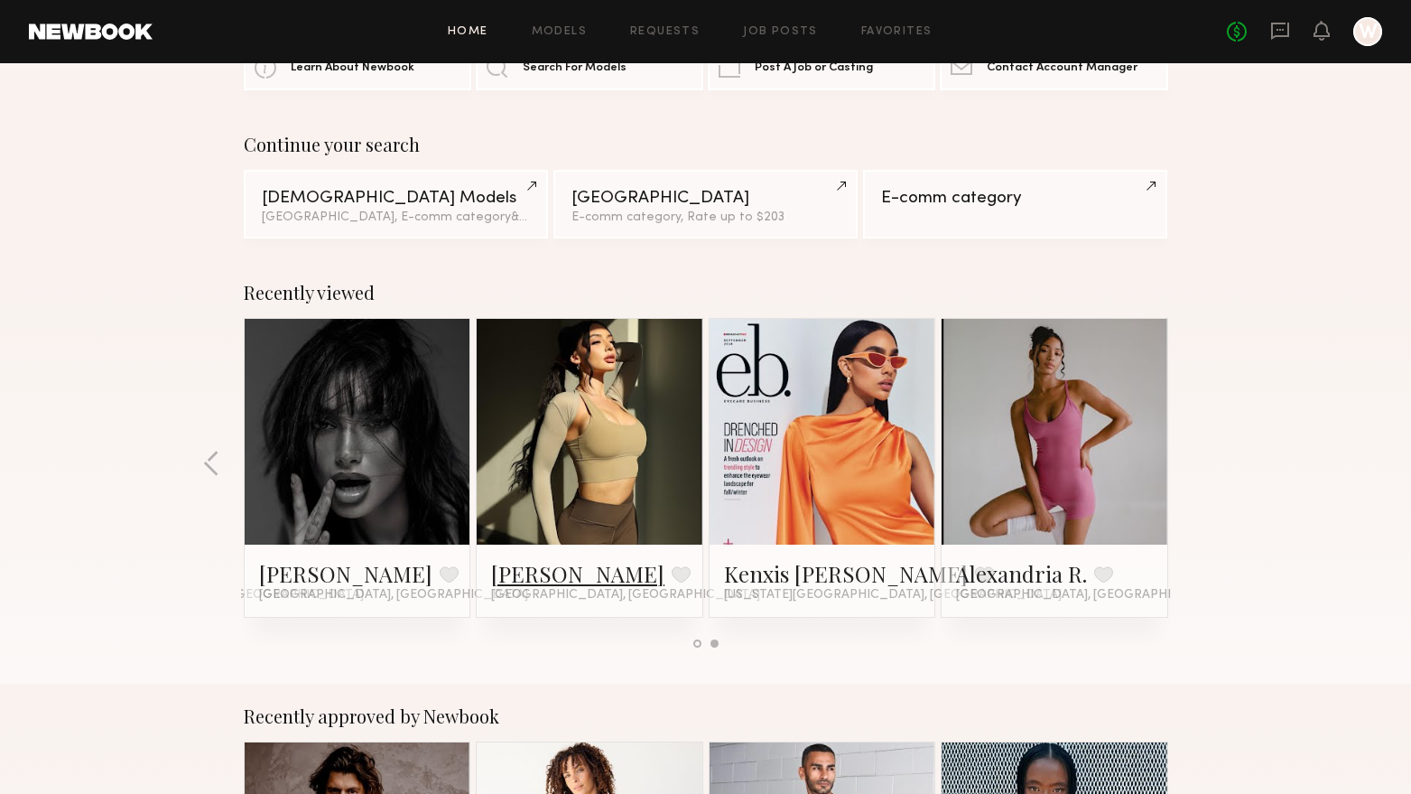
click at [532, 564] on link "[PERSON_NAME]" at bounding box center [577, 573] width 173 height 29
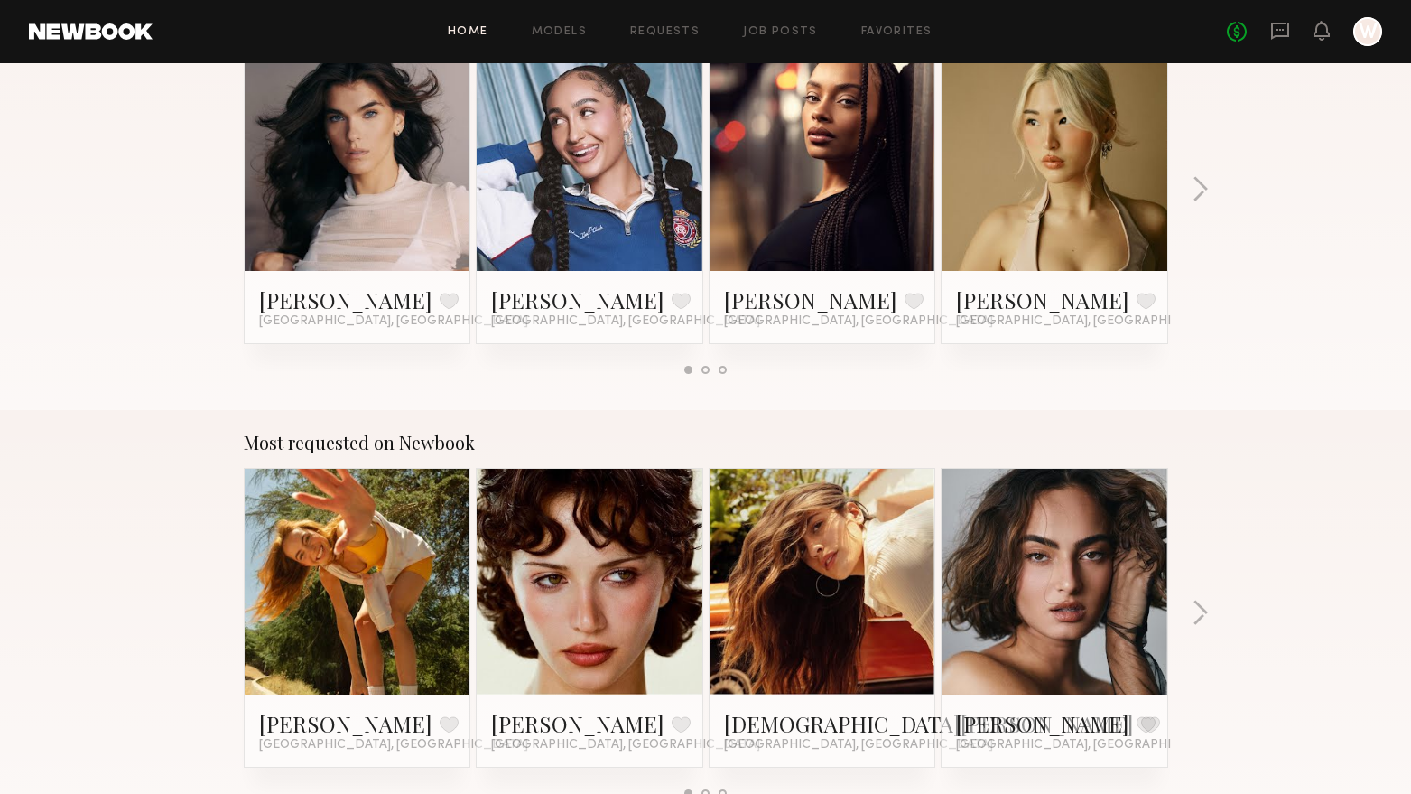
scroll to position [1354, 0]
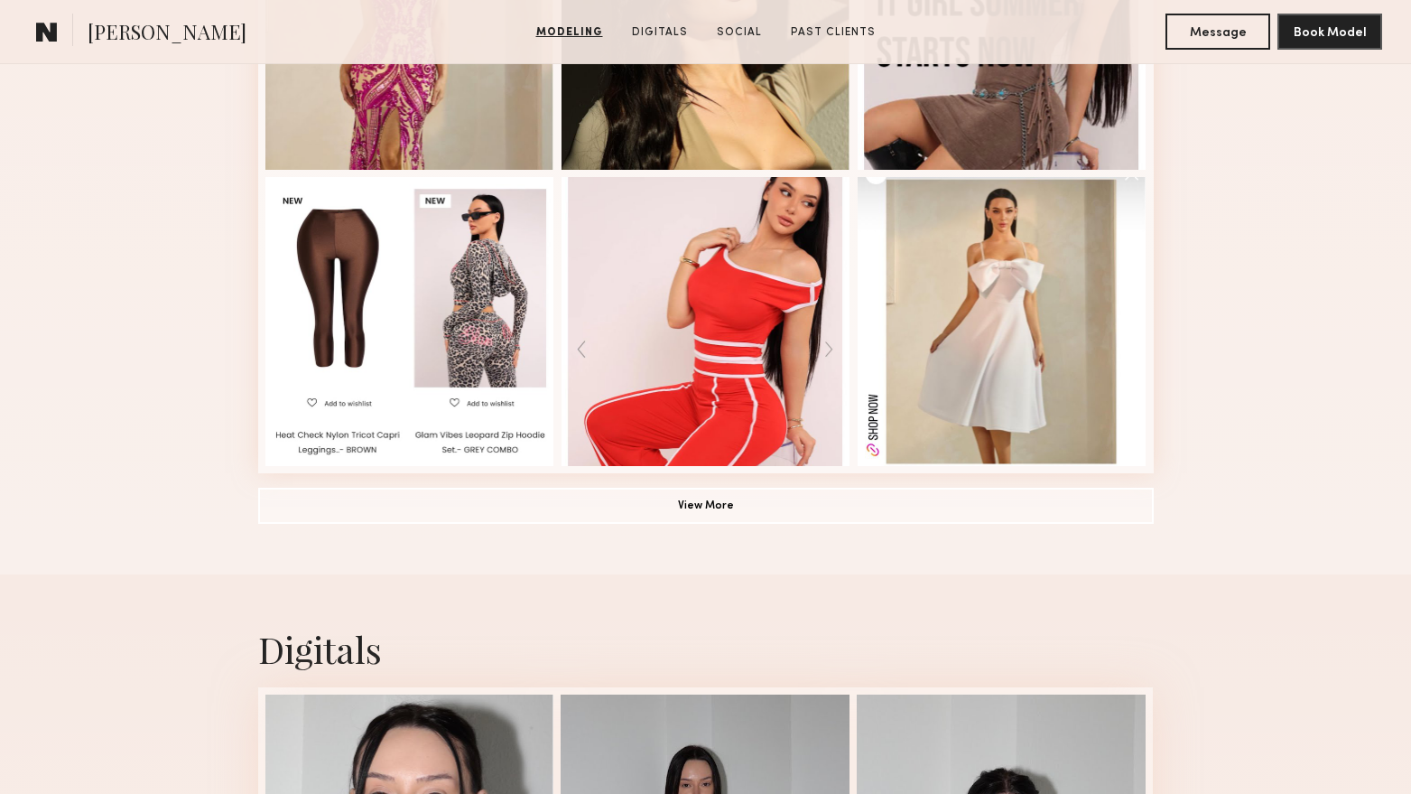
scroll to position [1264, 0]
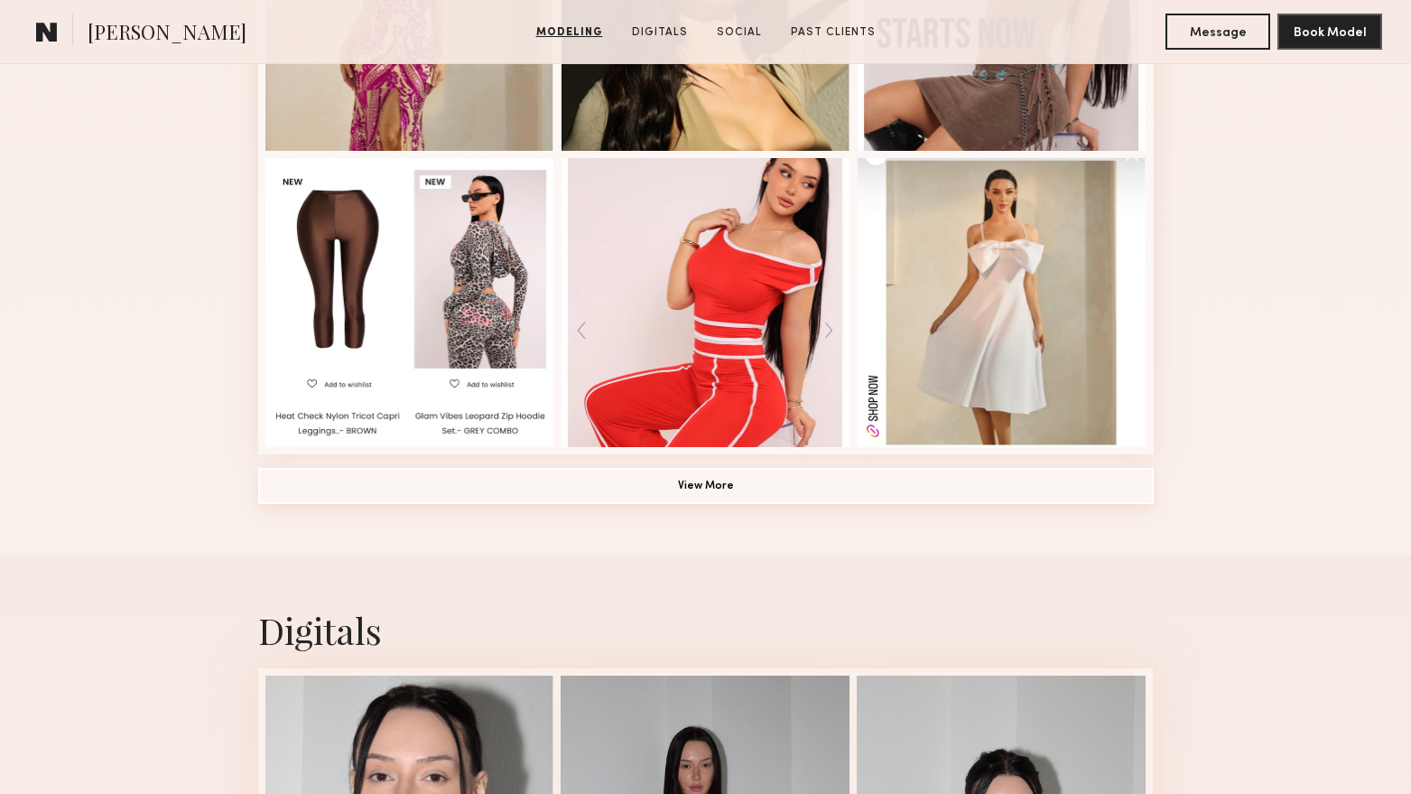
click at [688, 475] on button "View More" at bounding box center [706, 486] width 896 height 36
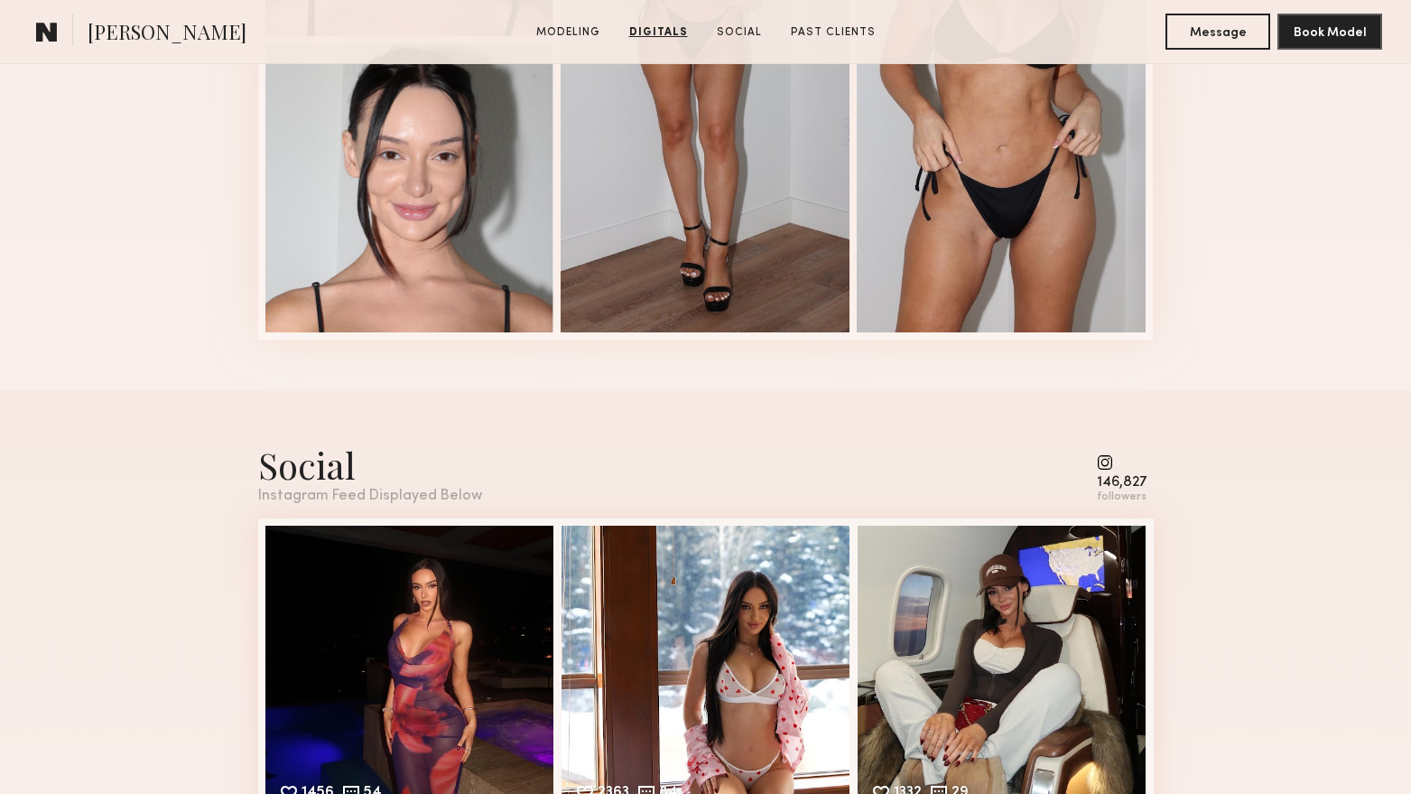
scroll to position [2618, 0]
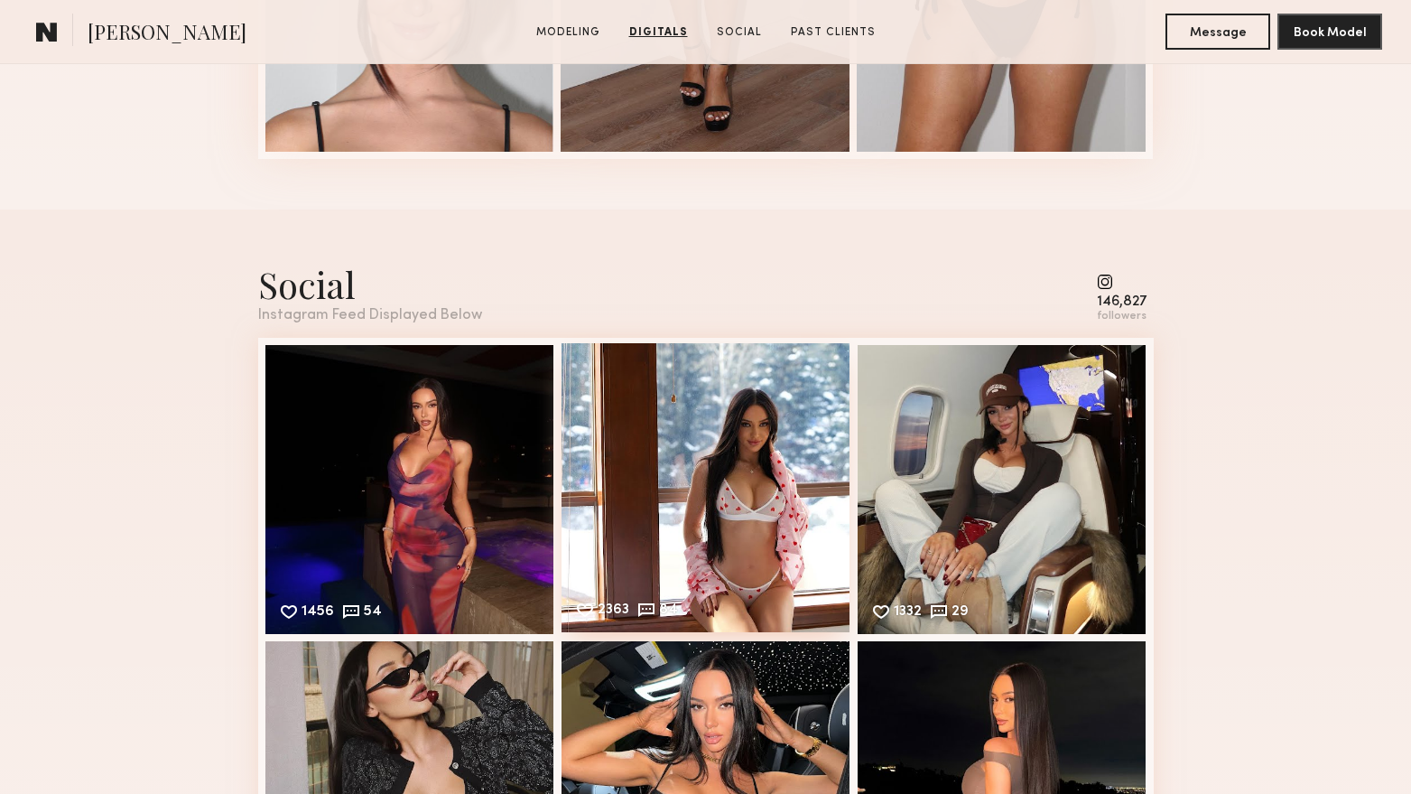
click at [738, 447] on div "2363 84 Likes & comments displayed to show model’s engagement" at bounding box center [706, 487] width 289 height 289
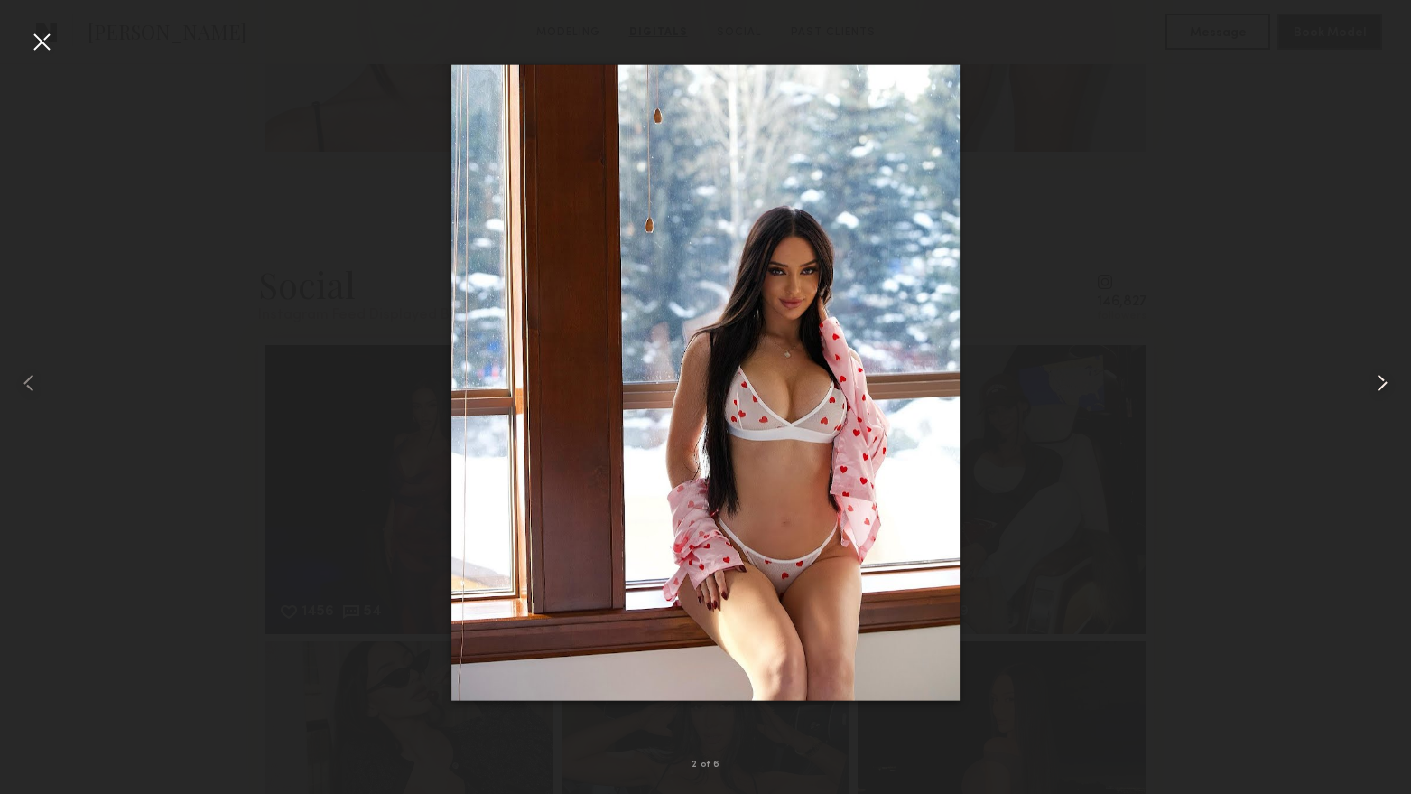
click at [1376, 378] on common-icon at bounding box center [1382, 382] width 29 height 29
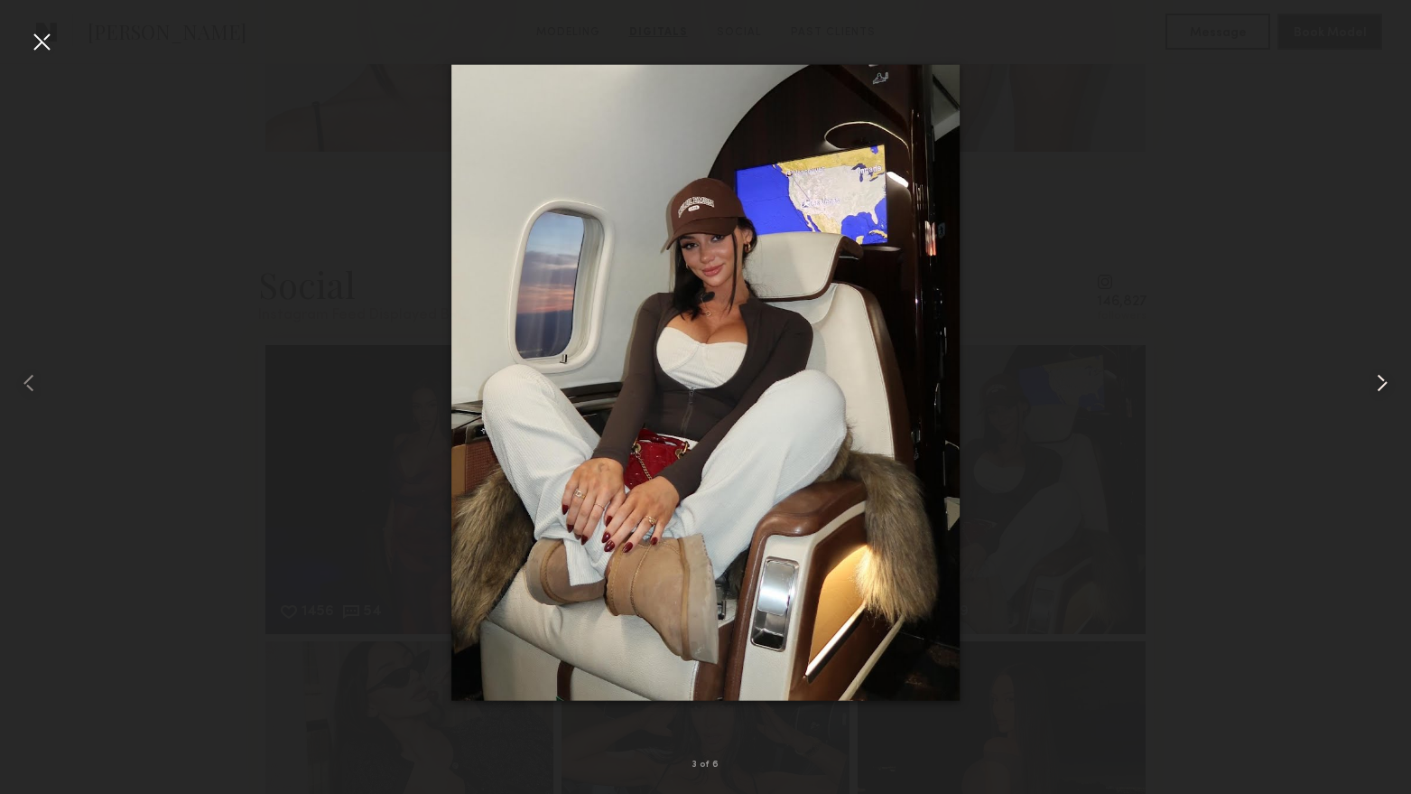
click at [1376, 378] on common-icon at bounding box center [1382, 382] width 29 height 29
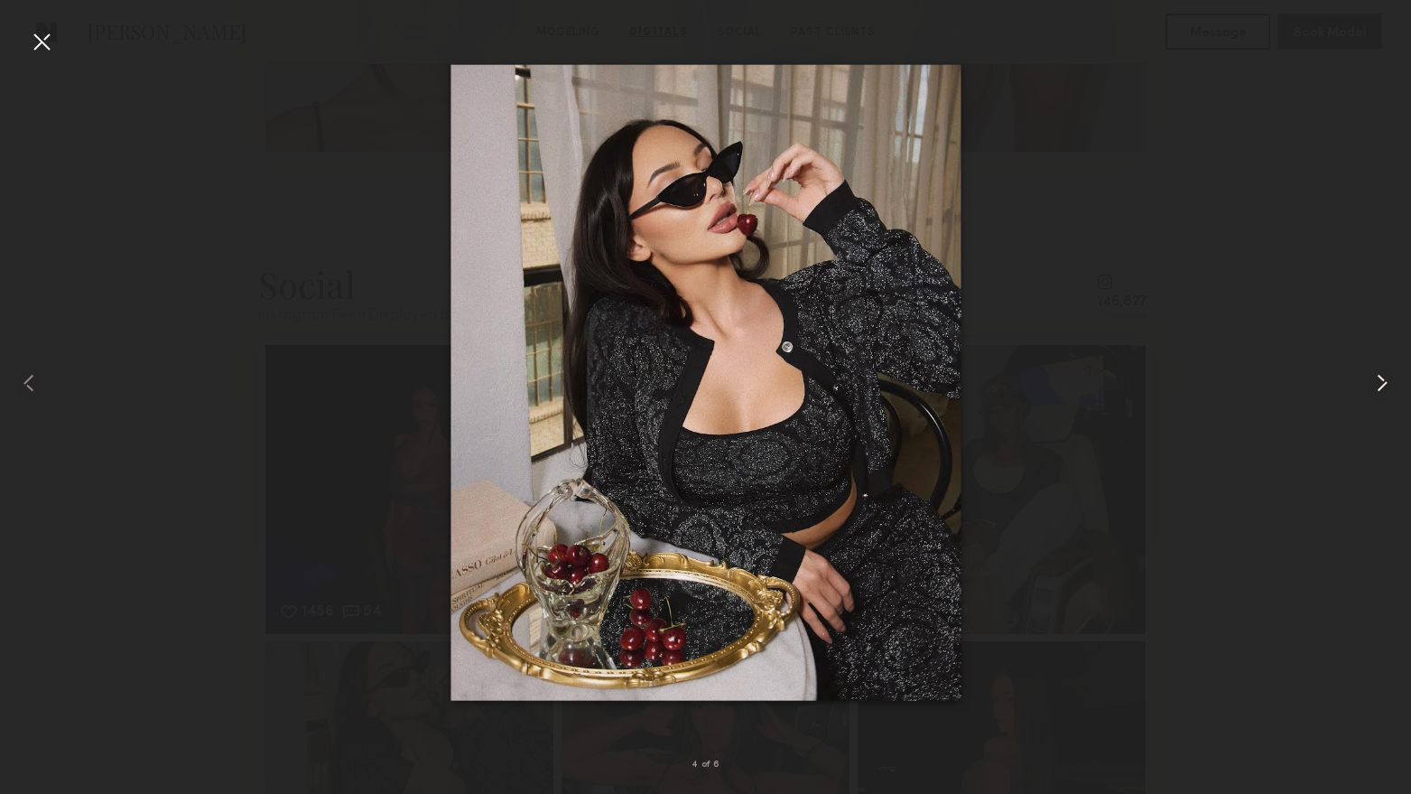
click at [1376, 378] on common-icon at bounding box center [1382, 382] width 29 height 29
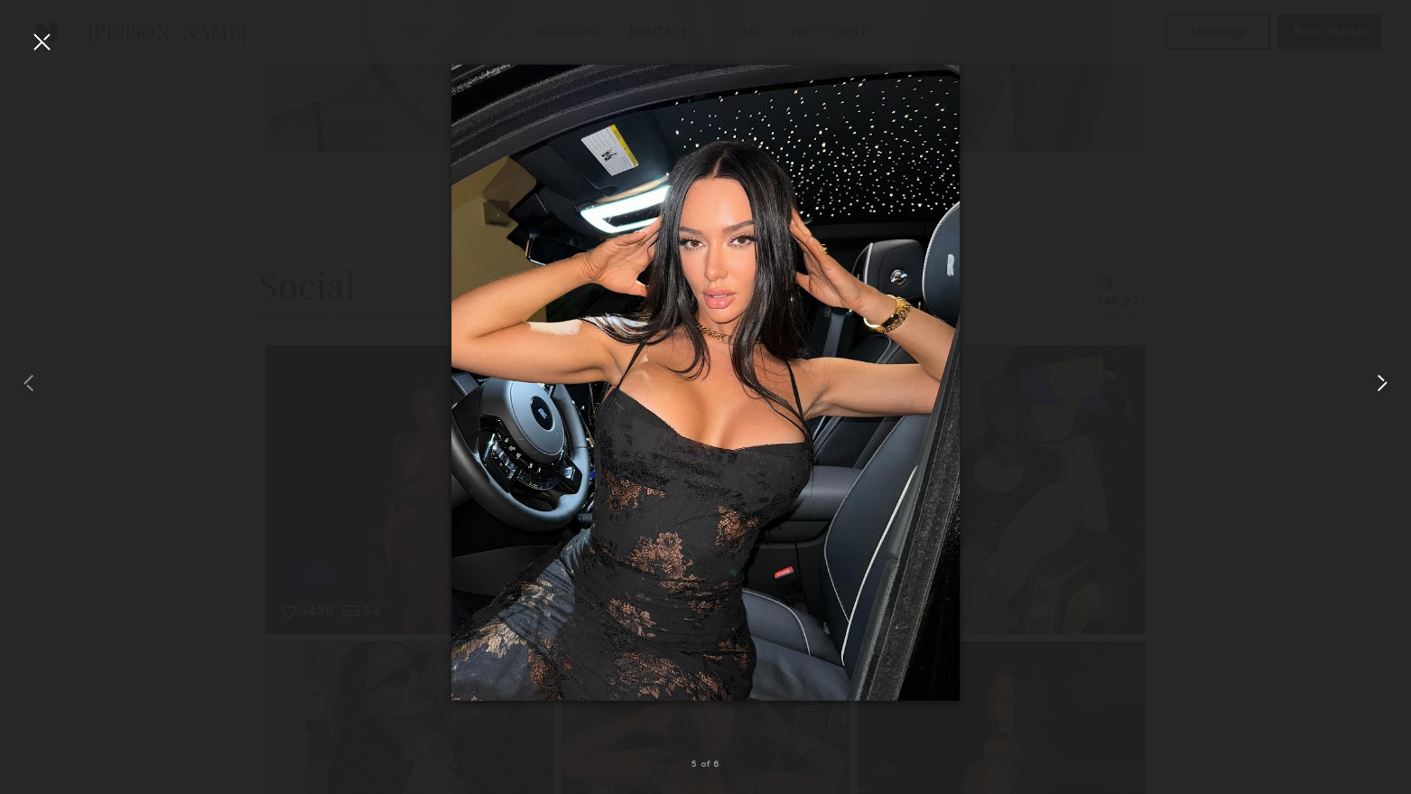
click at [1376, 378] on common-icon at bounding box center [1382, 382] width 29 height 29
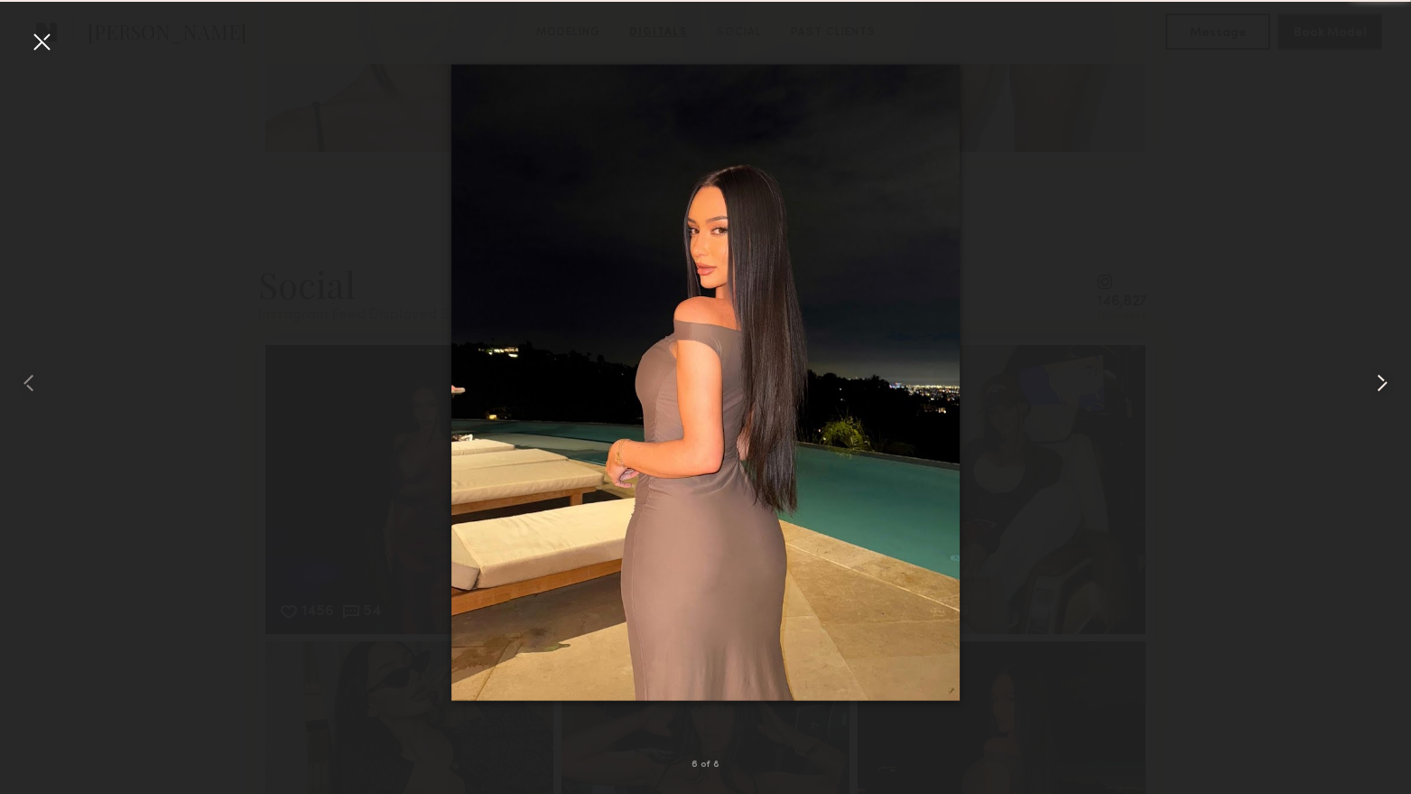
click at [1376, 378] on common-icon at bounding box center [1382, 382] width 29 height 29
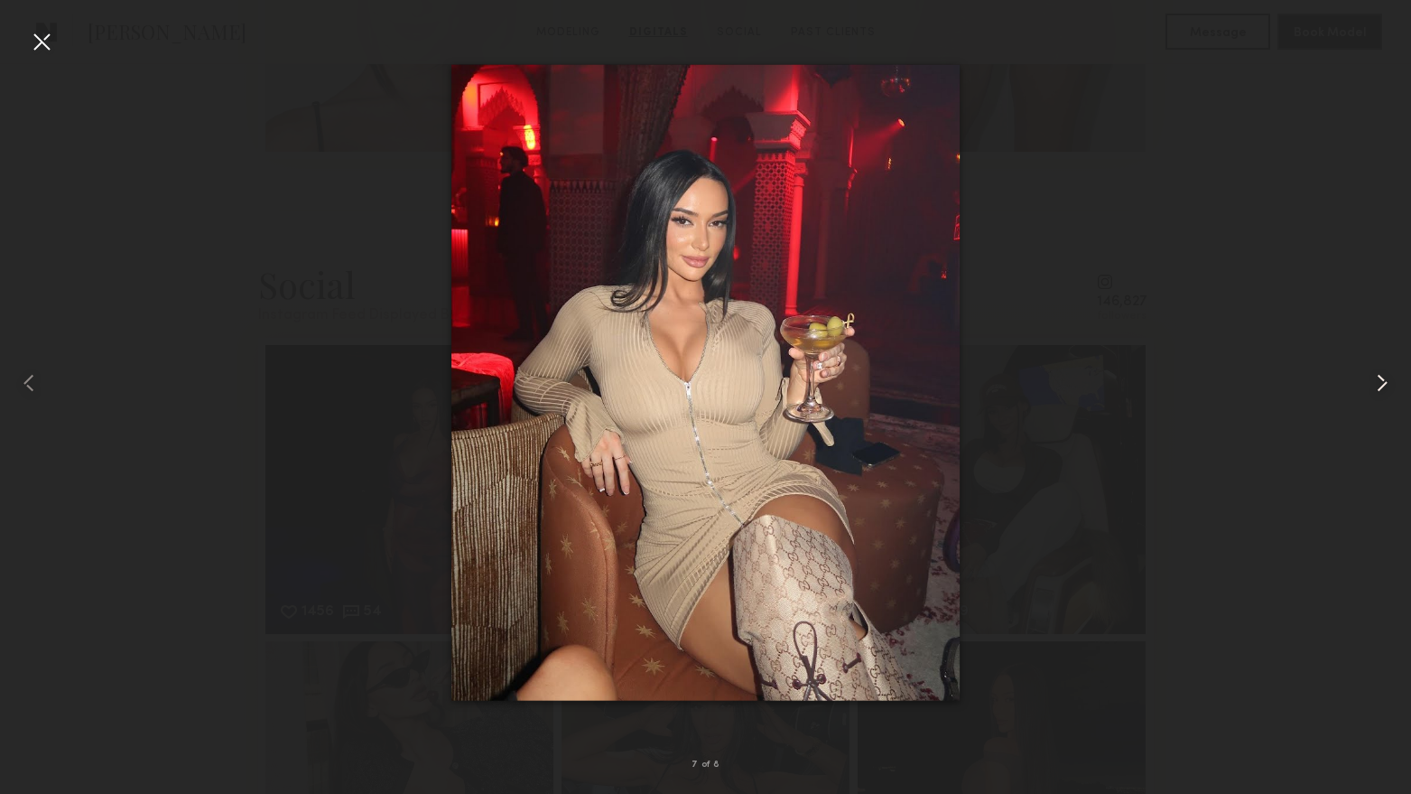
click at [1376, 378] on common-icon at bounding box center [1382, 382] width 29 height 29
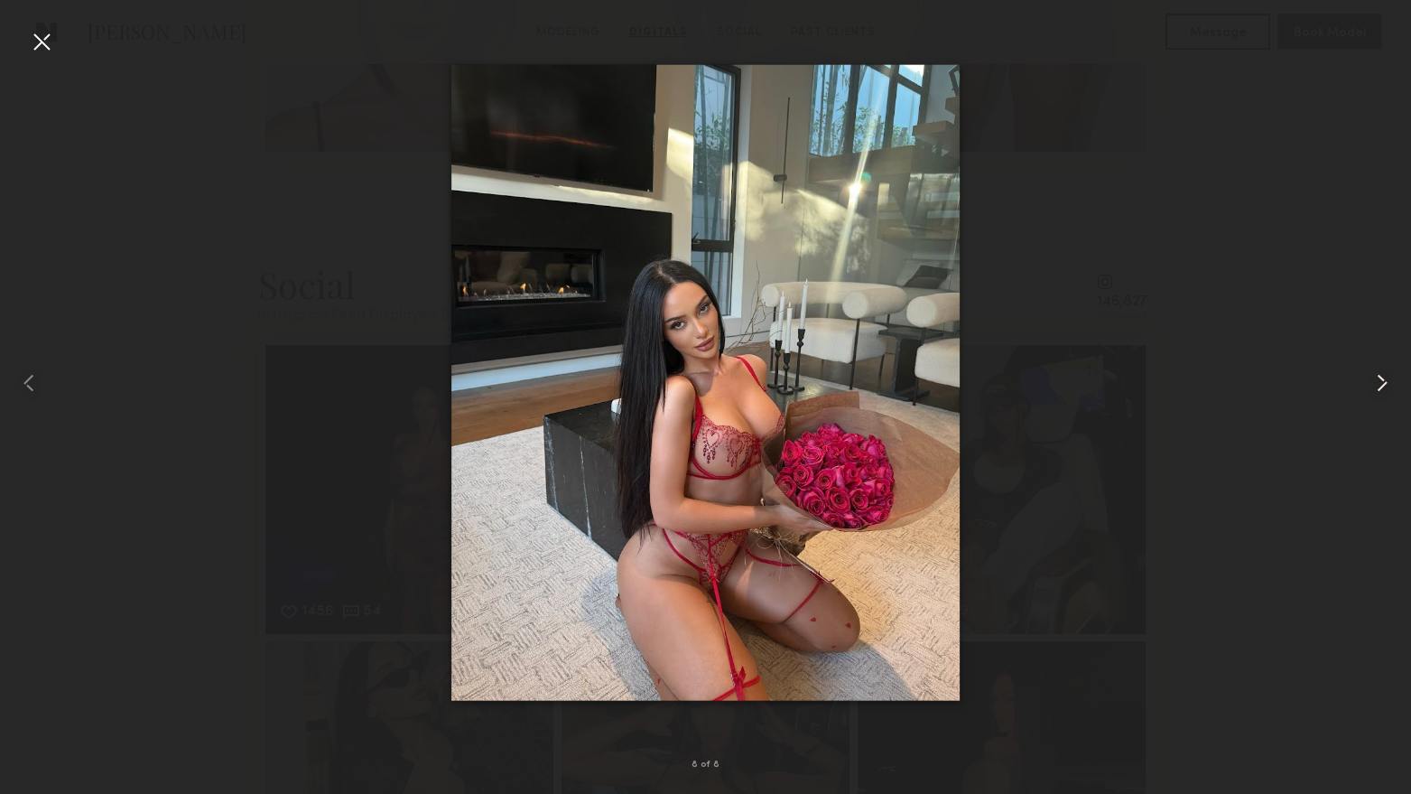
click at [1376, 378] on common-icon at bounding box center [1382, 382] width 29 height 29
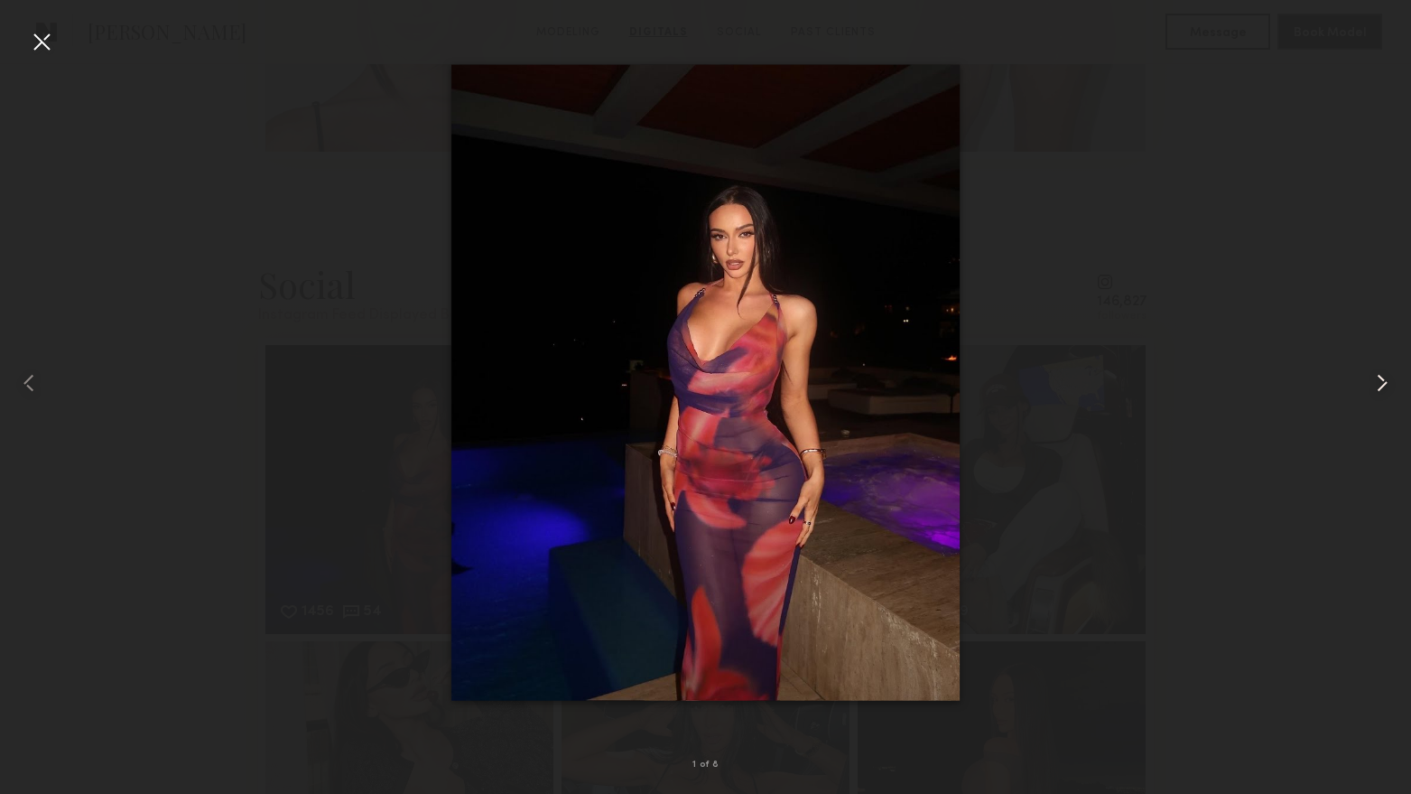
click at [1376, 378] on common-icon at bounding box center [1382, 382] width 29 height 29
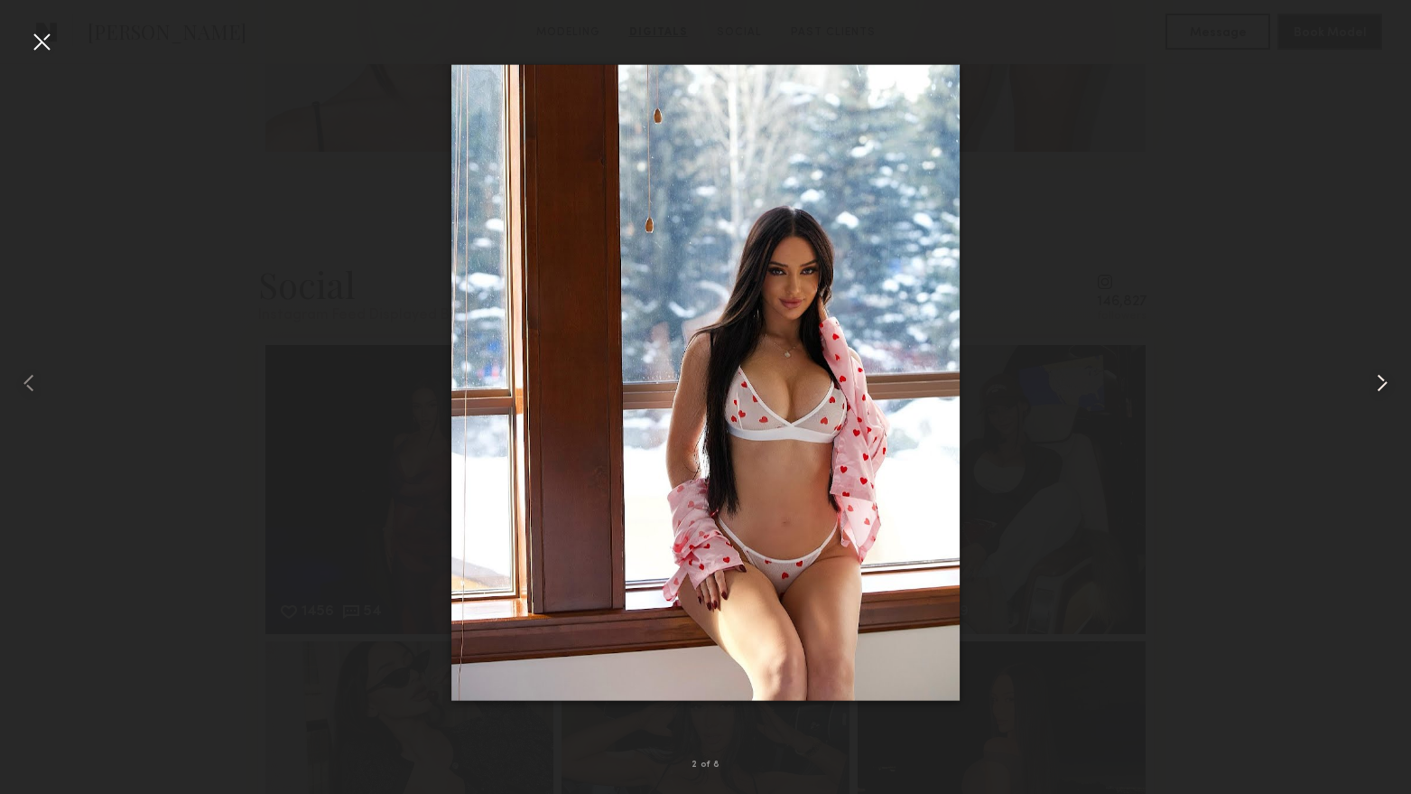
click at [1376, 378] on common-icon at bounding box center [1382, 382] width 29 height 29
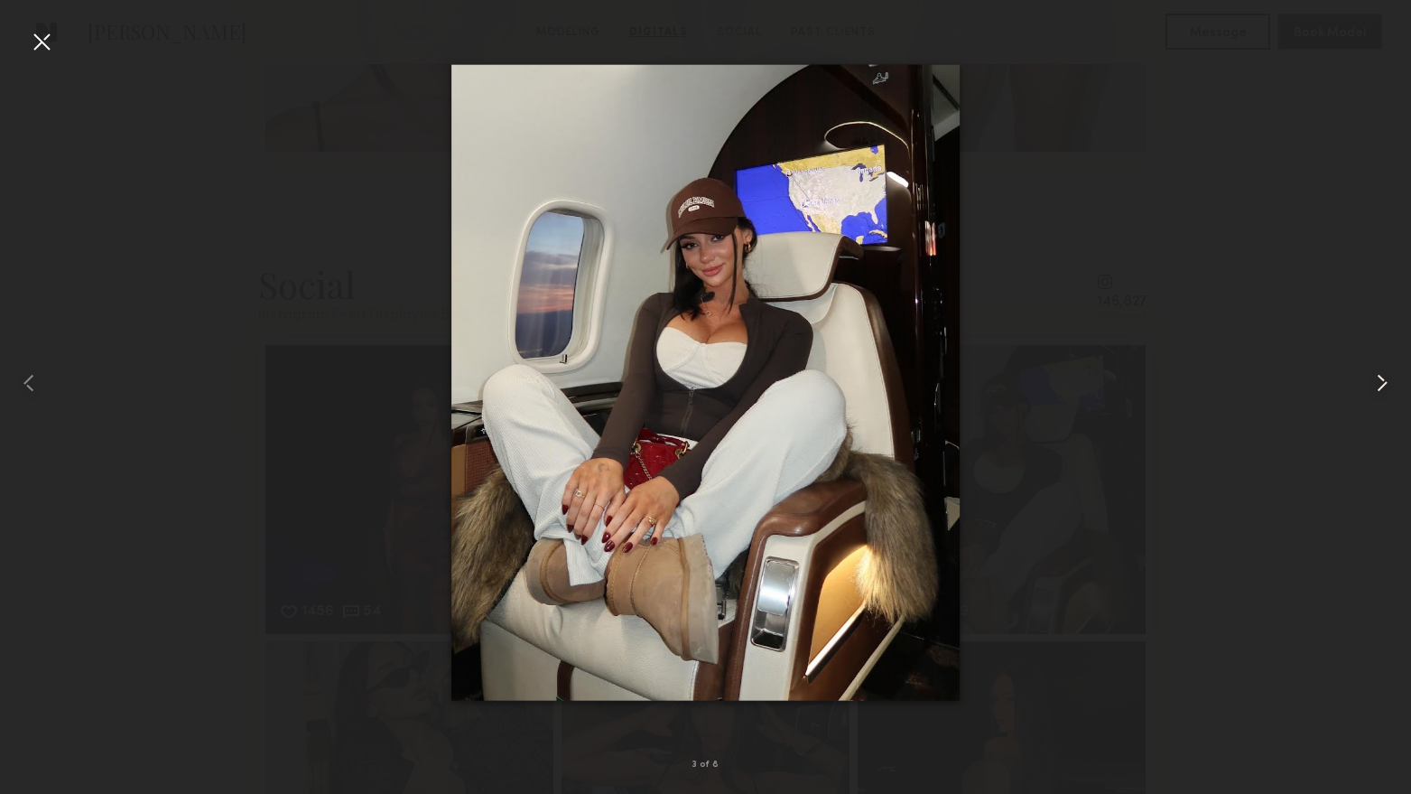
click at [1376, 378] on common-icon at bounding box center [1382, 382] width 29 height 29
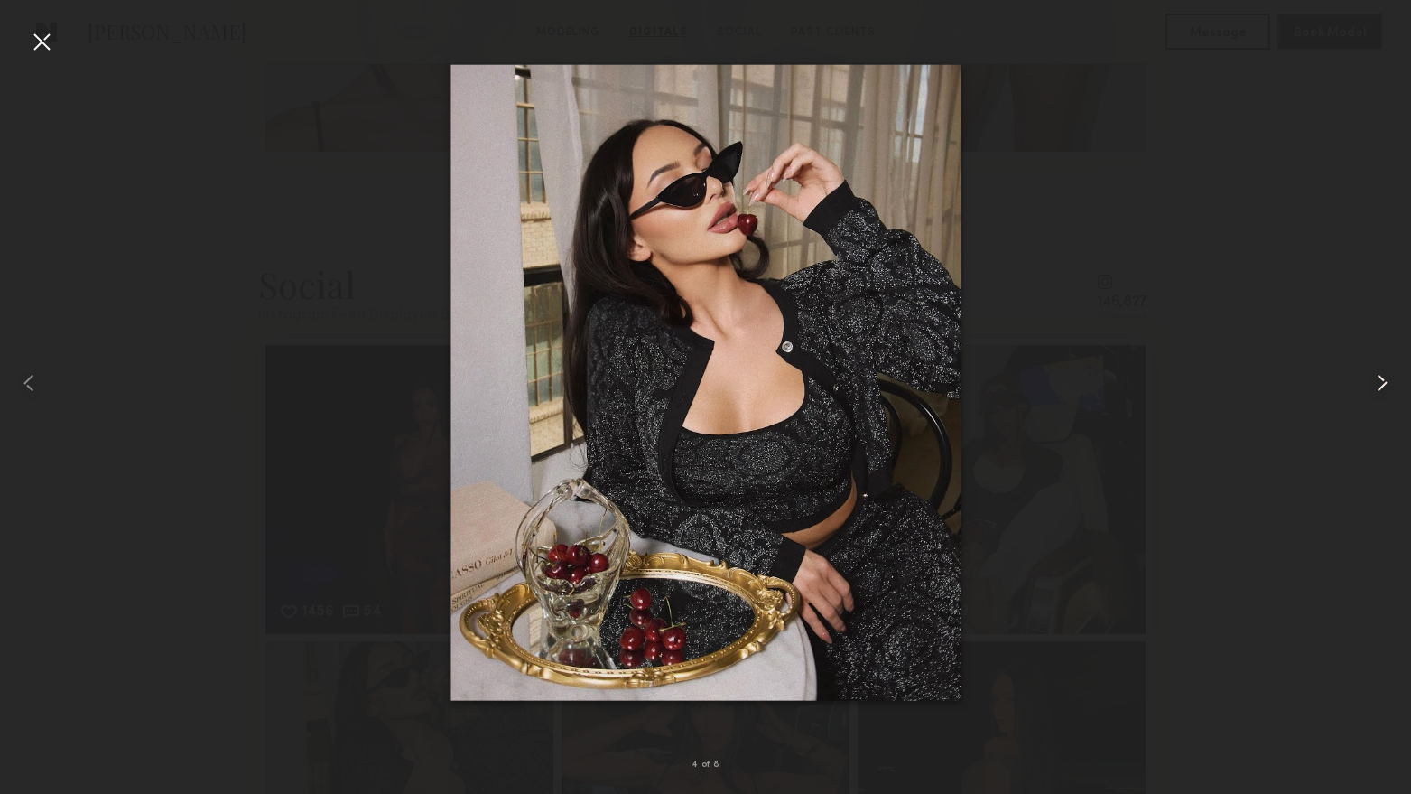
click at [1376, 378] on common-icon at bounding box center [1382, 382] width 29 height 29
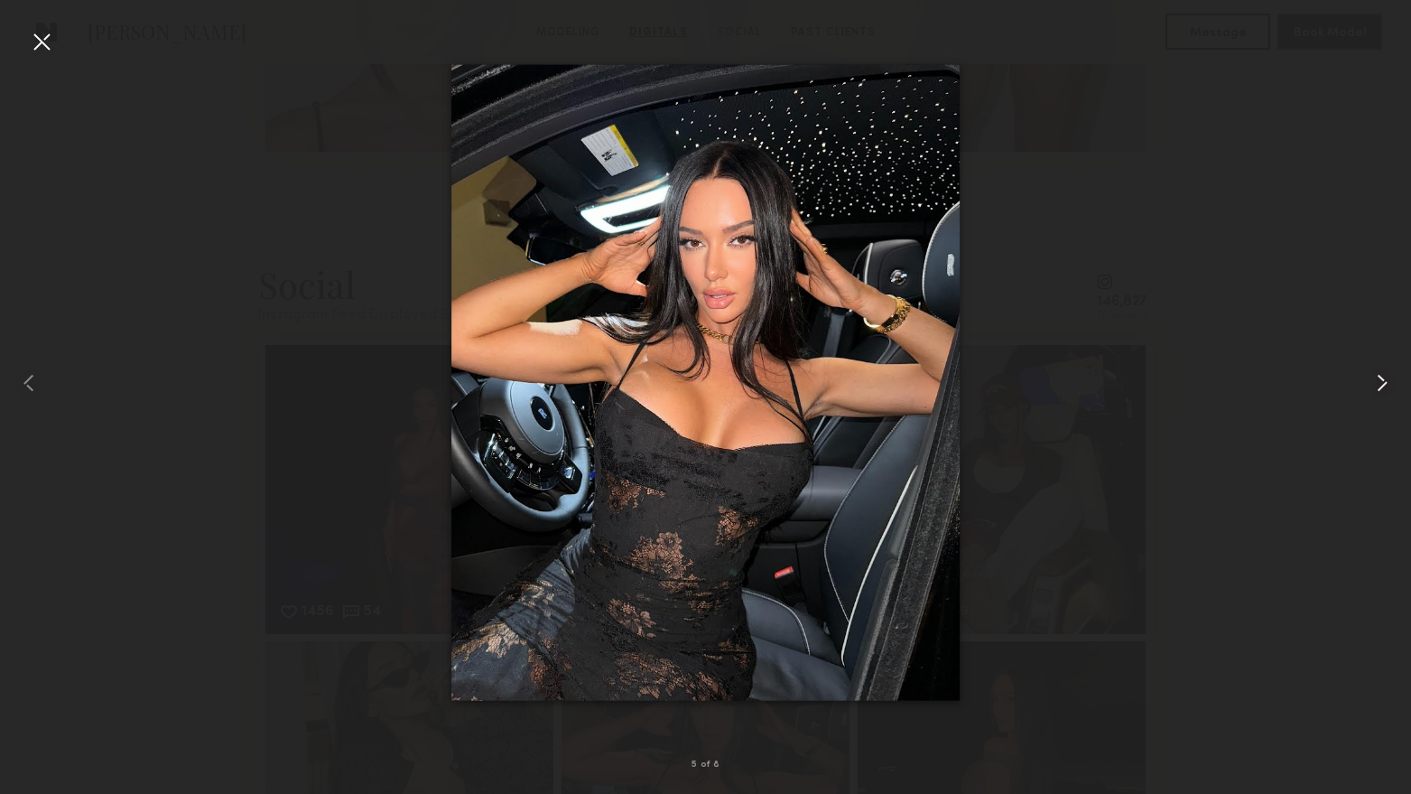
click at [1376, 378] on common-icon at bounding box center [1382, 382] width 29 height 29
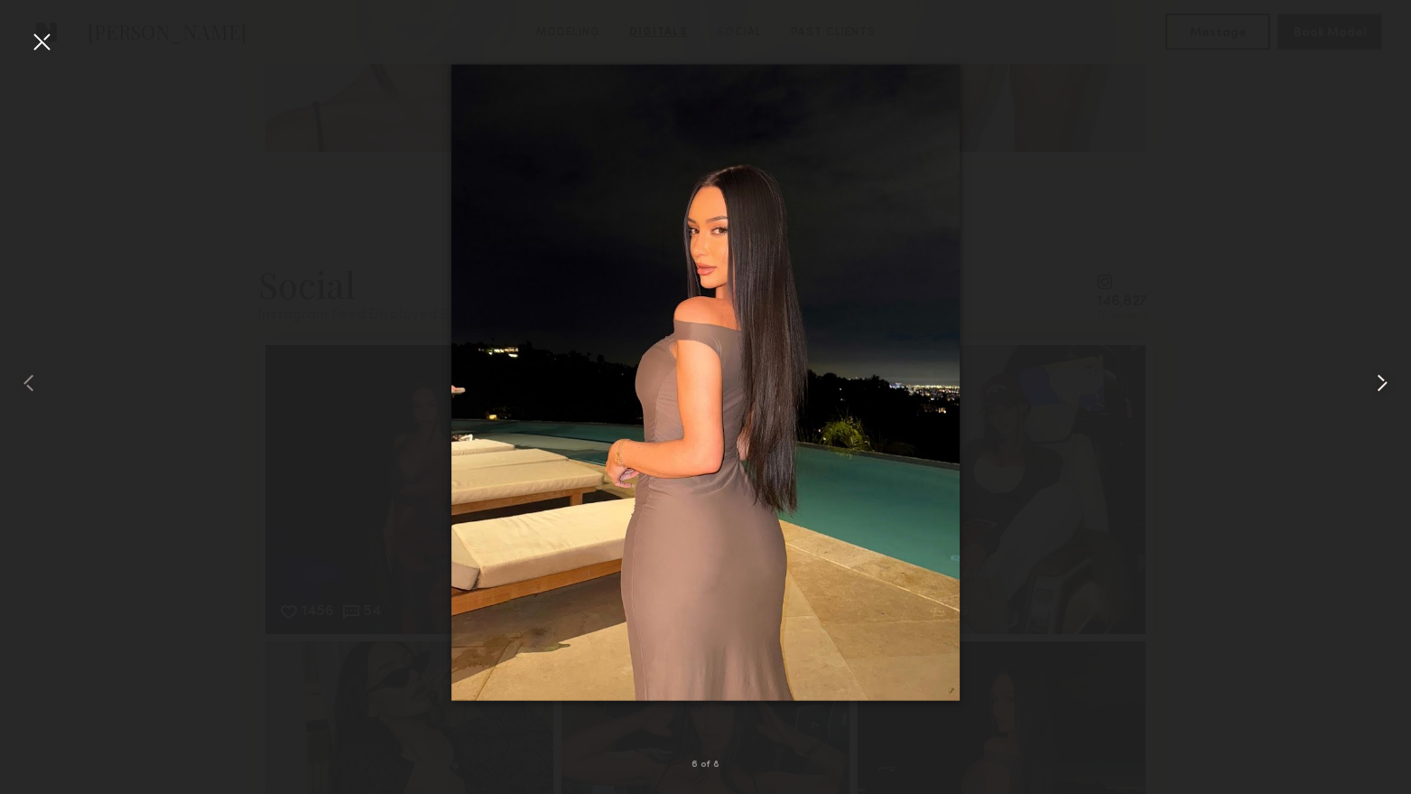
click at [1376, 378] on common-icon at bounding box center [1382, 382] width 29 height 29
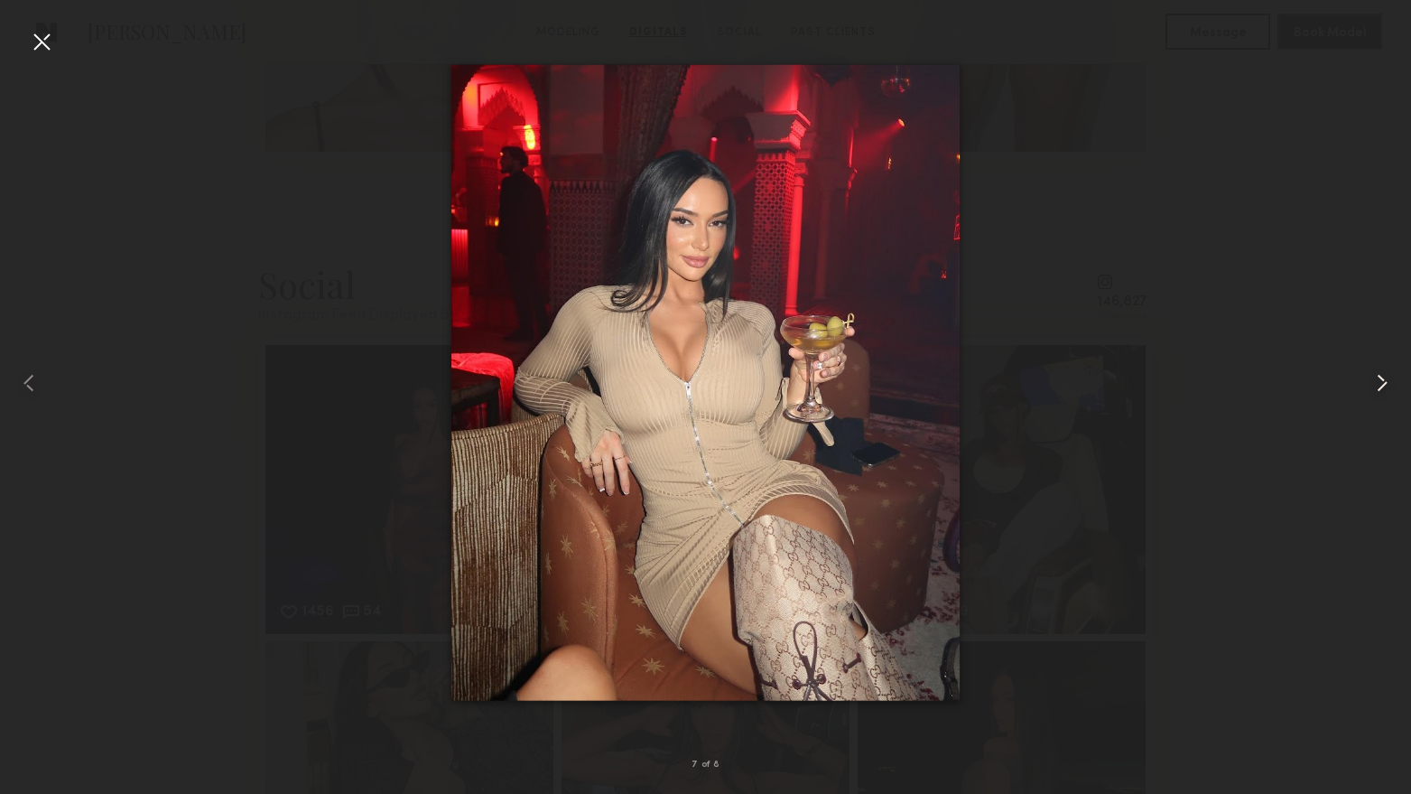
click at [1376, 378] on common-icon at bounding box center [1382, 382] width 29 height 29
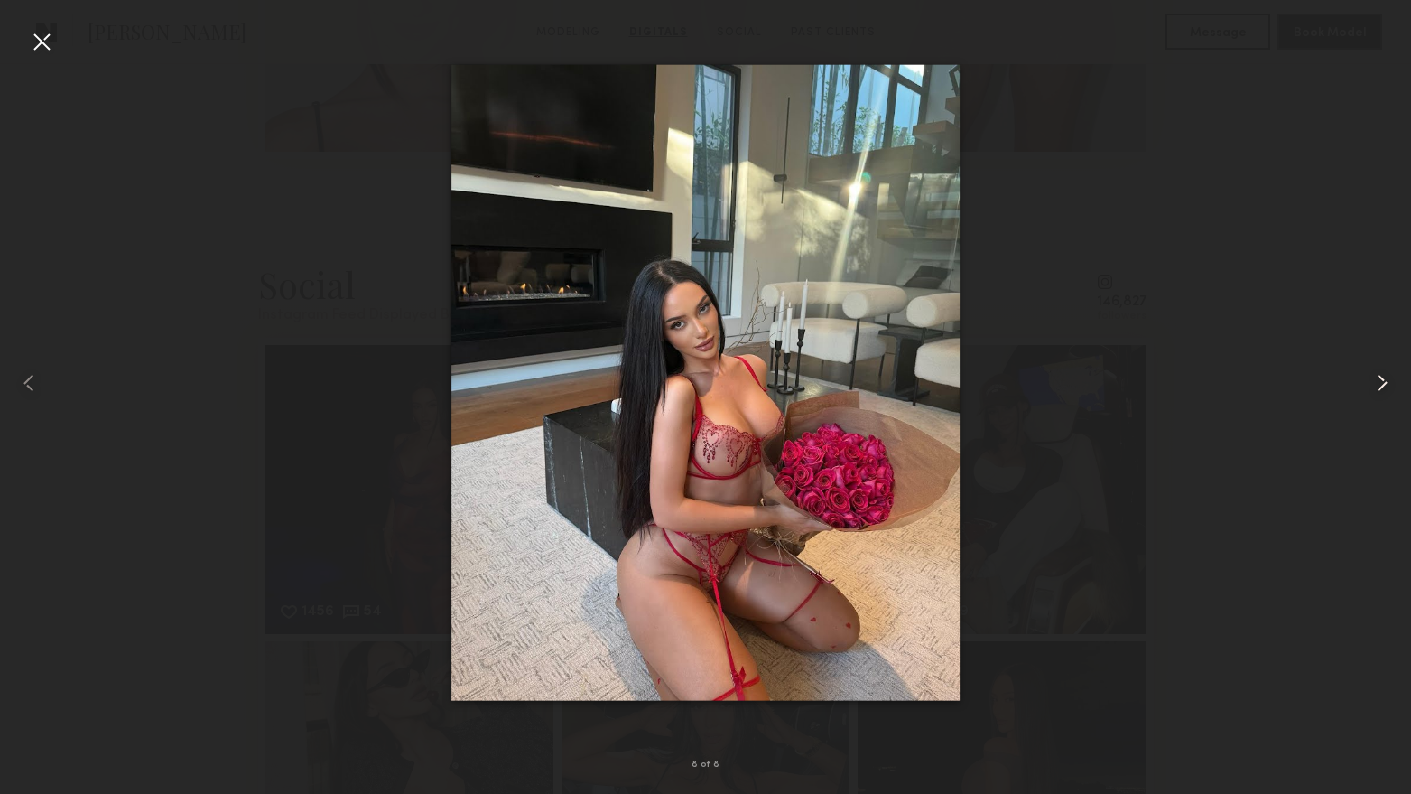
click at [1376, 378] on common-icon at bounding box center [1382, 382] width 29 height 29
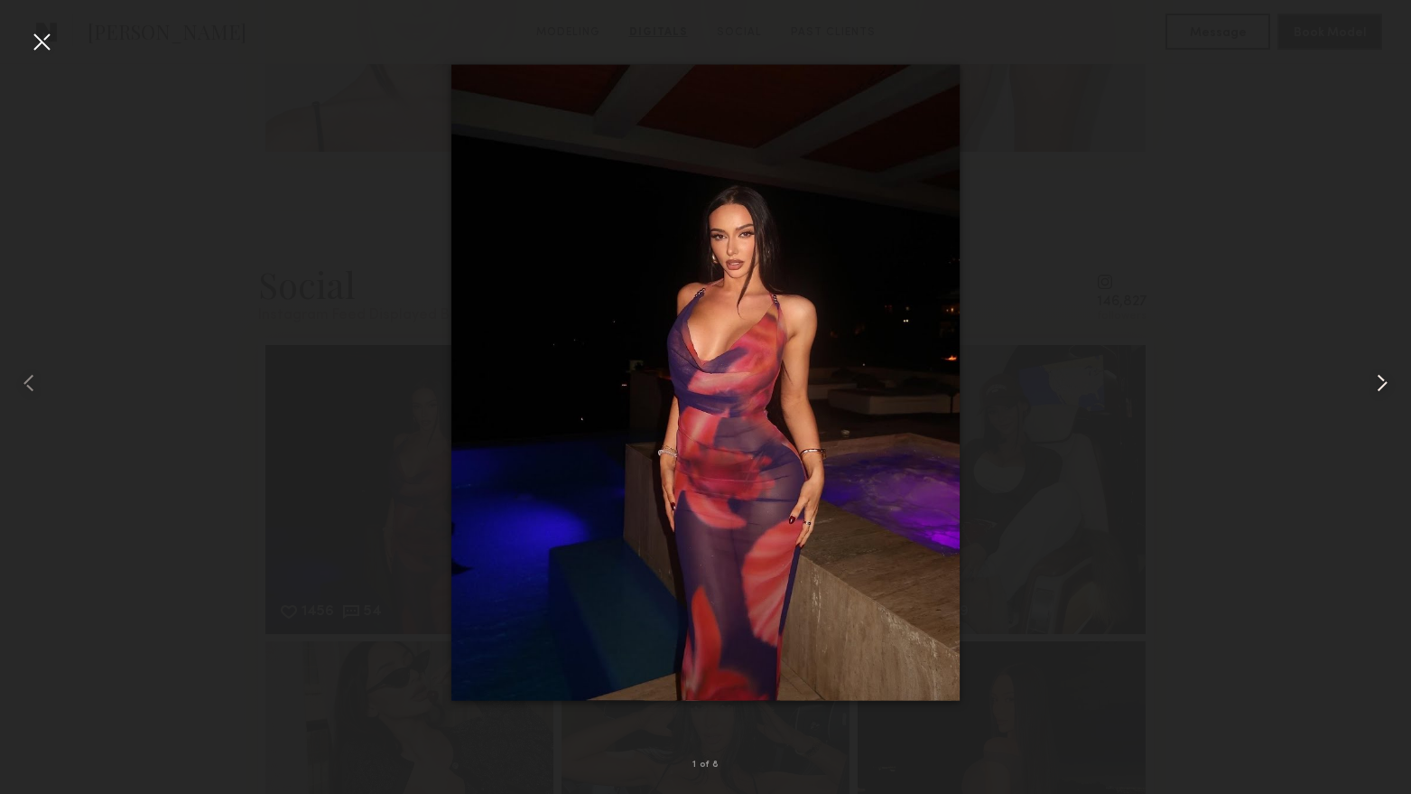
click at [1376, 378] on common-icon at bounding box center [1382, 382] width 29 height 29
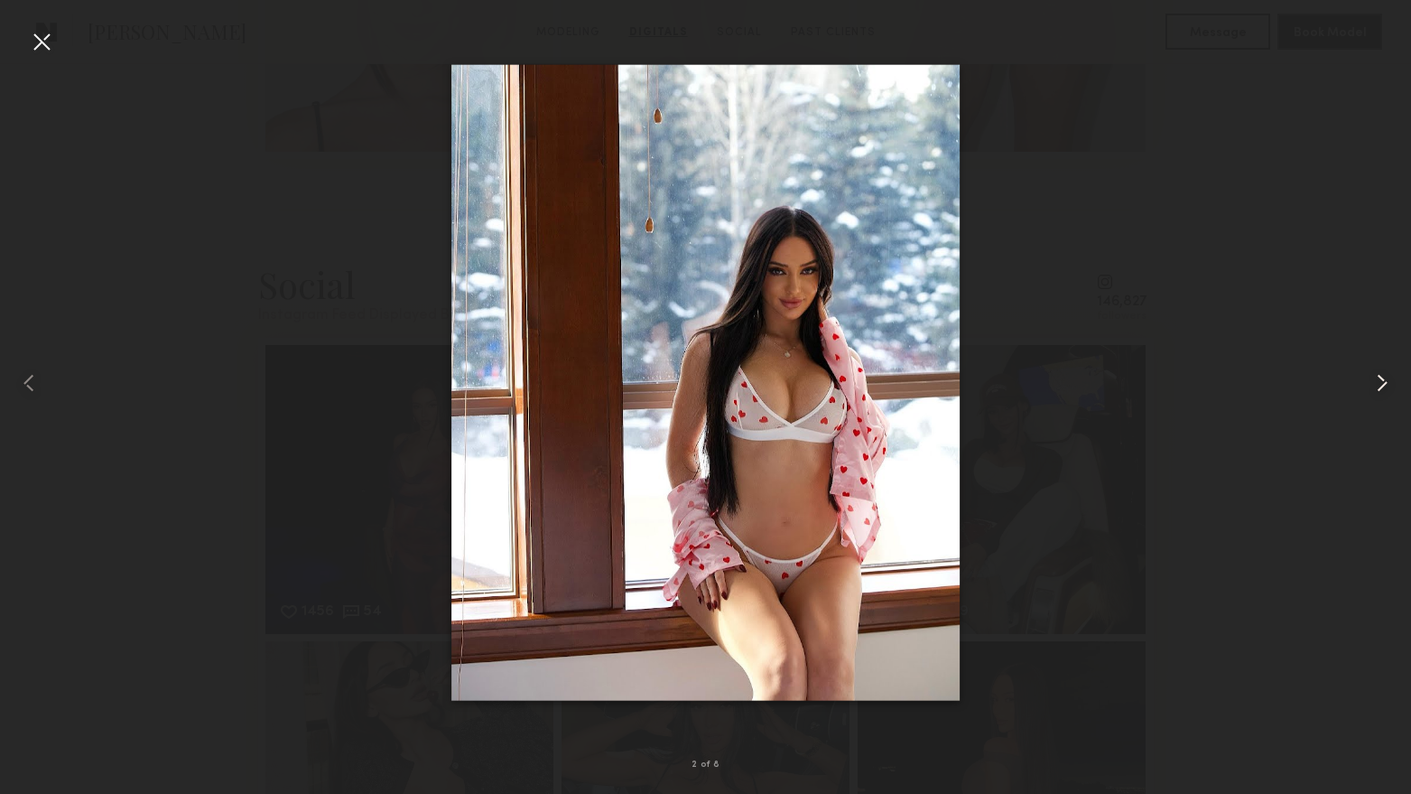
click at [1376, 378] on common-icon at bounding box center [1382, 382] width 29 height 29
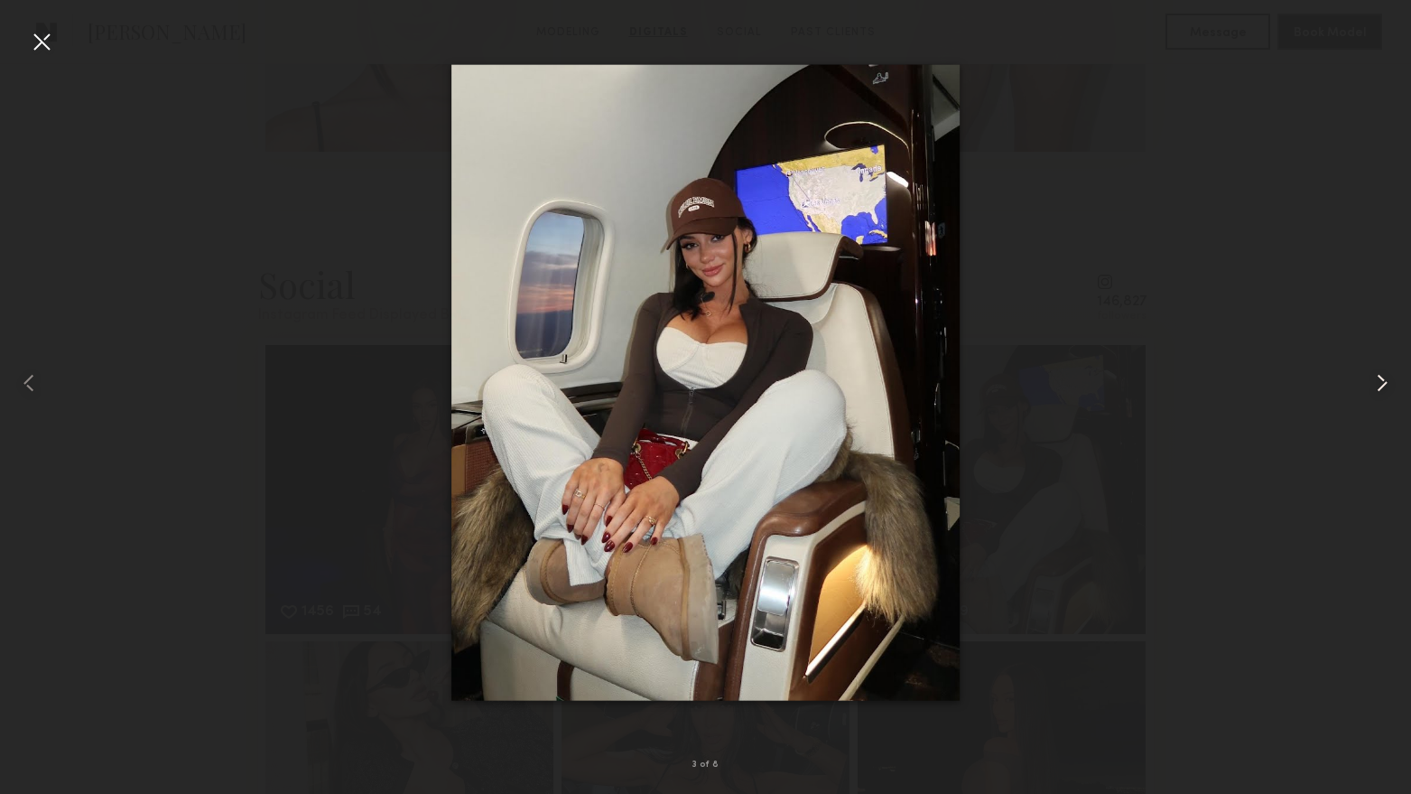
click at [1376, 378] on common-icon at bounding box center [1382, 382] width 29 height 29
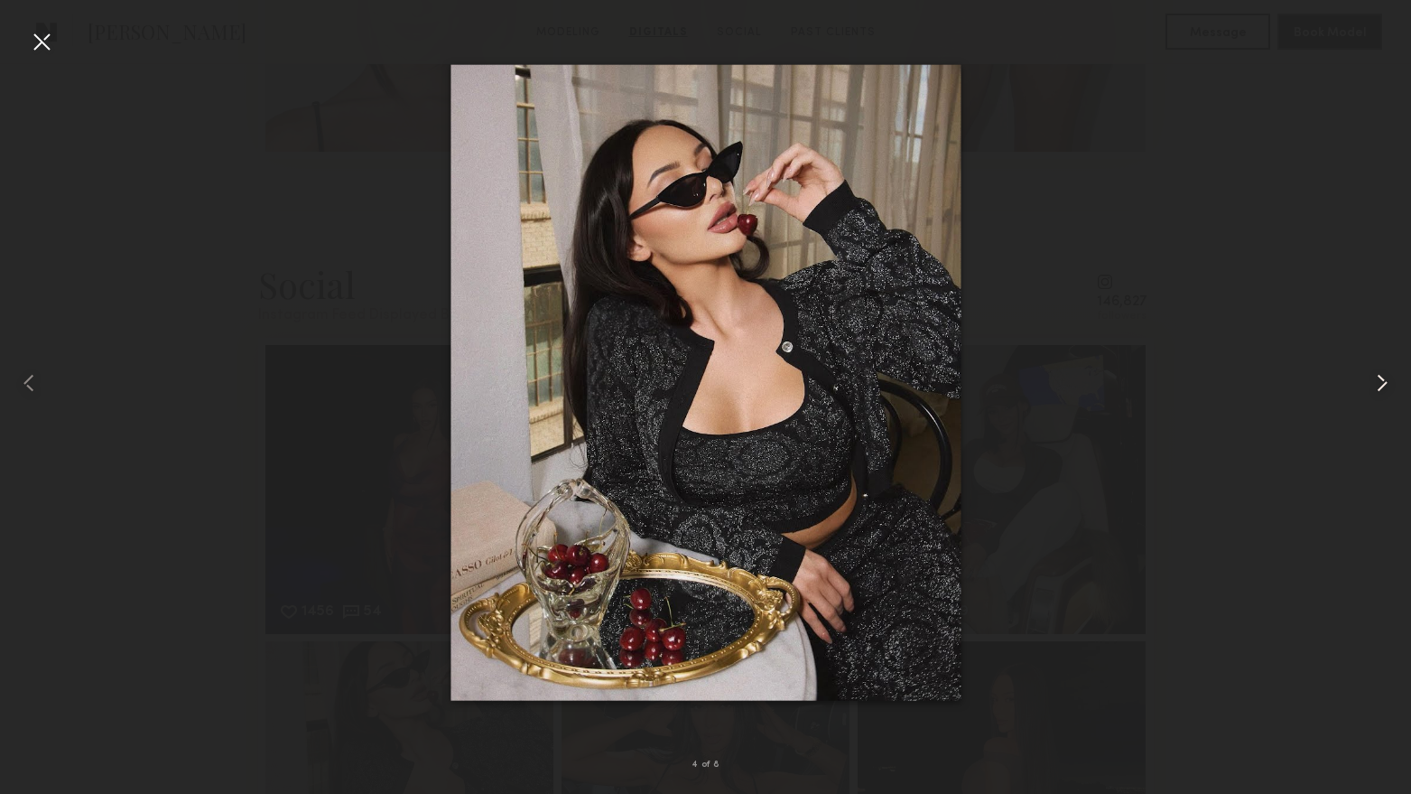
click at [1376, 378] on common-icon at bounding box center [1382, 382] width 29 height 29
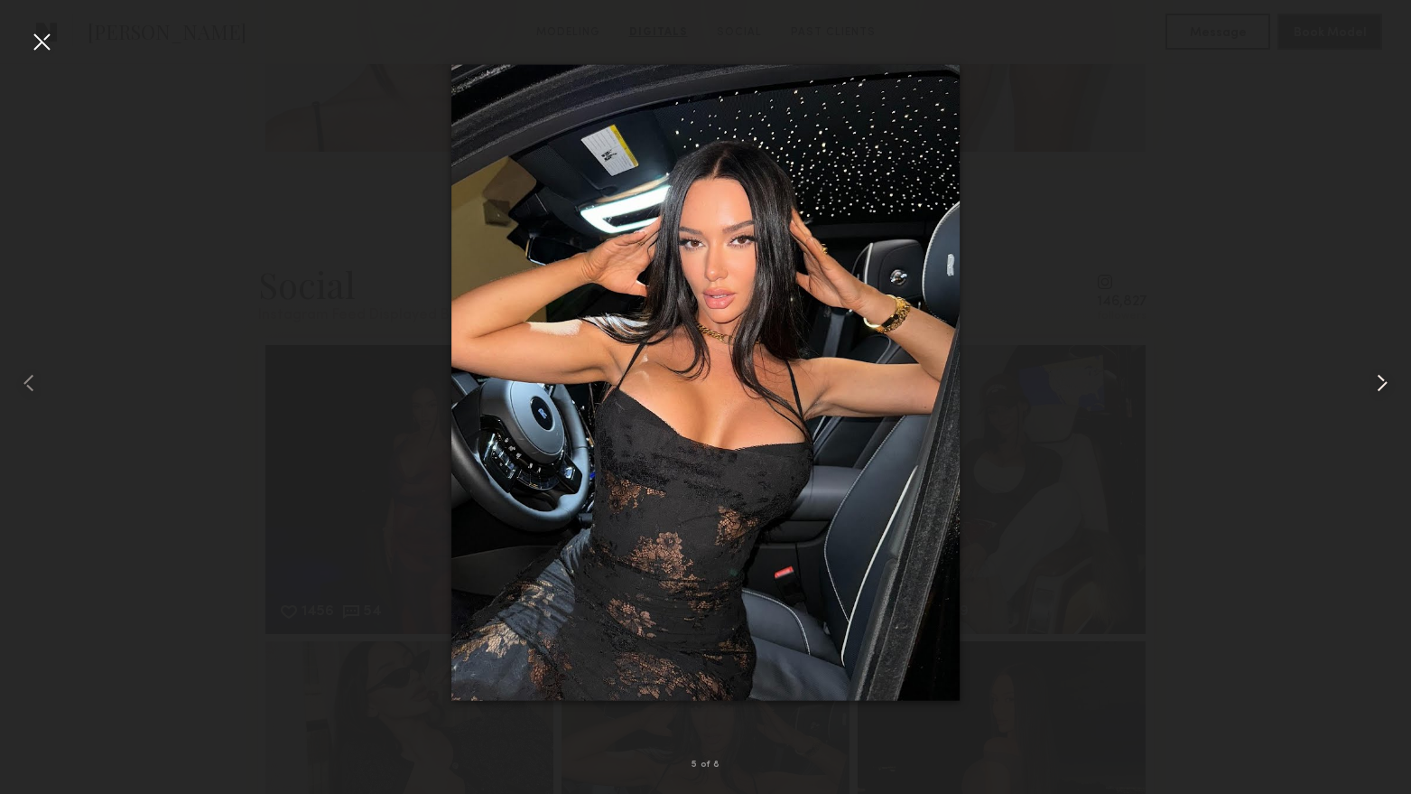
click at [1376, 378] on common-icon at bounding box center [1382, 382] width 29 height 29
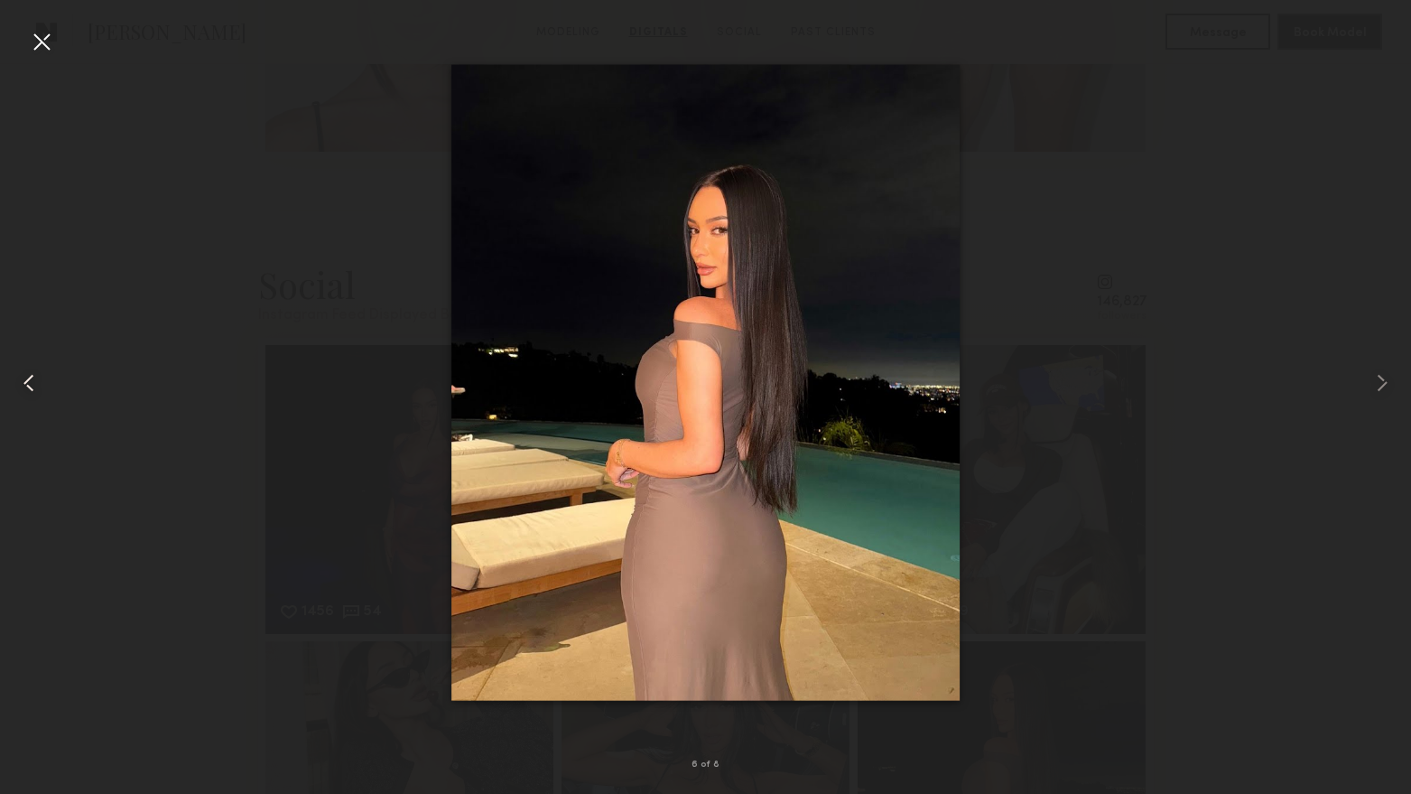
click at [48, 388] on div at bounding box center [28, 382] width 57 height 707
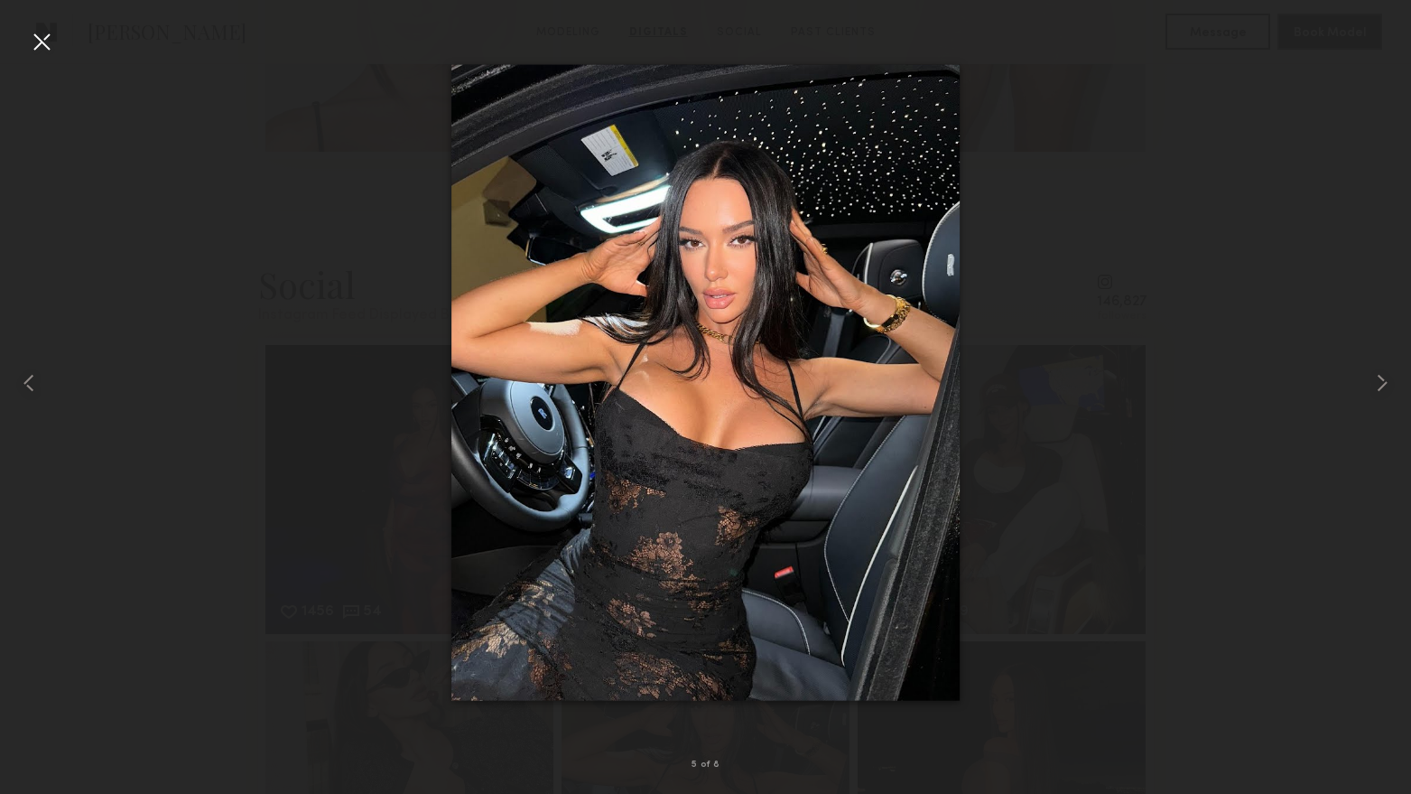
click at [47, 46] on div at bounding box center [41, 41] width 29 height 29
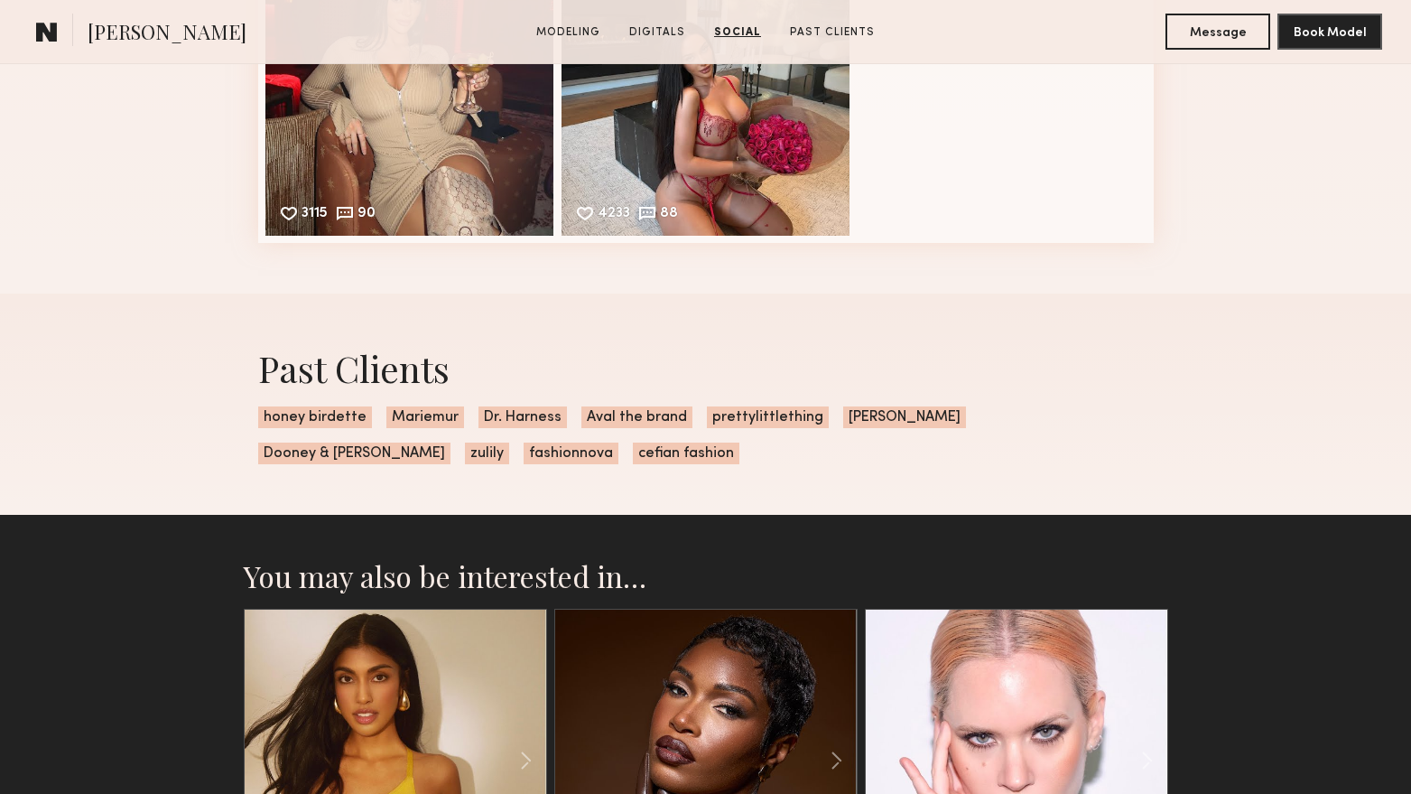
scroll to position [3612, 0]
